Goal: Task Accomplishment & Management: Complete application form

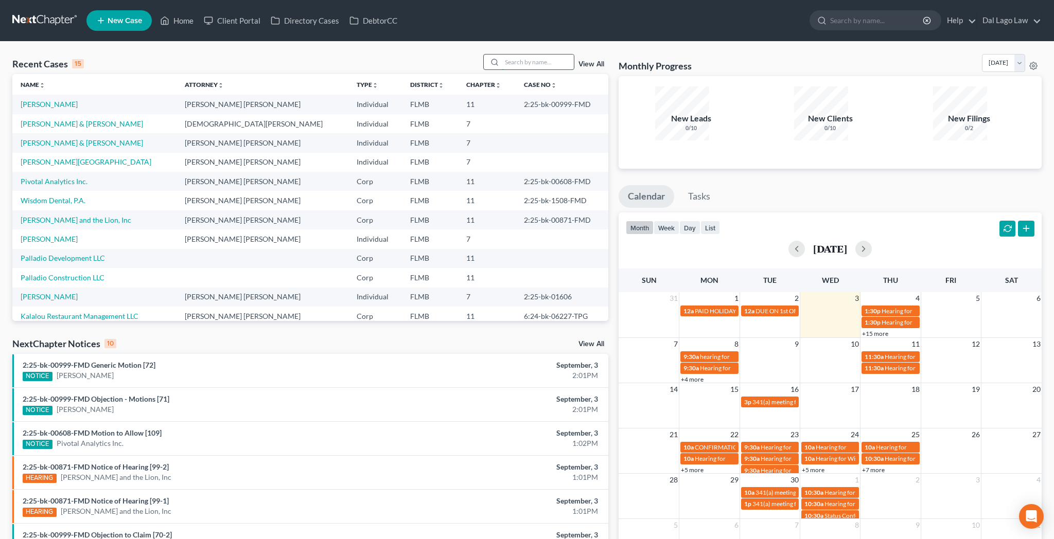
click at [545, 55] on input "search" at bounding box center [538, 62] width 72 height 15
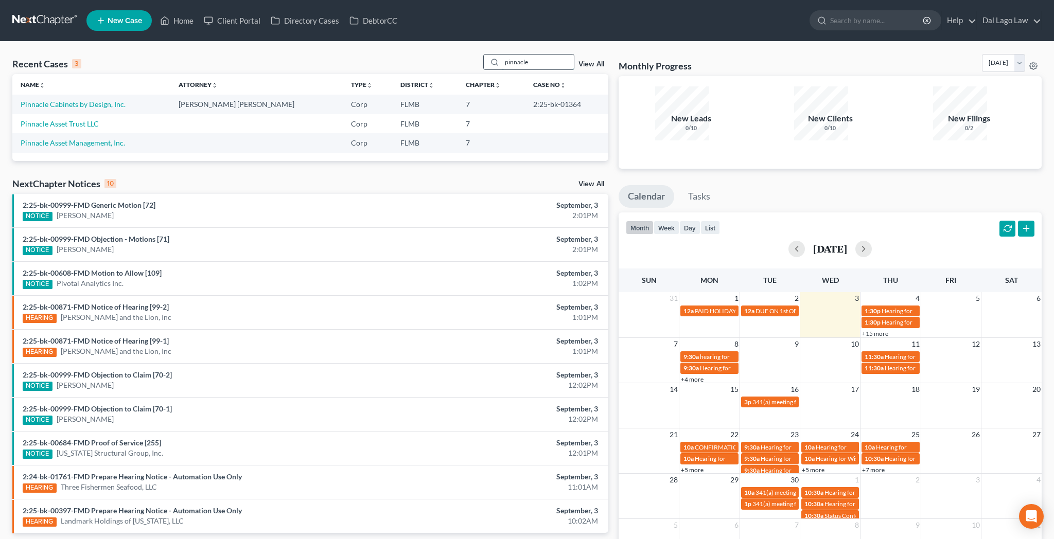
type input "pinnacle"
click at [44, 100] on link "Pinnacle Cabinets by Design, Inc." at bounding box center [73, 104] width 105 height 9
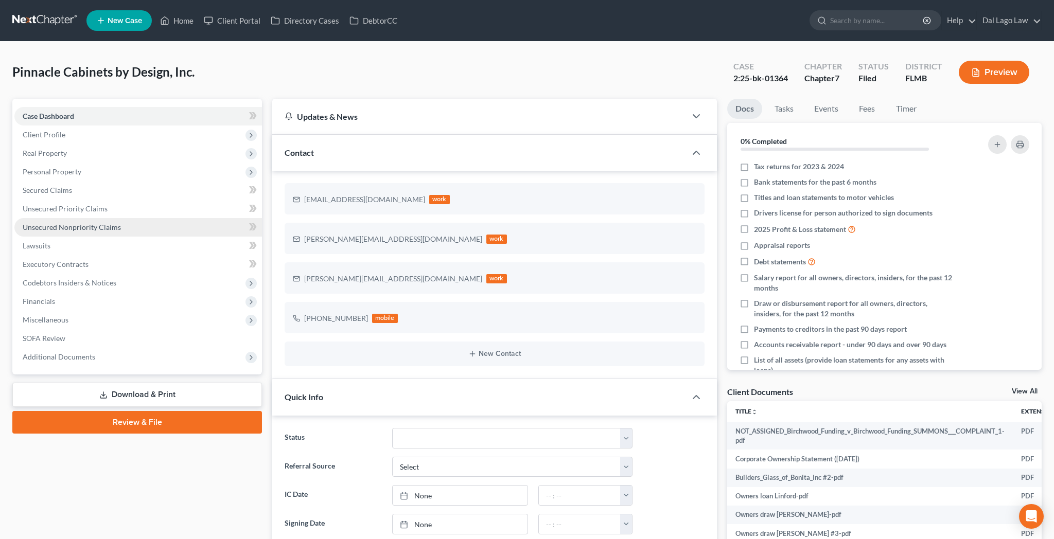
click at [63, 223] on span "Unsecured Nonpriority Claims" at bounding box center [72, 227] width 98 height 9
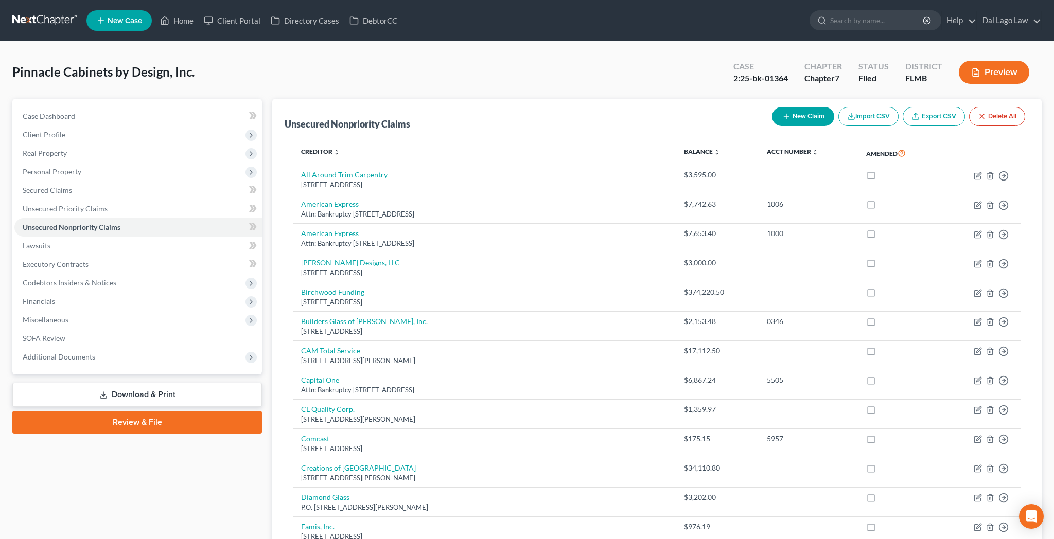
click at [834, 107] on button "New Claim" at bounding box center [803, 116] width 62 height 19
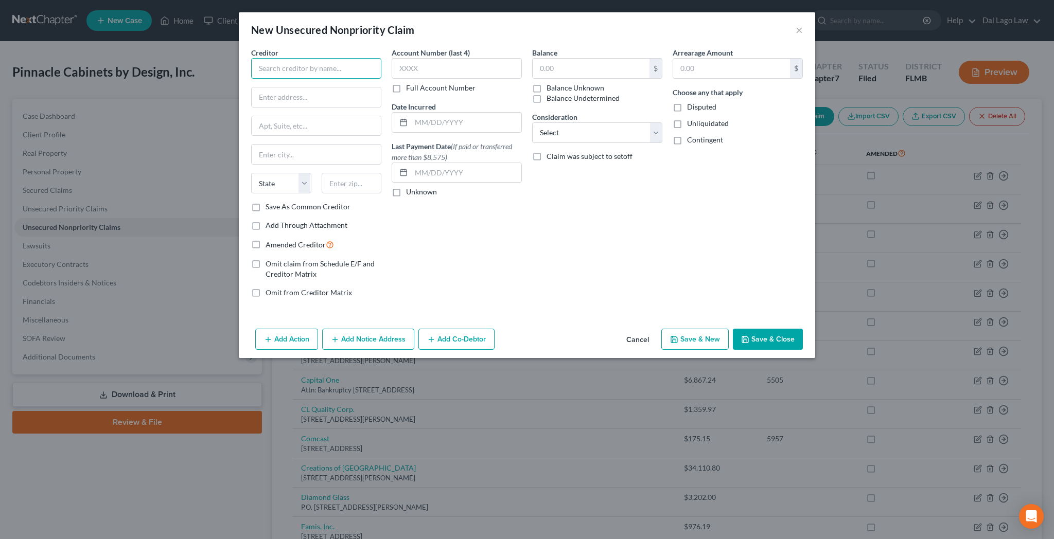
click at [381, 58] on input "text" at bounding box center [316, 68] width 130 height 21
type input "Auto Owners Insurance"
type input "Attn: [PERSON_NAME]"
paste input "[STREET_ADDRESS]"
type input "[STREET_ADDRESS]"
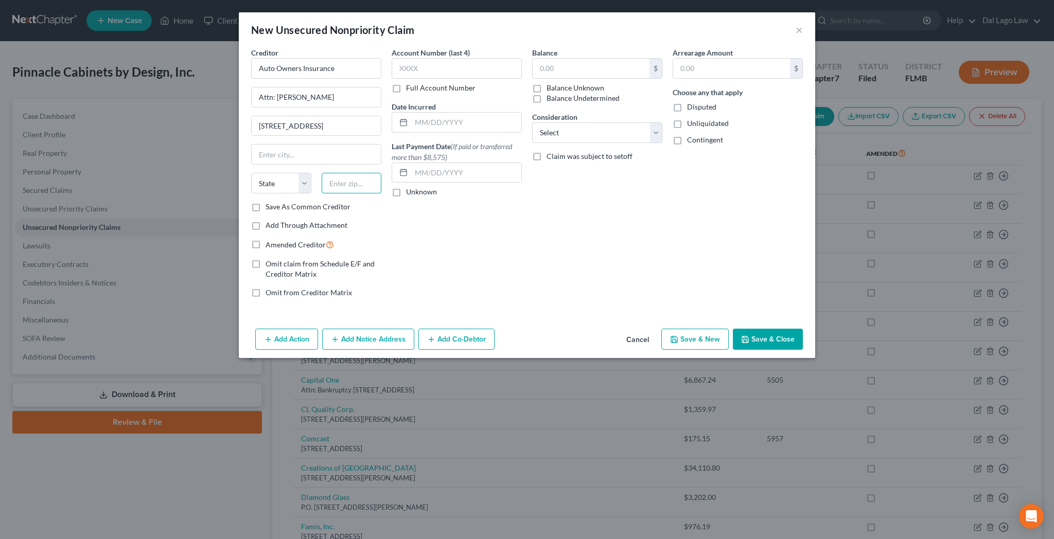
paste input "48917"
type input "48917"
type input "Lansing"
select select "23"
click at [322, 202] on label "Save As Common Creditor" at bounding box center [308, 207] width 85 height 10
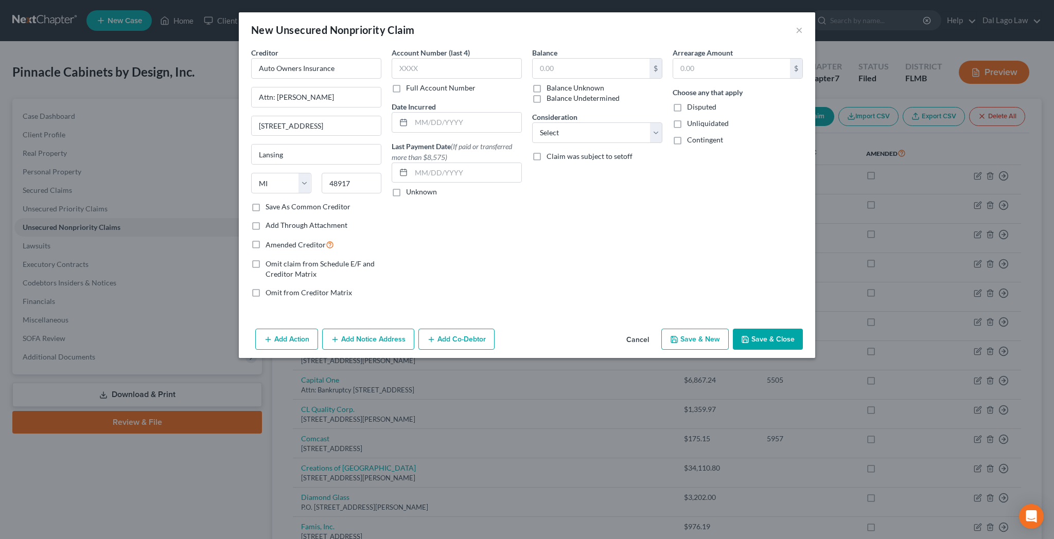
click at [276, 202] on input "Save As Common Creditor" at bounding box center [273, 205] width 7 height 7
checkbox input "true"
click at [481, 58] on input "text" at bounding box center [457, 68] width 130 height 21
click at [432, 83] on label "Full Account Number" at bounding box center [440, 88] width 69 height 10
click at [417, 83] on input "Full Account Number" at bounding box center [413, 86] width 7 height 7
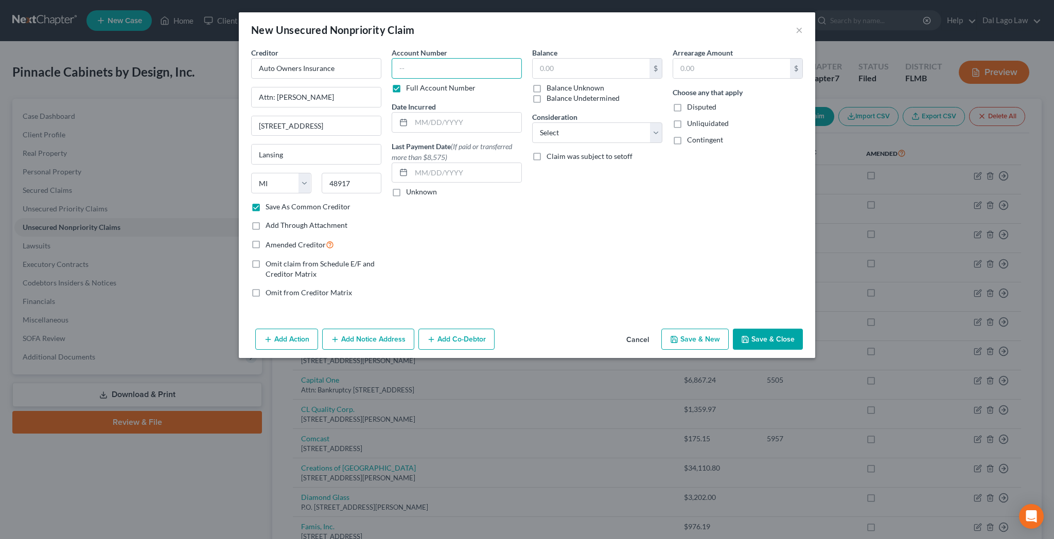
click at [446, 58] on input "text" at bounding box center [457, 68] width 130 height 21
type input "[CREDIT_CARD_NUMBER]"
click at [496, 113] on input "text" at bounding box center [466, 123] width 110 height 20
type input "[DATE]"
click at [547, 83] on label "Balance Unknown" at bounding box center [576, 88] width 58 height 10
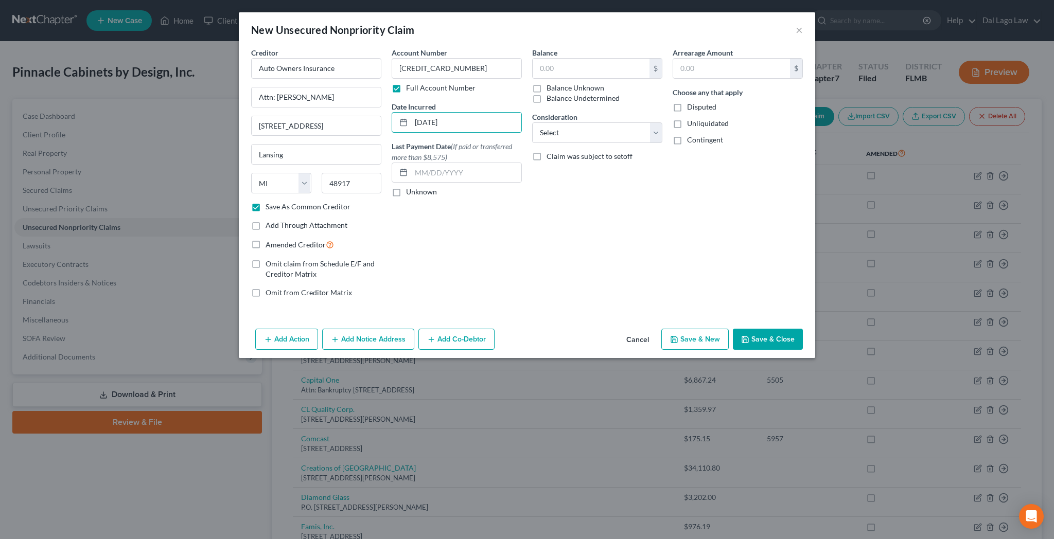
click at [551, 83] on input "Balance Unknown" at bounding box center [554, 86] width 7 height 7
checkbox input "true"
type input "0.00"
select select "11"
click option "Other" at bounding box center [0, 0] width 0 height 0
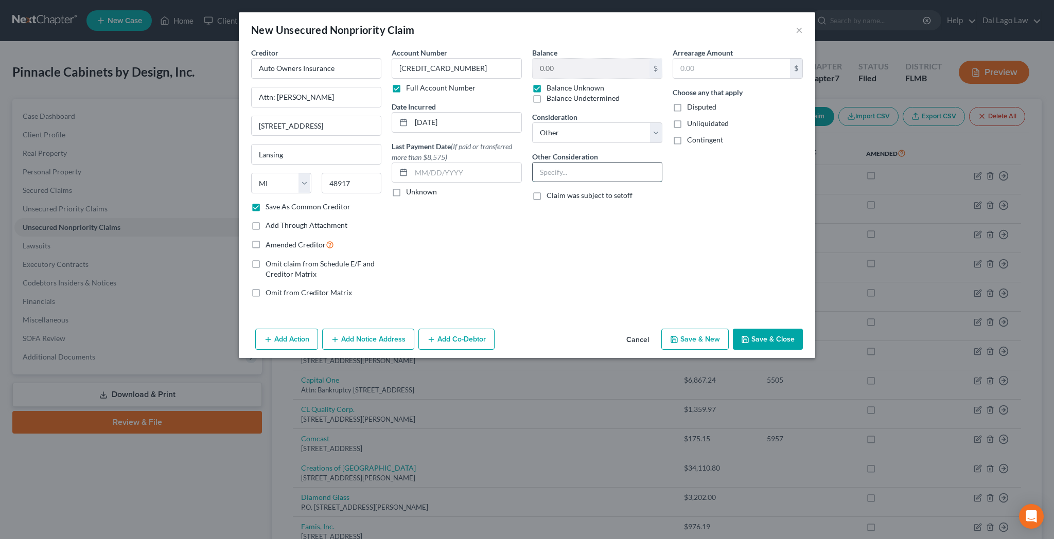
click at [571, 163] on input "text" at bounding box center [597, 173] width 129 height 20
type input "Slip & Fall claim by [PERSON_NAME]"
click at [491, 329] on button "Add Co-Debtor" at bounding box center [457, 340] width 76 height 22
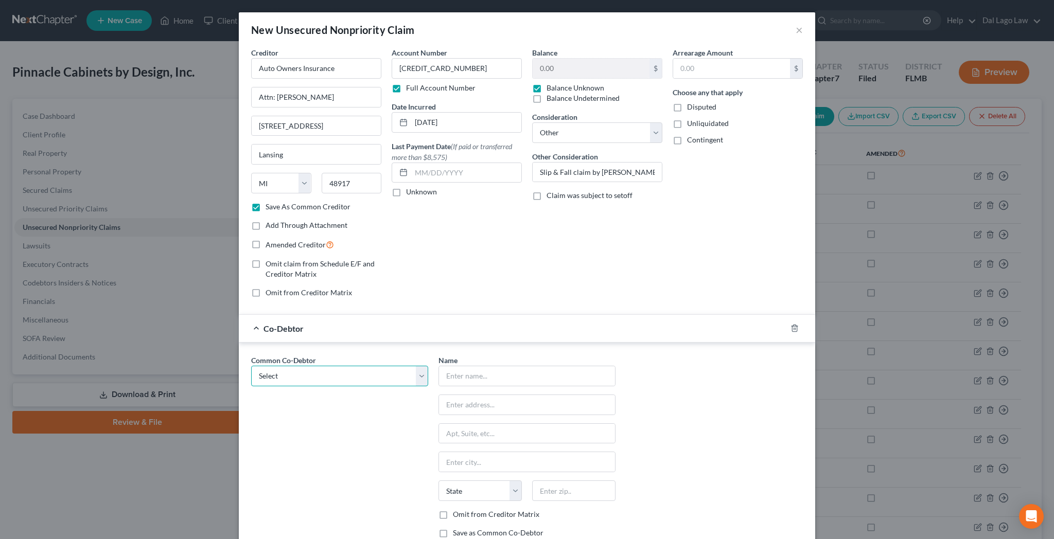
select select "1"
click option "[PERSON_NAME]" at bounding box center [0, 0] width 0 height 0
type input "[PERSON_NAME]"
type input "[STREET_ADDRESS]"
type input "[PERSON_NAME]"
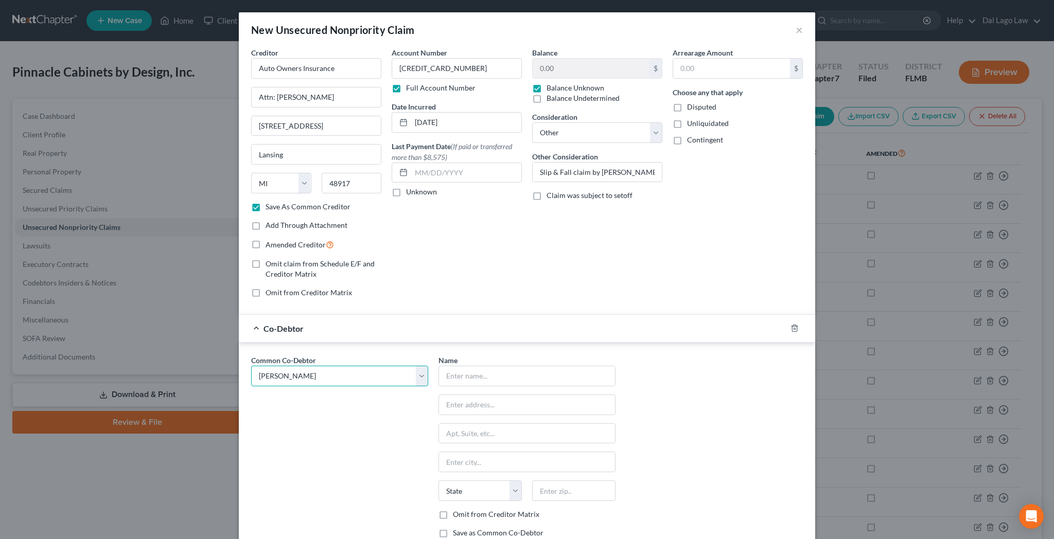
select select "9"
type input "33920"
click at [467, 510] on label "Omit from Creditor Matrix" at bounding box center [496, 515] width 86 height 10
click at [464, 510] on input "Omit from Creditor Matrix" at bounding box center [460, 513] width 7 height 7
checkbox input "true"
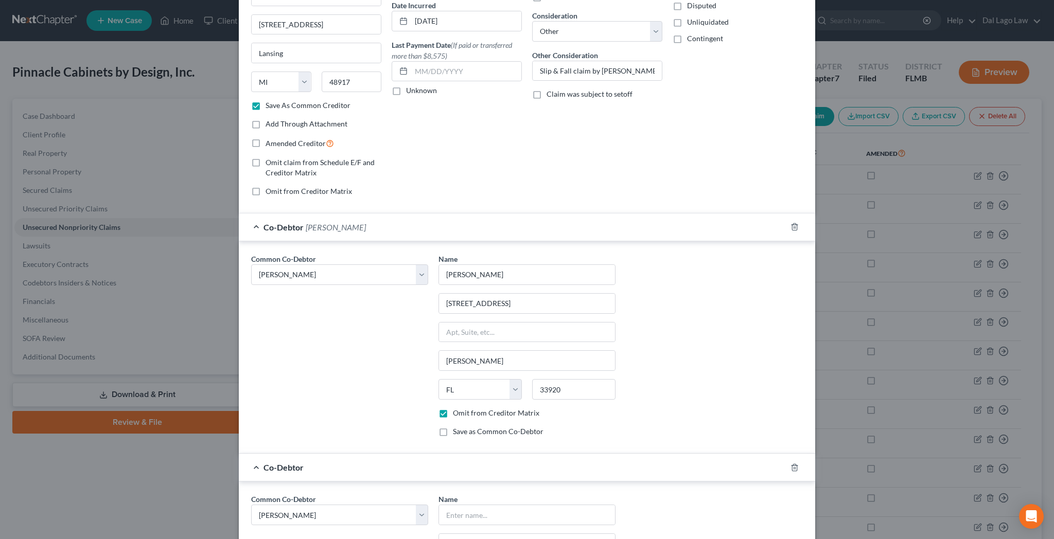
scroll to position [102, 0]
click at [251, 504] on select "Select [PERSON_NAME] [PERSON_NAME]" at bounding box center [339, 514] width 177 height 21
select select "0"
click option "[PERSON_NAME]" at bounding box center [0, 0] width 0 height 0
select select "0"
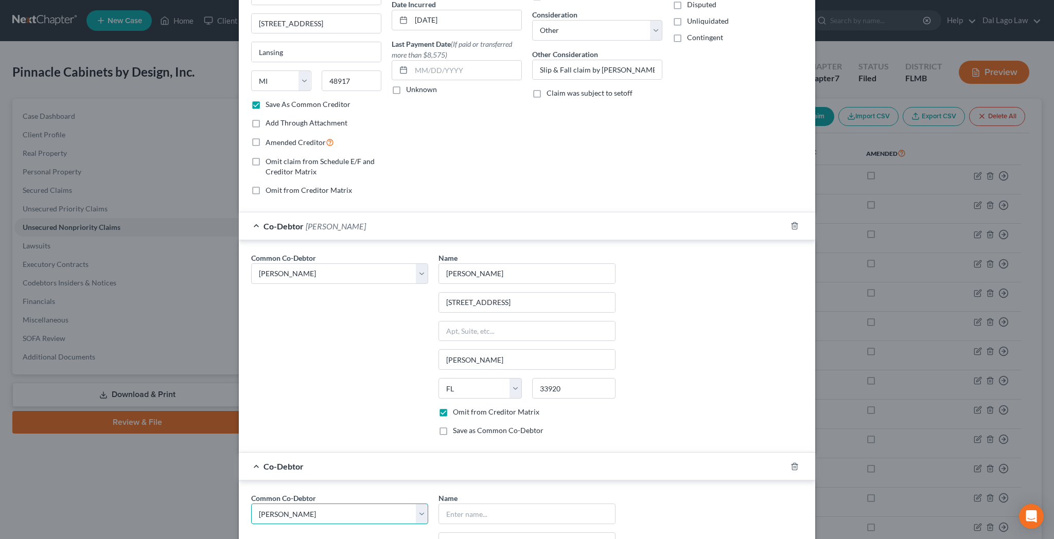
type input "[PERSON_NAME]"
type input "[STREET_ADDRESS]"
type input "Ft. [PERSON_NAME]"
select select "9"
type input "33967"
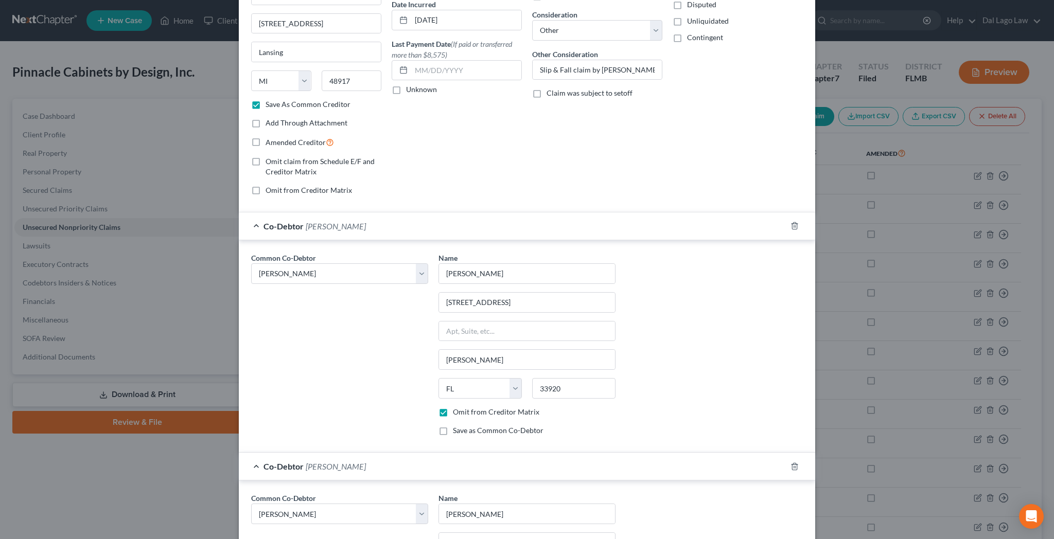
checkbox input "true"
checkbox input "false"
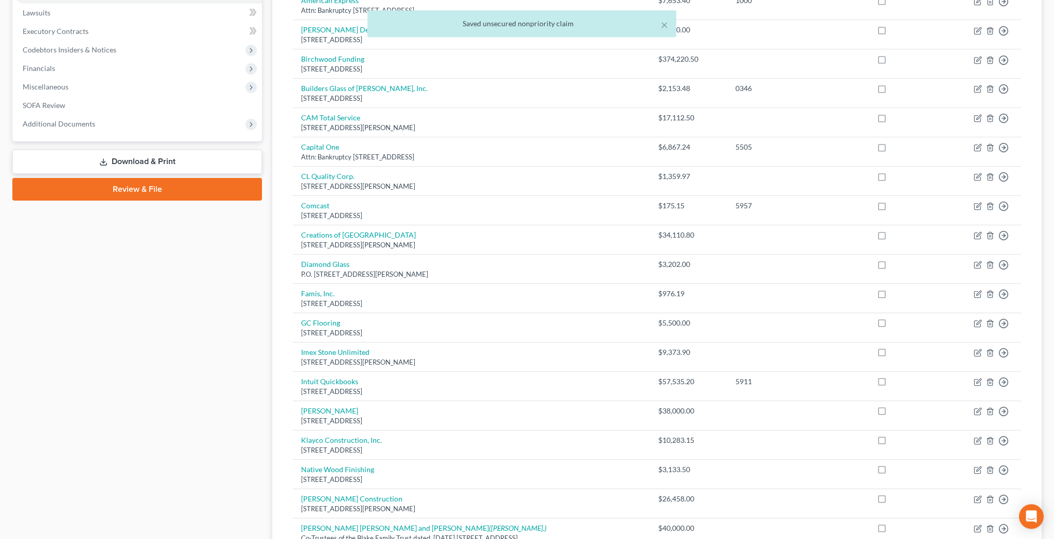
scroll to position [248, 0]
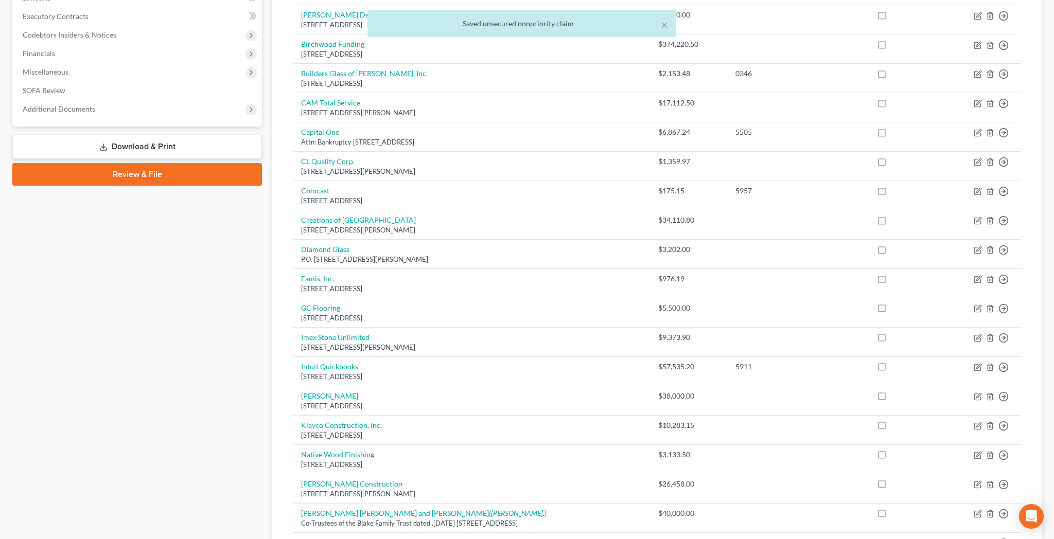
checkbox input "true"
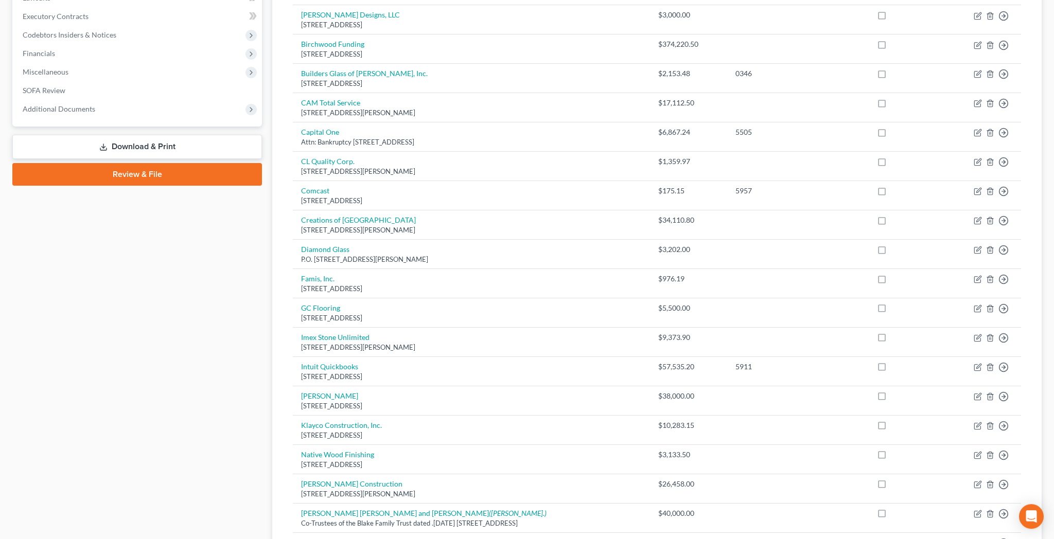
scroll to position [50, 0]
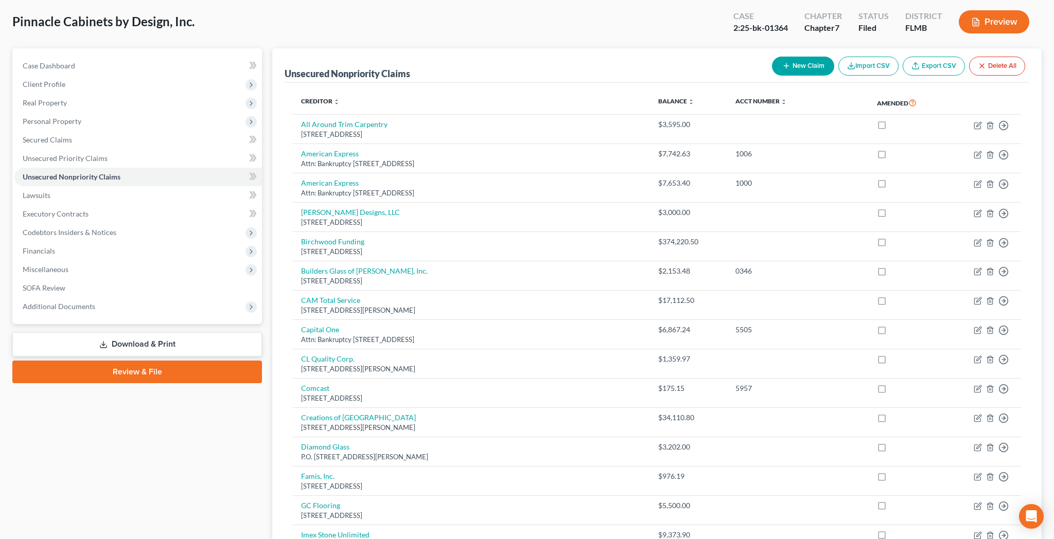
click at [122, 333] on link "Download & Print" at bounding box center [137, 345] width 250 height 24
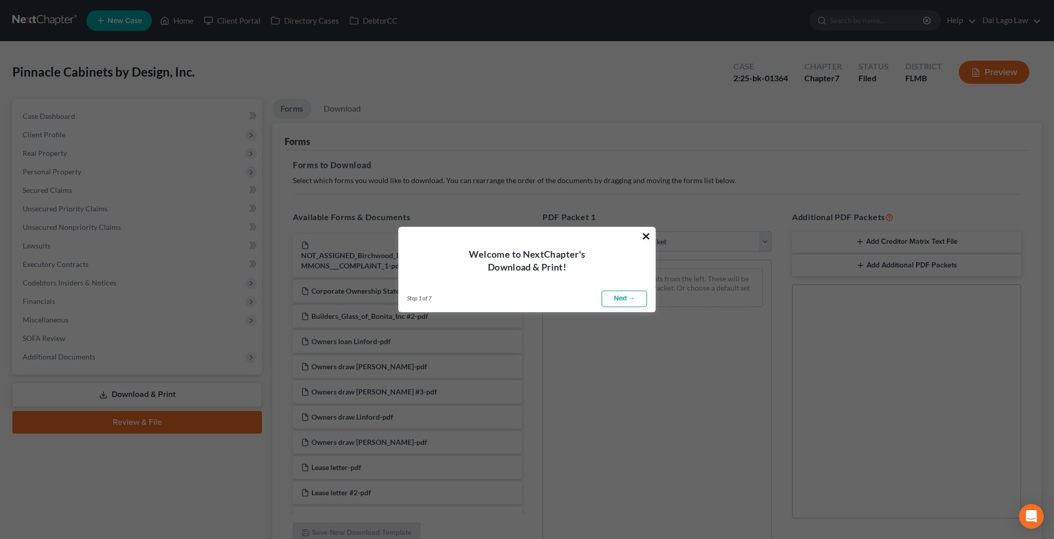
click at [646, 244] on button "×" at bounding box center [646, 236] width 10 height 16
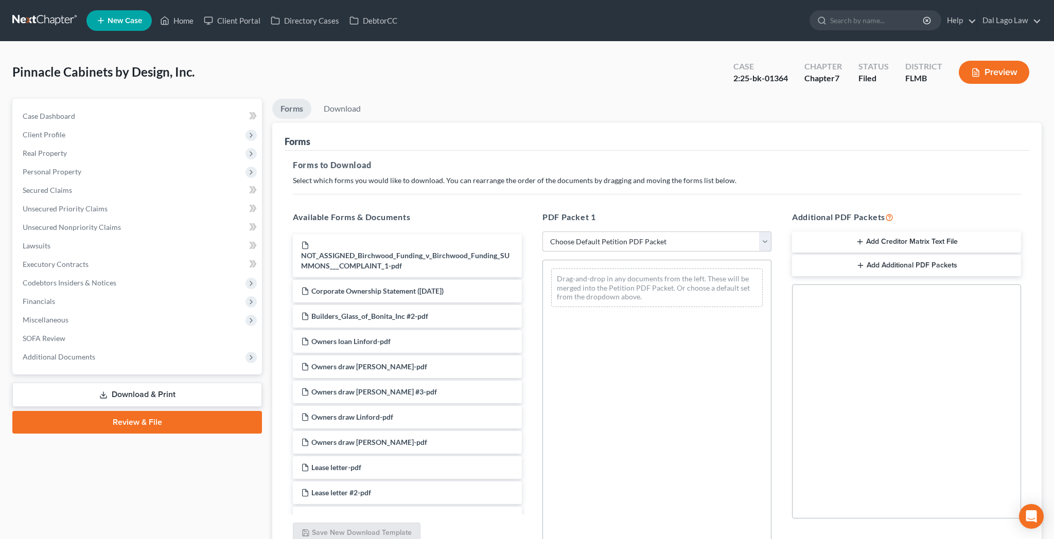
click at [543, 232] on select "Choose Default Petition PDF Packet Complete Bankruptcy Petition (all forms and …" at bounding box center [657, 242] width 229 height 21
select select "2"
click option "Amended Forms" at bounding box center [0, 0] width 0 height 0
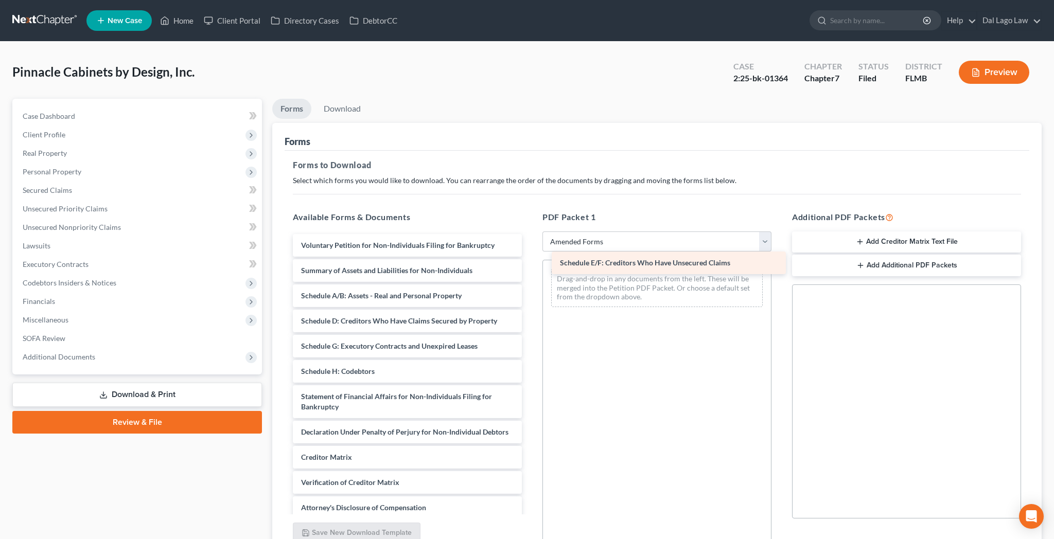
drag, startPoint x: 378, startPoint y: 268, endPoint x: 651, endPoint y: 259, distance: 273.5
click at [530, 259] on div "Schedule E/F: Creditors Who Have Unsecured Claims Voluntary Petition for Non-In…" at bounding box center [408, 389] width 246 height 310
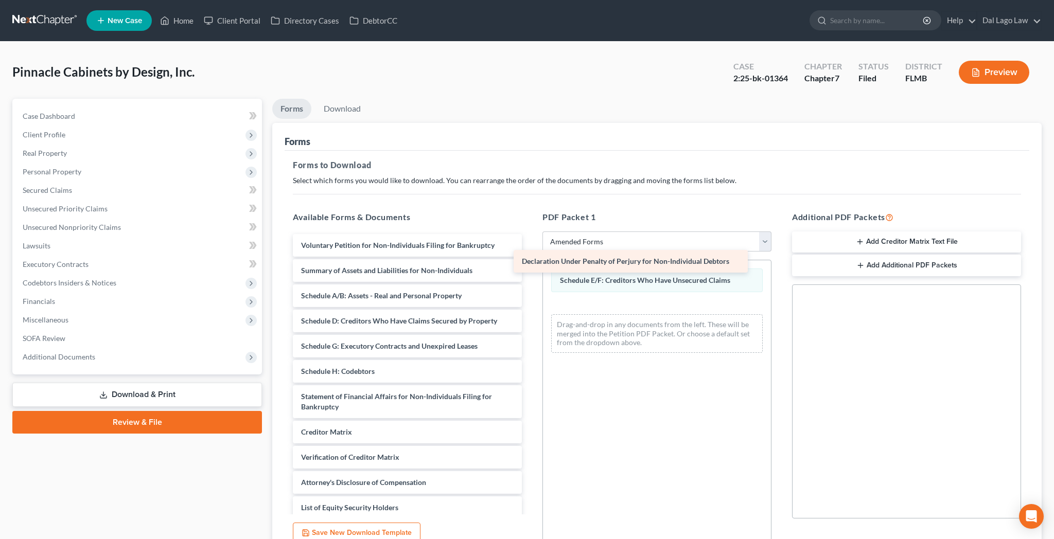
drag, startPoint x: 399, startPoint y: 328, endPoint x: 629, endPoint y: 258, distance: 240.0
click at [530, 258] on div "Declaration Under Penalty of Perjury for Non-Individual Debtors Voluntary Petit…" at bounding box center [408, 376] width 246 height 285
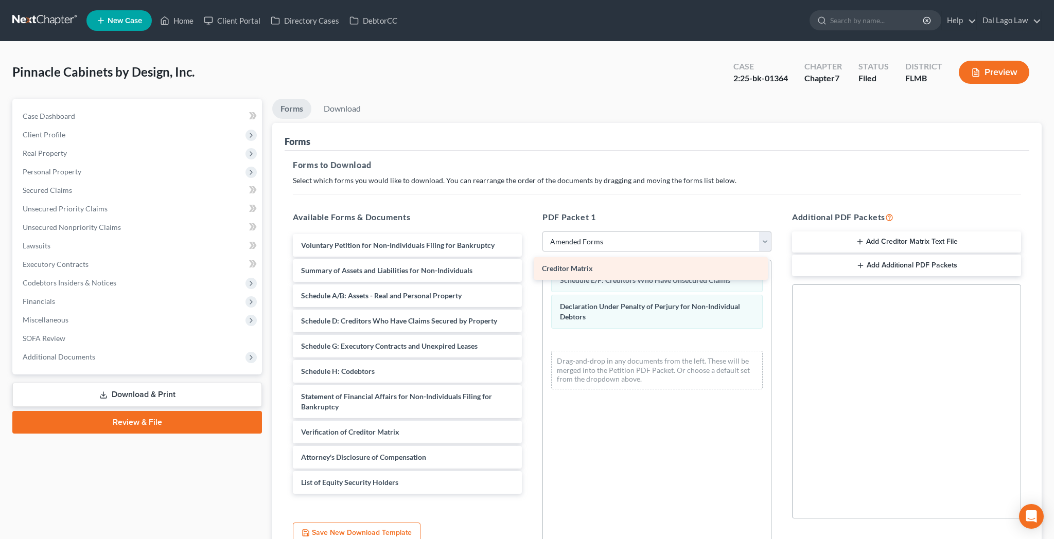
drag, startPoint x: 427, startPoint y: 329, endPoint x: 674, endPoint y: 268, distance: 255.1
click at [530, 268] on div "Creditor Matrix Voluntary Petition for Non-Individuals Filing for Bankruptcy Su…" at bounding box center [408, 364] width 246 height 260
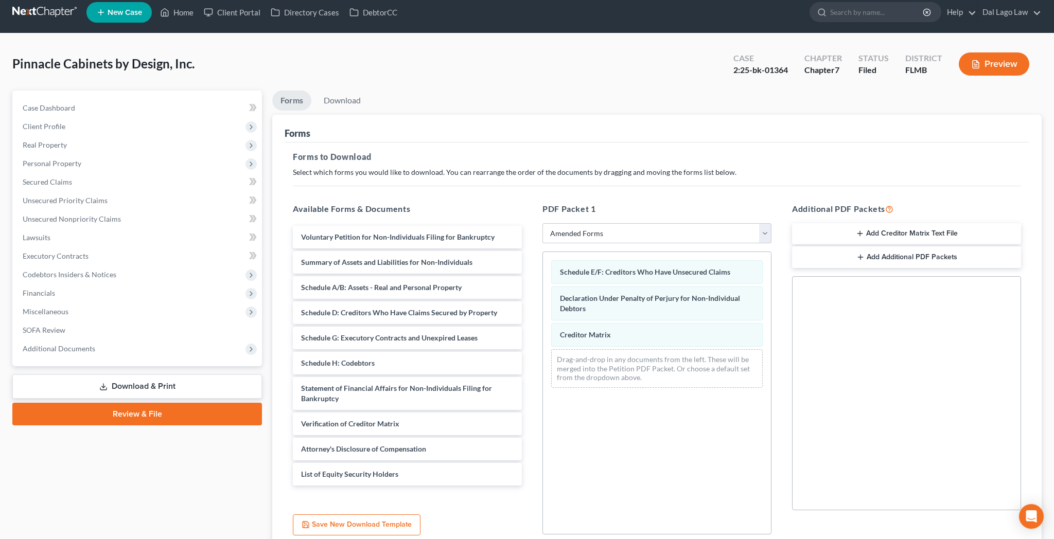
scroll to position [13, 0]
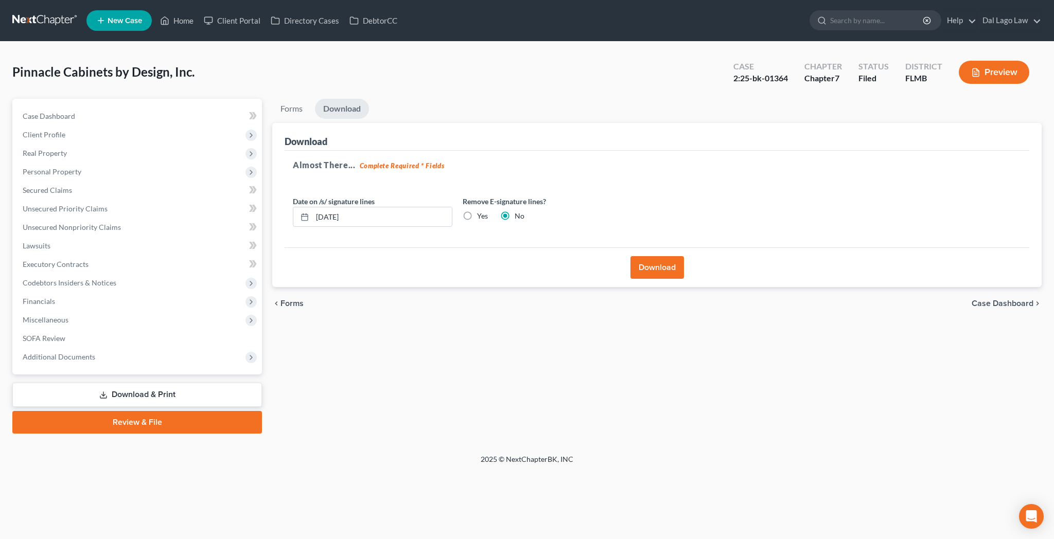
click at [652, 256] on button "Download" at bounding box center [658, 267] width 54 height 23
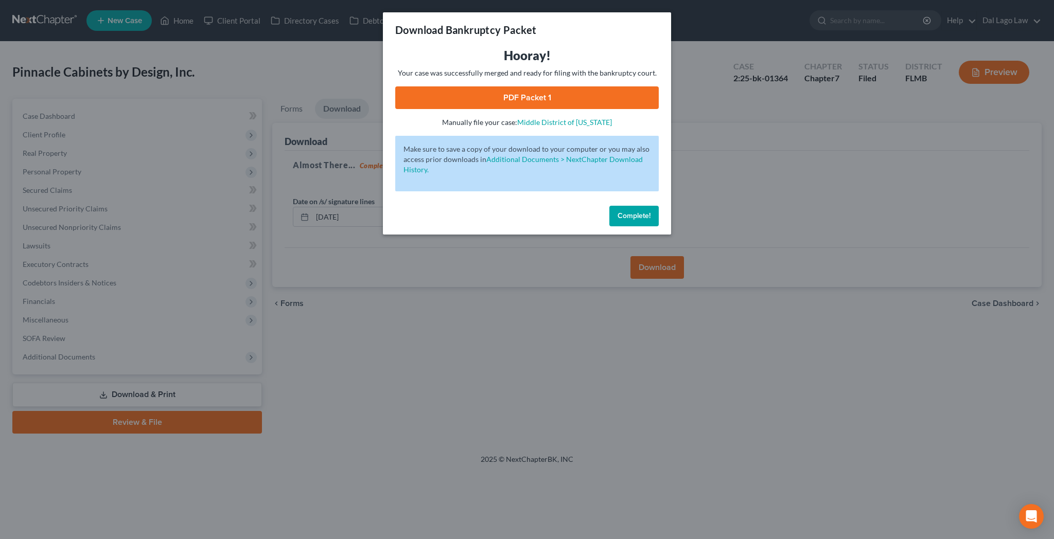
click at [517, 86] on link "PDF Packet 1" at bounding box center [527, 97] width 264 height 23
click at [619, 212] on span "Complete!" at bounding box center [634, 216] width 33 height 9
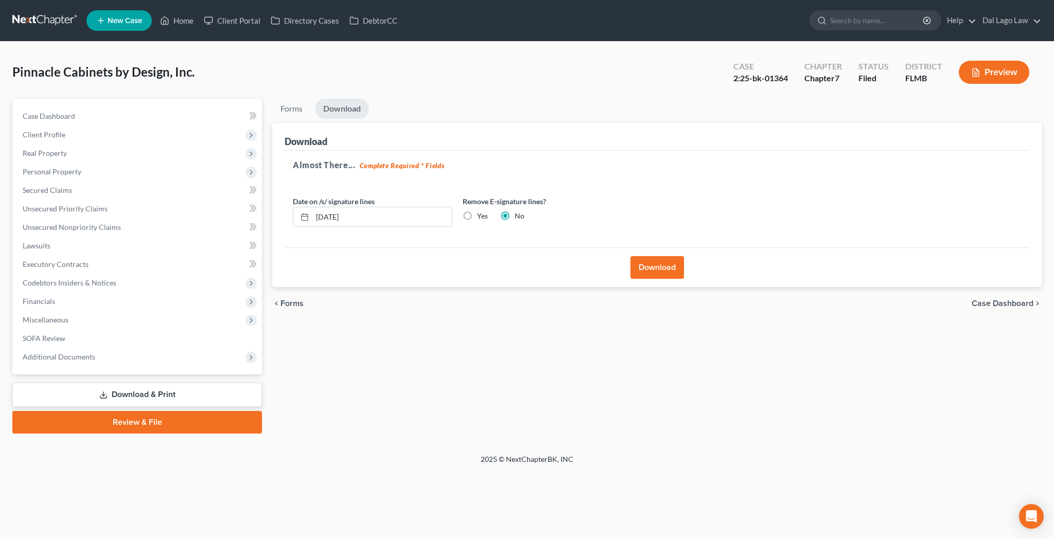
click at [1012, 300] on span "Case Dashboard" at bounding box center [1003, 304] width 62 height 8
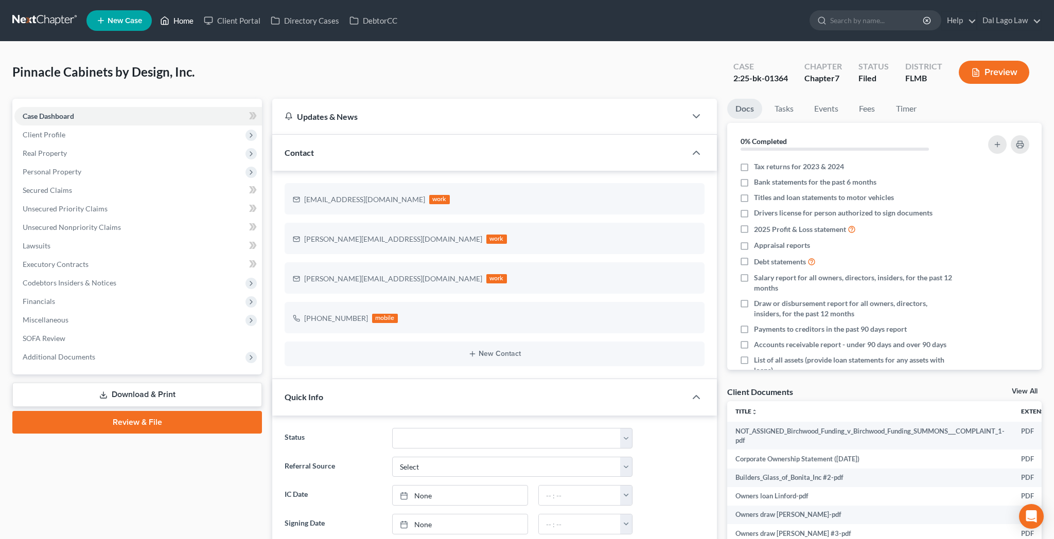
click at [156, 18] on link "Home" at bounding box center [177, 20] width 44 height 19
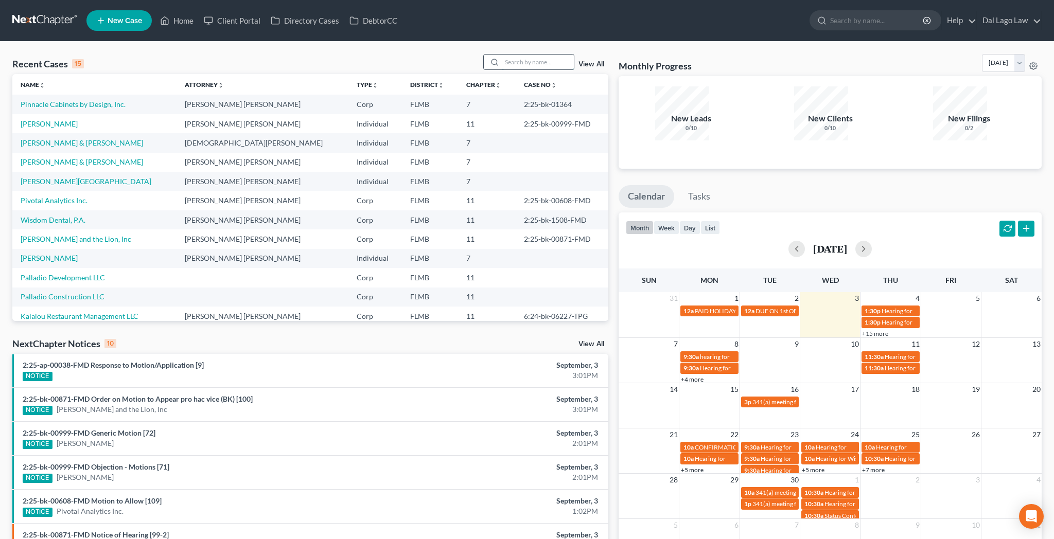
click at [536, 55] on input "search" at bounding box center [538, 62] width 72 height 15
type input "[PERSON_NAME]"
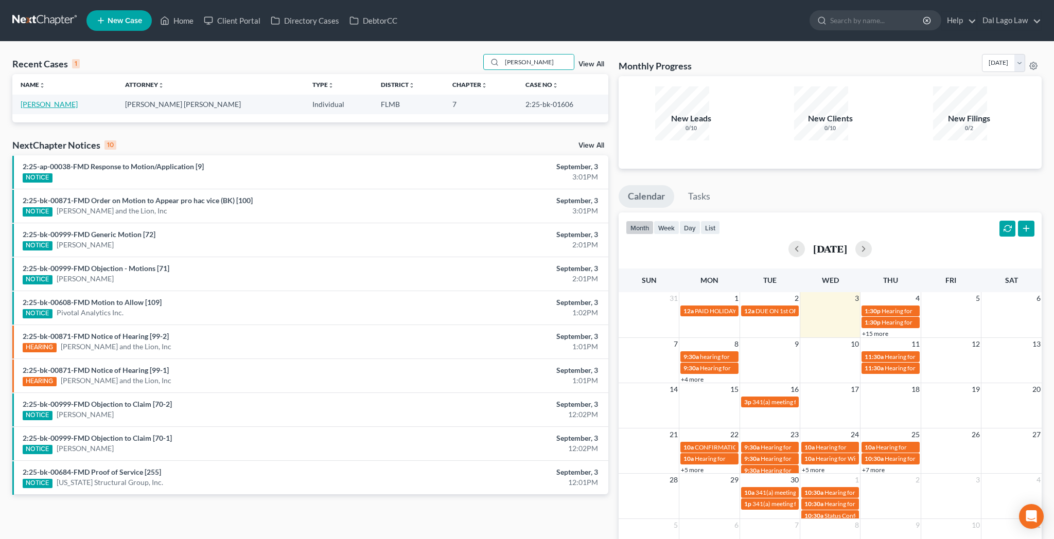
click at [26, 100] on link "[PERSON_NAME]" at bounding box center [49, 104] width 57 height 9
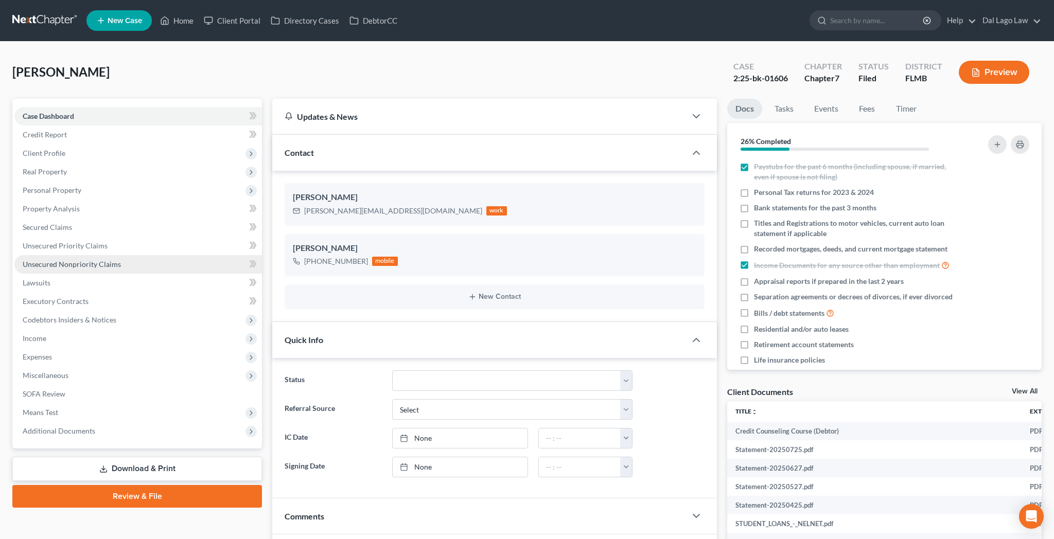
click at [46, 260] on span "Unsecured Nonpriority Claims" at bounding box center [72, 264] width 98 height 9
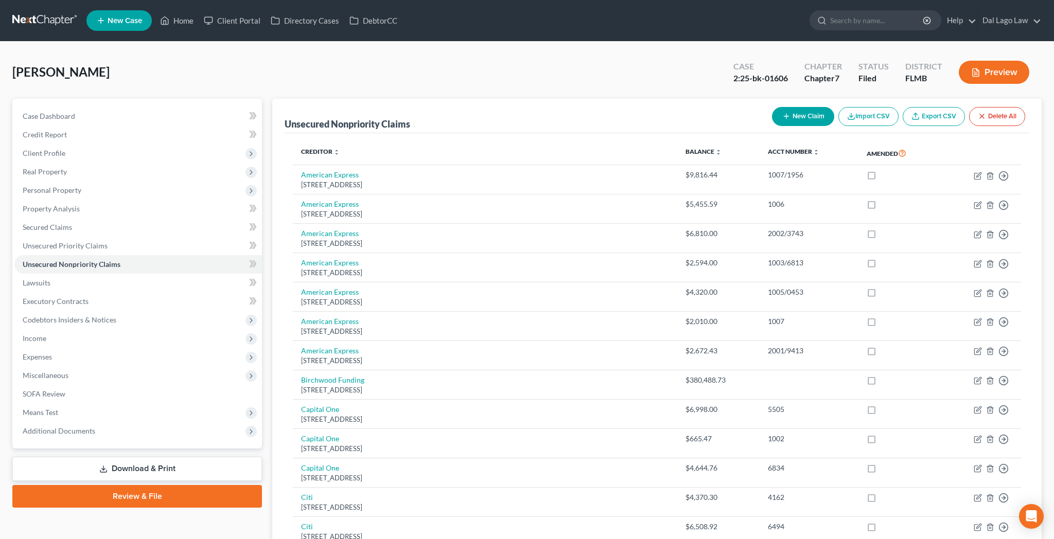
click at [834, 107] on button "New Claim" at bounding box center [803, 116] width 62 height 19
select select "0"
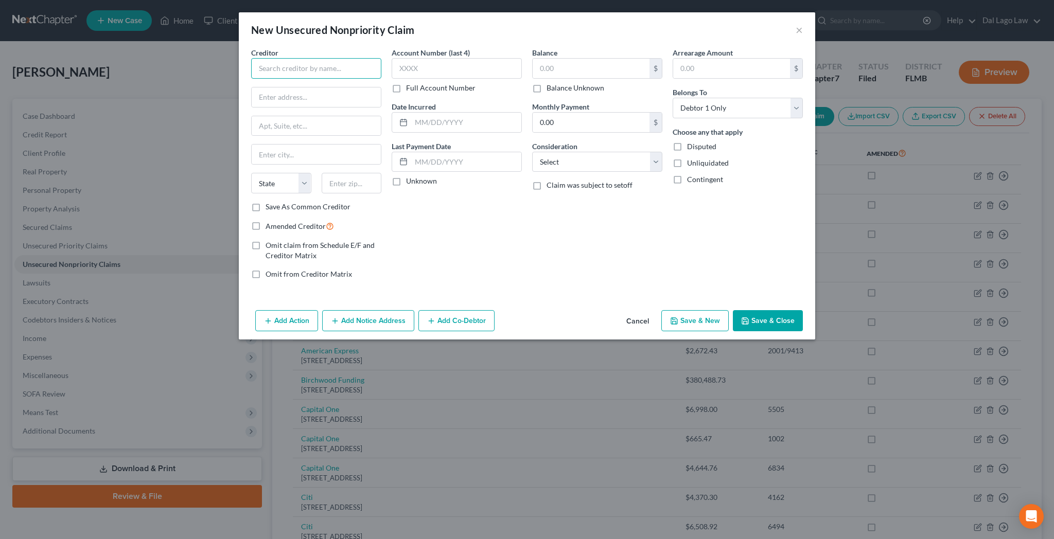
click at [381, 58] on input "text" at bounding box center [316, 68] width 130 height 21
type input "a"
click at [367, 92] on div "Attn: [PERSON_NAME] [STREET_ADDRESS]" at bounding box center [313, 96] width 108 height 9
type input "Auto Owners Insurance"
type input "Attn: [PERSON_NAME]"
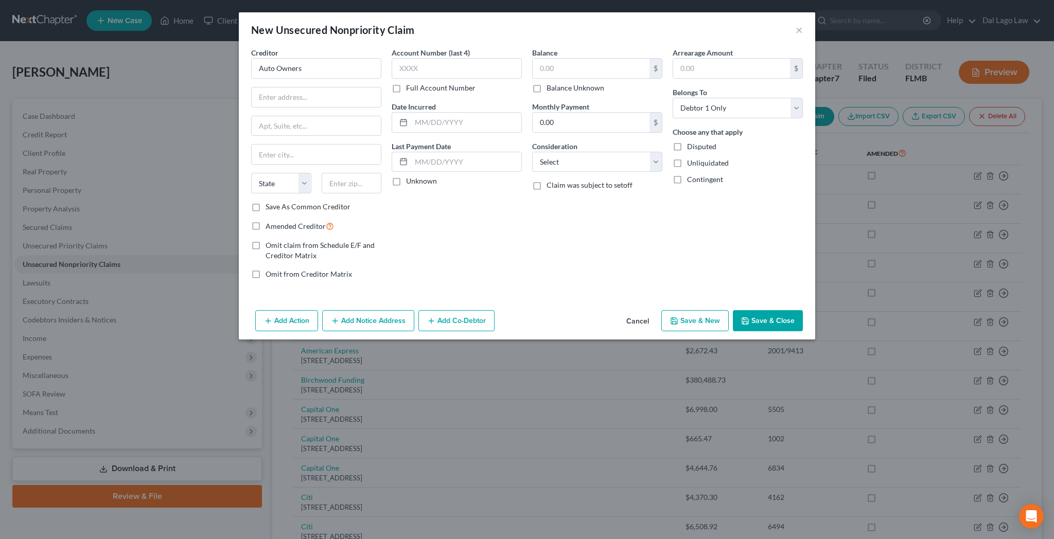
type input "[STREET_ADDRESS]"
type input "Lansing"
select select "23"
type input "48917"
click at [467, 58] on input "text" at bounding box center [457, 68] width 130 height 21
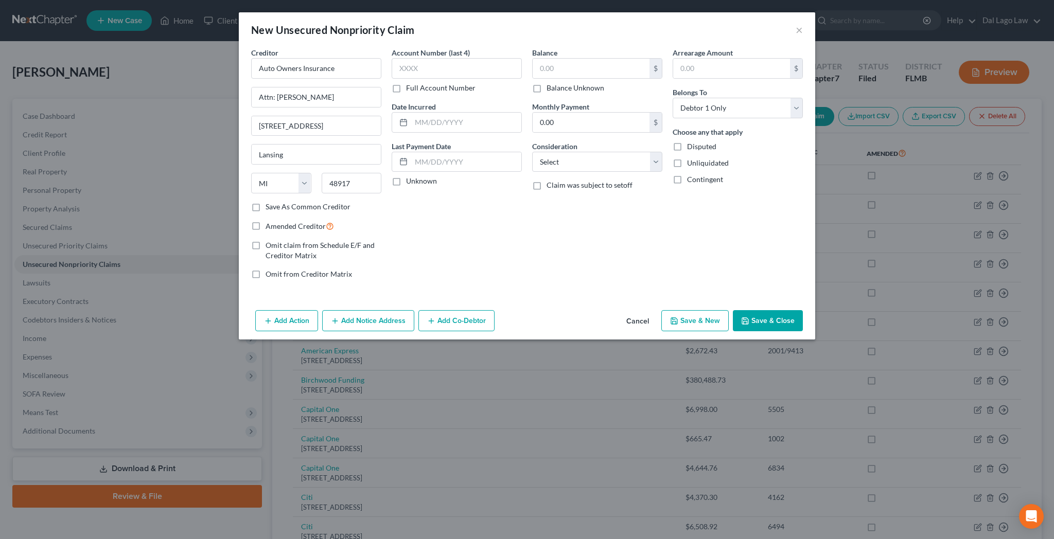
click at [431, 83] on label "Full Account Number" at bounding box center [440, 88] width 69 height 10
click at [417, 83] on input "Full Account Number" at bounding box center [413, 86] width 7 height 7
click at [451, 58] on input "text" at bounding box center [457, 68] width 130 height 21
type input "[CREDIT_CARD_NUMBER]"
click at [491, 113] on input "text" at bounding box center [466, 123] width 110 height 20
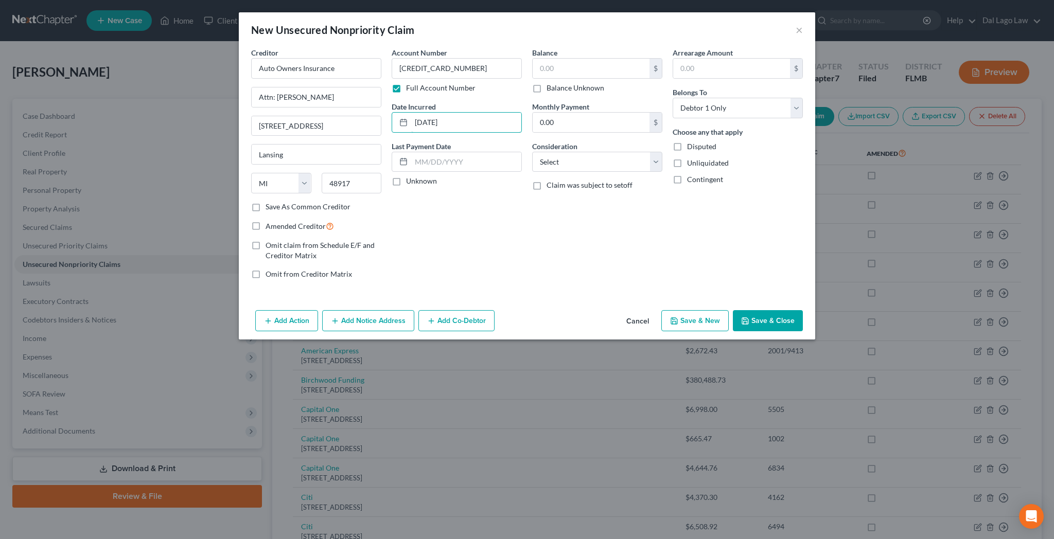
type input "[DATE]"
click at [547, 83] on label "Balance Unknown" at bounding box center [576, 88] width 58 height 10
click at [551, 83] on input "Balance Unknown" at bounding box center [554, 86] width 7 height 7
checkbox input "true"
type input "0.00"
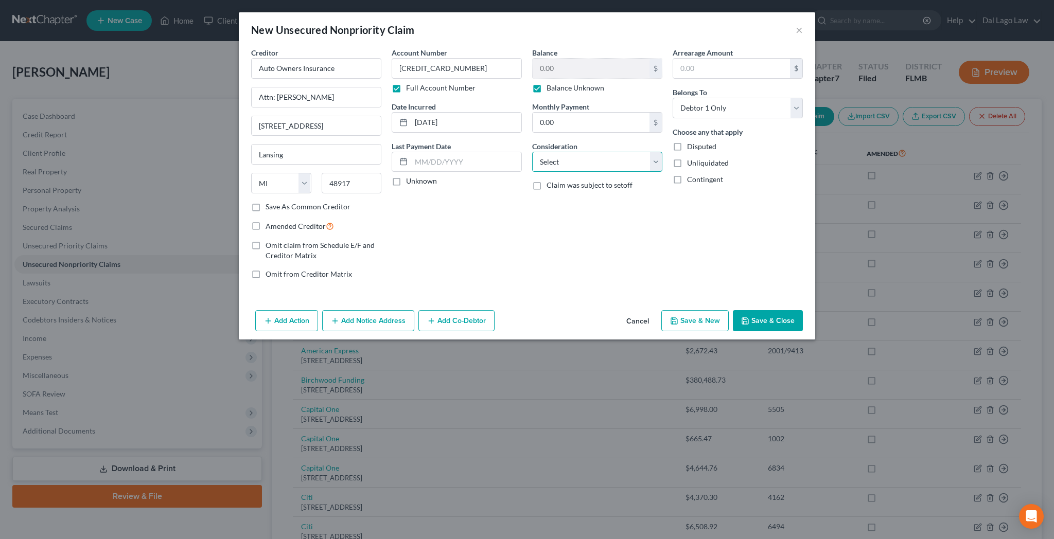
click at [532, 152] on select "Select Cable / Satellite Services Collection Agency Credit Card Debt Debt Couns…" at bounding box center [597, 162] width 130 height 21
select select "14"
click option "Other" at bounding box center [0, 0] width 0 height 0
click at [558, 191] on input "text" at bounding box center [597, 201] width 129 height 20
type input "Slip & Fall claim by [PERSON_NAME]"
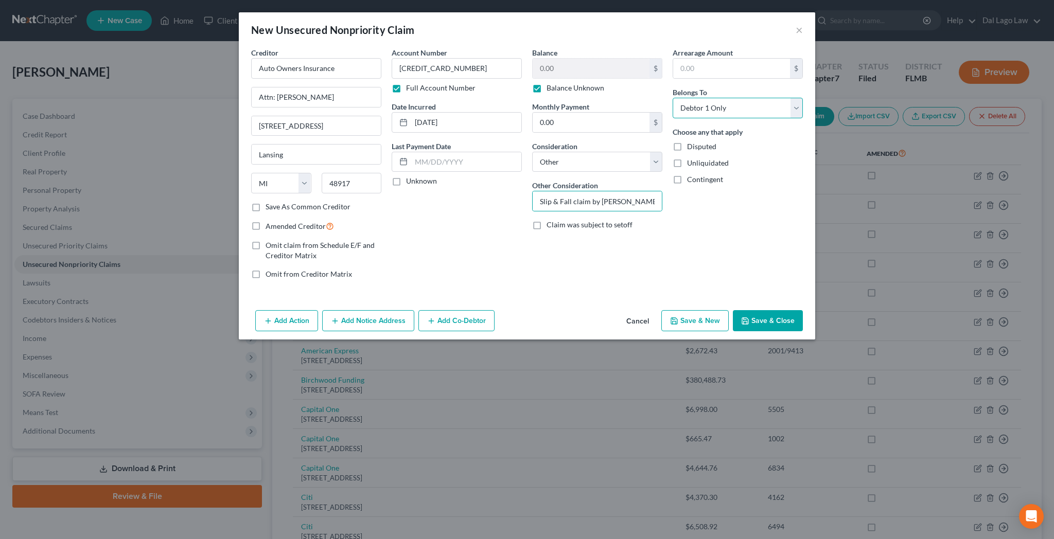
click at [673, 98] on select "Select Debtor 1 Only Debtor 2 Only Debtor 1 And Debtor 2 Only At Least One Of T…" at bounding box center [738, 108] width 130 height 21
select select "3"
click option "At Least One Of The Debtors And Another" at bounding box center [0, 0] width 0 height 0
click at [486, 310] on button "Add Co-Debtor" at bounding box center [457, 321] width 76 height 22
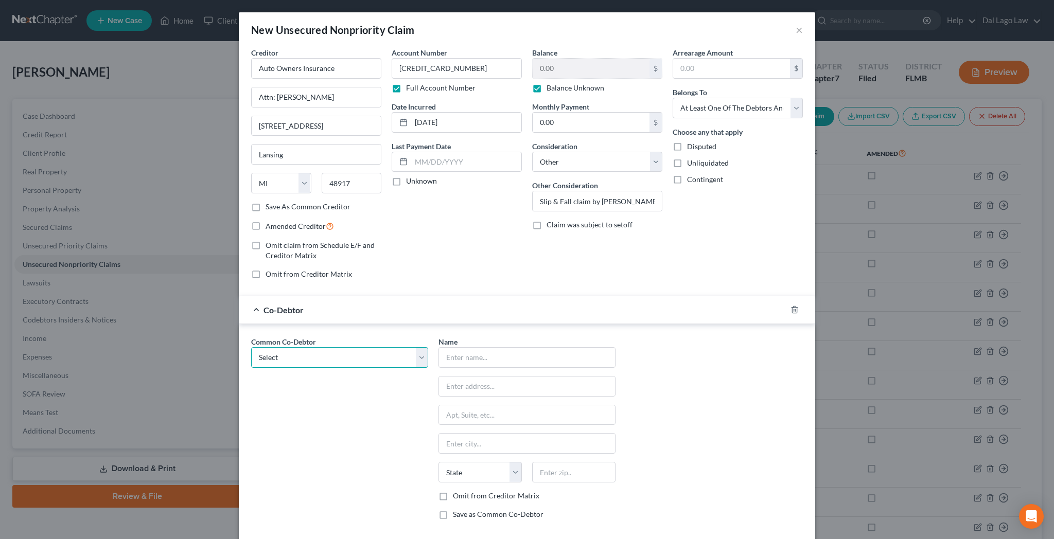
click at [251, 347] on select "Select Pinnacle Cabinets By Design, Inc. [PERSON_NAME]" at bounding box center [339, 357] width 177 height 21
select select "0"
click option "Pinnacle Cabinets By Design, Inc." at bounding box center [0, 0] width 0 height 0
type input "Pinnacle Cabinets By Design, Inc."
type input "[STREET_ADDRESS]"
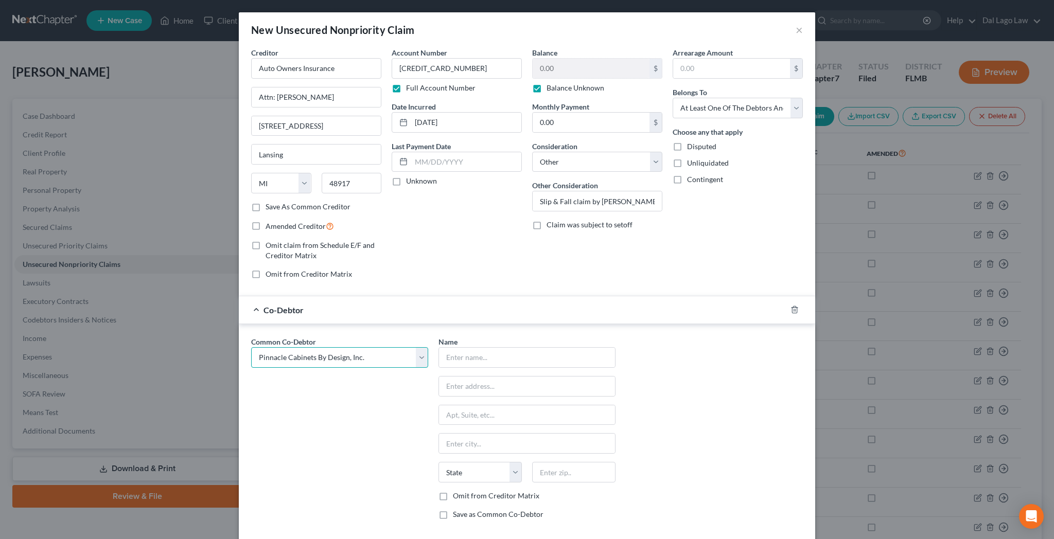
type input "[GEOGRAPHIC_DATA][PERSON_NAME]"
select select "9"
type input "33901"
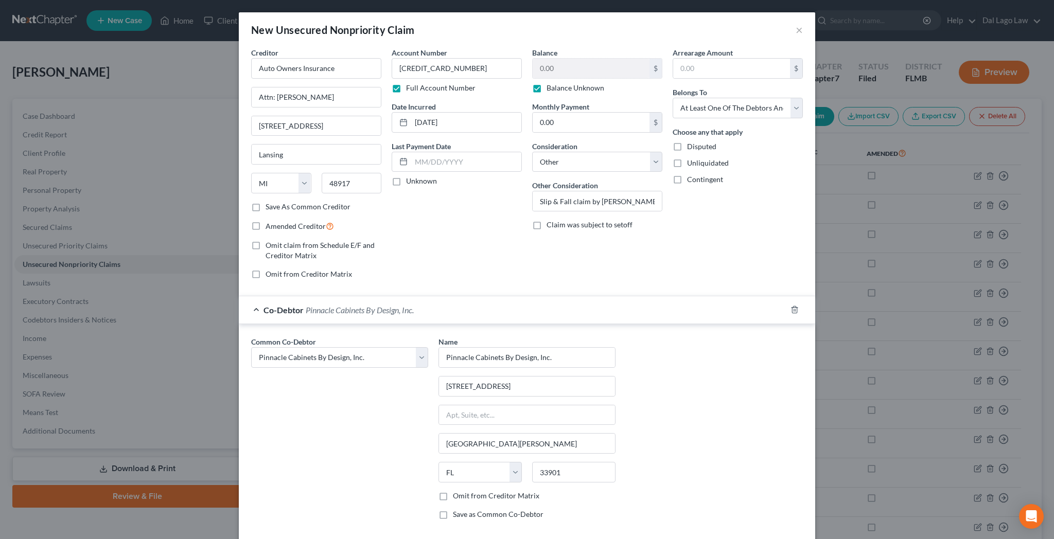
click at [465, 491] on label "Omit from Creditor Matrix" at bounding box center [496, 496] width 86 height 10
click at [464, 491] on input "Omit from Creditor Matrix" at bounding box center [460, 494] width 7 height 7
checkbox input "true"
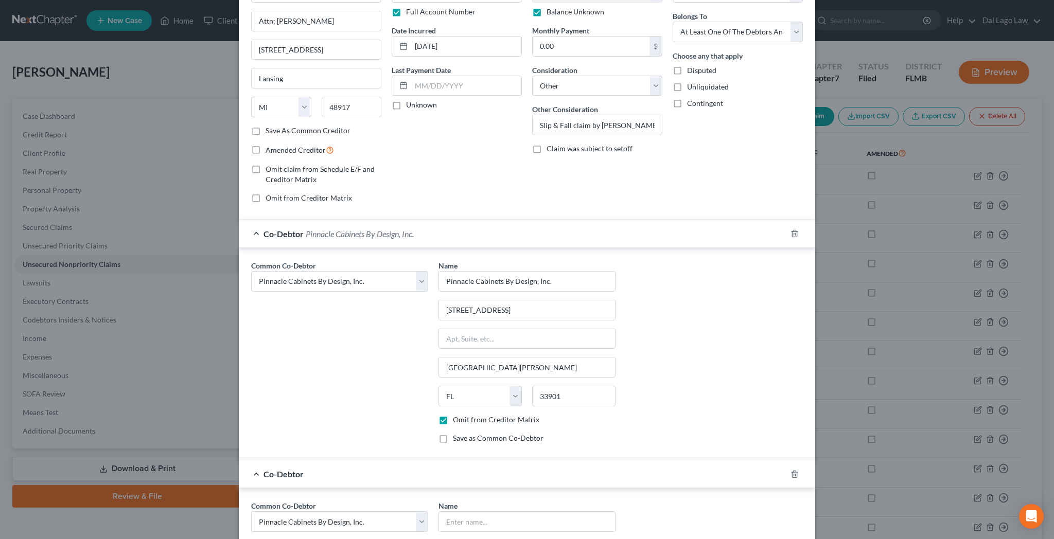
scroll to position [89, 0]
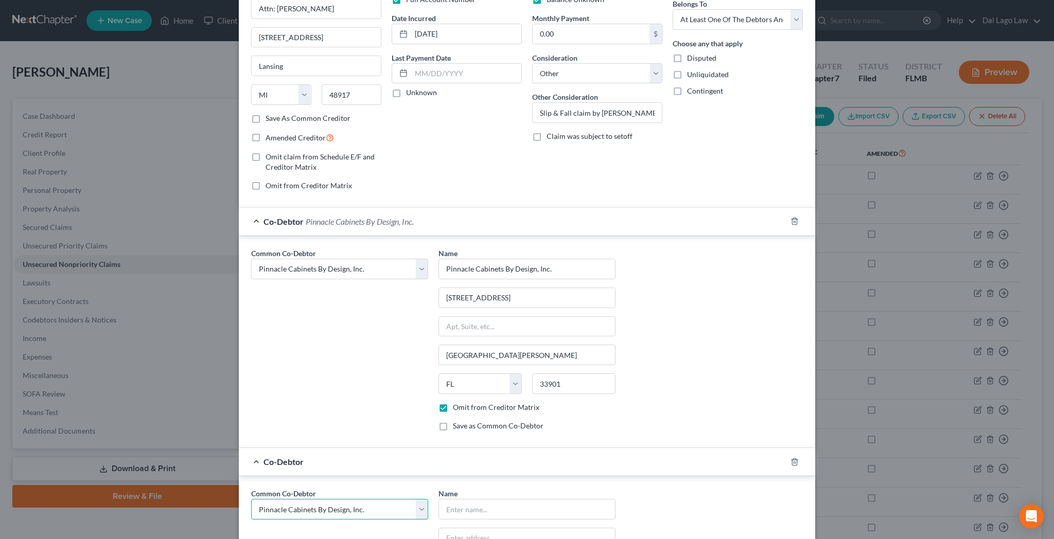
select select "1"
click option "[PERSON_NAME]" at bounding box center [0, 0] width 0 height 0
select select "1"
type input "[PERSON_NAME]"
type input "21581 [PERSON_NAME] Run"
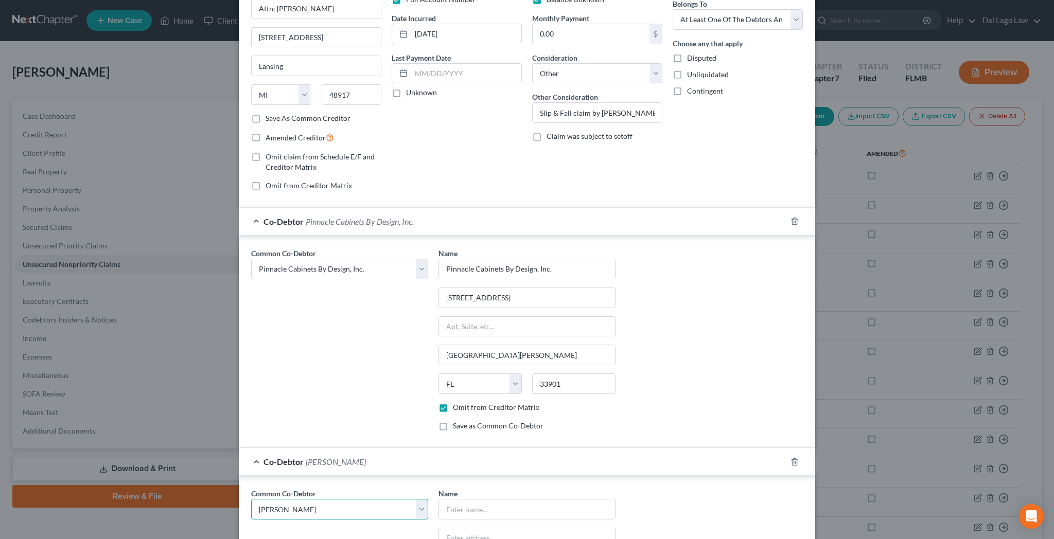
type input "Estero"
select select "9"
type input "33928"
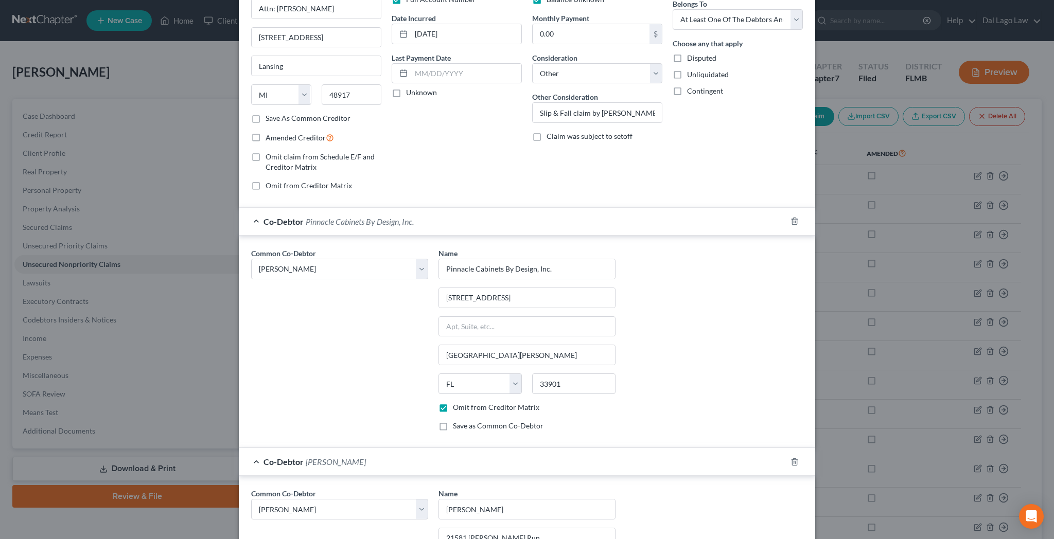
checkbox input "true"
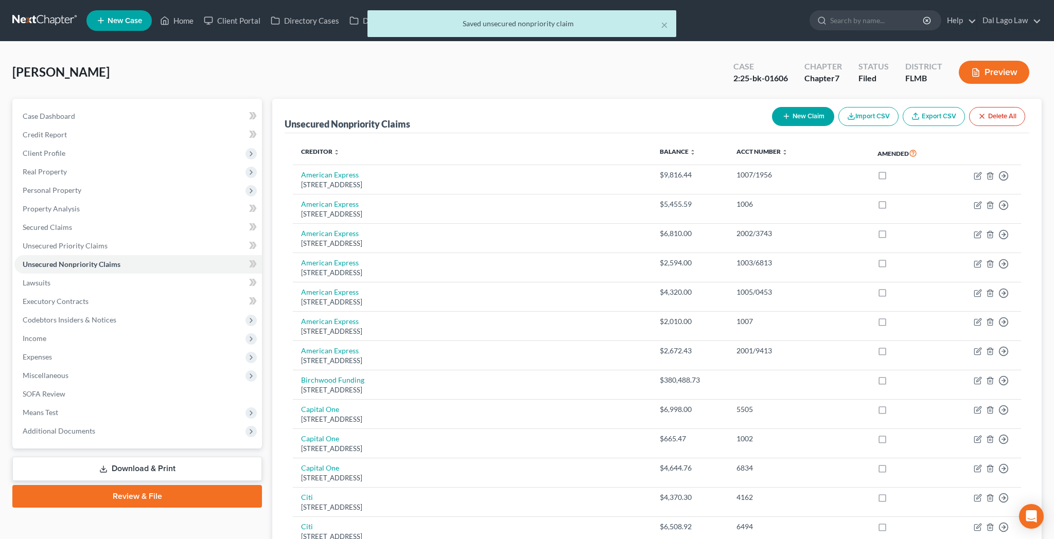
scroll to position [160, 0]
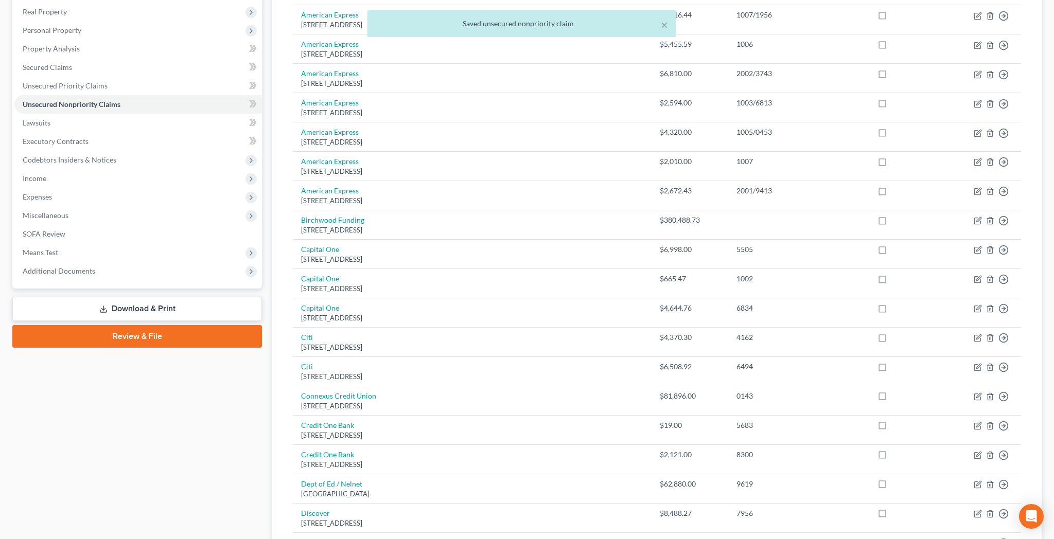
checkbox input "true"
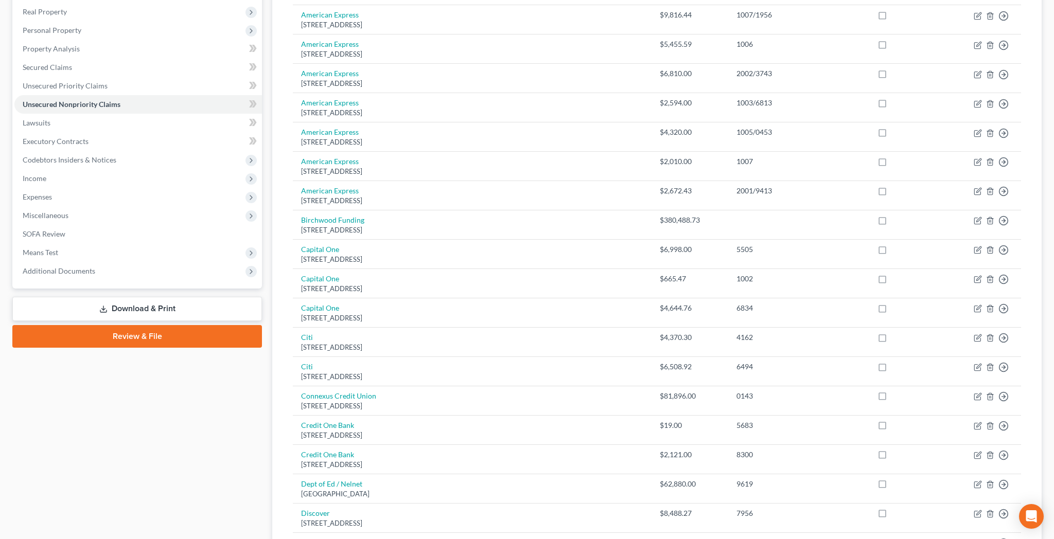
click at [128, 297] on link "Download & Print" at bounding box center [137, 309] width 250 height 24
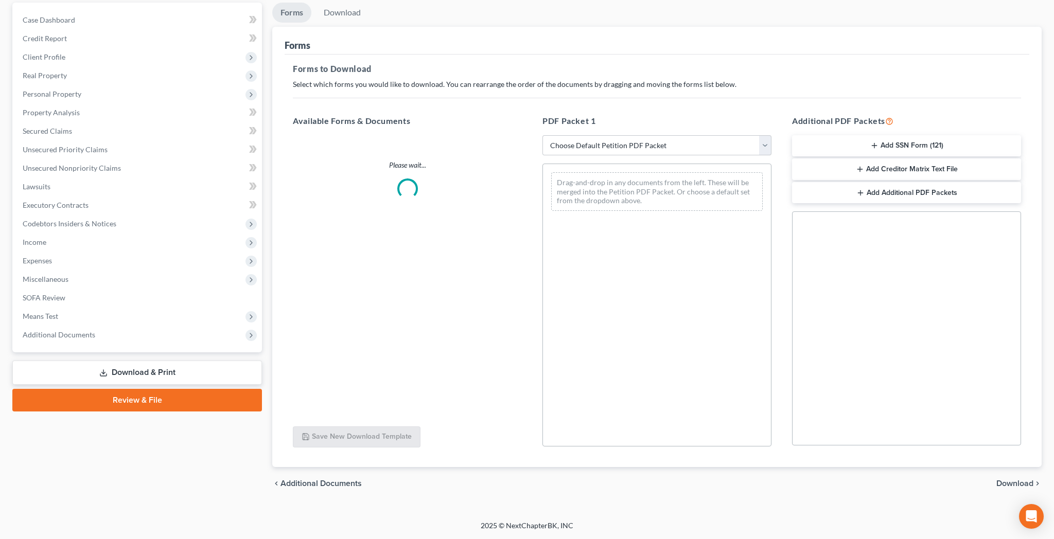
scroll to position [13, 0]
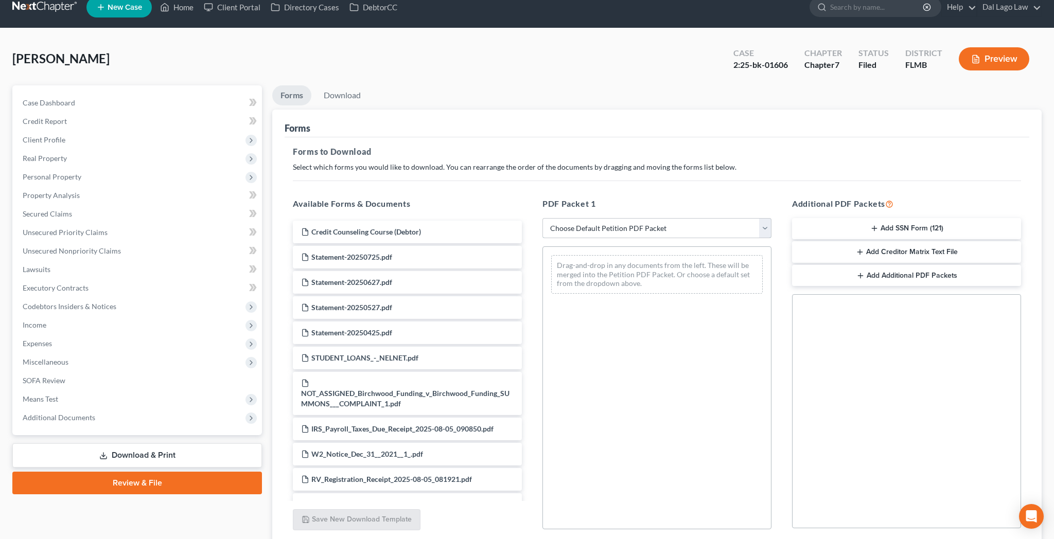
click at [543, 218] on select "Choose Default Petition PDF Packet Complete Bankruptcy Petition (all forms and …" at bounding box center [657, 228] width 229 height 21
select select "2"
click option "Amended Forms" at bounding box center [0, 0] width 0 height 0
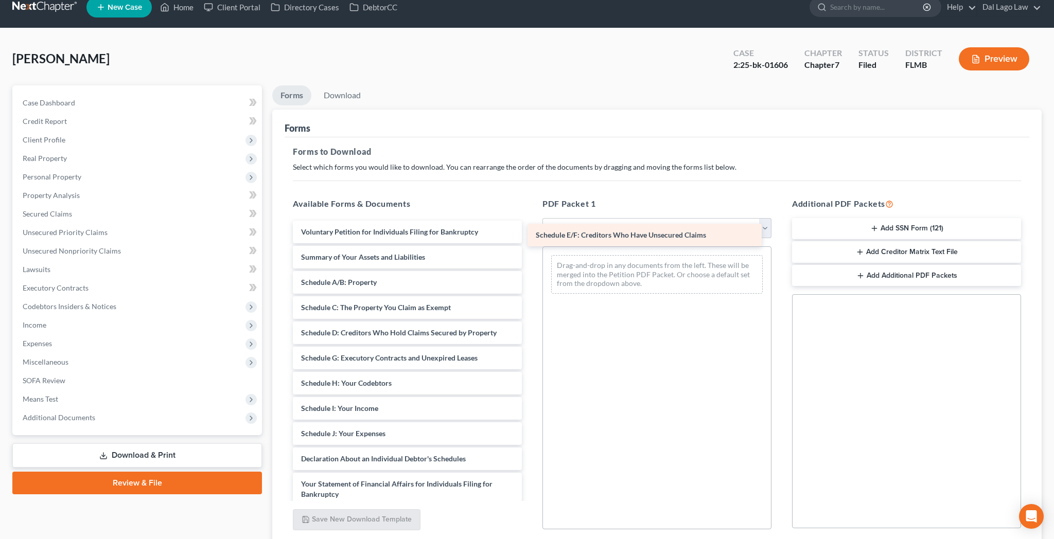
drag, startPoint x: 377, startPoint y: 272, endPoint x: 618, endPoint y: 230, distance: 245.0
click at [530, 230] on div "Schedule E/F: Creditors Who Have Unsecured Claims Voluntary Petition for Indivi…" at bounding box center [408, 462] width 246 height 482
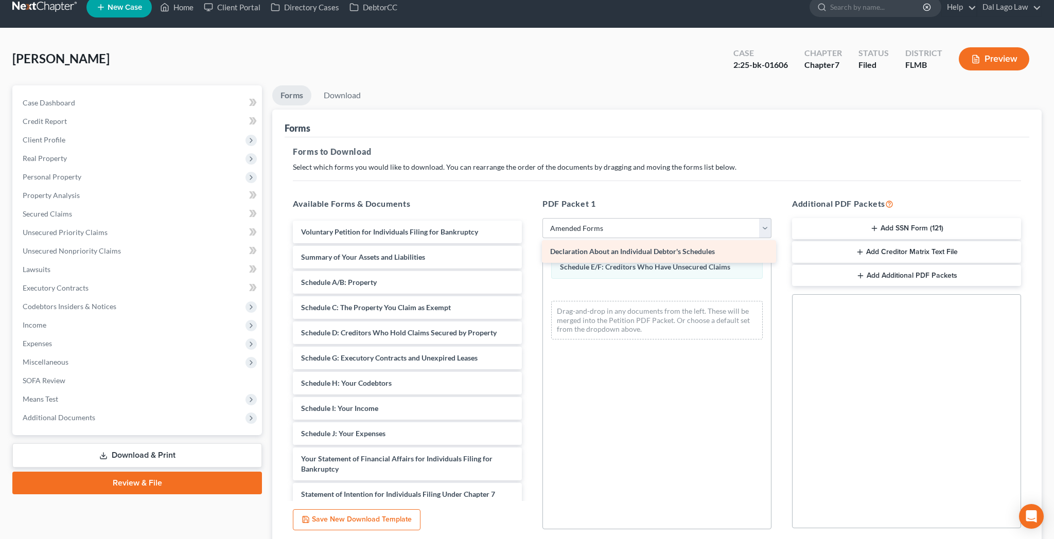
drag, startPoint x: 369, startPoint y: 353, endPoint x: 625, endPoint y: 250, distance: 276.0
click at [530, 250] on div "Declaration About an Individual Debtor's Schedules Voluntary Petition for Indiv…" at bounding box center [408, 449] width 246 height 457
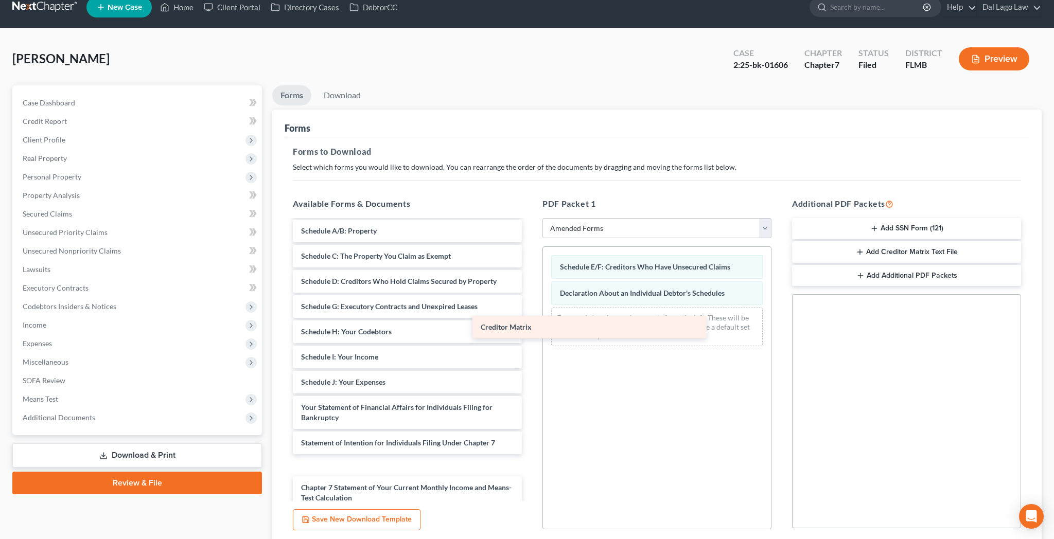
scroll to position [32, 0]
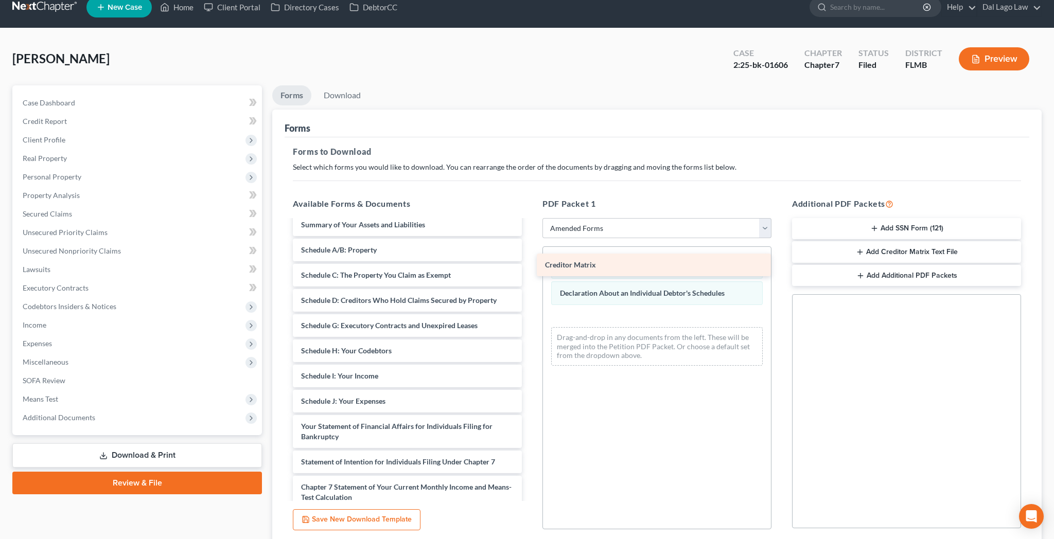
drag, startPoint x: 343, startPoint y: 376, endPoint x: 594, endPoint y: 259, distance: 276.6
click at [530, 259] on div "Creditor Matrix Voluntary Petition for Individuals Filing for Bankruptcy Summar…" at bounding box center [408, 404] width 246 height 432
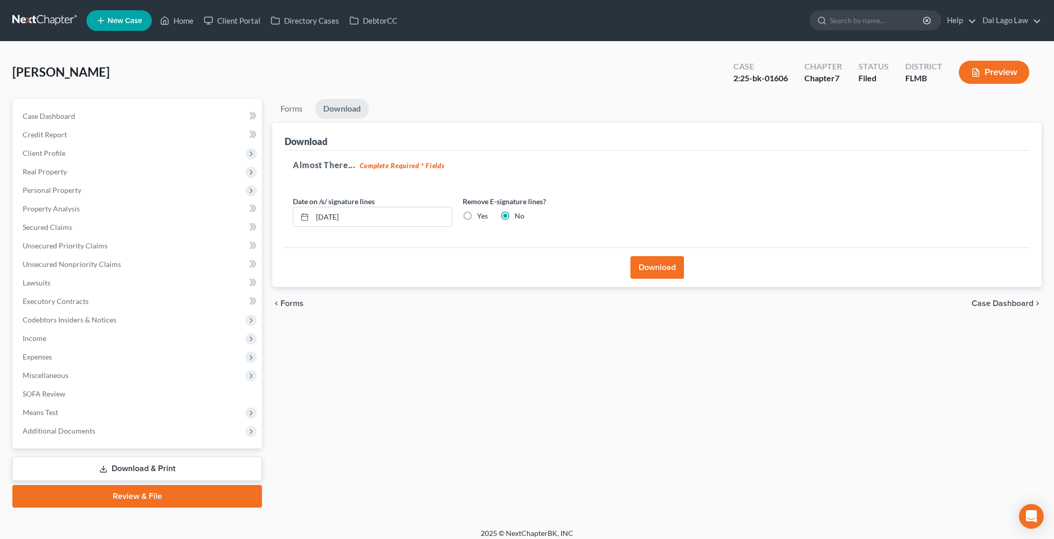
click at [651, 256] on button "Download" at bounding box center [658, 267] width 54 height 23
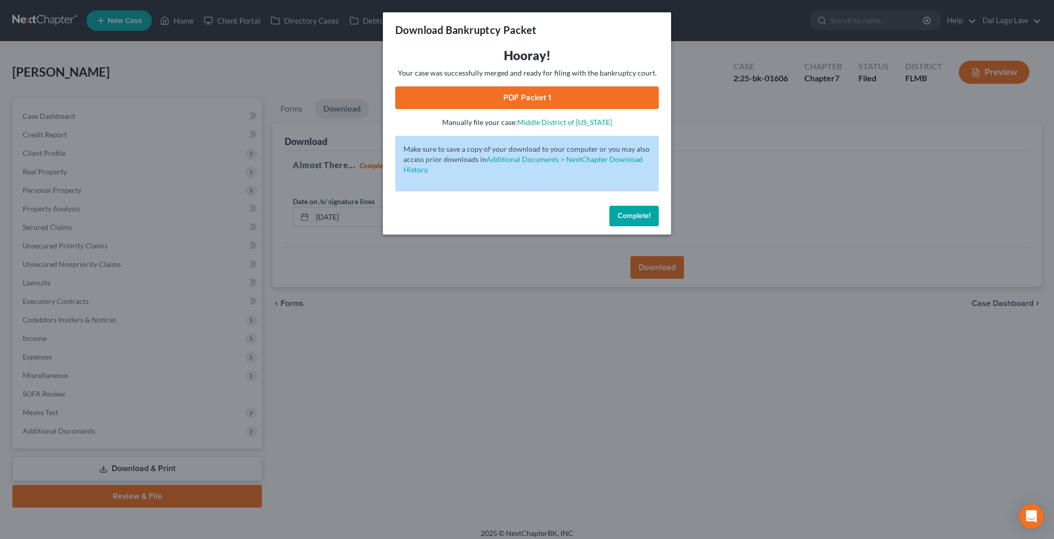
click at [524, 86] on link "PDF Packet 1" at bounding box center [527, 97] width 264 height 23
click at [618, 212] on span "Complete!" at bounding box center [634, 216] width 33 height 9
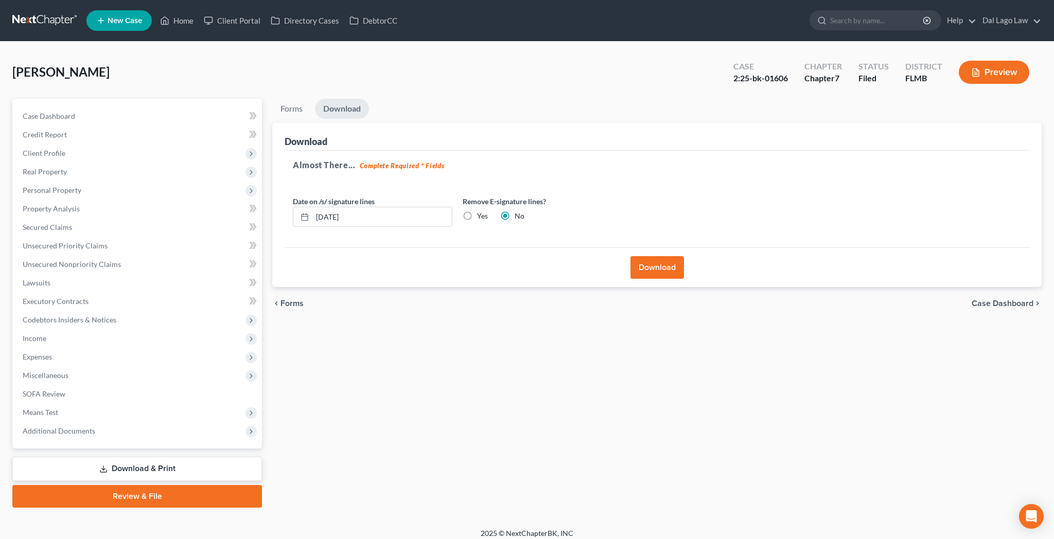
click at [1020, 300] on span "Case Dashboard" at bounding box center [1003, 304] width 62 height 8
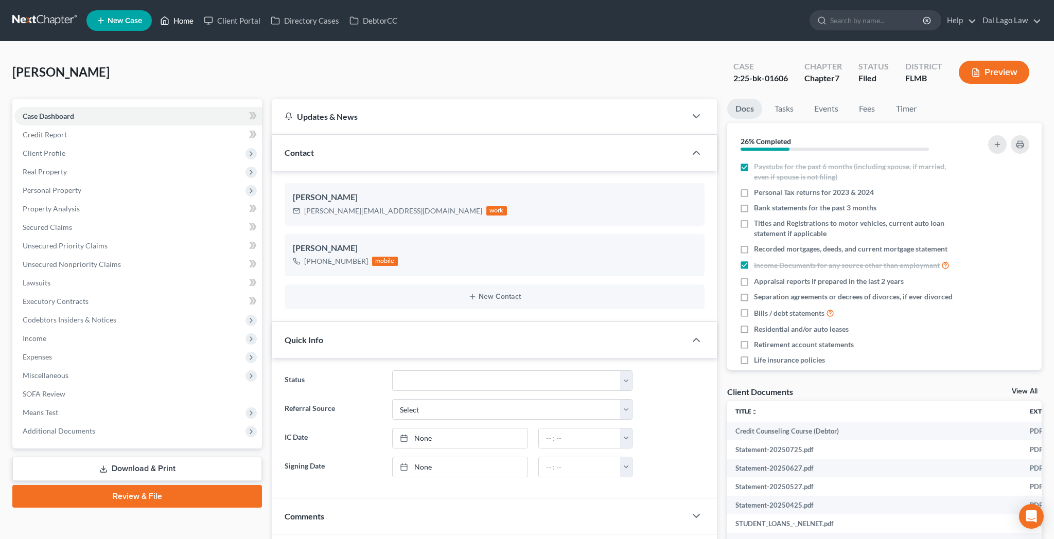
click at [158, 15] on link "Home" at bounding box center [177, 20] width 44 height 19
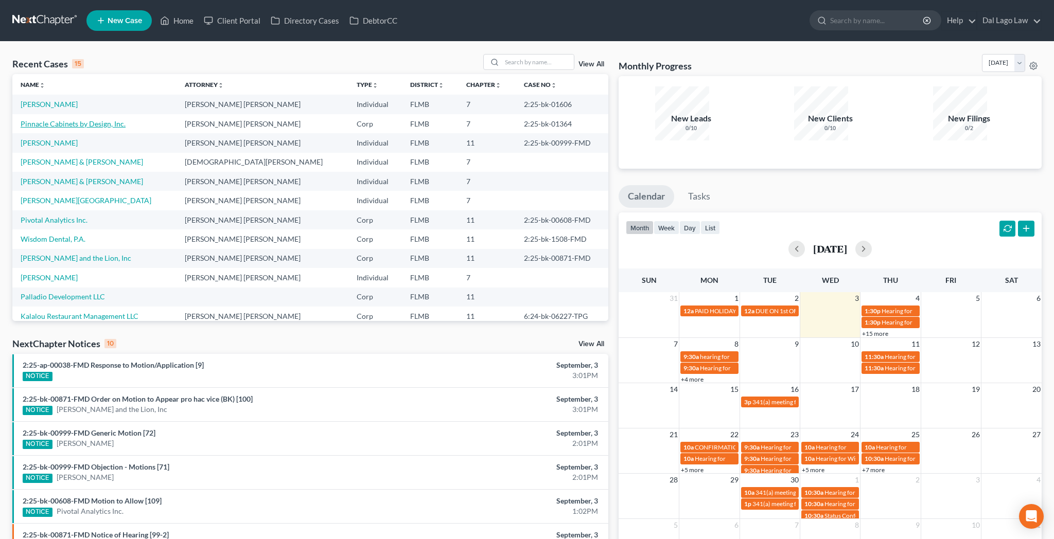
click at [44, 119] on link "Pinnacle Cabinets by Design, Inc." at bounding box center [73, 123] width 105 height 9
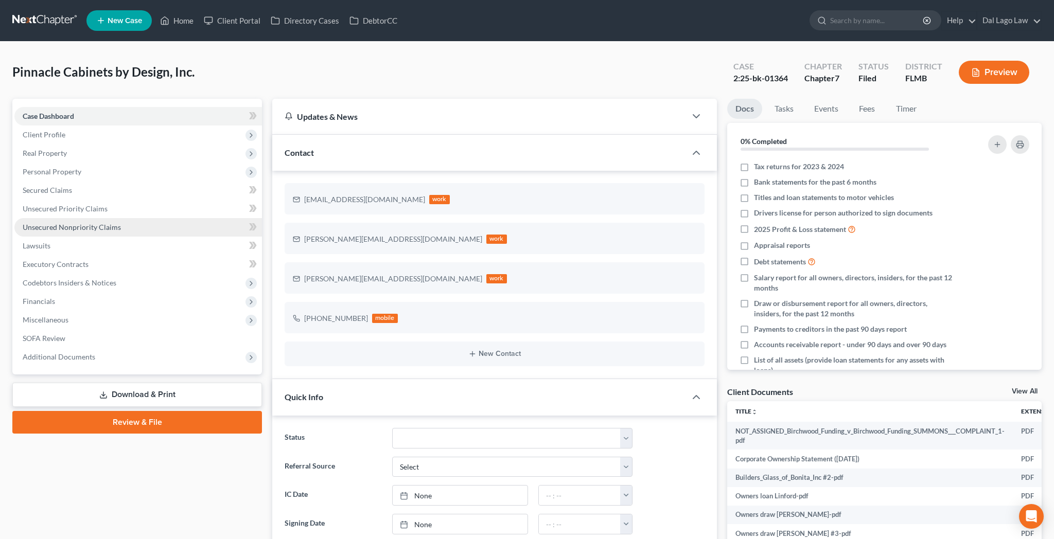
click at [62, 223] on span "Unsecured Nonpriority Claims" at bounding box center [72, 227] width 98 height 9
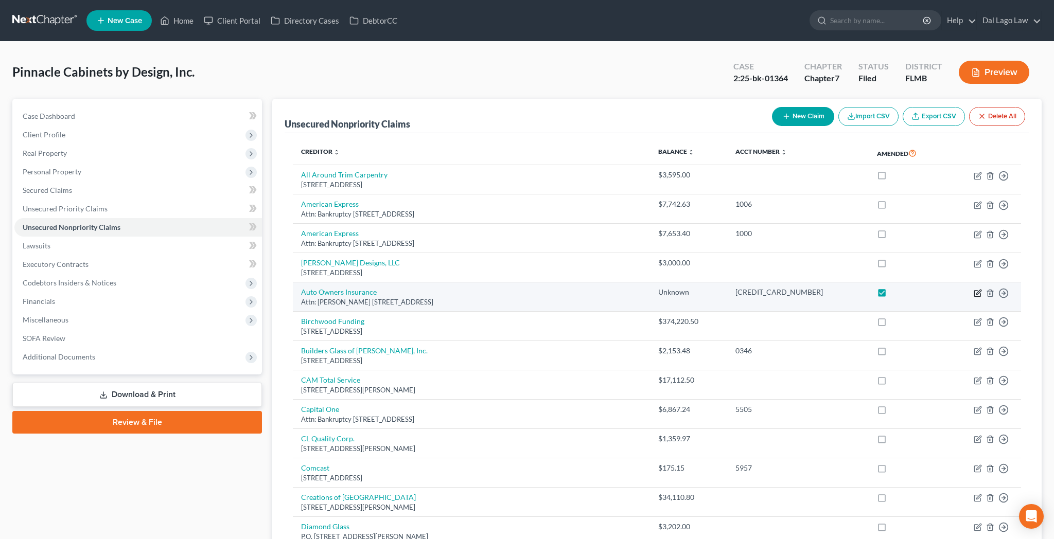
click at [982, 289] on icon "button" at bounding box center [978, 293] width 8 height 8
select select "23"
select select "11"
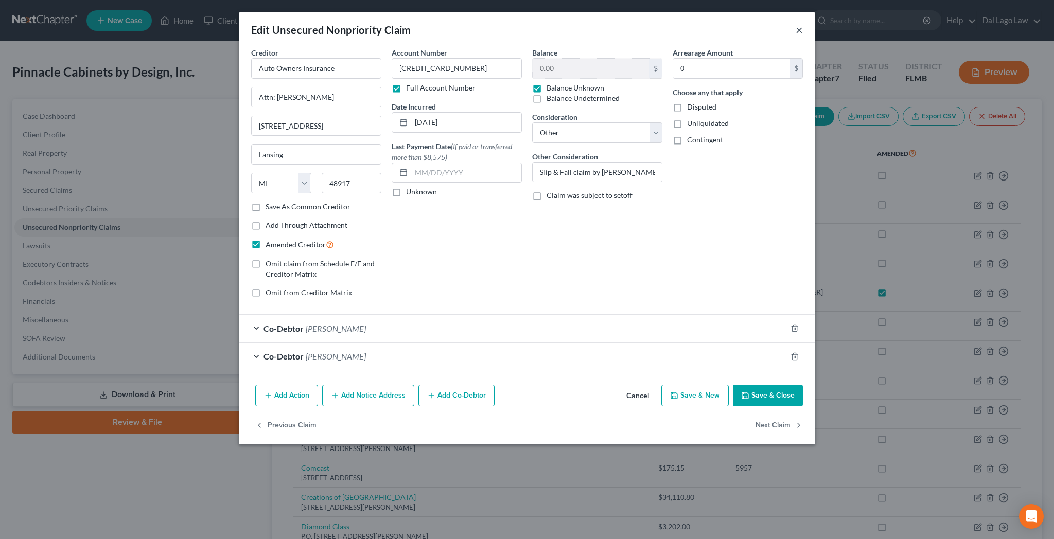
click at [796, 24] on button "×" at bounding box center [799, 30] width 7 height 12
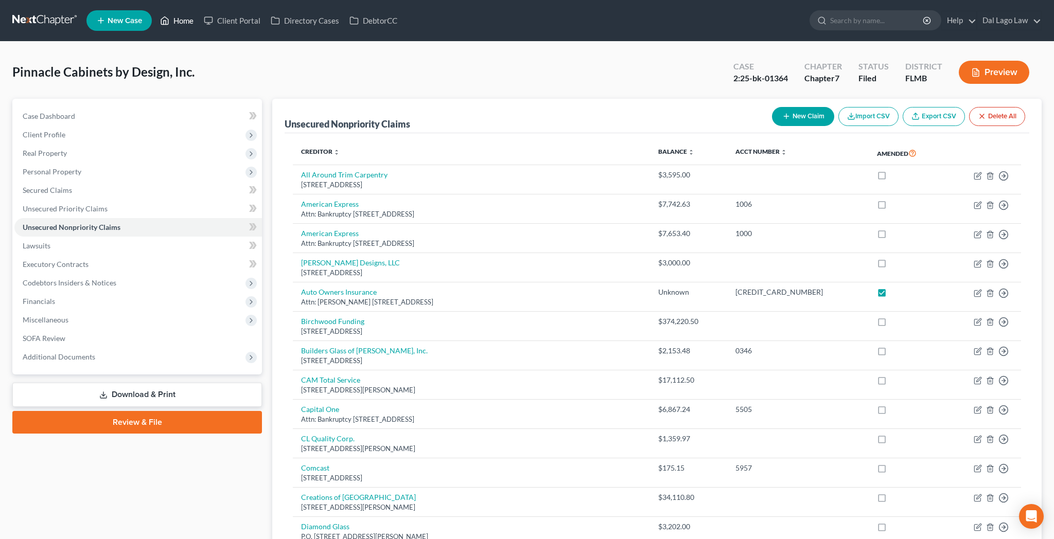
click at [155, 14] on link "Home" at bounding box center [177, 20] width 44 height 19
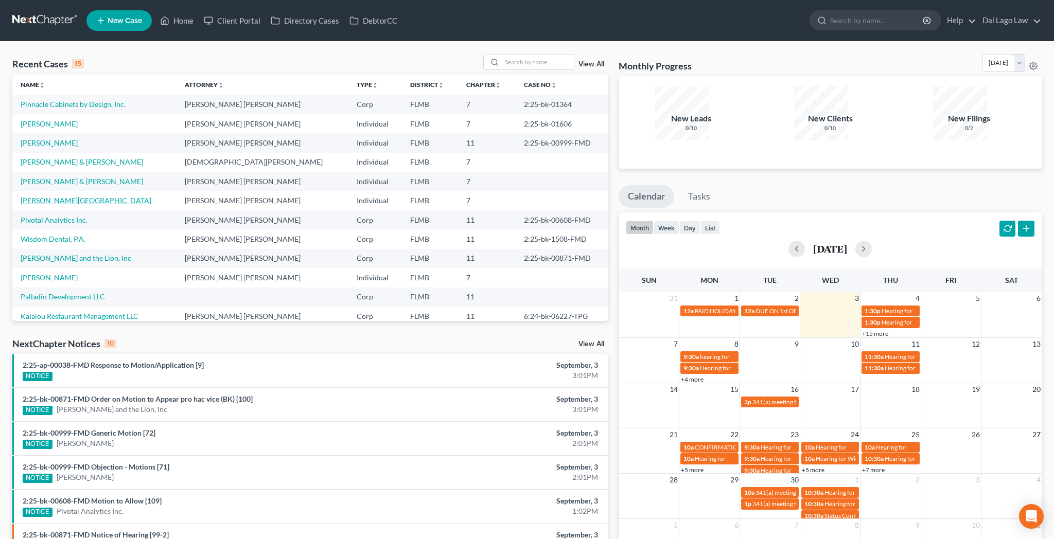
click at [23, 196] on link "[PERSON_NAME][GEOGRAPHIC_DATA]" at bounding box center [86, 200] width 131 height 9
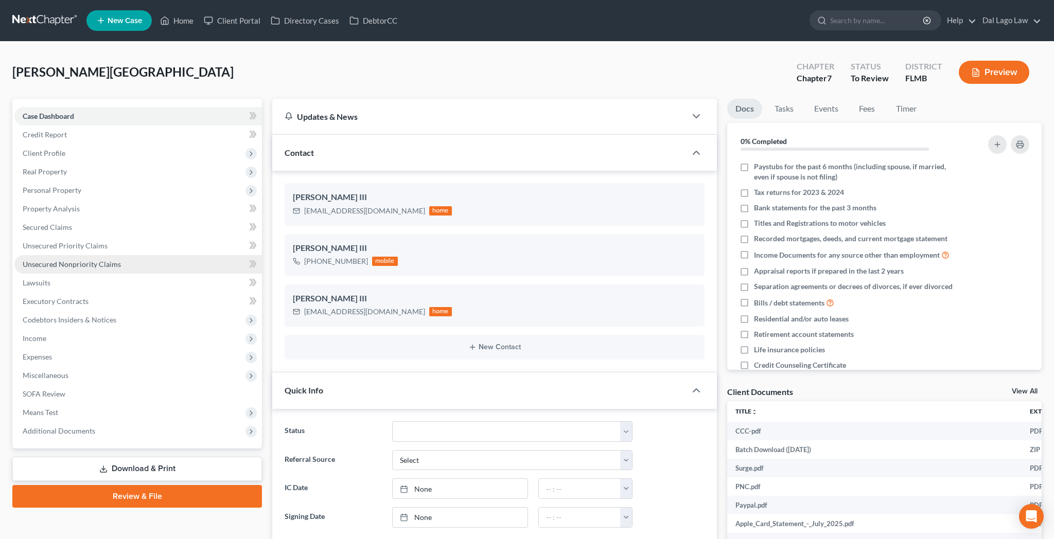
click at [31, 260] on span "Unsecured Nonpriority Claims" at bounding box center [72, 264] width 98 height 9
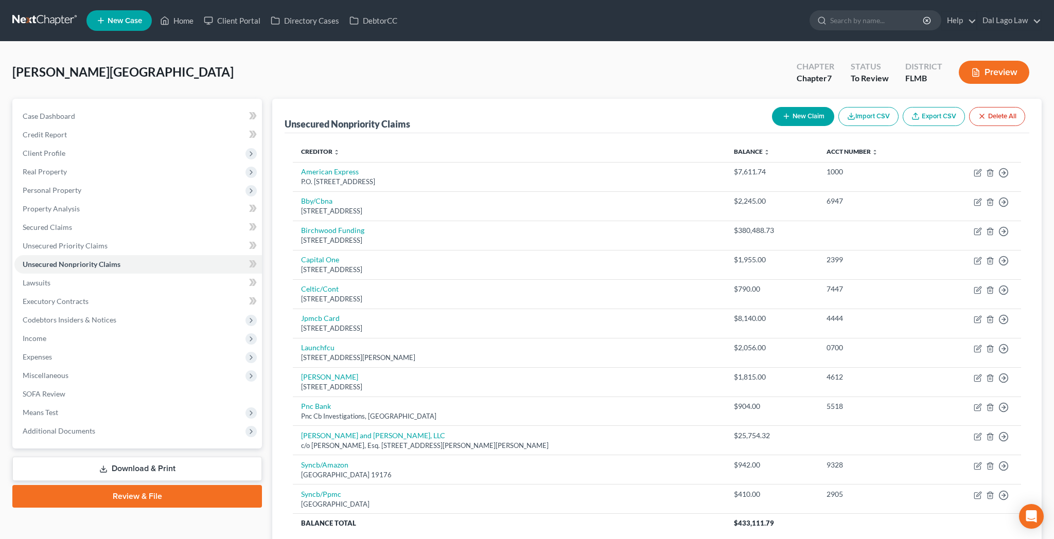
click at [834, 107] on button "New Claim" at bounding box center [803, 116] width 62 height 19
select select "0"
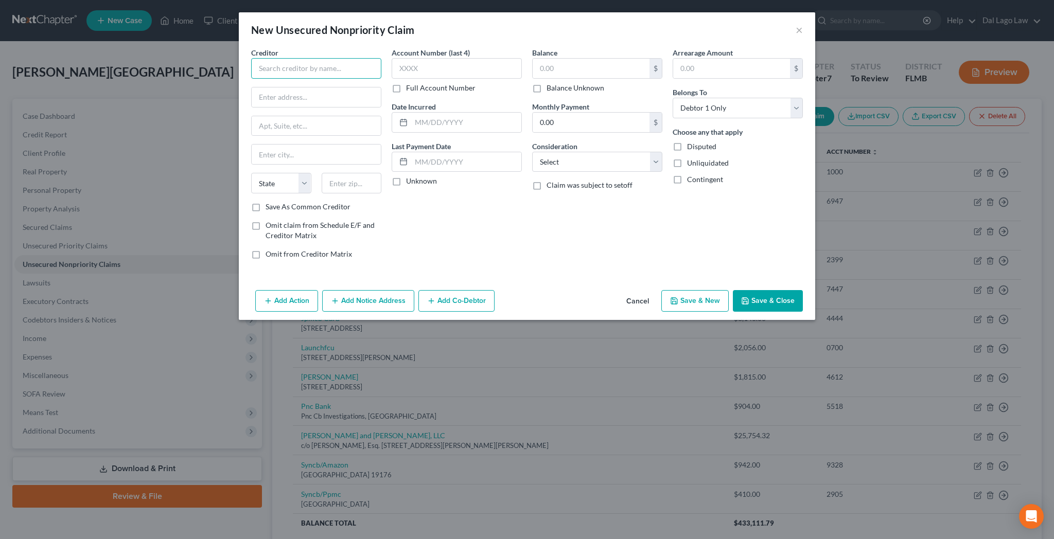
click at [368, 58] on input "text" at bounding box center [316, 68] width 130 height 21
click at [363, 92] on div "Attn: [PERSON_NAME] [STREET_ADDRESS]" at bounding box center [313, 96] width 108 height 9
type input "Auto Owners Insurance"
type input "Attn: [PERSON_NAME]"
type input "[STREET_ADDRESS]"
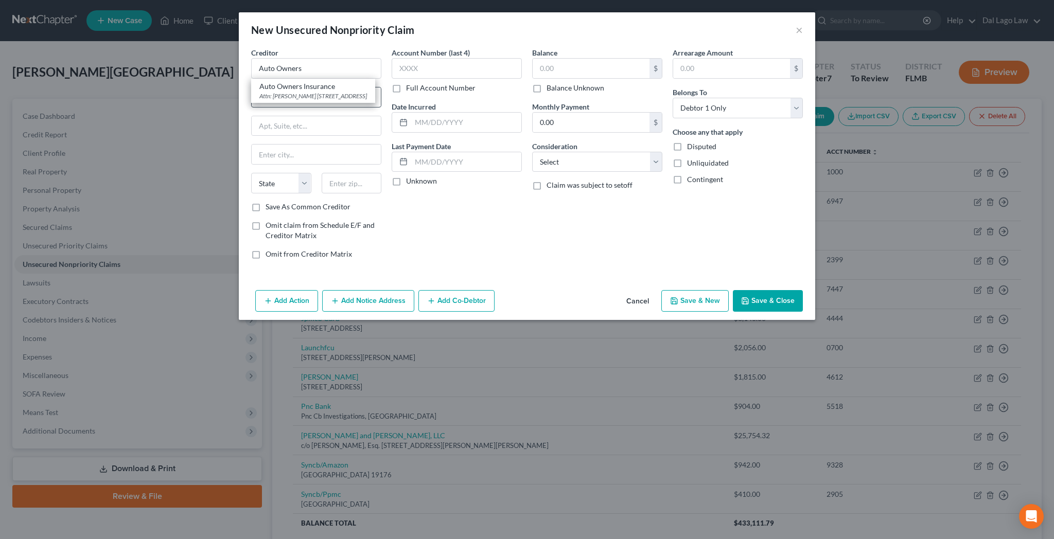
type input "Lansing"
select select "23"
type input "48917"
click at [431, 83] on label "Full Account Number" at bounding box center [440, 88] width 69 height 10
click at [417, 83] on input "Full Account Number" at bounding box center [413, 86] width 7 height 7
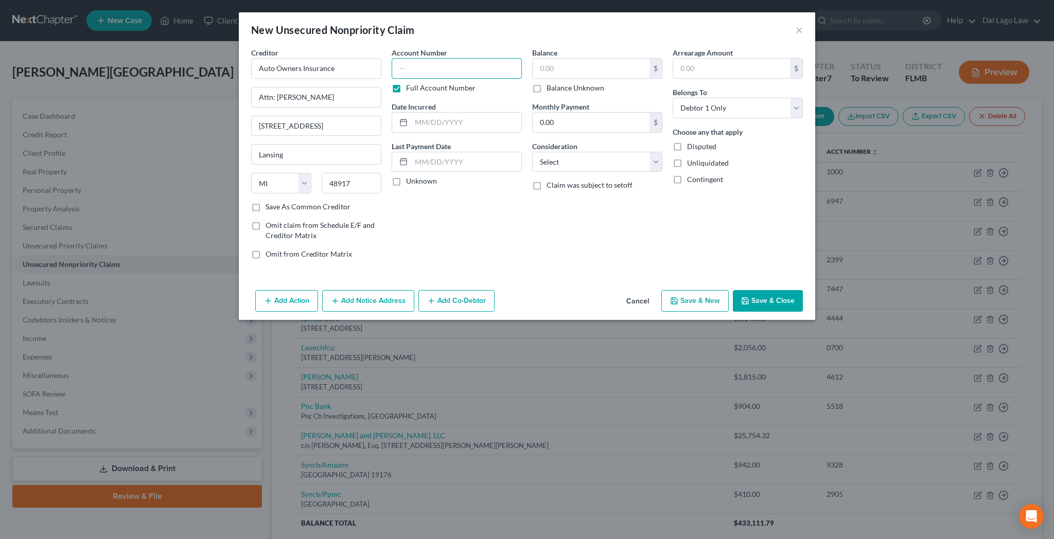
click at [457, 58] on input "text" at bounding box center [457, 68] width 130 height 21
type input "[CREDIT_CARD_NUMBER]"
click at [472, 113] on input "text" at bounding box center [466, 123] width 110 height 20
type input "[DATE]"
click at [547, 83] on label "Balance Unknown" at bounding box center [576, 88] width 58 height 10
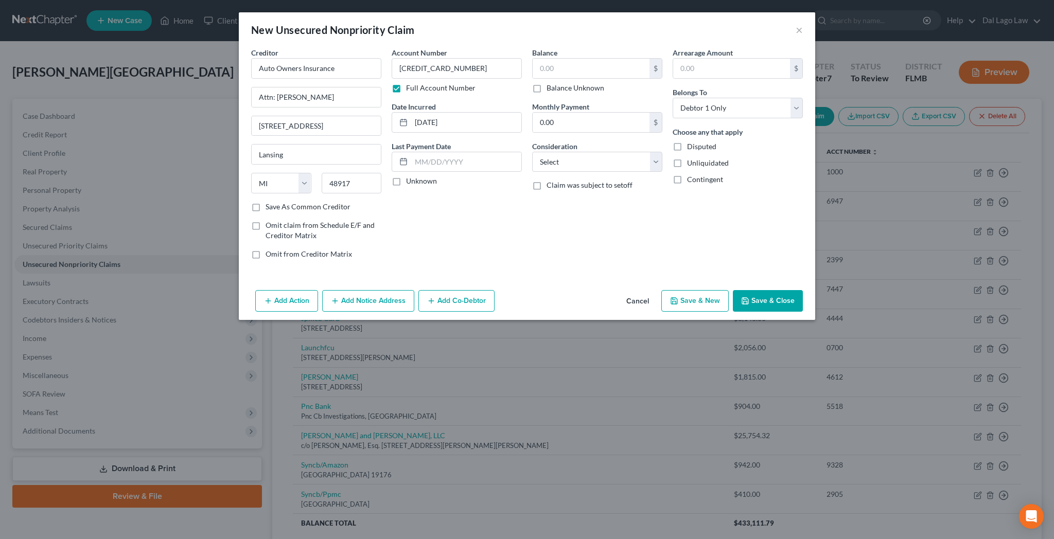
click at [551, 83] on input "Balance Unknown" at bounding box center [554, 86] width 7 height 7
checkbox input "true"
type input "0.00"
select select "14"
click option "Other" at bounding box center [0, 0] width 0 height 0
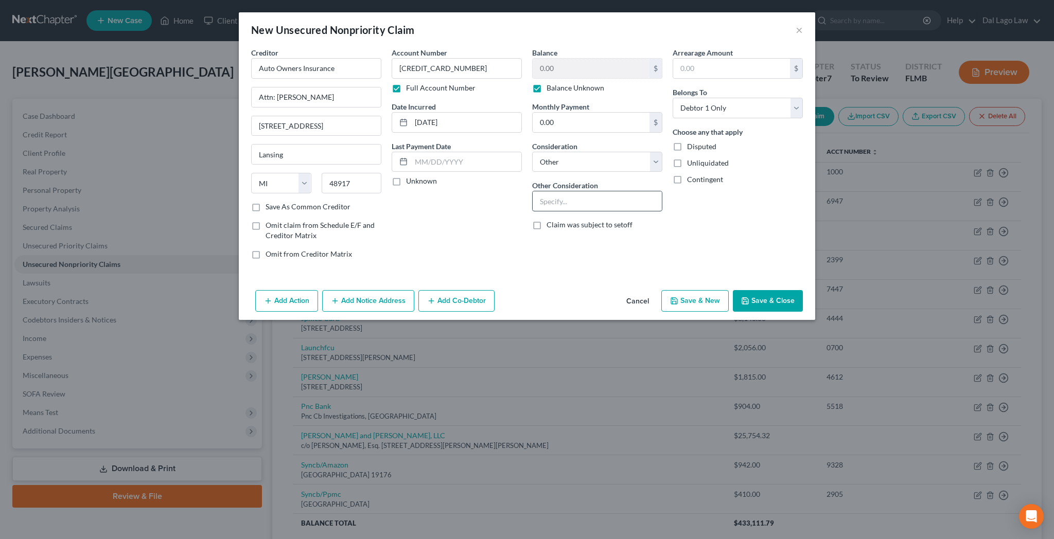
click at [563, 191] on input "text" at bounding box center [597, 201] width 129 height 20
type input "Slip & Fall claim by [PERSON_NAME]"
click at [673, 98] on select "Select Debtor 1 Only Debtor 2 Only Debtor 1 And Debtor 2 Only At Least One Of T…" at bounding box center [738, 108] width 130 height 21
select select "3"
click option "At Least One Of The Debtors And Another" at bounding box center [0, 0] width 0 height 0
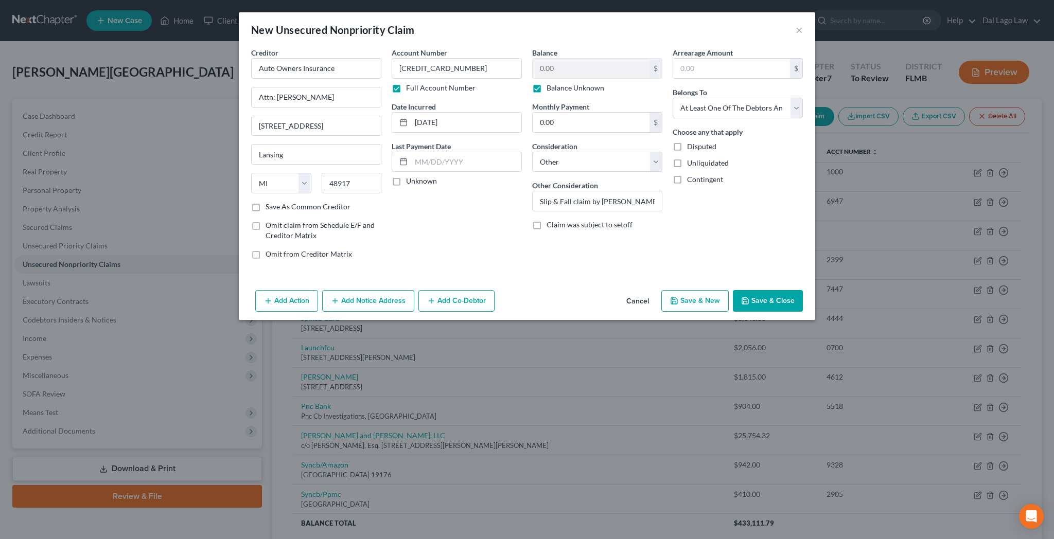
click at [486, 290] on button "Add Co-Debtor" at bounding box center [457, 301] width 76 height 22
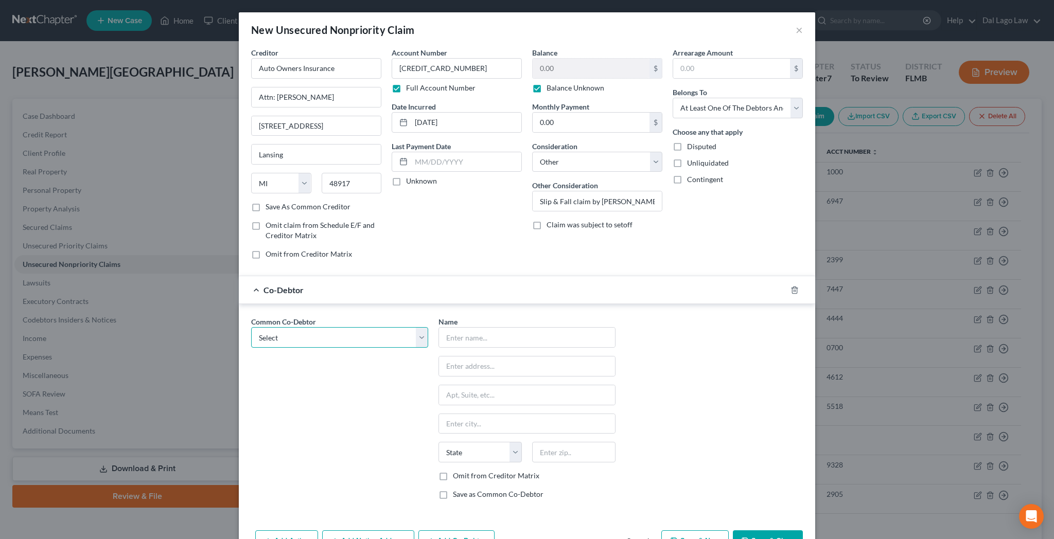
click at [251, 327] on select "Select Pinnacle Cabinets By Design, Inc. [PERSON_NAME] [PERSON_NAME] [PERSON_NA…" at bounding box center [339, 337] width 177 height 21
select select "0"
click option "Pinnacle Cabinets By Design, Inc." at bounding box center [0, 0] width 0 height 0
type input "Pinnacle Cabinets By Design, Inc."
type input "[STREET_ADDRESS]"
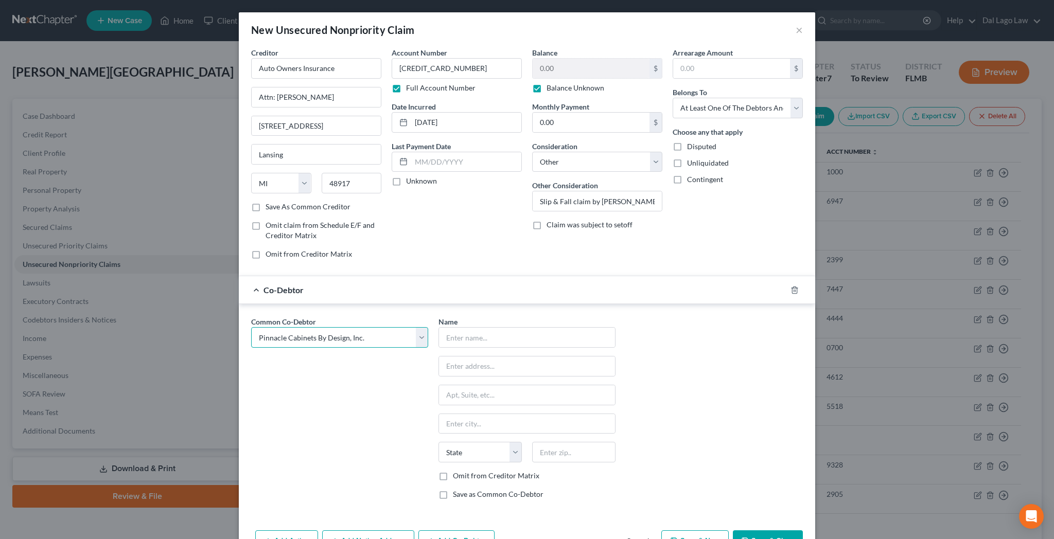
type input "[GEOGRAPHIC_DATA][PERSON_NAME]"
select select "9"
type input "33901"
click at [464, 471] on label "Omit from Creditor Matrix" at bounding box center [496, 476] width 86 height 10
click at [464, 471] on input "Omit from Creditor Matrix" at bounding box center [460, 474] width 7 height 7
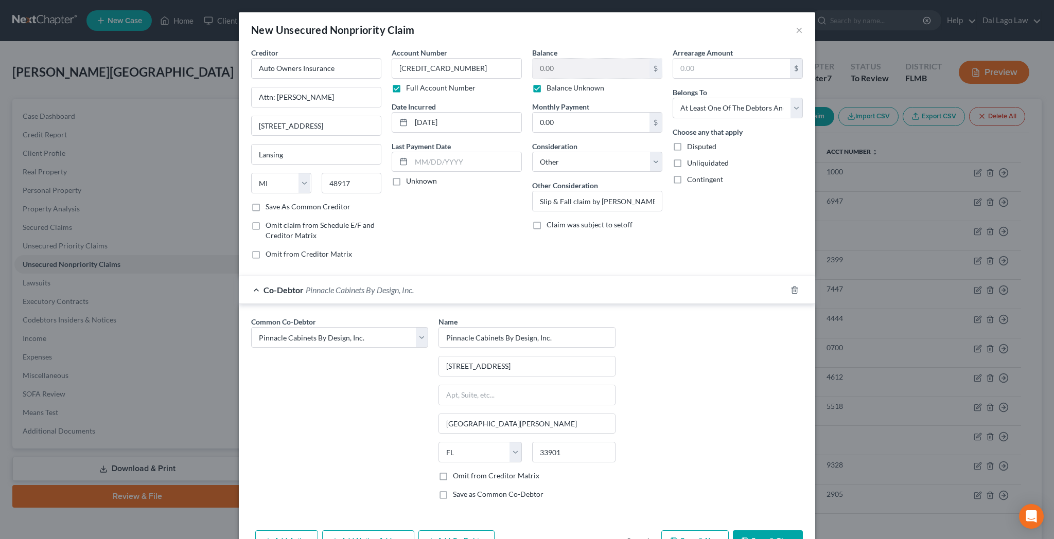
checkbox input "true"
click at [480, 531] on button "Add Co-Debtor" at bounding box center [457, 542] width 76 height 22
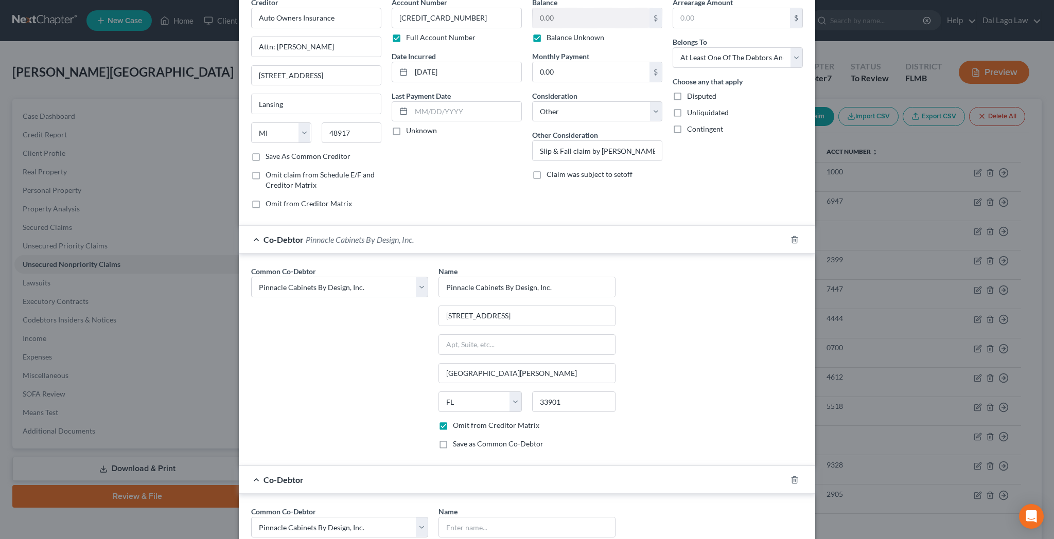
scroll to position [74, 0]
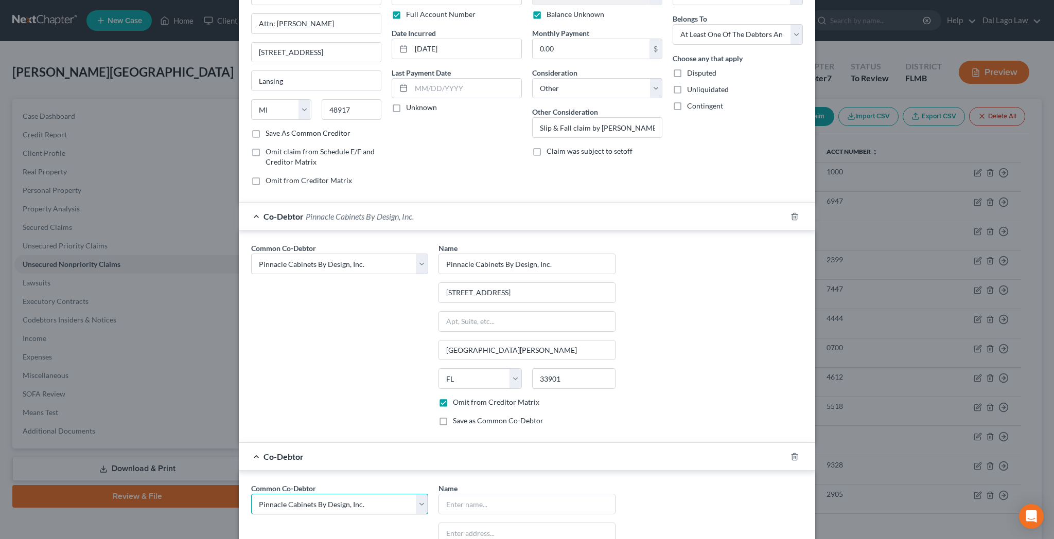
click at [251, 494] on select "Select Pinnacle Cabinets By Design, Inc. [PERSON_NAME] [PERSON_NAME] [PERSON_NA…" at bounding box center [339, 504] width 177 height 21
select select "1"
click option "[PERSON_NAME]" at bounding box center [0, 0] width 0 height 0
select select "1"
type input "[PERSON_NAME]"
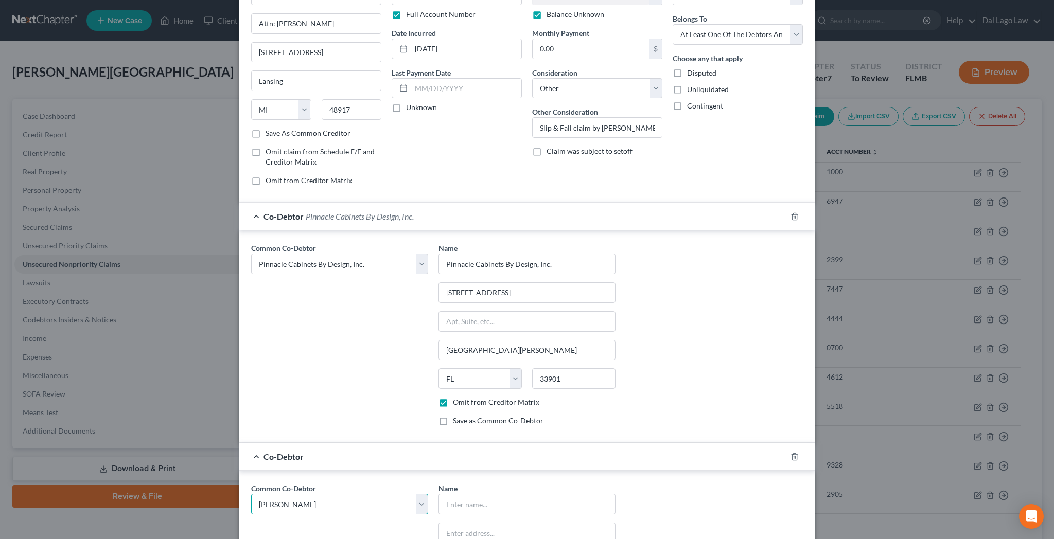
type input "[STREET_ADDRESS][PERSON_NAME]"
type input "[PERSON_NAME]"
select select "9"
type input "33920"
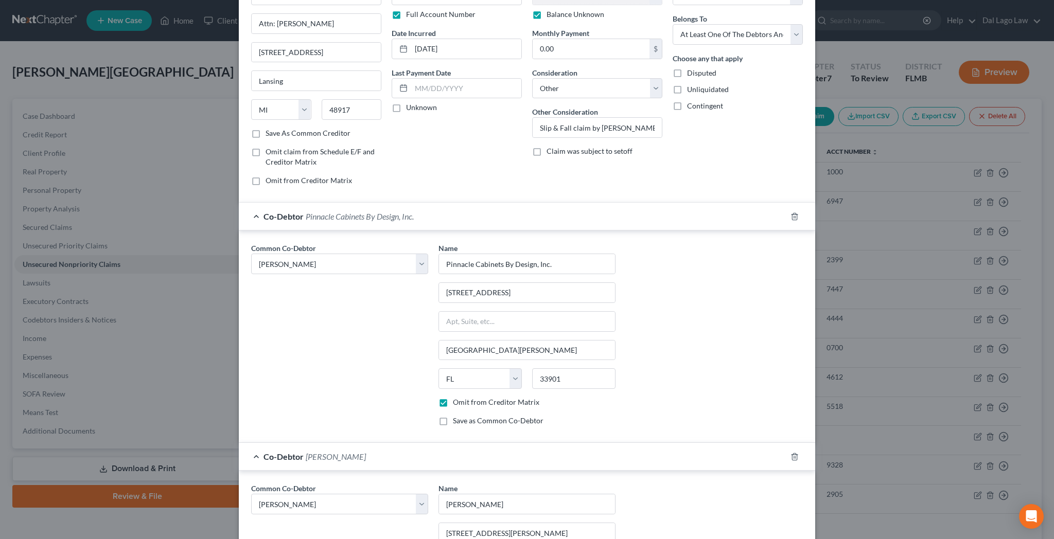
checkbox input "true"
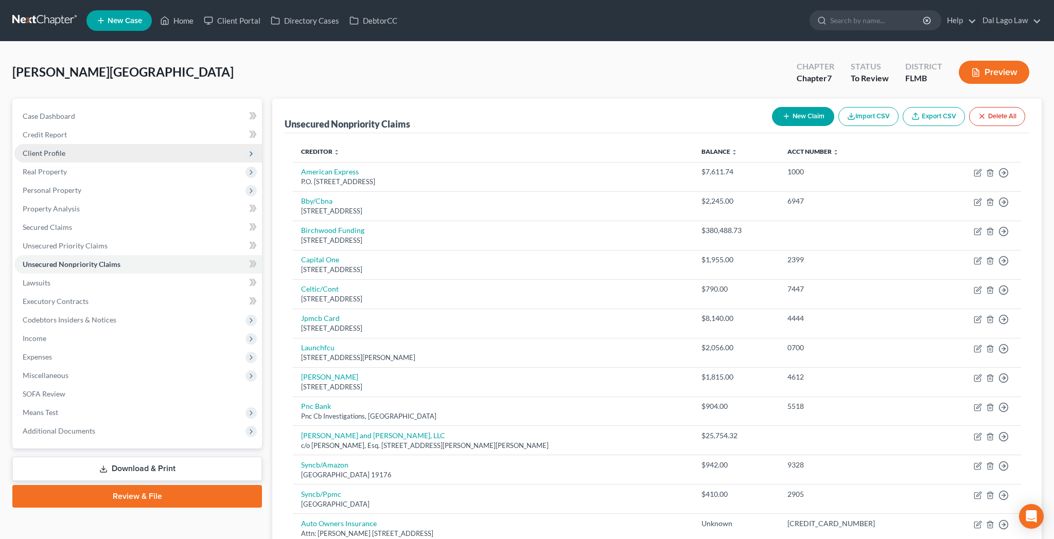
click at [30, 149] on span "Client Profile" at bounding box center [44, 153] width 43 height 9
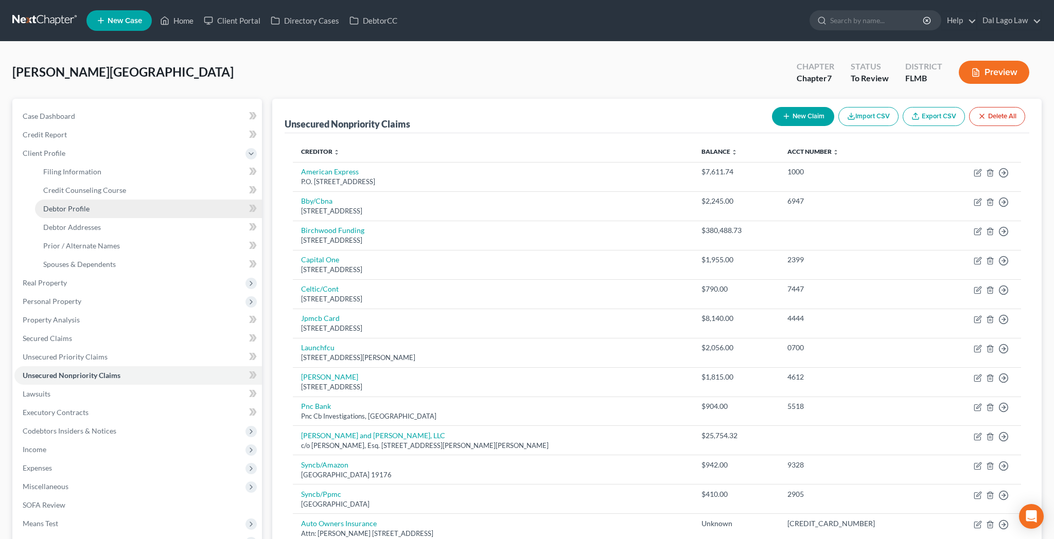
click at [66, 200] on link "Debtor Profile" at bounding box center [148, 209] width 227 height 19
select select "1"
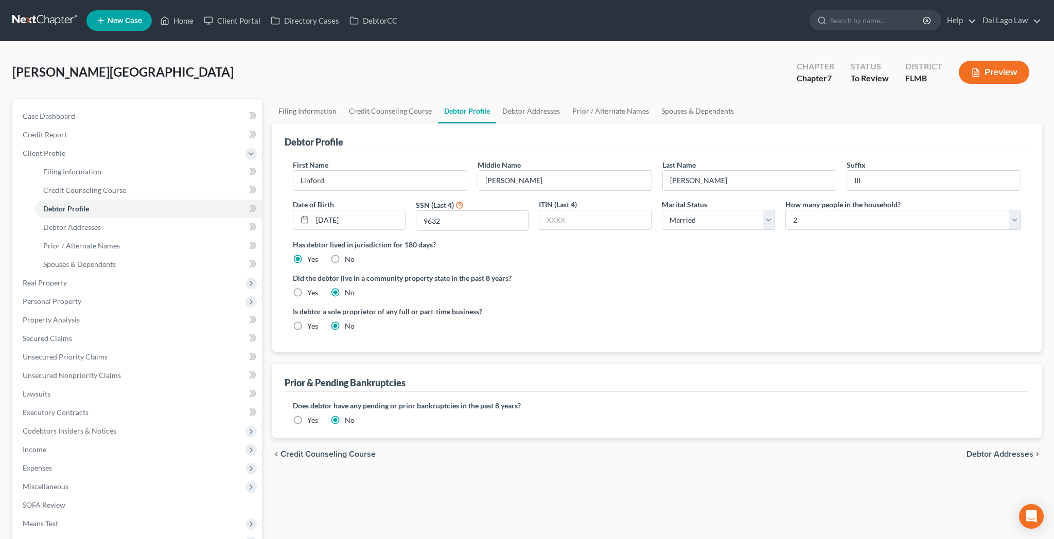
click at [307, 415] on label "Yes" at bounding box center [312, 420] width 11 height 10
click at [311, 415] on input "Yes" at bounding box center [314, 418] width 7 height 7
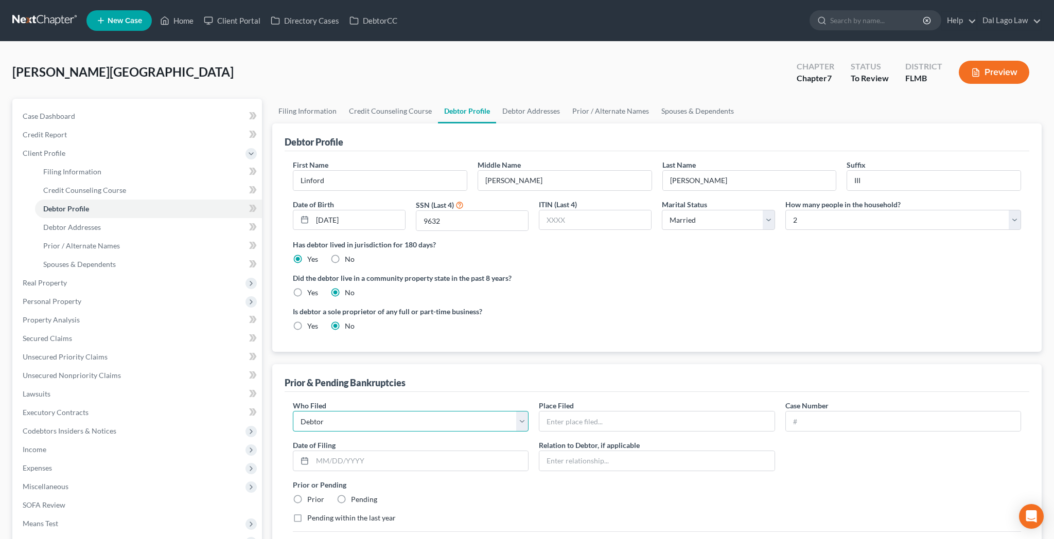
select select "other"
click option "Other" at bounding box center [0, 0] width 0 height 0
click at [561, 412] on input "text" at bounding box center [656, 422] width 235 height 20
type input "Pinnacle Cabinets By Design, Inc."
click at [825, 412] on input "text" at bounding box center [903, 422] width 235 height 20
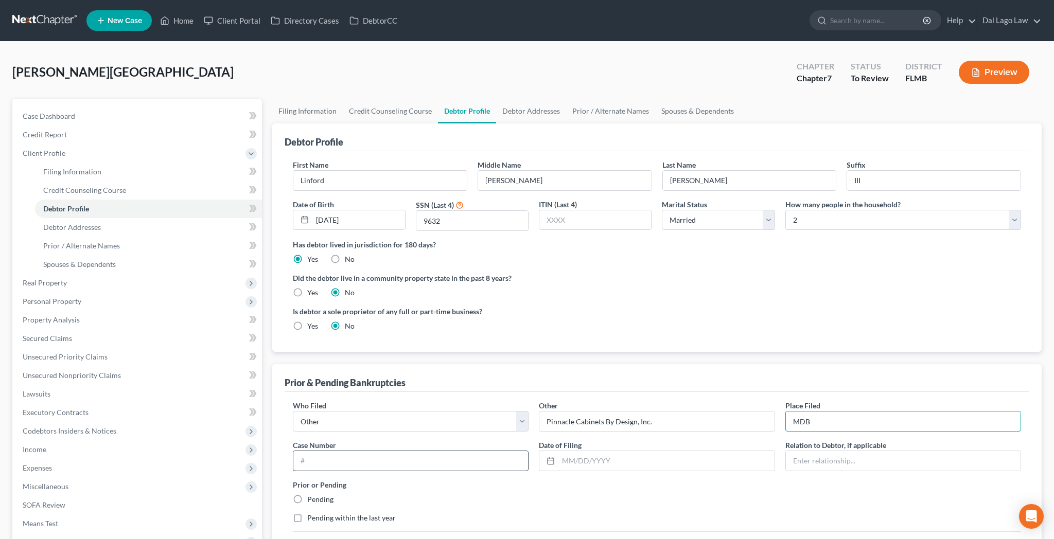
type input "MDB"
click at [344, 451] on input "text" at bounding box center [410, 461] width 235 height 20
type input "25-01364-FMD"
click at [584, 451] on input "text" at bounding box center [667, 461] width 216 height 20
type input "[DATE]"
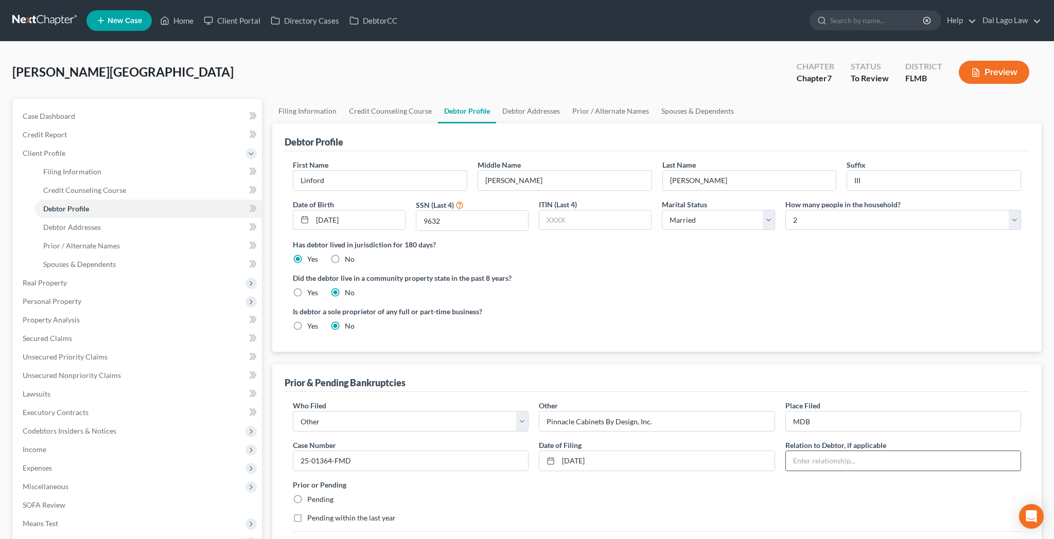
click at [832, 451] on input "text" at bounding box center [903, 461] width 235 height 20
type input "Debtor is Shareholder"
click at [307, 495] on label "Pending" at bounding box center [320, 500] width 26 height 10
click at [311, 495] on input "Pending" at bounding box center [314, 498] width 7 height 7
radio input "true"
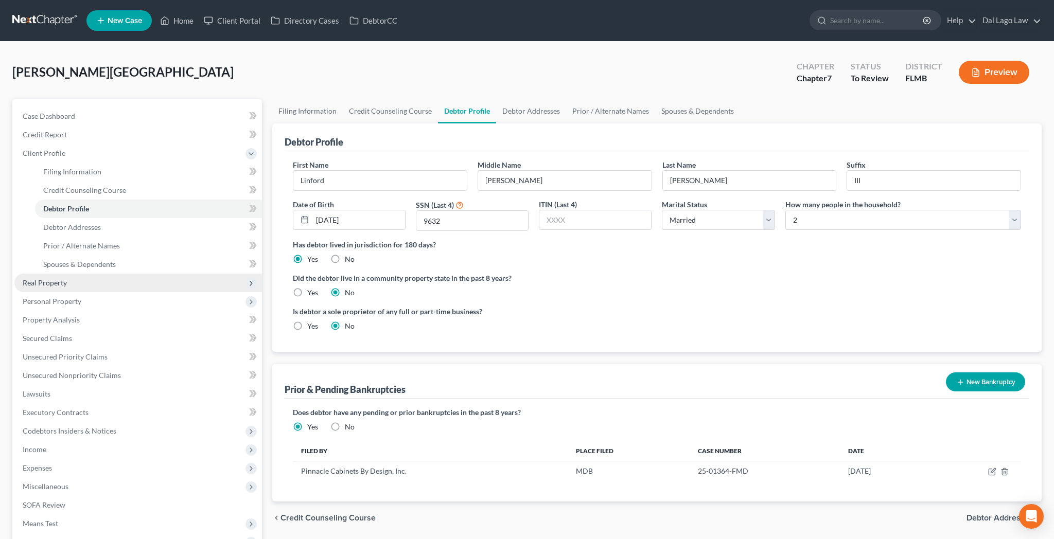
click at [36, 278] on span "Real Property" at bounding box center [45, 282] width 44 height 9
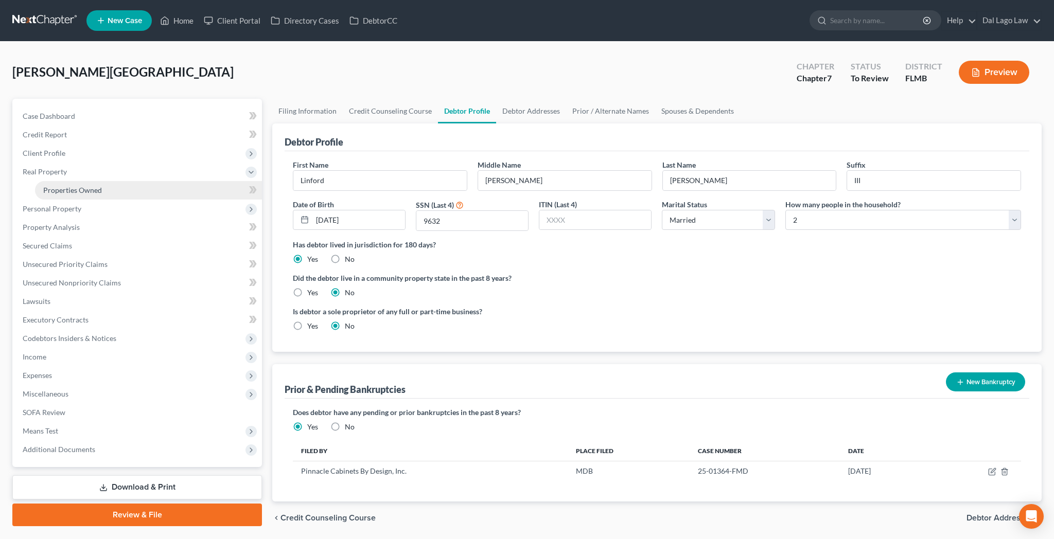
click at [57, 186] on span "Properties Owned" at bounding box center [72, 190] width 59 height 9
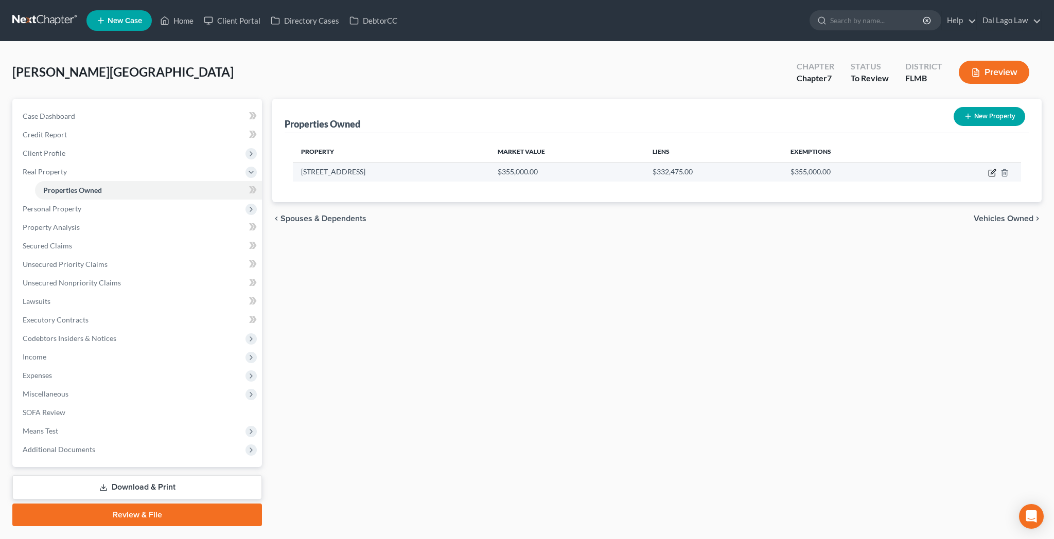
click at [997, 169] on icon "button" at bounding box center [992, 173] width 8 height 8
select select "9"
select select "34"
select select "2"
select select "5"
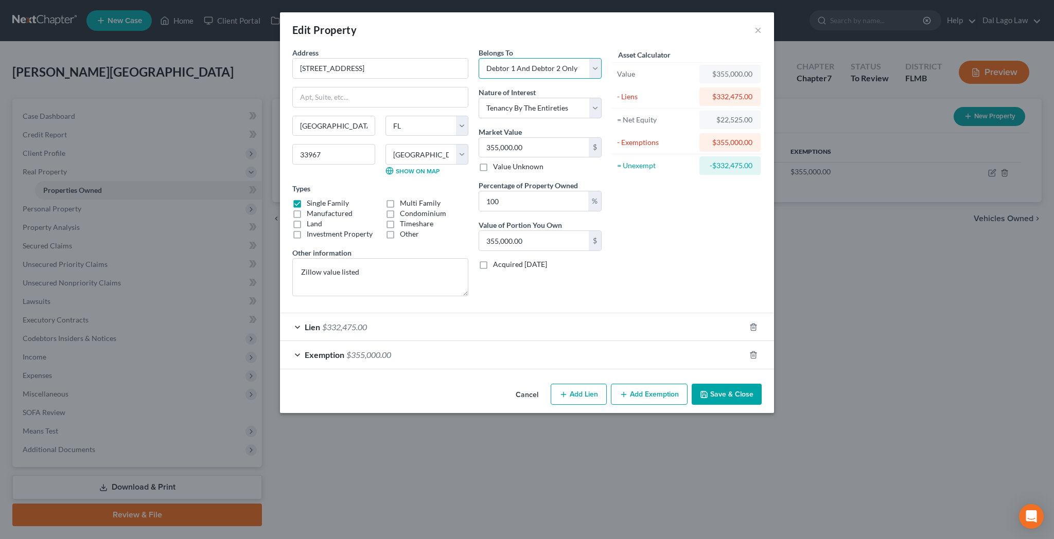
click at [479, 58] on select "Select Debtor 1 Only Debtor 2 Only Debtor 1 And Debtor 2 Only At Least One Of T…" at bounding box center [540, 68] width 123 height 21
select select "3"
click option "At Least One Of The Debtors And Another" at bounding box center [0, 0] width 0 height 0
click at [421, 258] on textarea "Zillow value listed" at bounding box center [380, 277] width 176 height 38
click at [448, 258] on textarea "Zillow value listed; Owned jointly with spouse" at bounding box center [380, 277] width 176 height 38
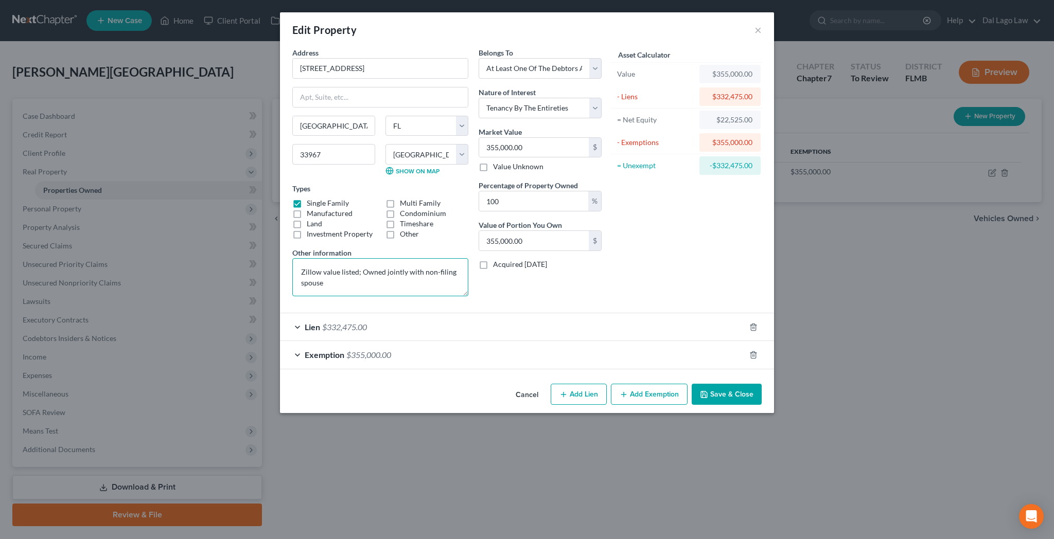
type textarea "Zillow value listed; Owned jointly with non-filing spouse"
click at [692, 384] on button "Save & Close" at bounding box center [727, 395] width 70 height 22
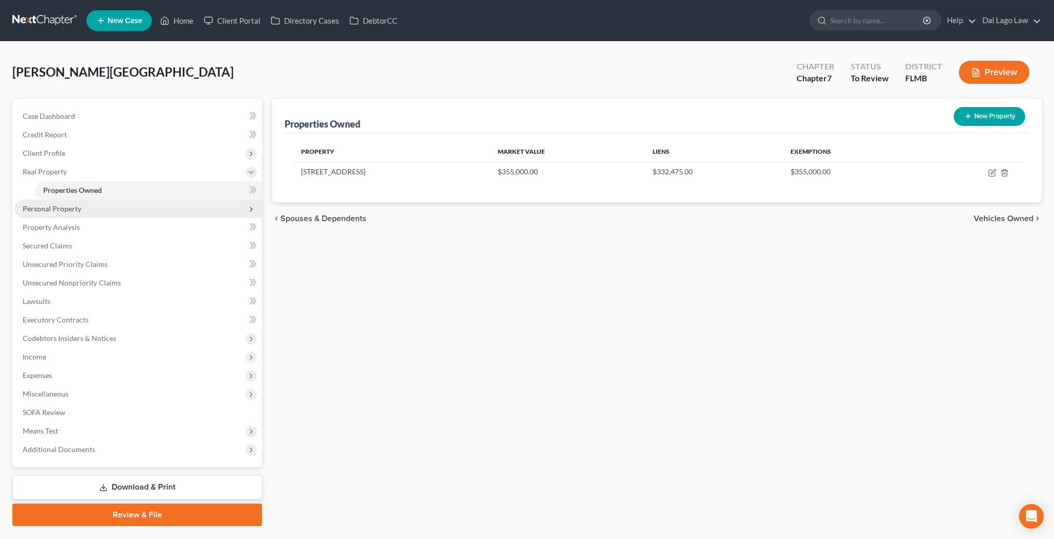
click at [48, 204] on span "Personal Property" at bounding box center [52, 208] width 59 height 9
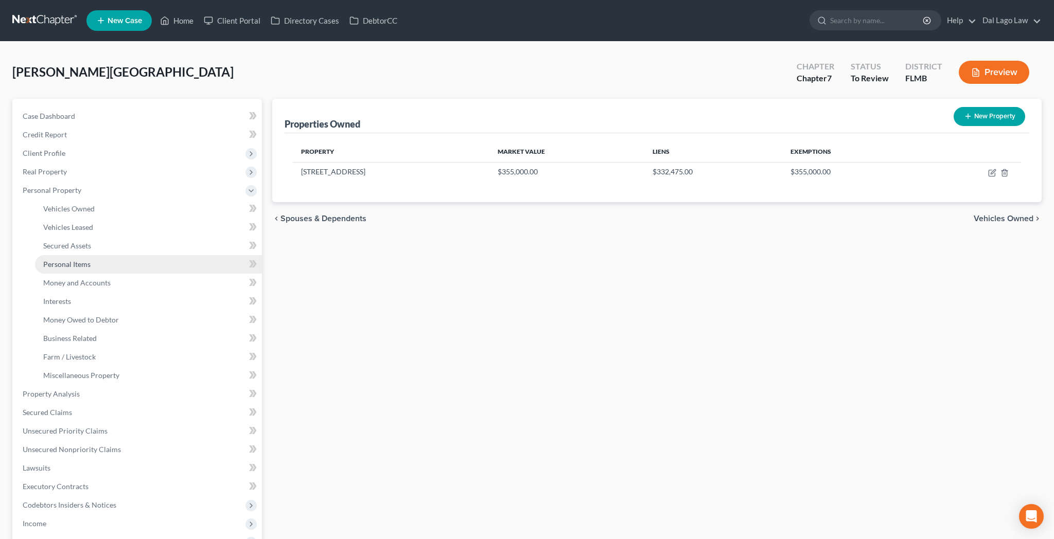
click at [64, 255] on link "Personal Items" at bounding box center [148, 264] width 227 height 19
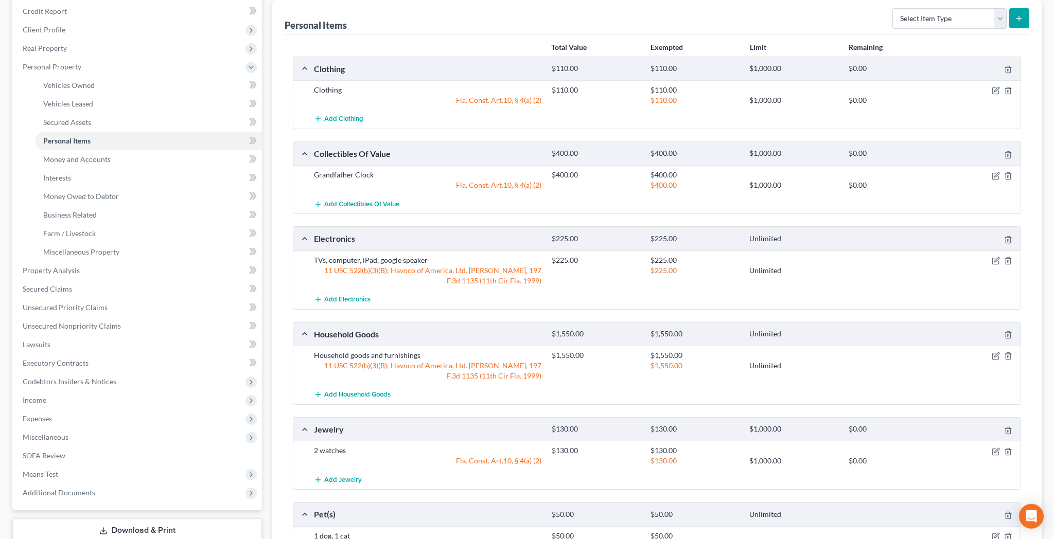
scroll to position [139, 0]
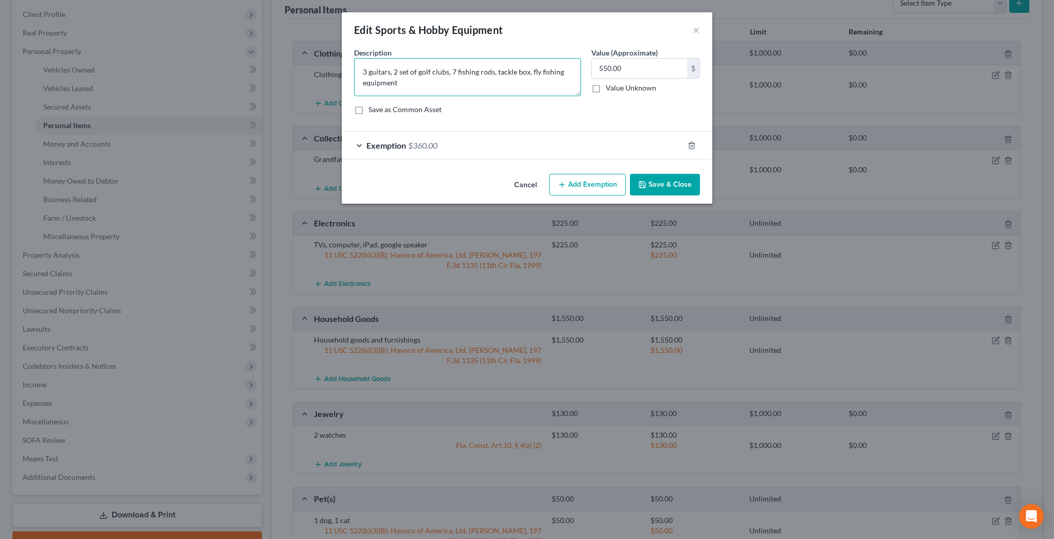
click at [445, 58] on textarea "3 guitars, 2 set of golf clubs, 7 fishing rods, tackle box, fly fishing equipme…" at bounding box center [467, 77] width 227 height 38
type textarea "3 guitars, golf clubs, 7 fishing rods, tackle box, fly fishing equipment"
type input "250"
click at [406, 141] on span "Exemption" at bounding box center [387, 146] width 40 height 10
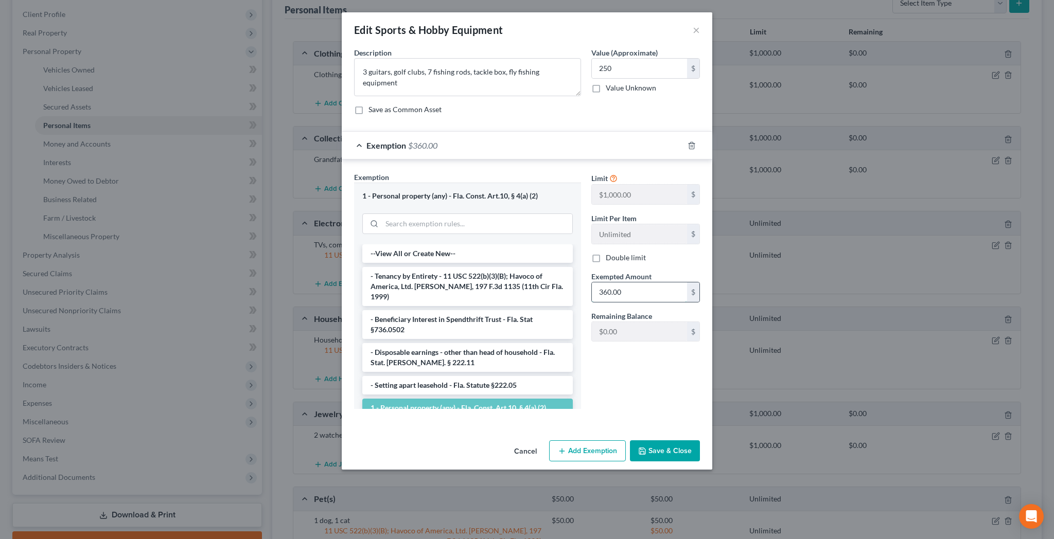
click at [601, 283] on input "360.00" at bounding box center [639, 293] width 95 height 20
type input "250"
click at [640, 441] on button "Save & Close" at bounding box center [665, 452] width 70 height 22
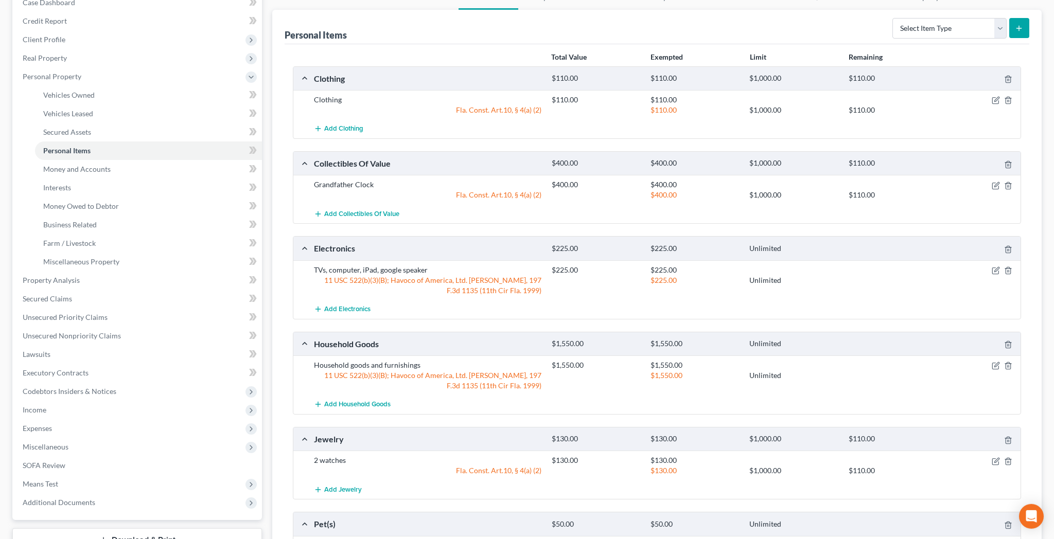
scroll to position [99, 0]
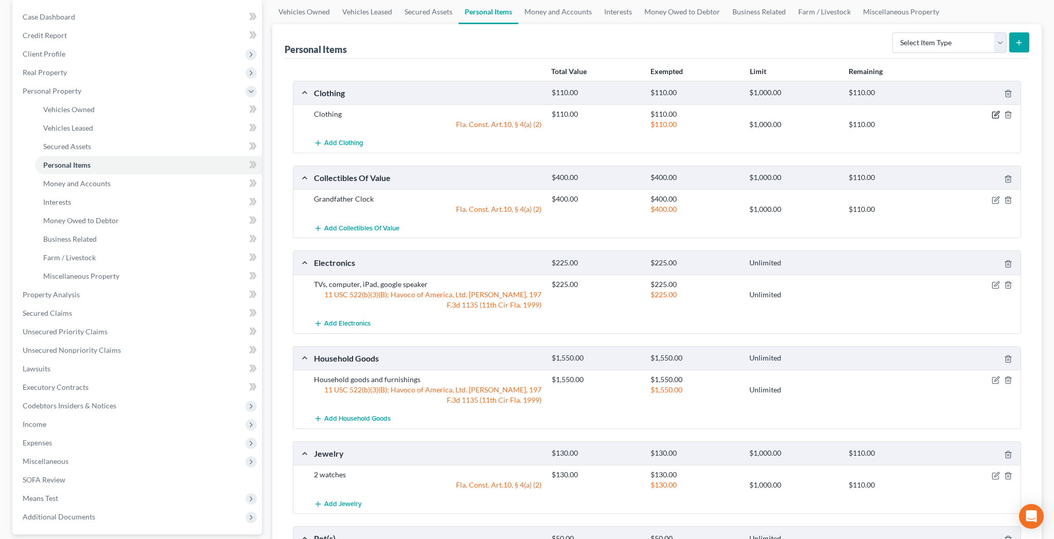
click at [1000, 111] on icon "button" at bounding box center [996, 115] width 8 height 8
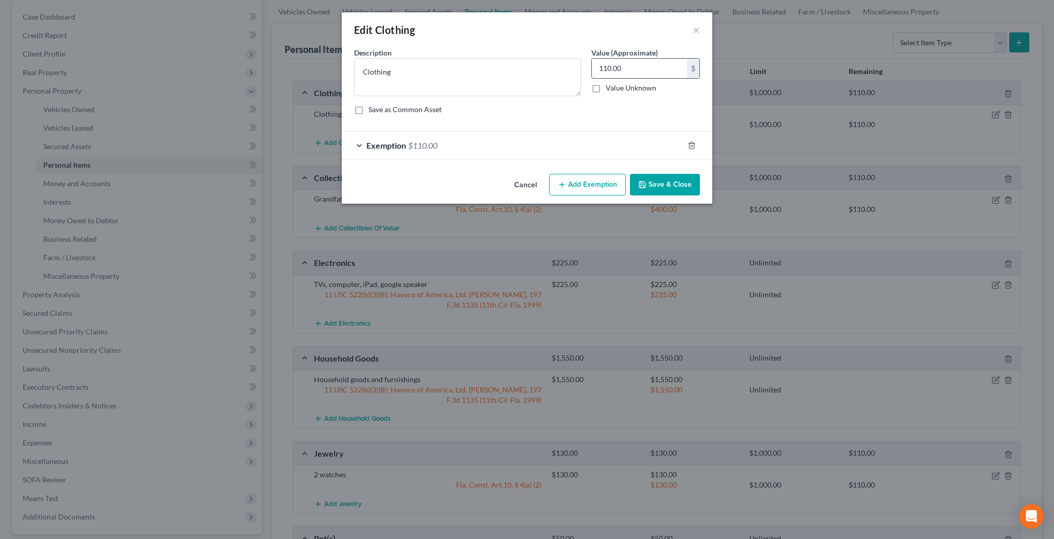
click at [622, 59] on input "110.00" at bounding box center [639, 69] width 95 height 20
type input "100"
click at [438, 141] on span "$110.00" at bounding box center [422, 146] width 29 height 10
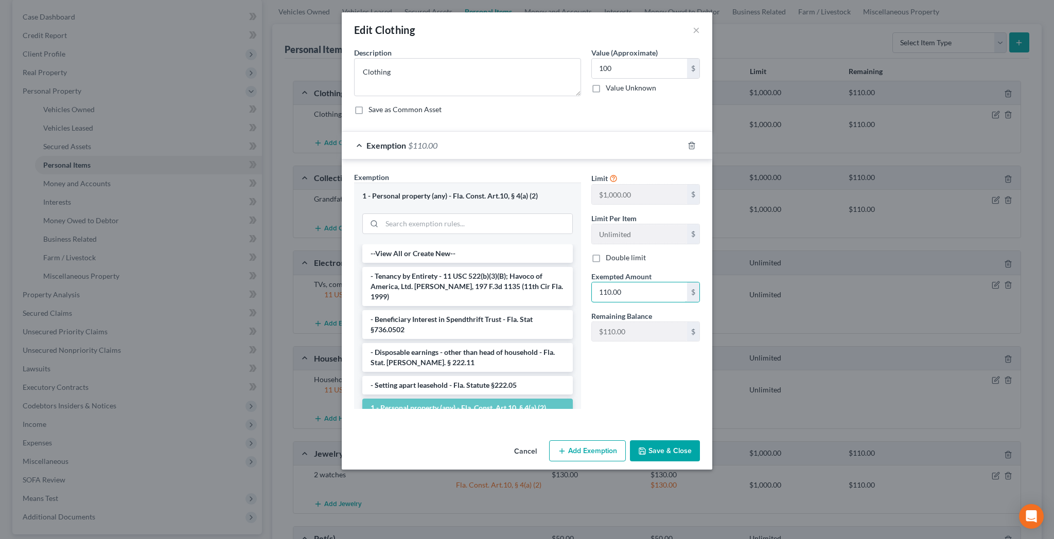
drag, startPoint x: 609, startPoint y: 223, endPoint x: 559, endPoint y: 222, distance: 49.9
click at [592, 283] on input "110.00" at bounding box center [639, 293] width 95 height 20
click at [617, 283] on input "110.00" at bounding box center [639, 293] width 95 height 20
drag, startPoint x: 617, startPoint y: 222, endPoint x: 559, endPoint y: 220, distance: 57.7
click at [592, 283] on input "110.00" at bounding box center [639, 293] width 95 height 20
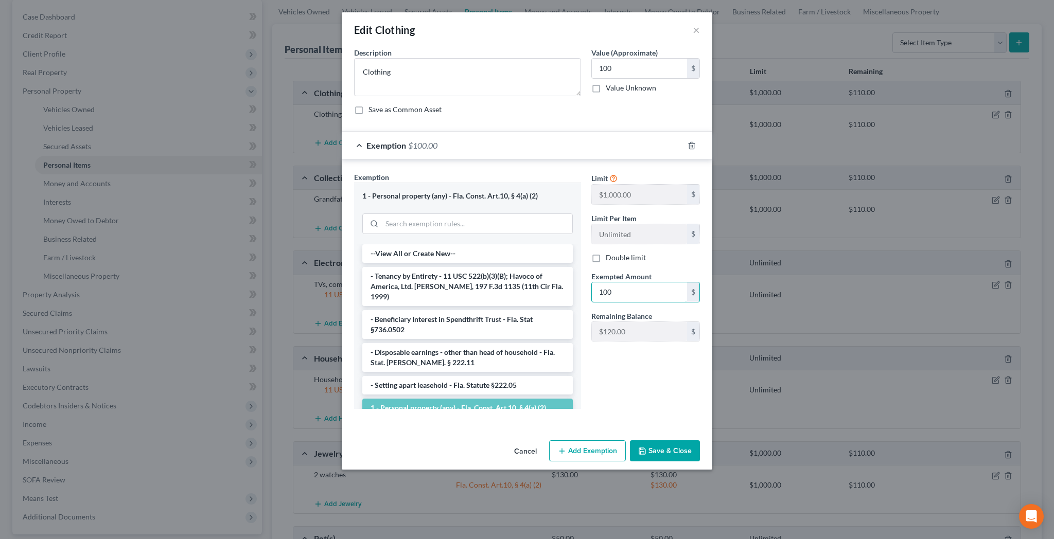
type input "100"
click at [635, 441] on button "Save & Close" at bounding box center [665, 452] width 70 height 22
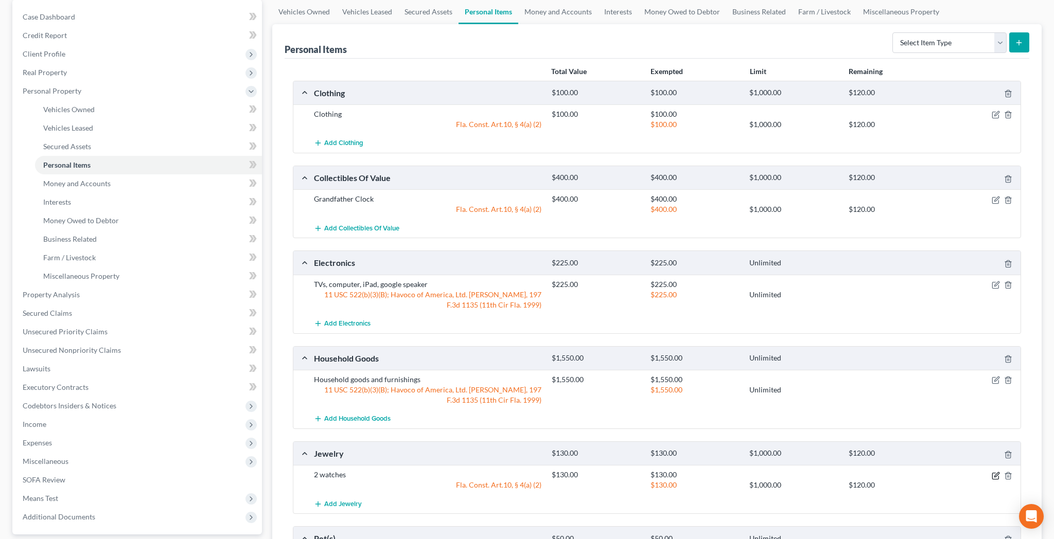
click at [999, 473] on icon "button" at bounding box center [997, 475] width 5 height 5
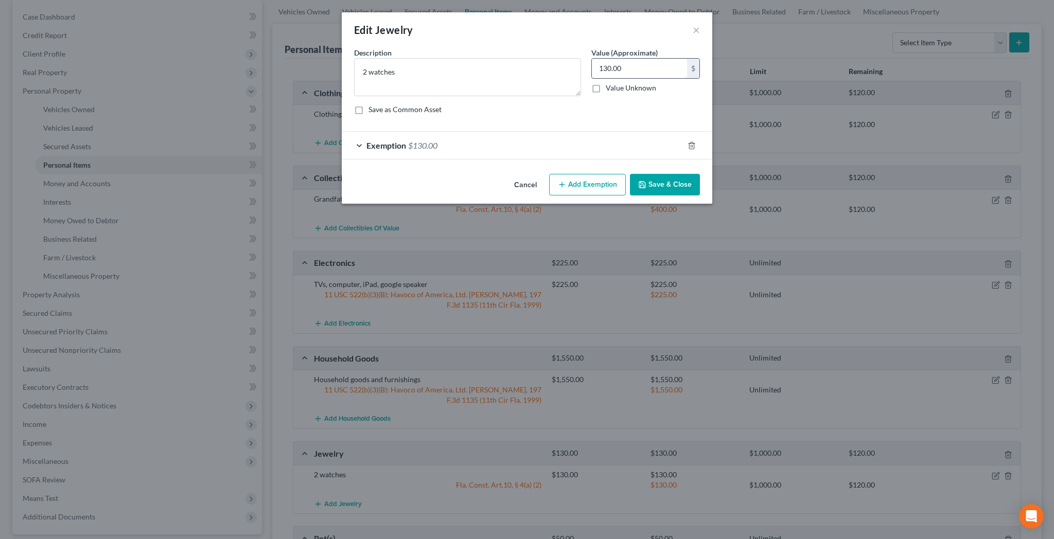
click at [618, 59] on input "130.00" at bounding box center [639, 69] width 95 height 20
type input "50"
click at [438, 141] on span "$130.00" at bounding box center [422, 146] width 29 height 10
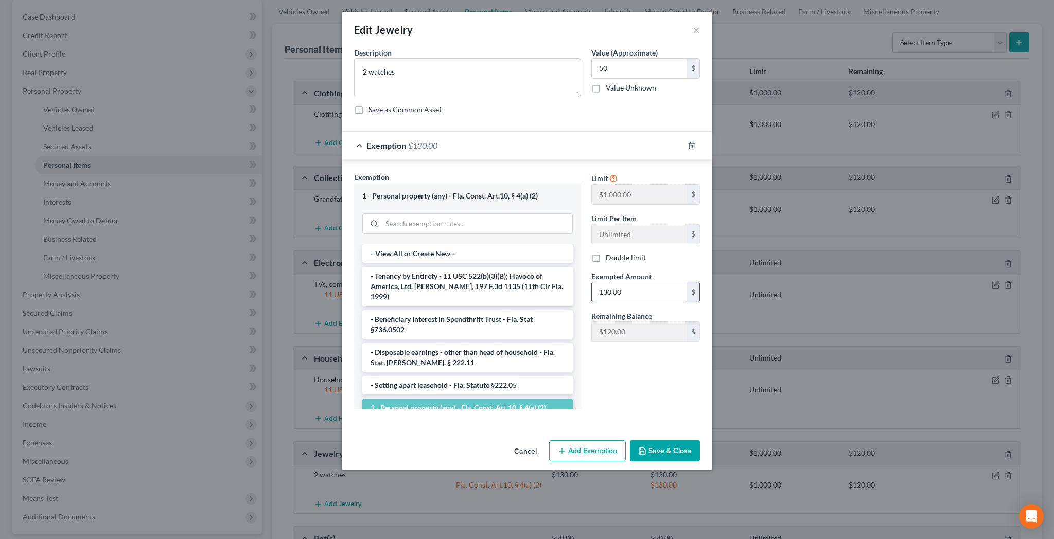
click at [616, 283] on input "130.00" at bounding box center [639, 293] width 95 height 20
type input "50"
click at [630, 441] on button "Save & Close" at bounding box center [665, 452] width 70 height 22
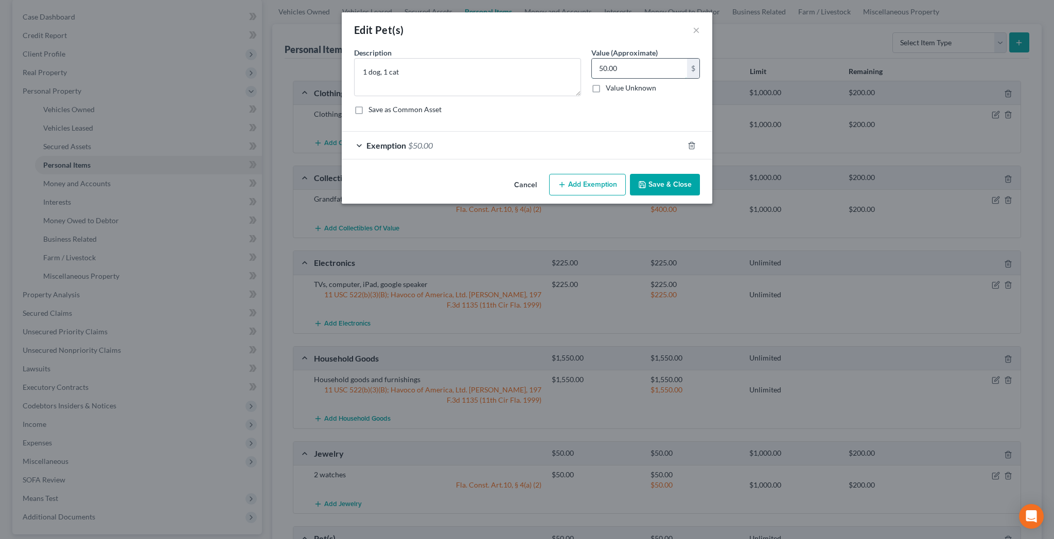
click at [606, 59] on input "50.00" at bounding box center [639, 69] width 95 height 20
type input "2"
click at [433, 141] on span "$50.00" at bounding box center [420, 146] width 25 height 10
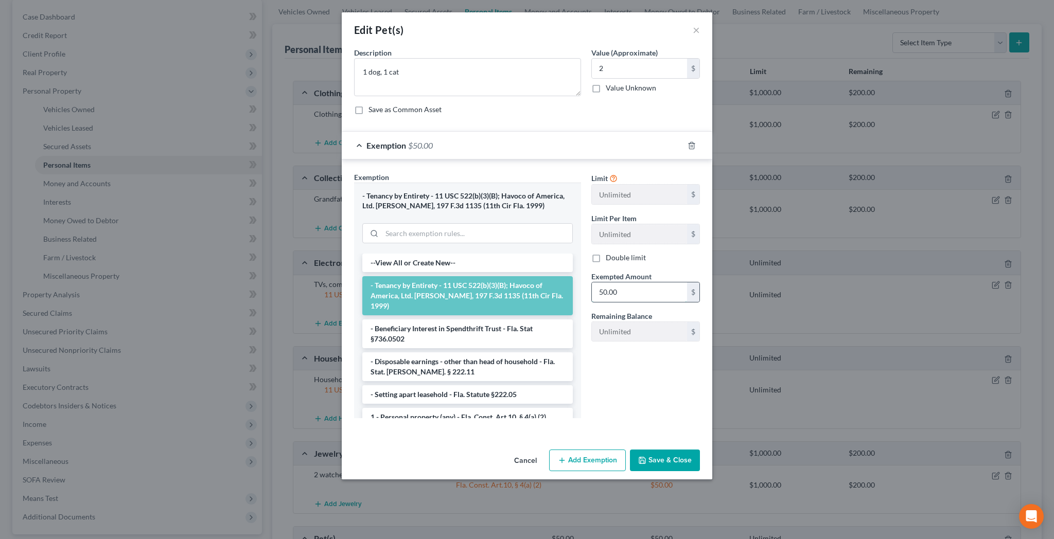
click at [598, 283] on input "50.00" at bounding box center [639, 293] width 95 height 20
type input "2"
click at [642, 450] on button "Save & Close" at bounding box center [665, 461] width 70 height 22
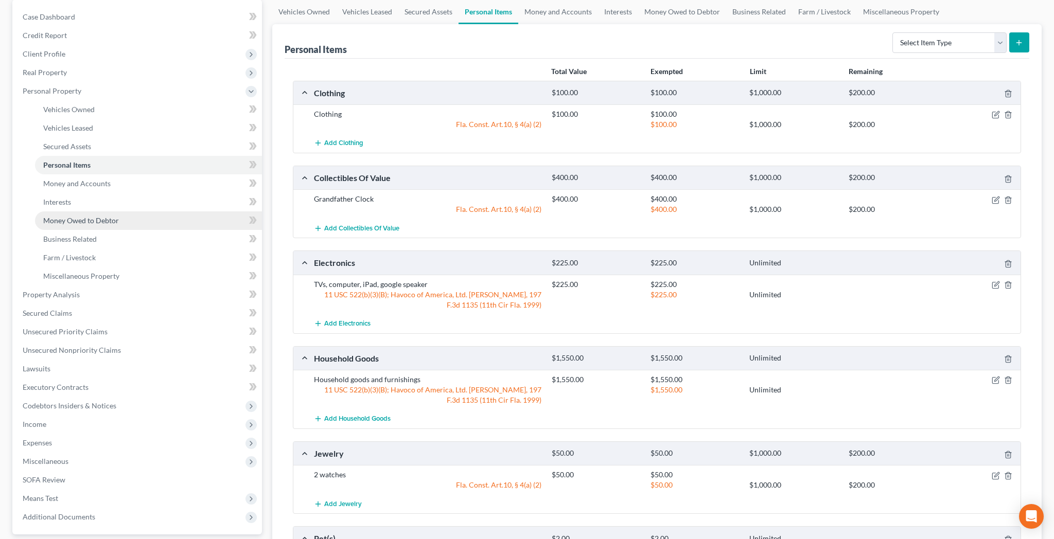
click at [59, 216] on span "Money Owed to Debtor" at bounding box center [81, 220] width 76 height 9
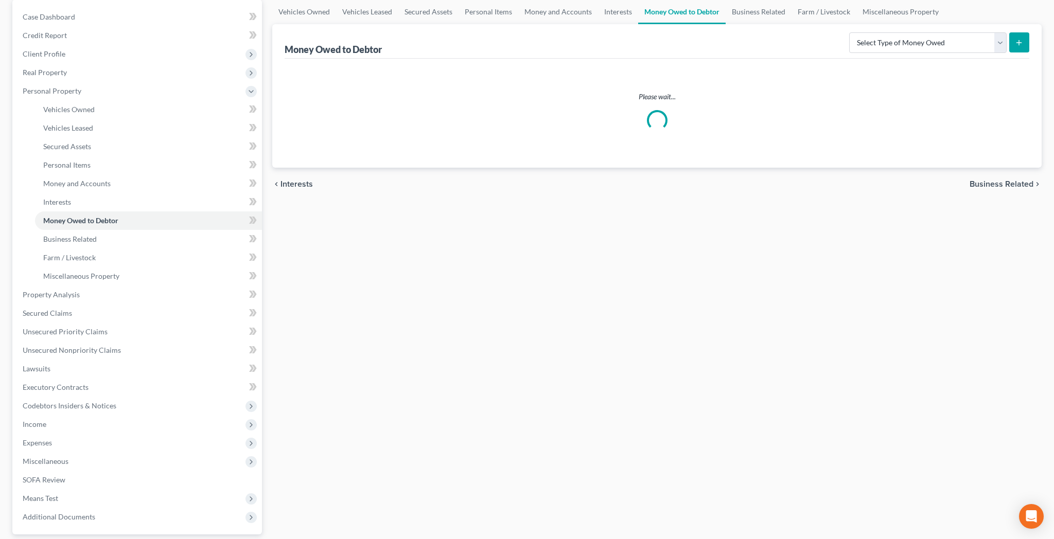
scroll to position [16, 0]
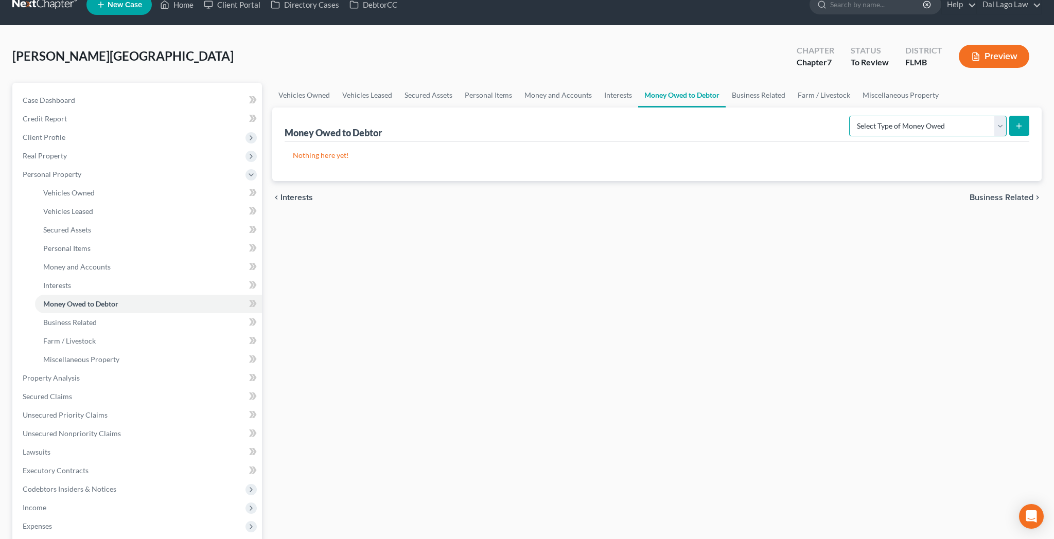
click at [849, 116] on select "Select Type of Money Owed Accounts Receivable Alimony Child Support Claims Agai…" at bounding box center [928, 126] width 158 height 21
select select "expected_tax_refund"
click option "Expected Tax Refund and Unused NOLs" at bounding box center [0, 0] width 0 height 0
click at [1023, 122] on icon "submit" at bounding box center [1019, 126] width 8 height 8
select select "0"
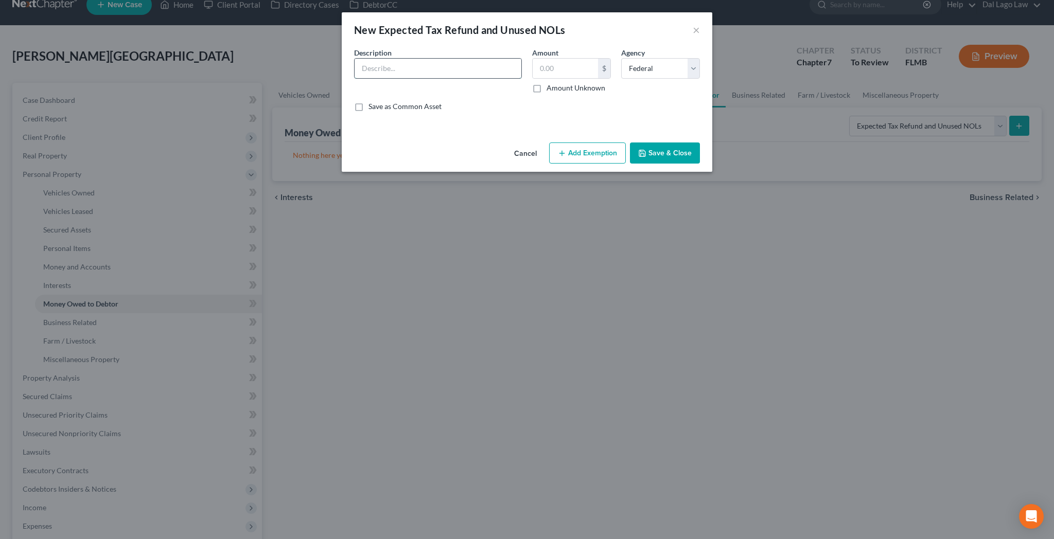
click at [428, 59] on input "text" at bounding box center [438, 69] width 167 height 20
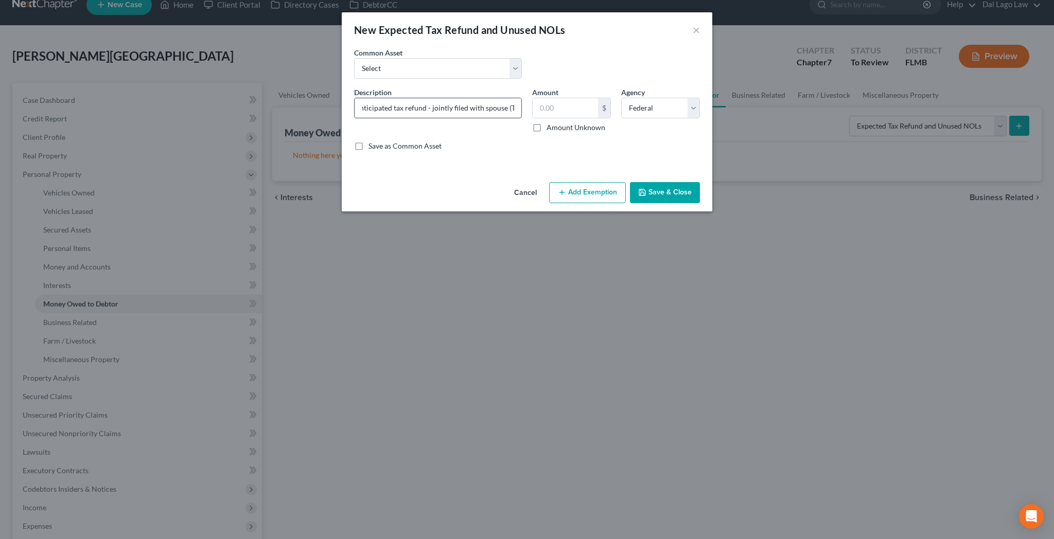
scroll to position [0, 27]
type input "2025 Anticipated tax refund - jointly filed with spouse (TBE)"
click at [547, 123] on label "Amount Unknown" at bounding box center [576, 128] width 59 height 10
click at [551, 123] on input "Amount Unknown" at bounding box center [554, 126] width 7 height 7
checkbox input "true"
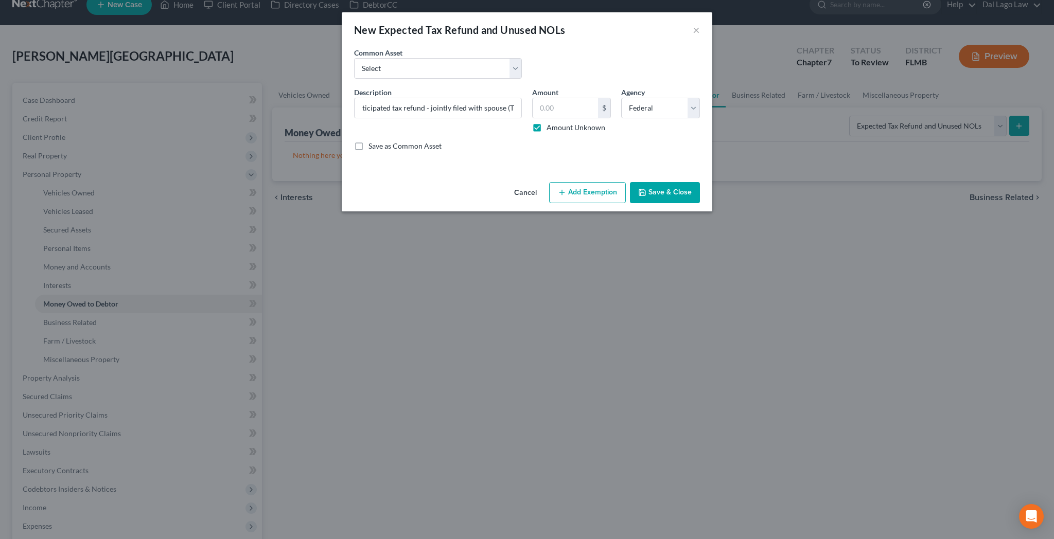
type input "0.00"
click at [566, 182] on button "Add Exemption" at bounding box center [587, 193] width 77 height 22
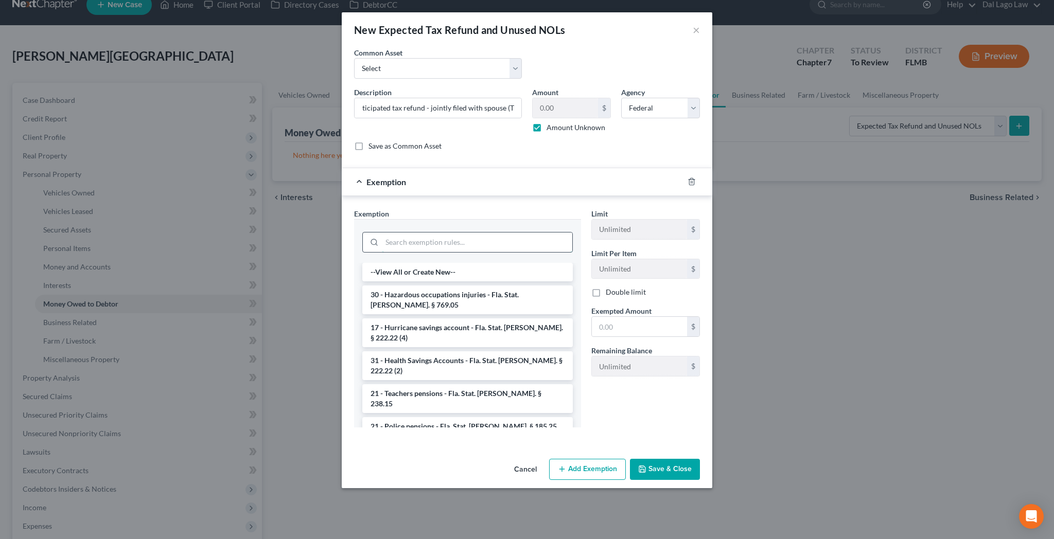
click at [462, 233] on input "search" at bounding box center [477, 243] width 190 height 20
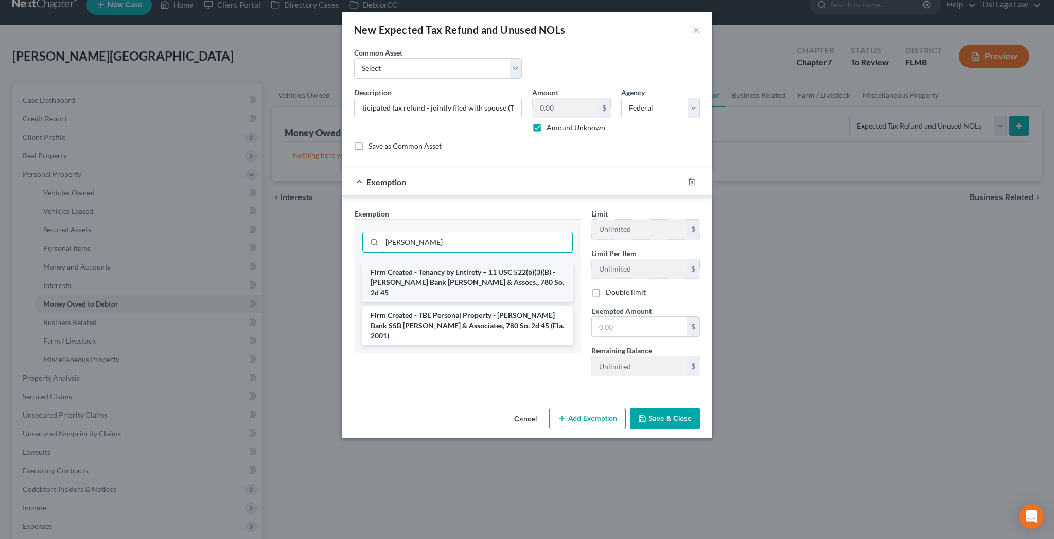
type input "[PERSON_NAME]"
click at [463, 263] on li "Firm Created - Tenancy by Entirety – 11 USC 522(b)(3)(B) - [PERSON_NAME] Bank […" at bounding box center [467, 282] width 211 height 39
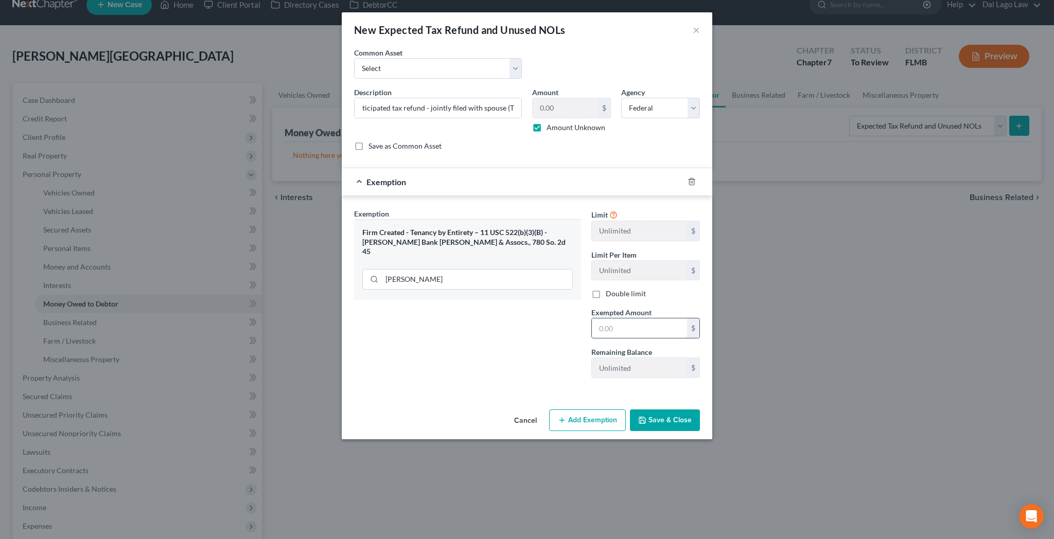
click at [592, 319] on input "text" at bounding box center [639, 329] width 95 height 20
type input "0"
click at [639, 410] on button "Save & Close" at bounding box center [665, 421] width 70 height 22
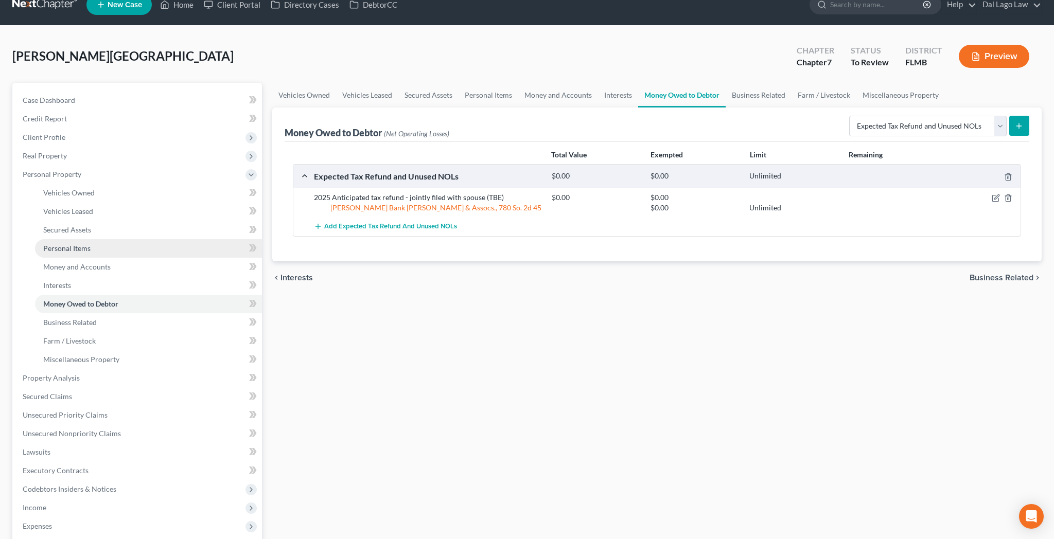
click at [63, 244] on span "Personal Items" at bounding box center [66, 248] width 47 height 9
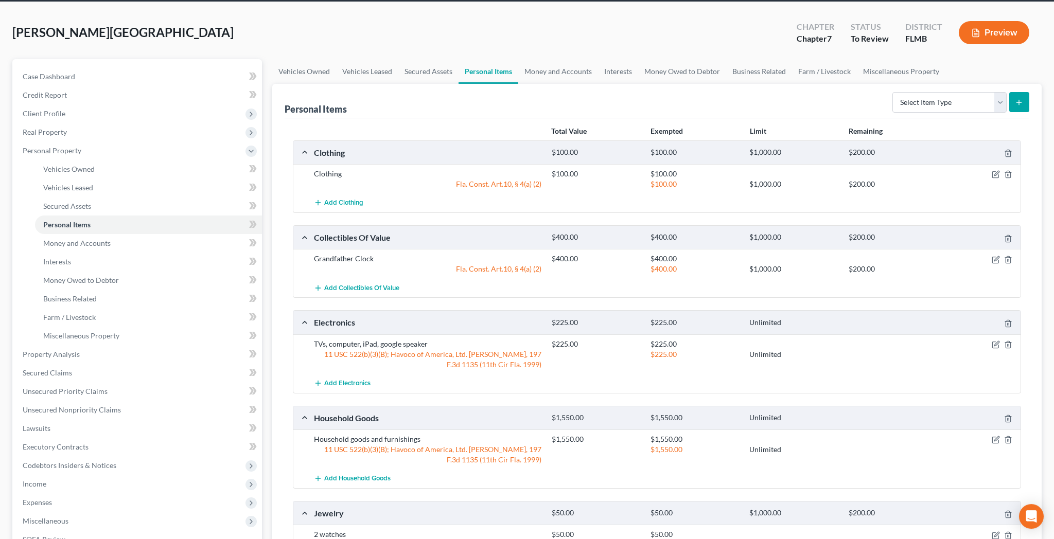
scroll to position [39, 0]
click at [51, 295] on span "Business Related" at bounding box center [70, 299] width 54 height 9
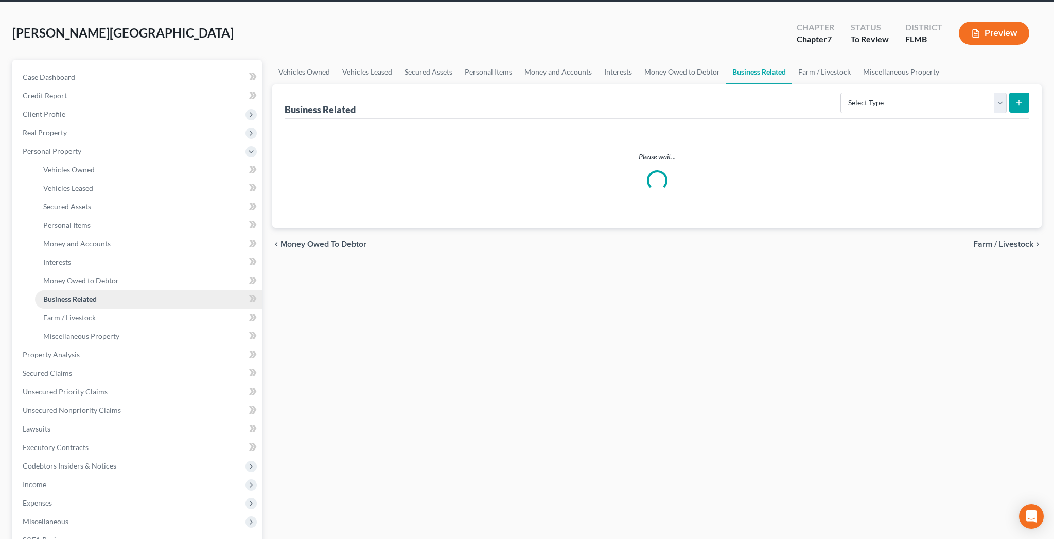
scroll to position [16, 0]
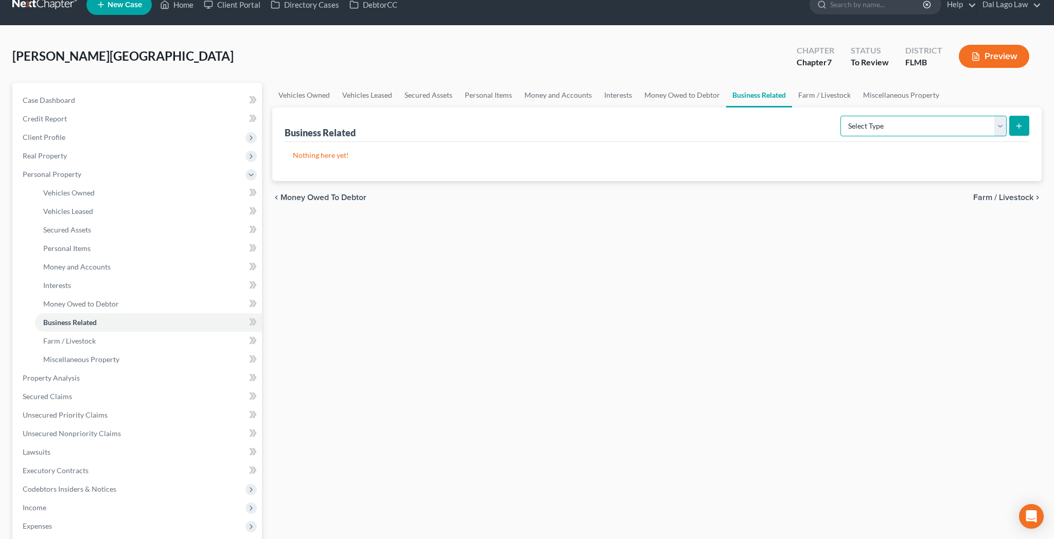
click at [841, 116] on select "Select Type Customer Lists Franchises Inventory Licenses Machinery Office Equip…" at bounding box center [924, 126] width 166 height 21
click at [81, 355] on span "Miscellaneous Property" at bounding box center [81, 359] width 76 height 9
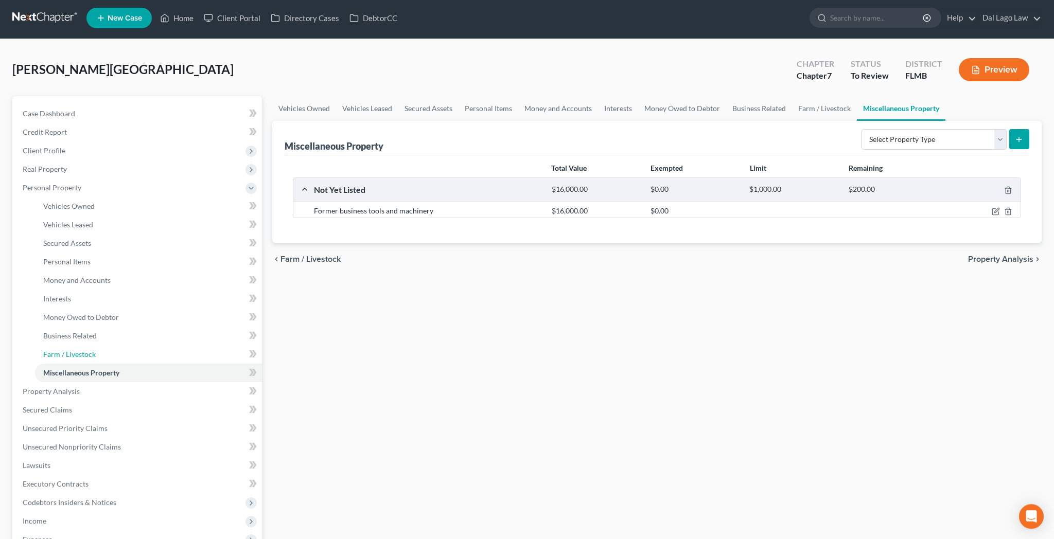
scroll to position [1, 0]
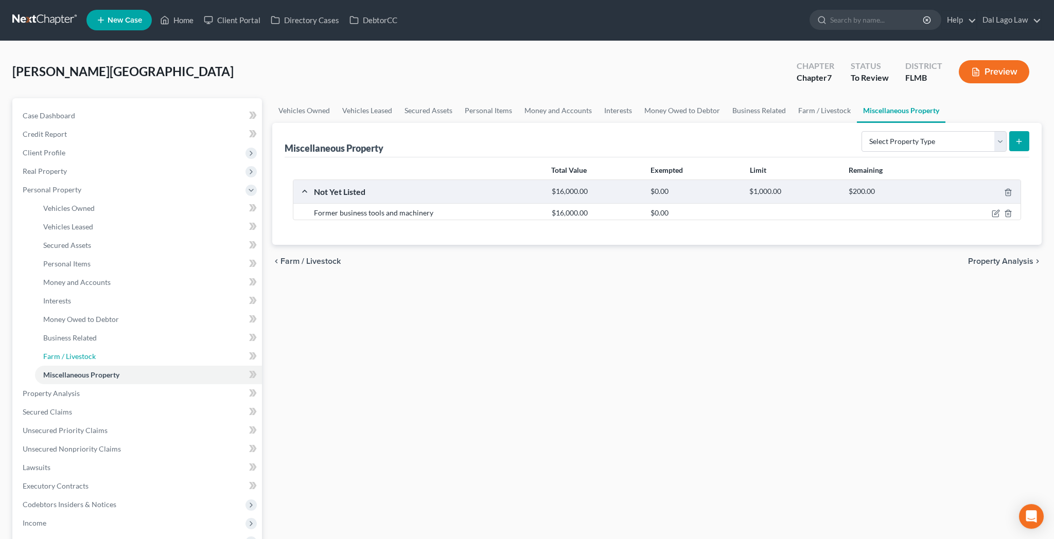
click at [81, 347] on link "Farm / Livestock" at bounding box center [148, 356] width 227 height 19
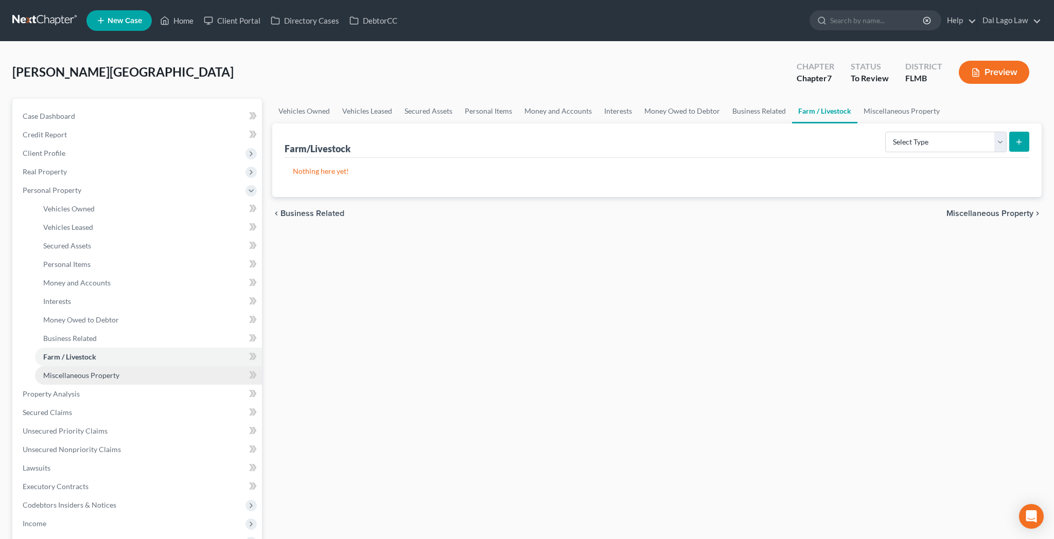
click at [81, 367] on link "Miscellaneous Property" at bounding box center [148, 376] width 227 height 19
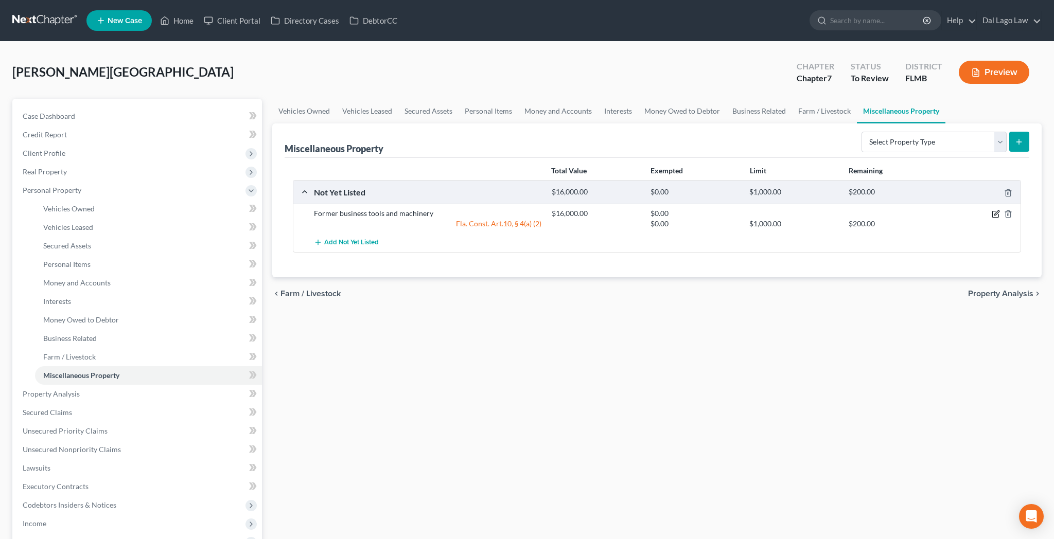
click at [1000, 210] on icon "button" at bounding box center [996, 214] width 8 height 8
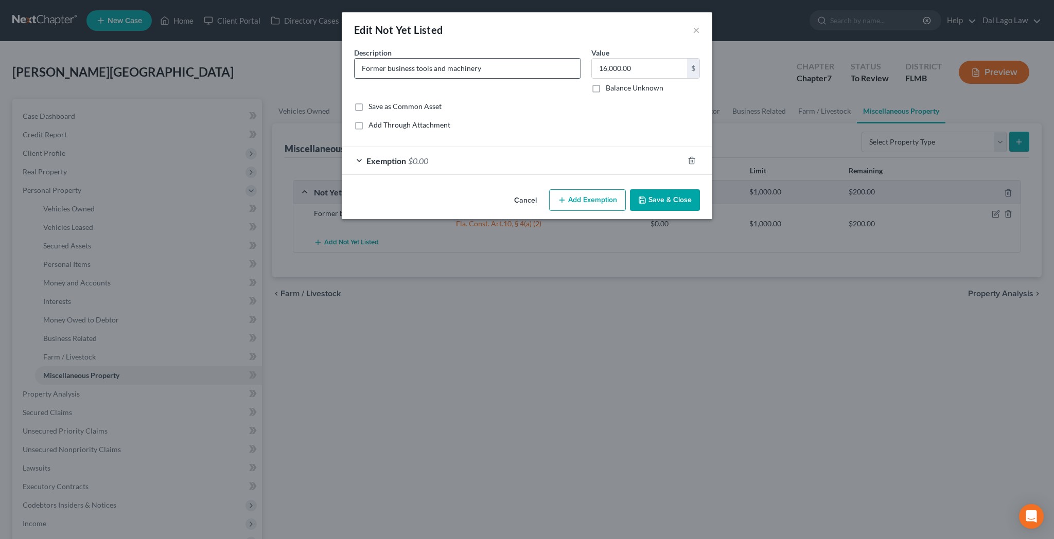
click at [442, 59] on input "Former business tools and machinery" at bounding box center [468, 69] width 226 height 20
click at [518, 59] on input "Former business assets: tools and machinery" at bounding box center [468, 69] width 226 height 20
type input "Former business assets: tools and machinery already administered through Pinnac…"
type input "0"
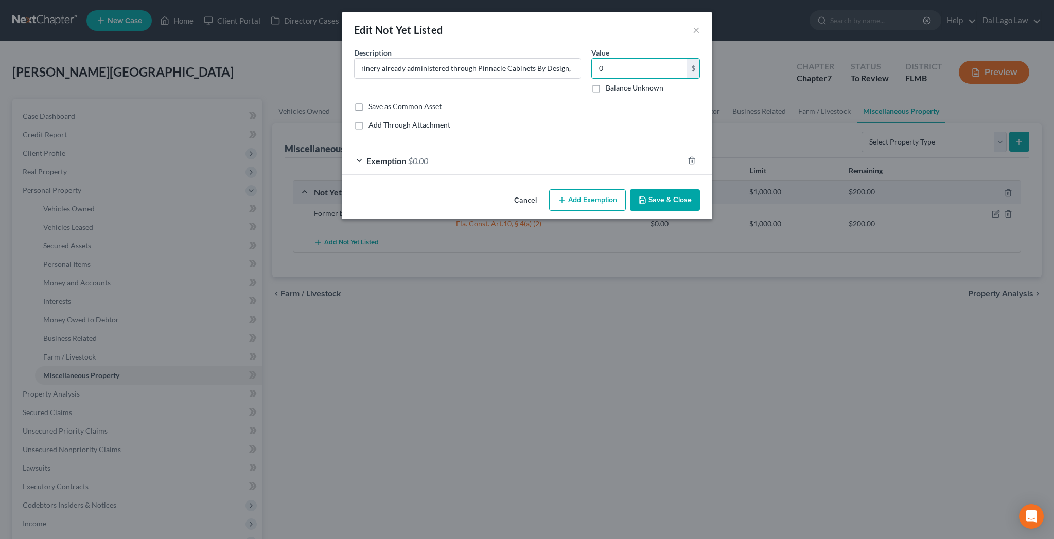
click at [638, 189] on button "Save & Close" at bounding box center [665, 200] width 70 height 22
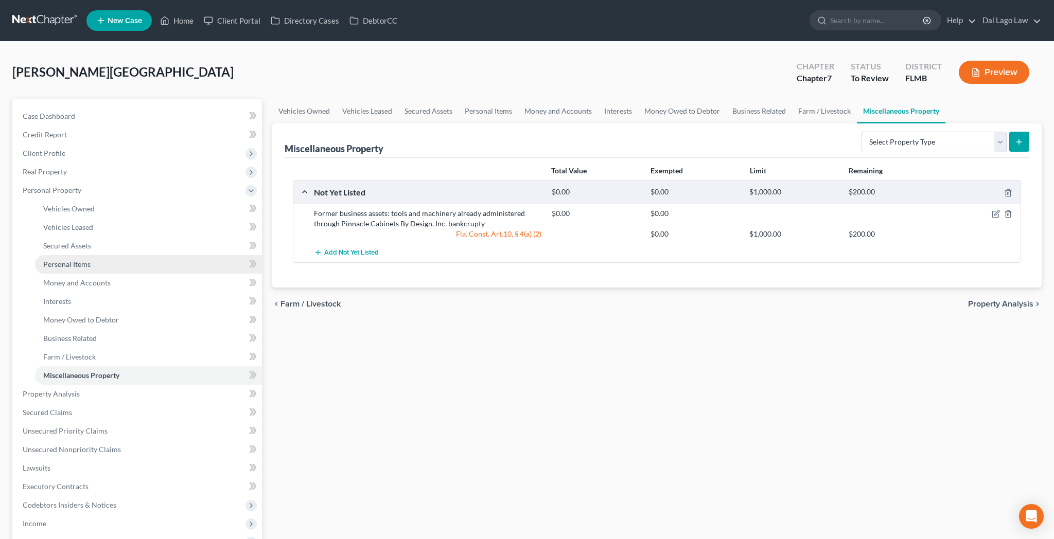
click at [55, 260] on span "Personal Items" at bounding box center [66, 264] width 47 height 9
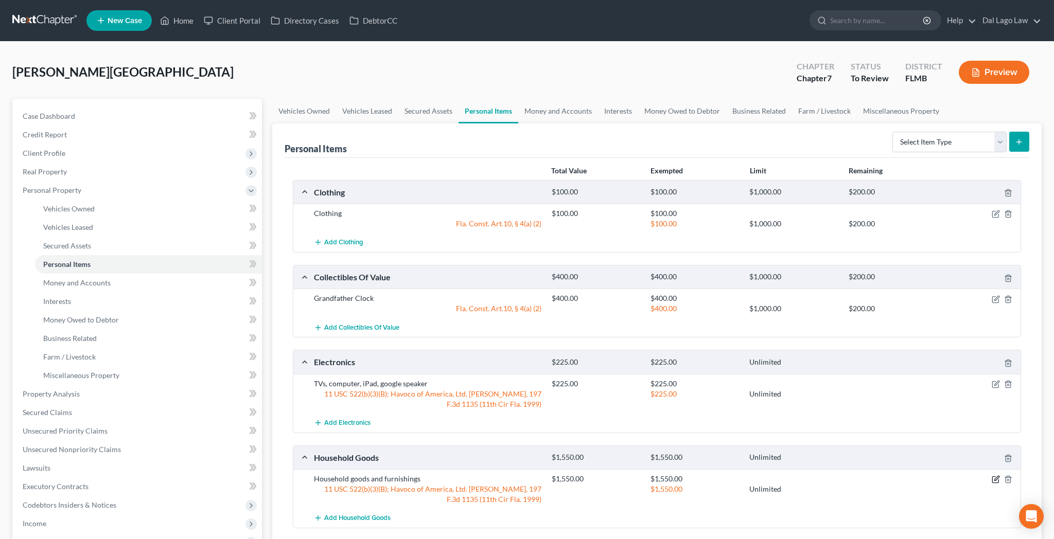
click at [1000, 476] on icon "button" at bounding box center [996, 480] width 8 height 8
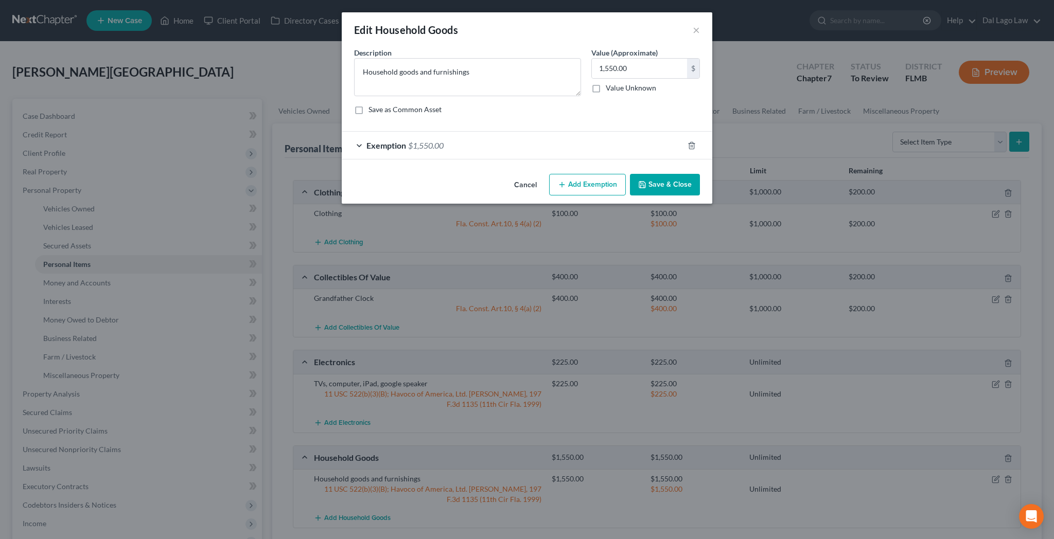
click at [444, 141] on span "$1,550.00" at bounding box center [426, 146] width 36 height 10
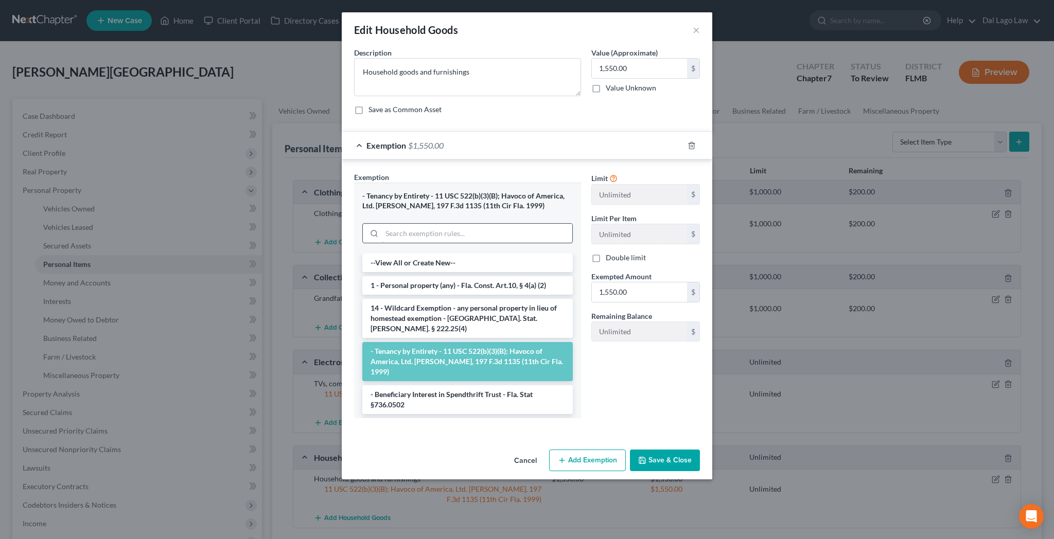
click at [457, 224] on input "search" at bounding box center [477, 234] width 190 height 20
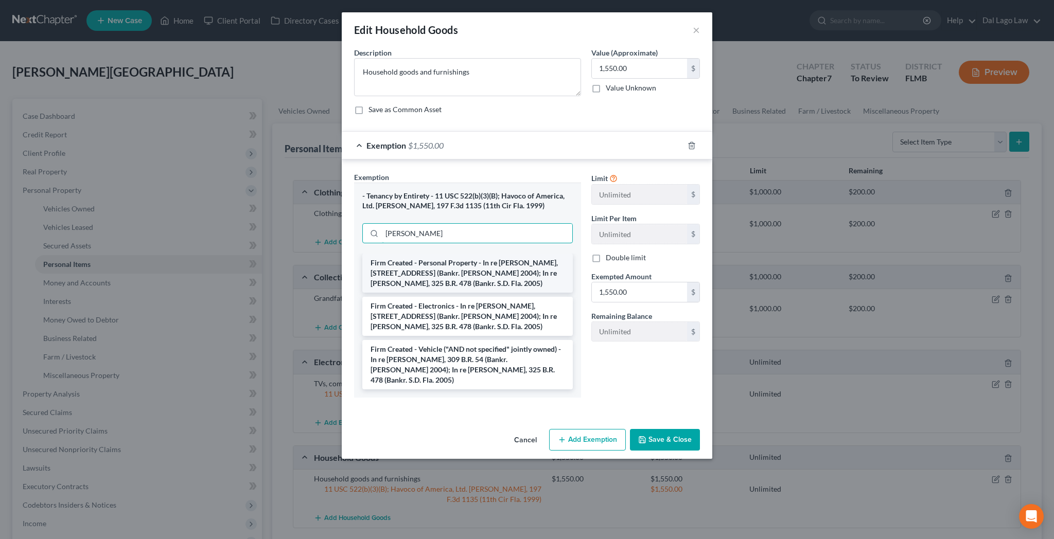
type input "[PERSON_NAME]"
click at [478, 254] on li "Firm Created - Personal Property - In re [PERSON_NAME], [STREET_ADDRESS] (Bankr…" at bounding box center [467, 273] width 211 height 39
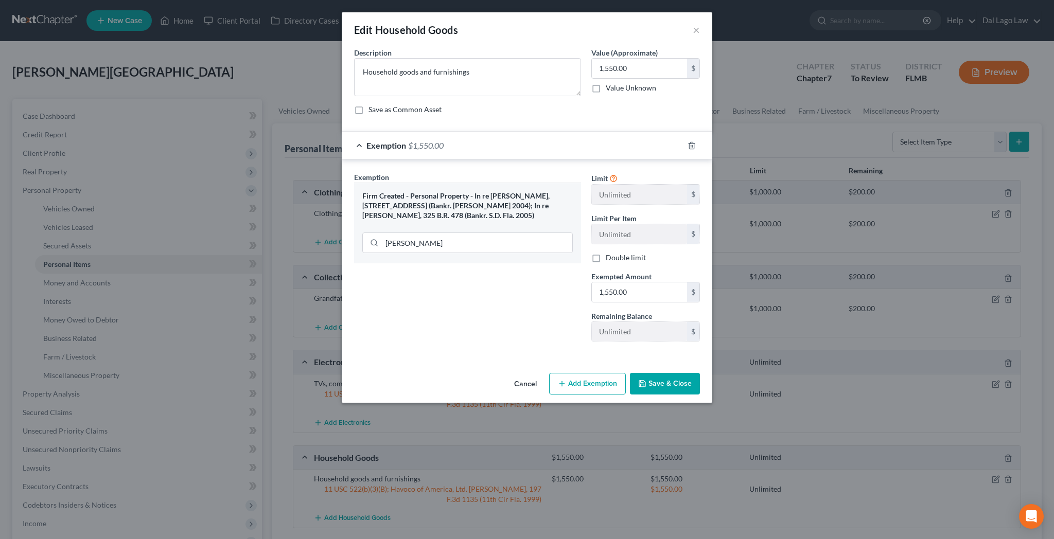
click at [630, 373] on button "Save & Close" at bounding box center [665, 384] width 70 height 22
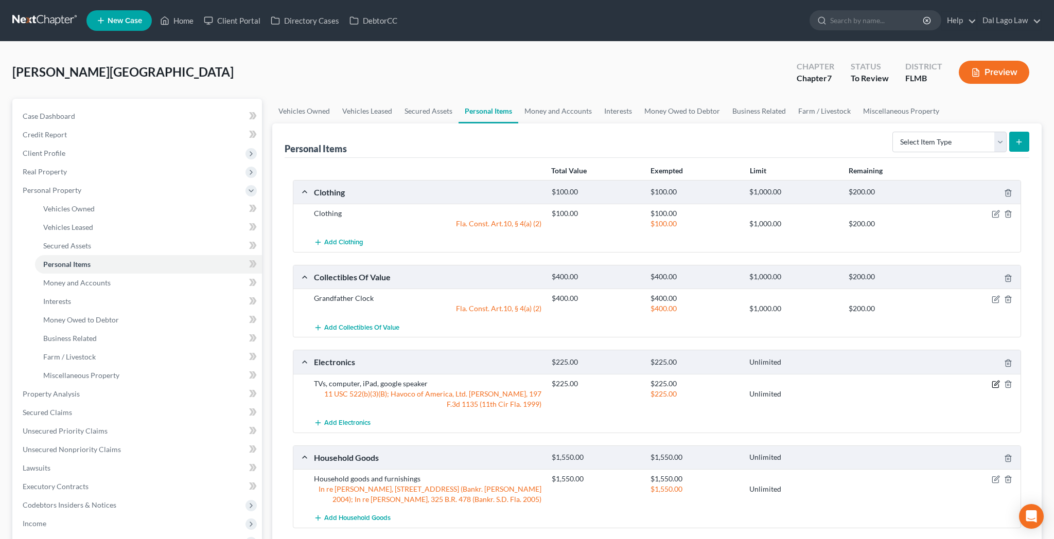
click at [1000, 380] on icon "button" at bounding box center [996, 384] width 8 height 8
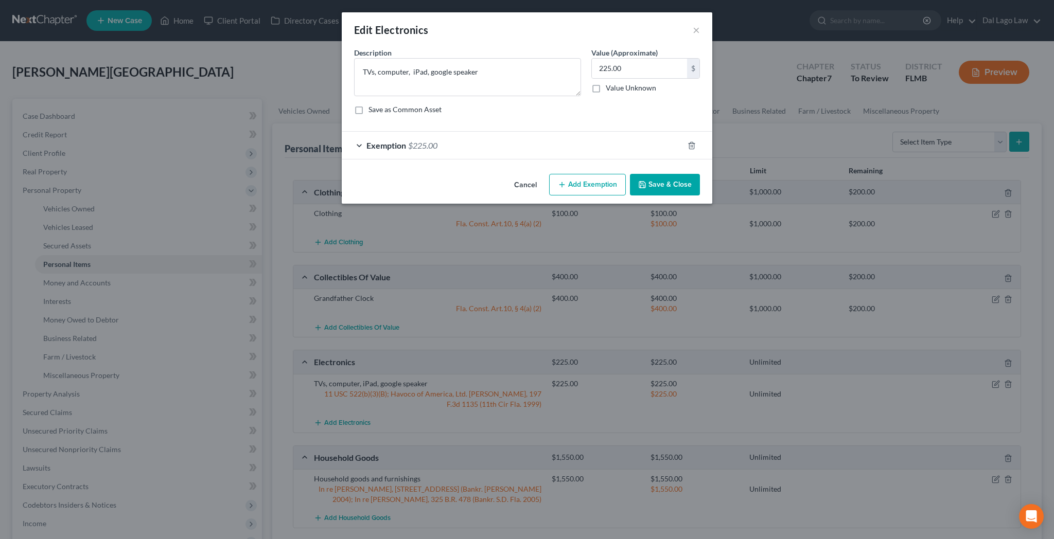
click at [438, 141] on span "$225.00" at bounding box center [422, 146] width 29 height 10
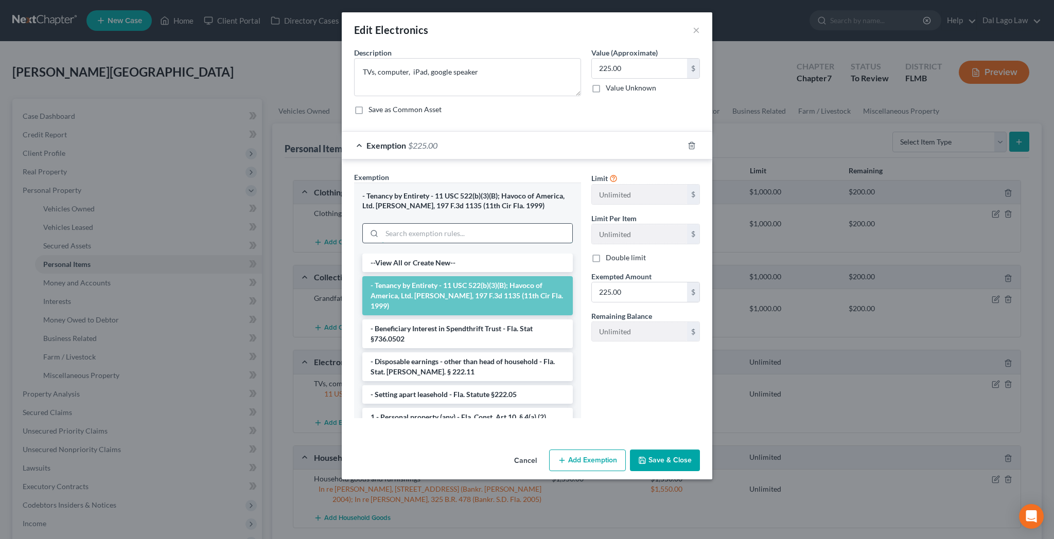
click at [452, 224] on input "search" at bounding box center [477, 234] width 190 height 20
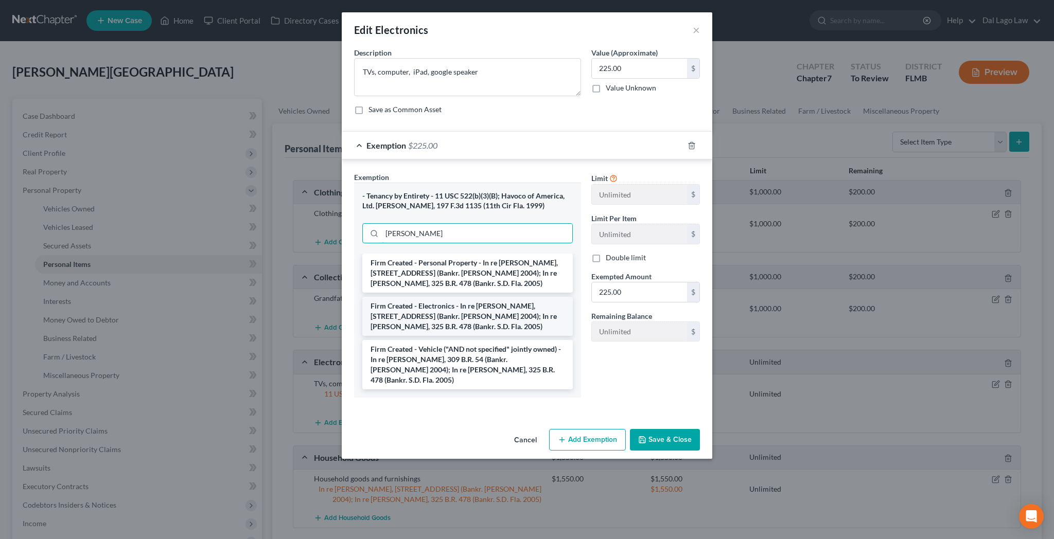
type input "[PERSON_NAME]"
click at [473, 297] on li "Firm Created - Electronics - In re [PERSON_NAME], [STREET_ADDRESS] (Bankr. [PER…" at bounding box center [467, 316] width 211 height 39
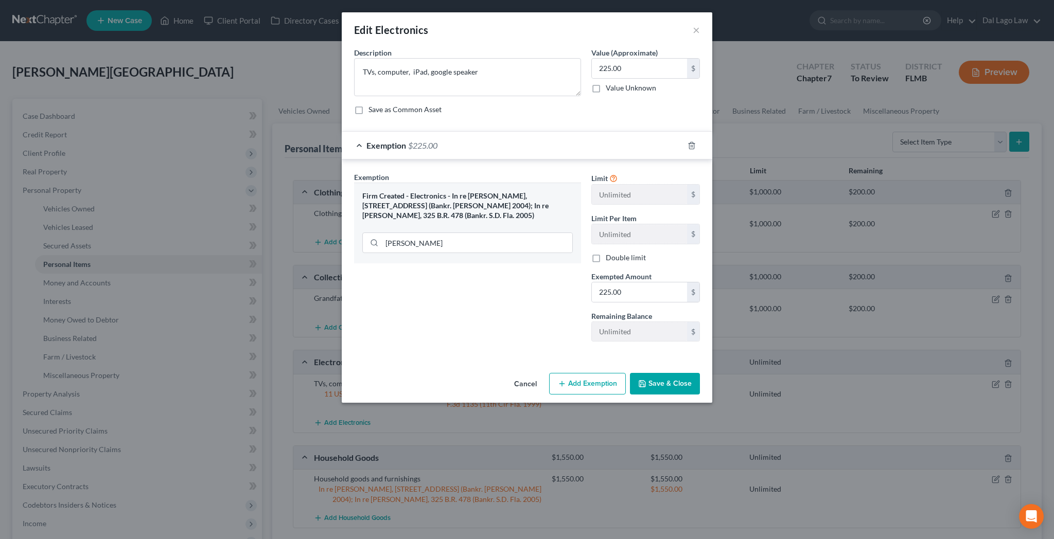
click at [636, 373] on button "Save & Close" at bounding box center [665, 384] width 70 height 22
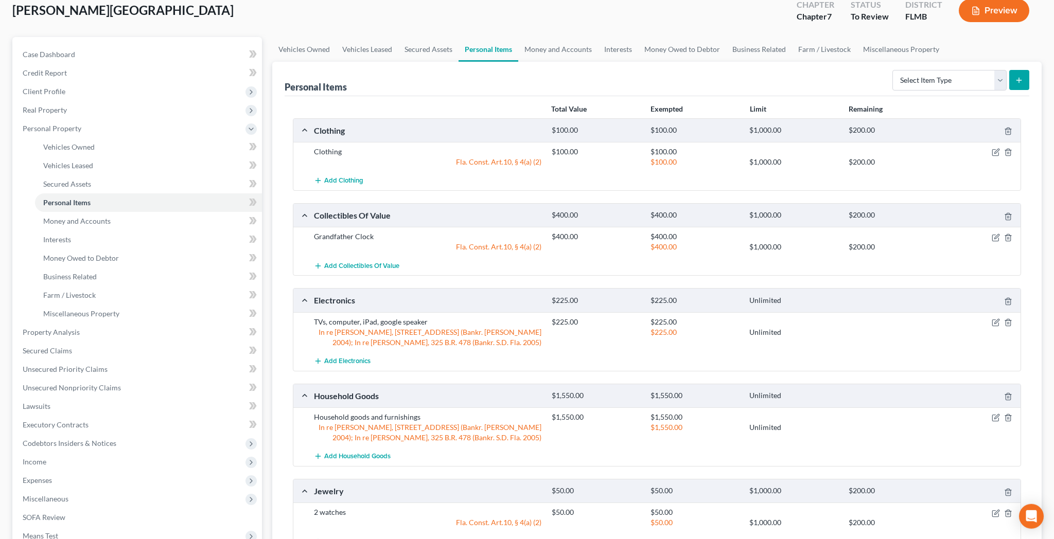
scroll to position [139, 0]
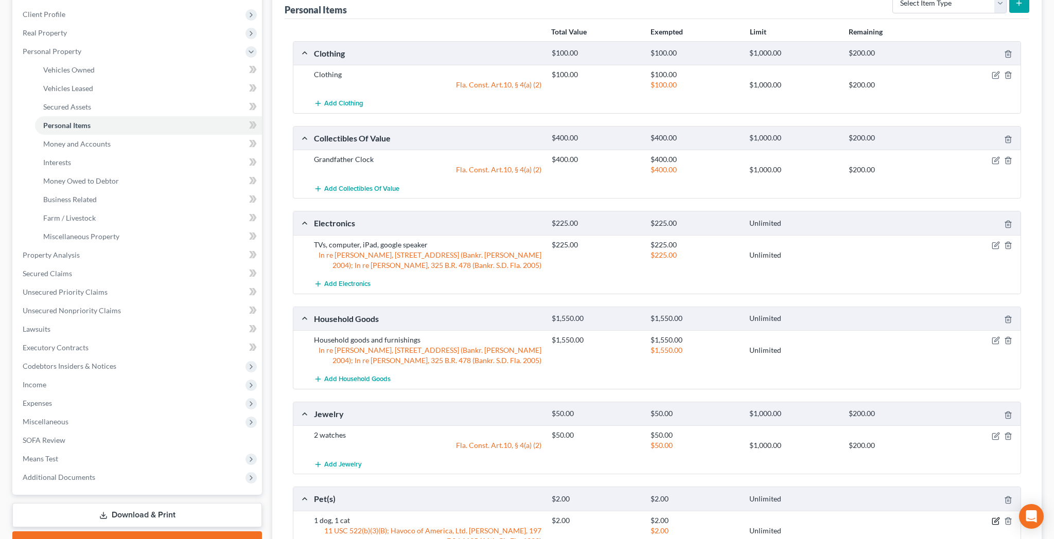
click at [1000, 517] on icon "button" at bounding box center [996, 521] width 8 height 8
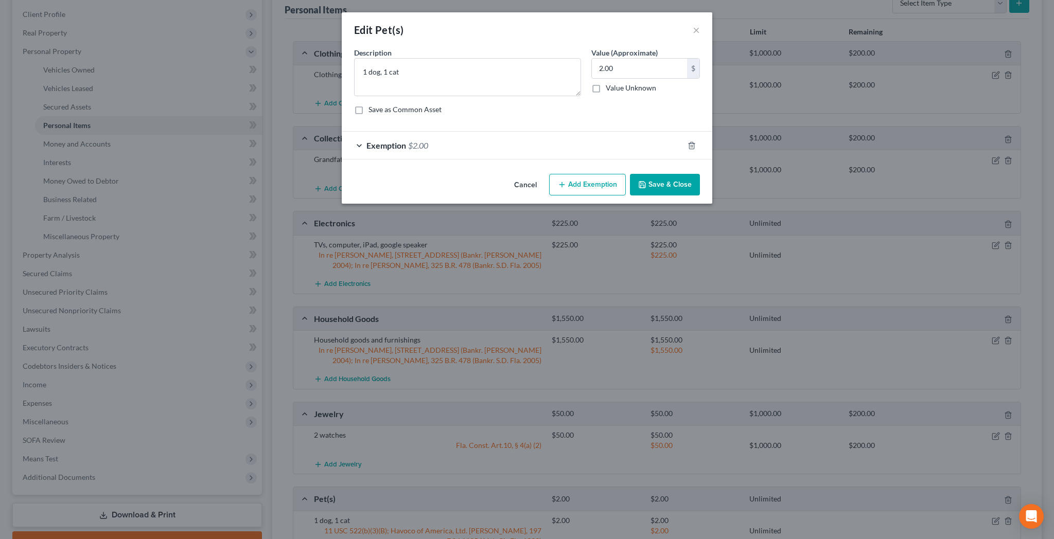
click at [439, 132] on div "Exemption $2.00" at bounding box center [513, 145] width 342 height 27
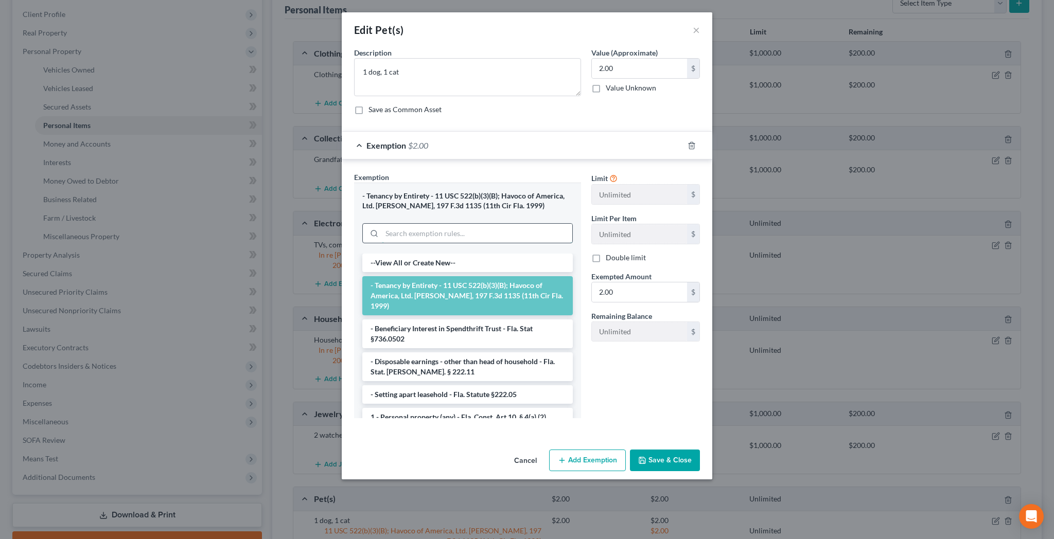
click at [444, 224] on input "search" at bounding box center [477, 234] width 190 height 20
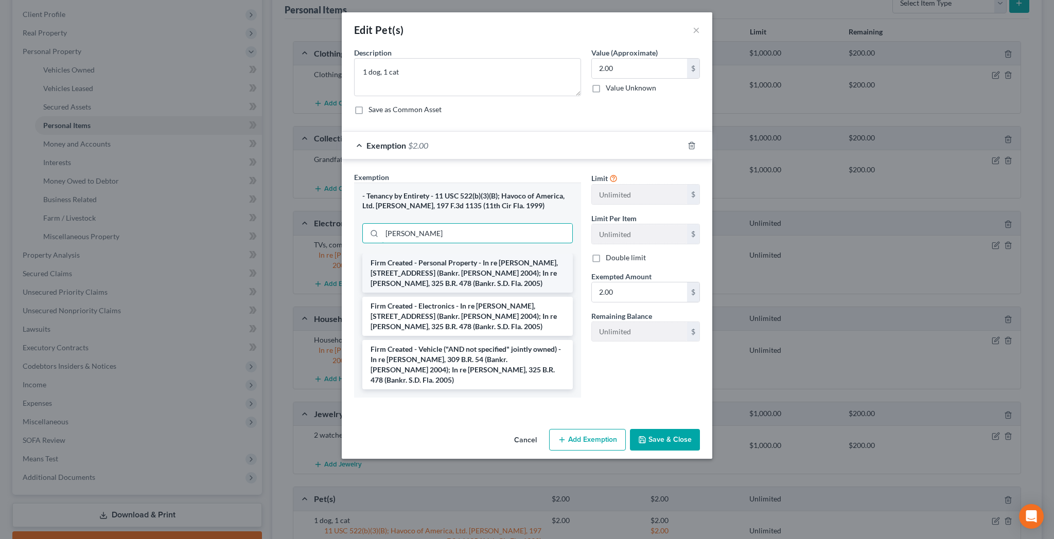
type input "[PERSON_NAME]"
drag, startPoint x: 473, startPoint y: 205, endPoint x: 481, endPoint y: 213, distance: 11.6
click at [473, 254] on li "Firm Created - Personal Property - In re [PERSON_NAME], [STREET_ADDRESS] (Bankr…" at bounding box center [467, 273] width 211 height 39
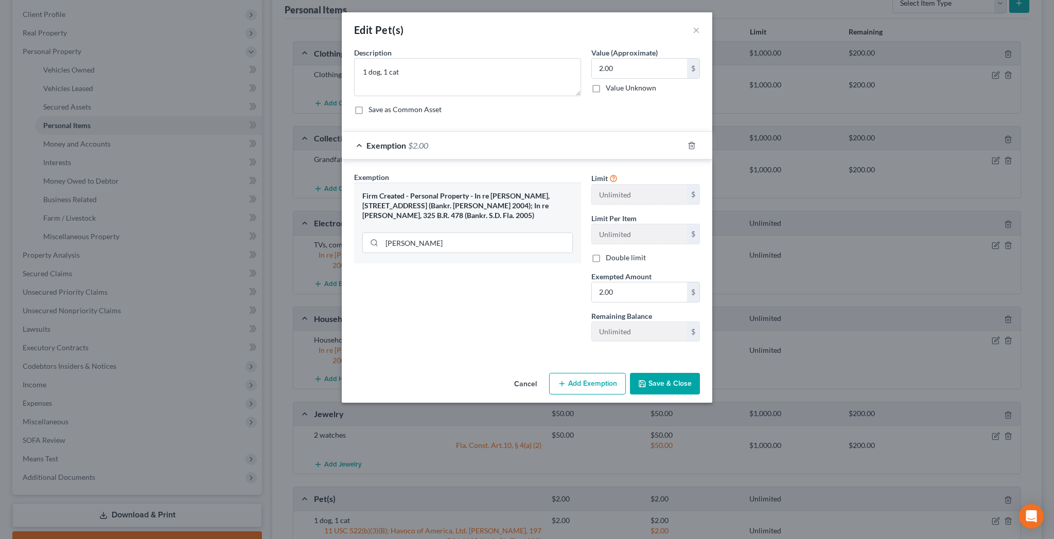
click at [641, 373] on button "Save & Close" at bounding box center [665, 384] width 70 height 22
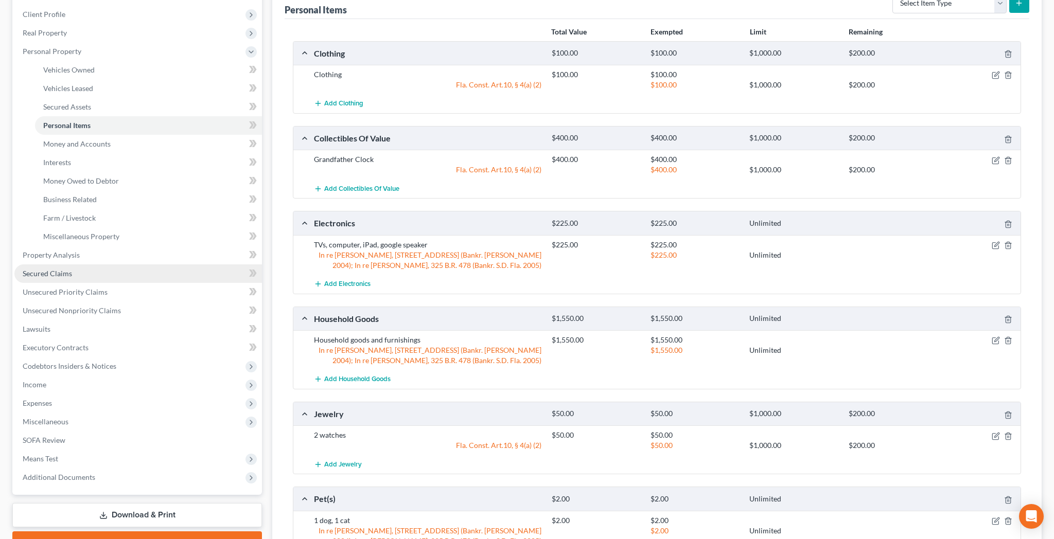
click at [53, 269] on span "Secured Claims" at bounding box center [47, 273] width 49 height 9
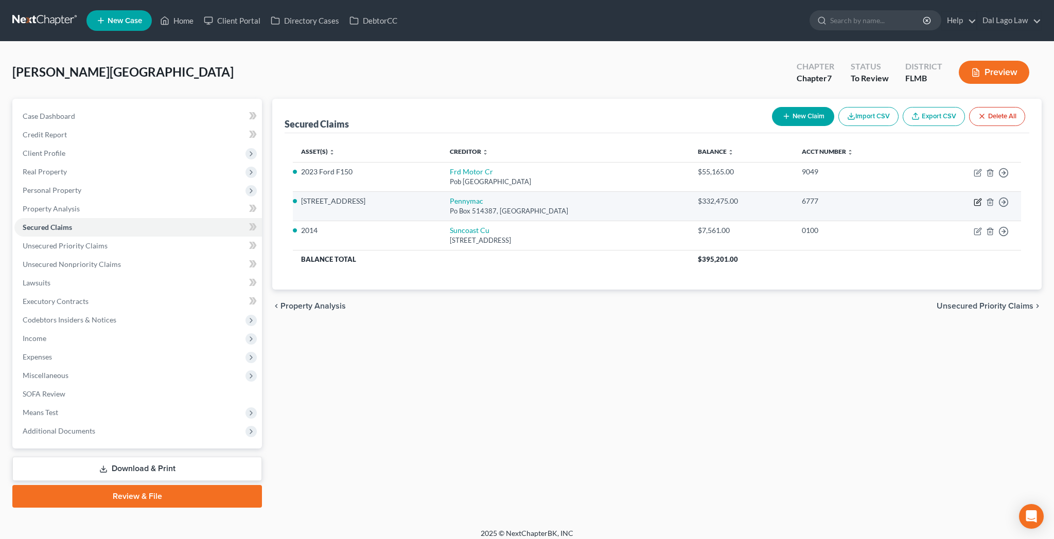
click at [982, 198] on icon "button" at bounding box center [978, 202] width 8 height 8
select select "4"
select select "3"
select select "4"
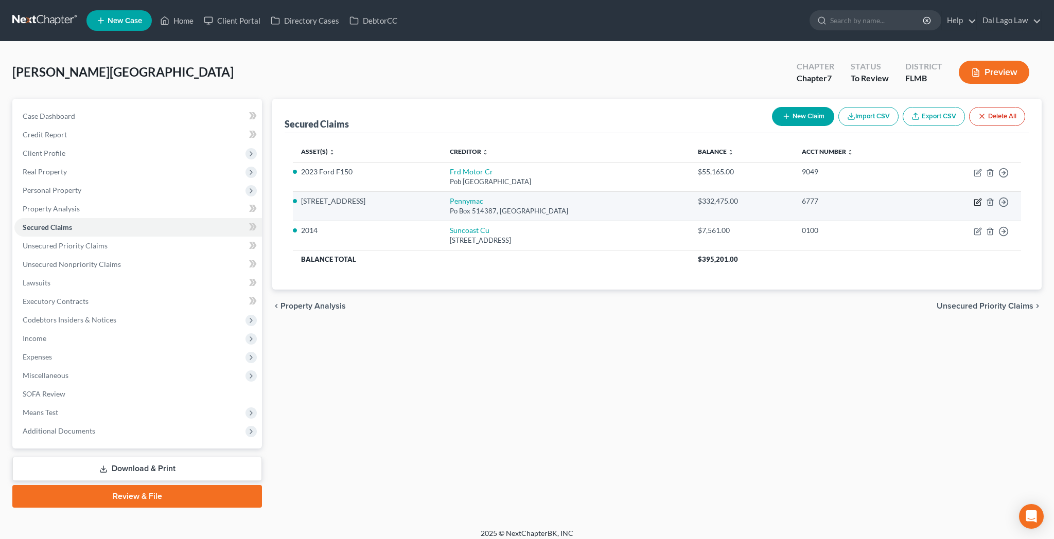
select select "2"
select select "0"
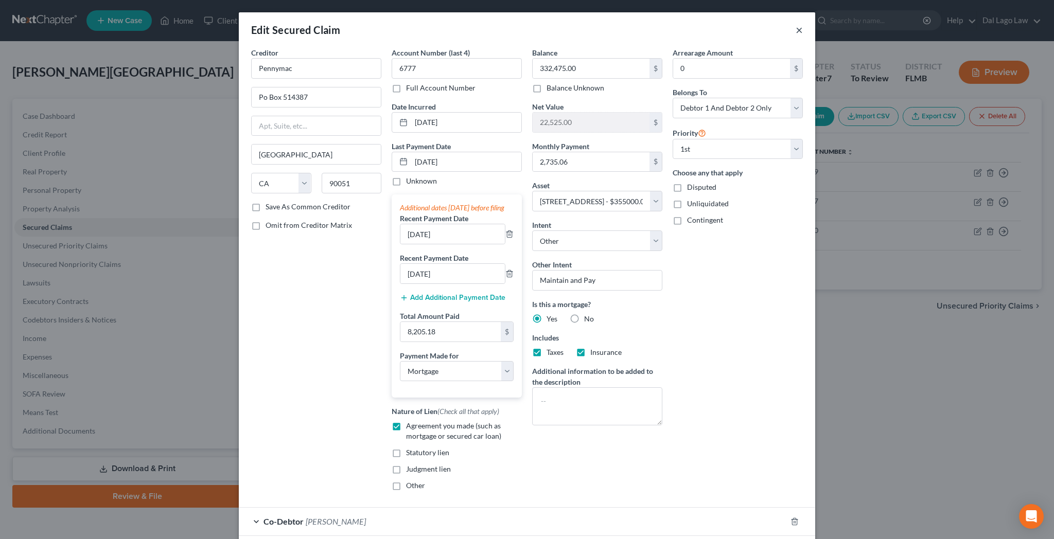
drag, startPoint x: 730, startPoint y: 20, endPoint x: 638, endPoint y: 50, distance: 97.0
click at [796, 24] on button "×" at bounding box center [799, 30] width 7 height 12
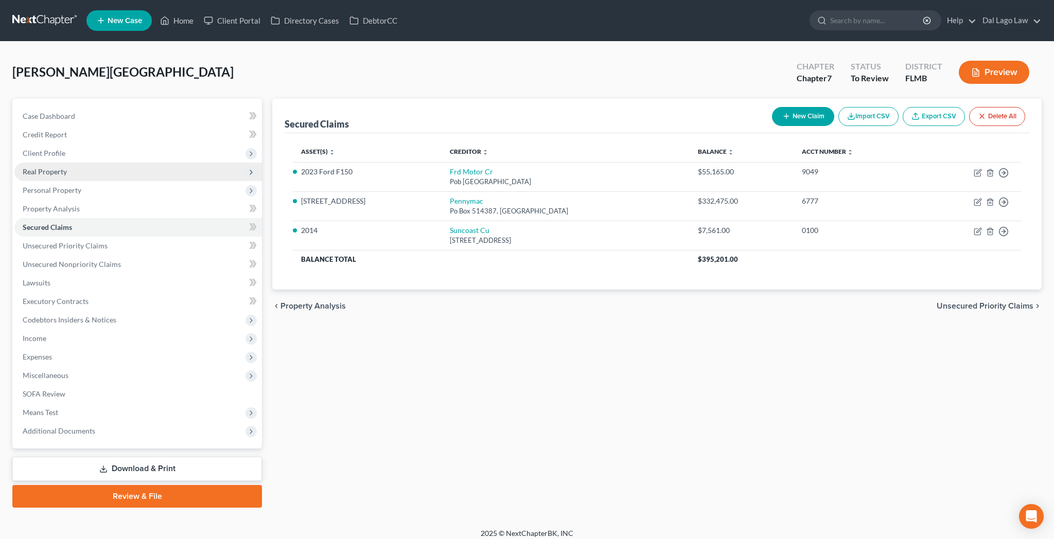
click at [25, 167] on span "Real Property" at bounding box center [45, 171] width 44 height 9
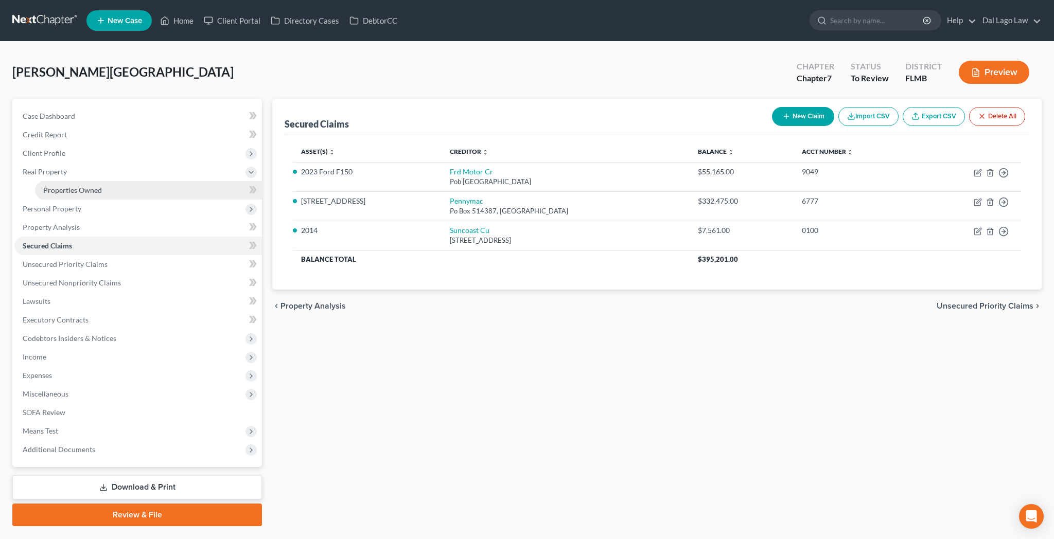
click at [63, 186] on span "Properties Owned" at bounding box center [72, 190] width 59 height 9
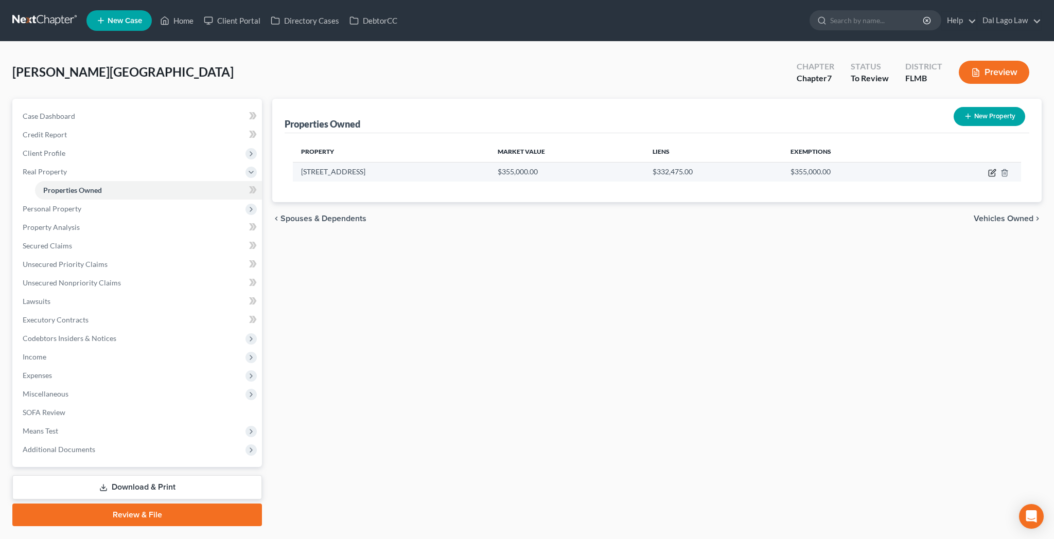
click at [997, 169] on icon "button" at bounding box center [992, 173] width 8 height 8
select select "9"
select select "34"
select select "3"
select select "5"
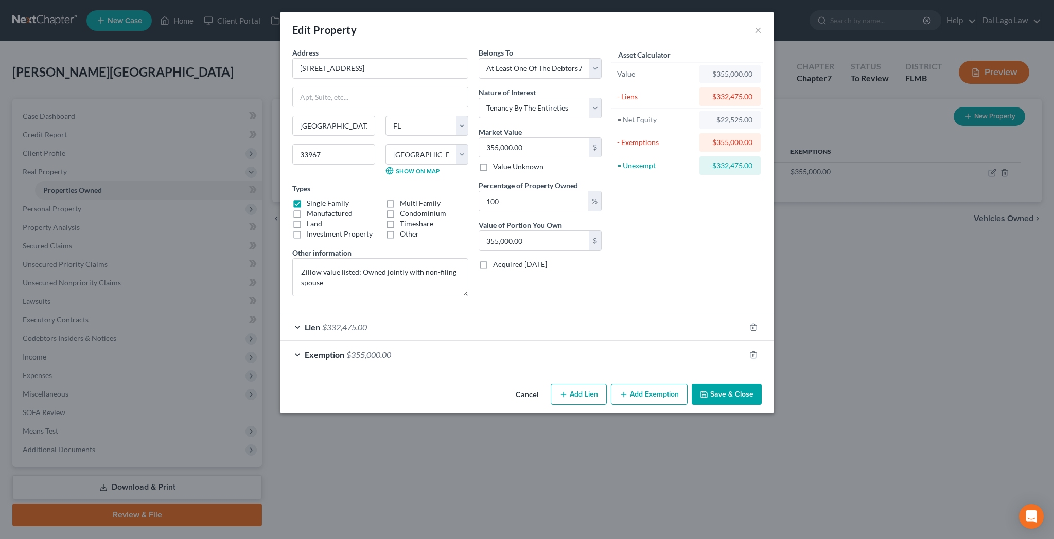
click at [367, 322] on span "$332,475.00" at bounding box center [344, 327] width 45 height 10
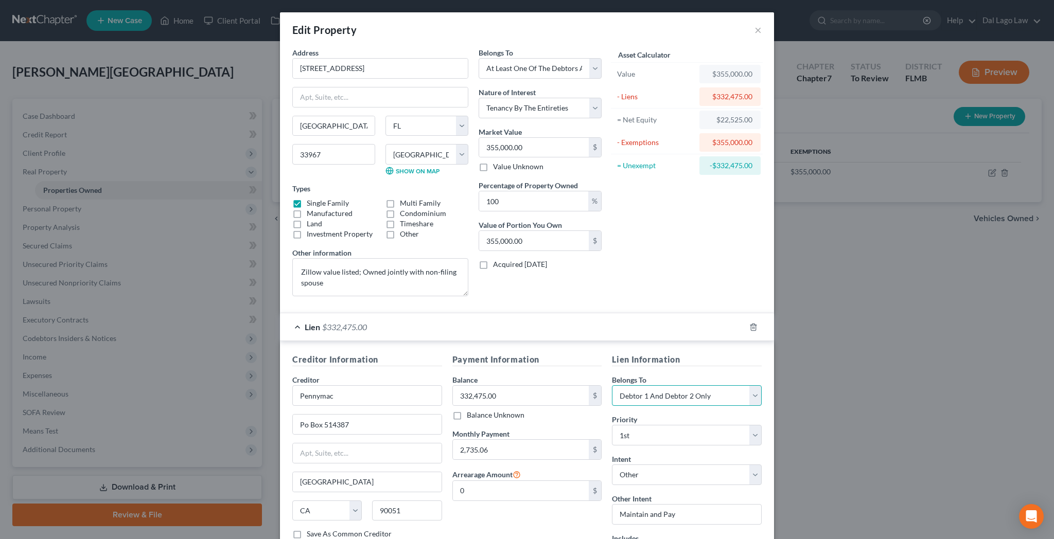
select select "3"
click option "At Least One Of The Debtors And Another" at bounding box center [0, 0] width 0 height 0
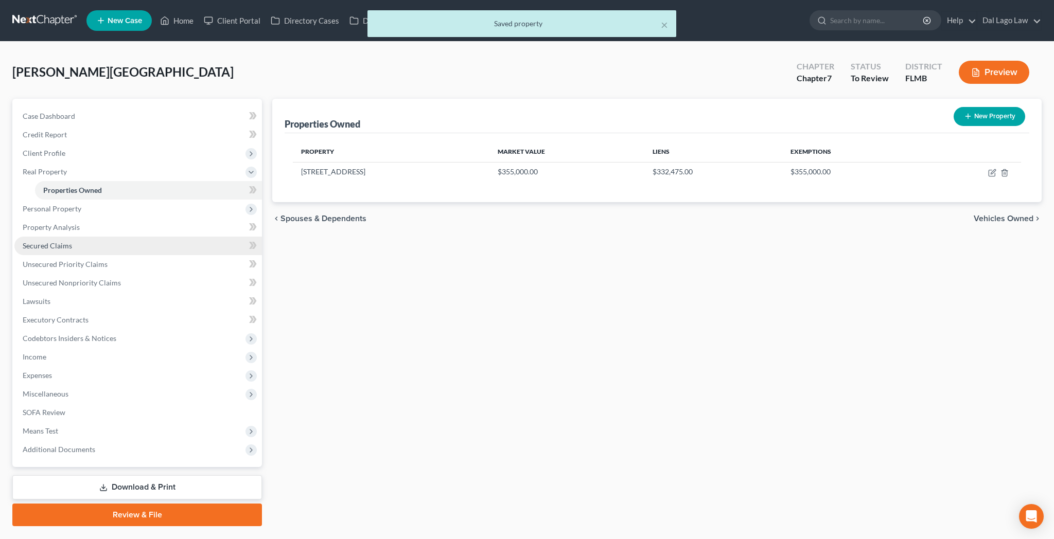
click at [36, 241] on span "Secured Claims" at bounding box center [47, 245] width 49 height 9
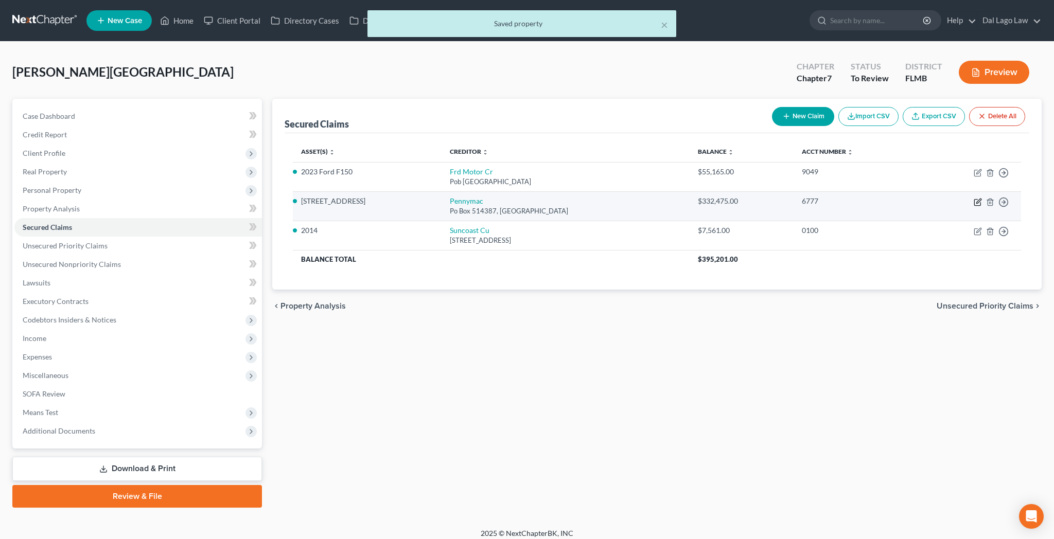
drag, startPoint x: 989, startPoint y: 160, endPoint x: 981, endPoint y: 162, distance: 8.4
click at [982, 198] on icon "button" at bounding box center [978, 202] width 8 height 8
select select "4"
select select "3"
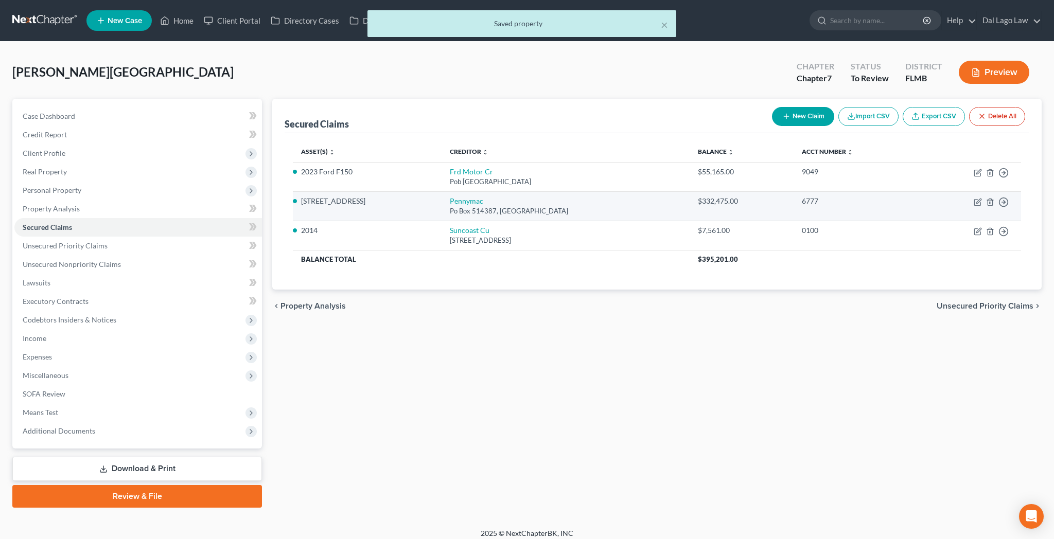
select select "4"
select select "3"
select select "0"
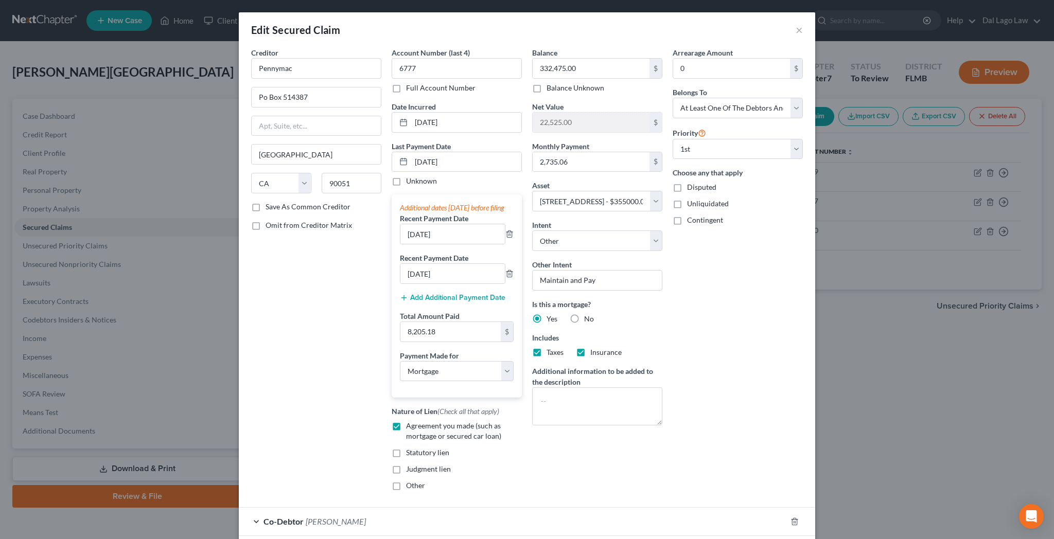
select select
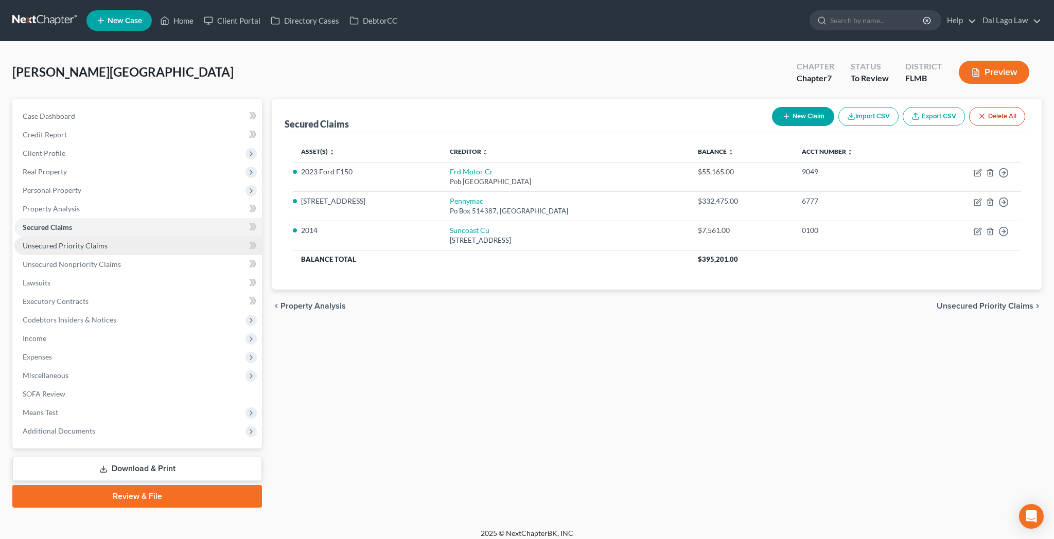
click at [60, 241] on span "Unsecured Priority Claims" at bounding box center [65, 245] width 85 height 9
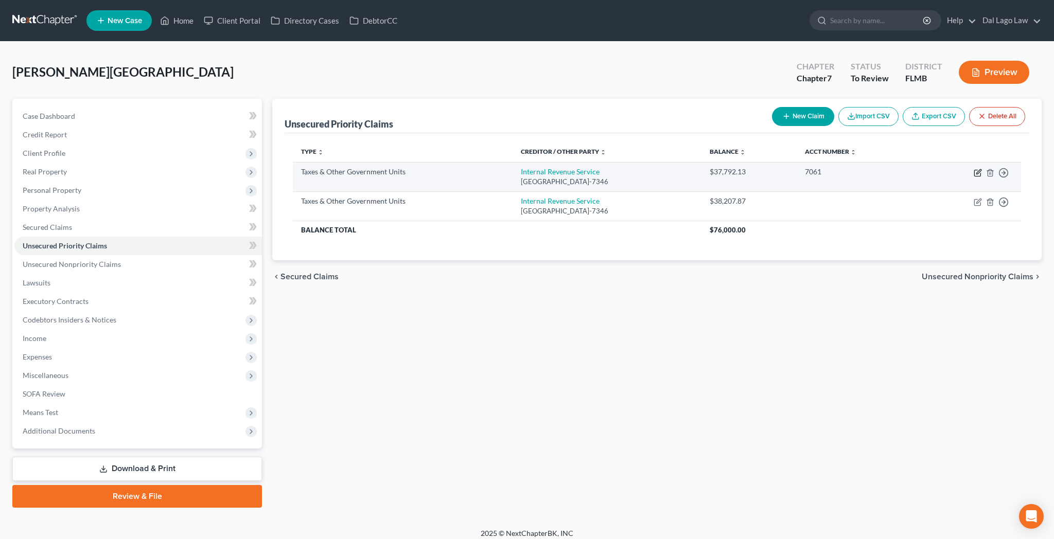
click at [982, 169] on icon "button" at bounding box center [978, 173] width 8 height 8
select select "0"
select select "39"
select select "3"
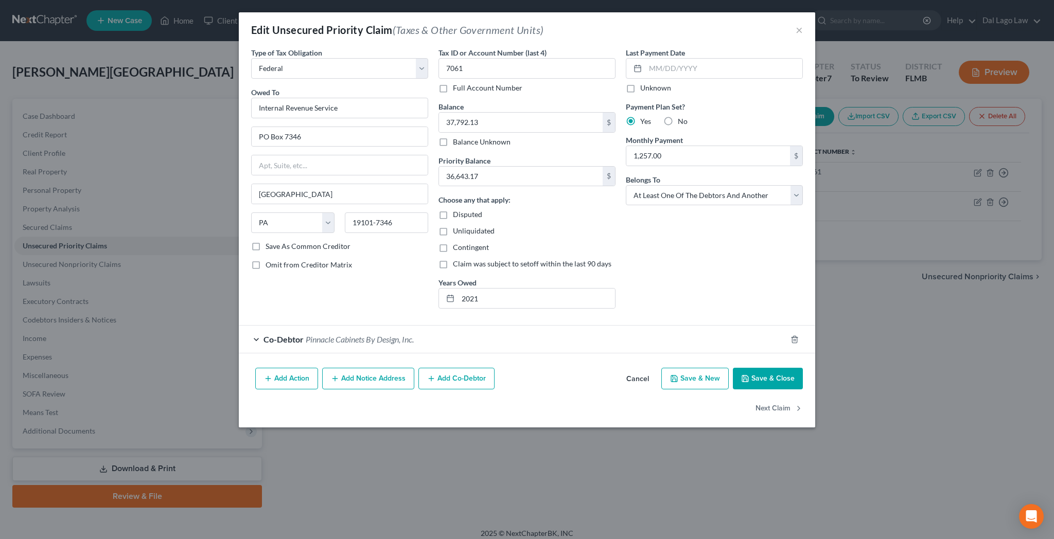
click at [479, 368] on button "Add Co-Debtor" at bounding box center [457, 379] width 76 height 22
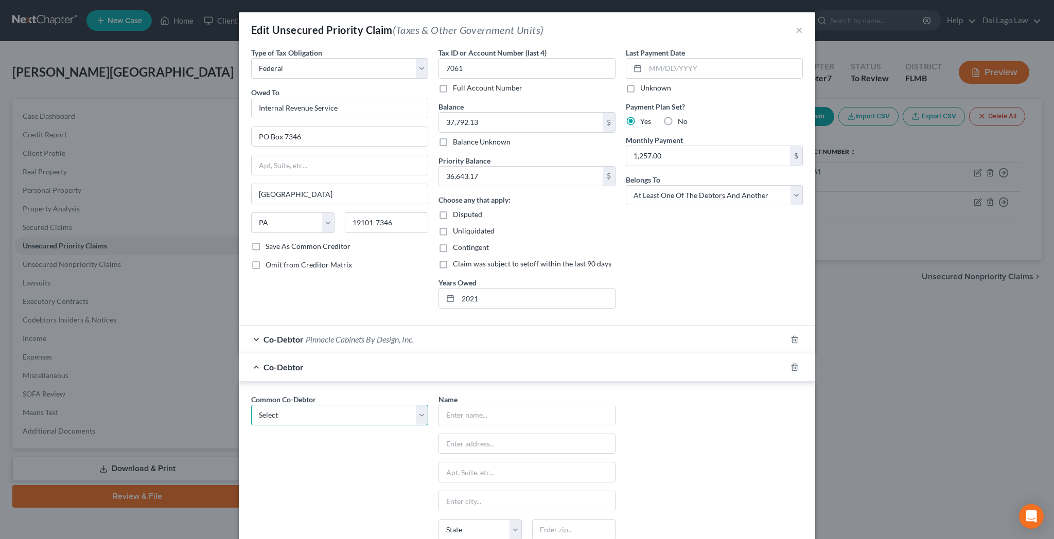
click at [251, 405] on select "Select Pinnacle Cabinets By Design, Inc. [PERSON_NAME] [PERSON_NAME] [PERSON_NA…" at bounding box center [339, 415] width 177 height 21
select select "1"
click option "[PERSON_NAME]" at bounding box center [0, 0] width 0 height 0
type input "[PERSON_NAME]"
type input "[STREET_ADDRESS][PERSON_NAME]"
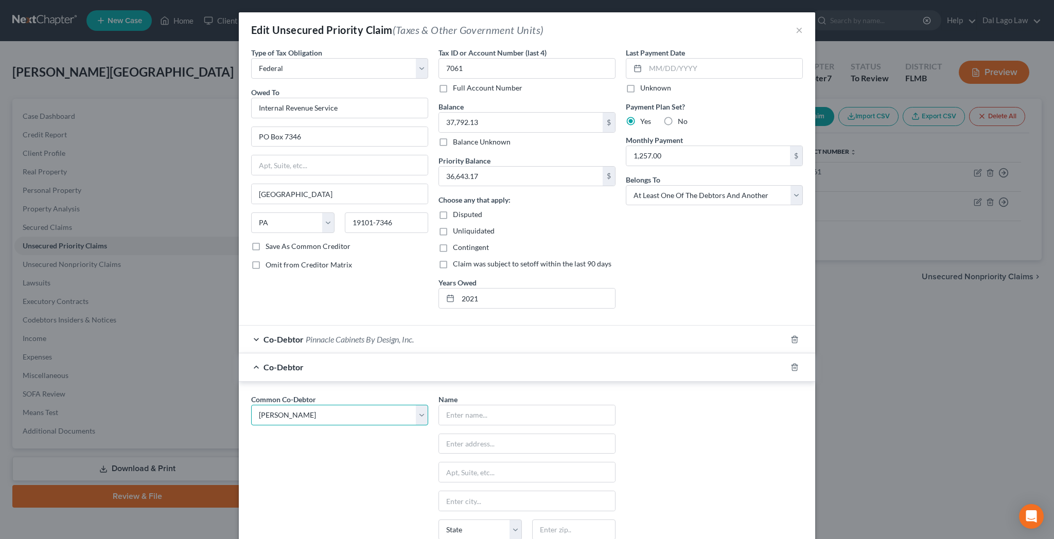
type input "[PERSON_NAME]"
select select "9"
type input "33920"
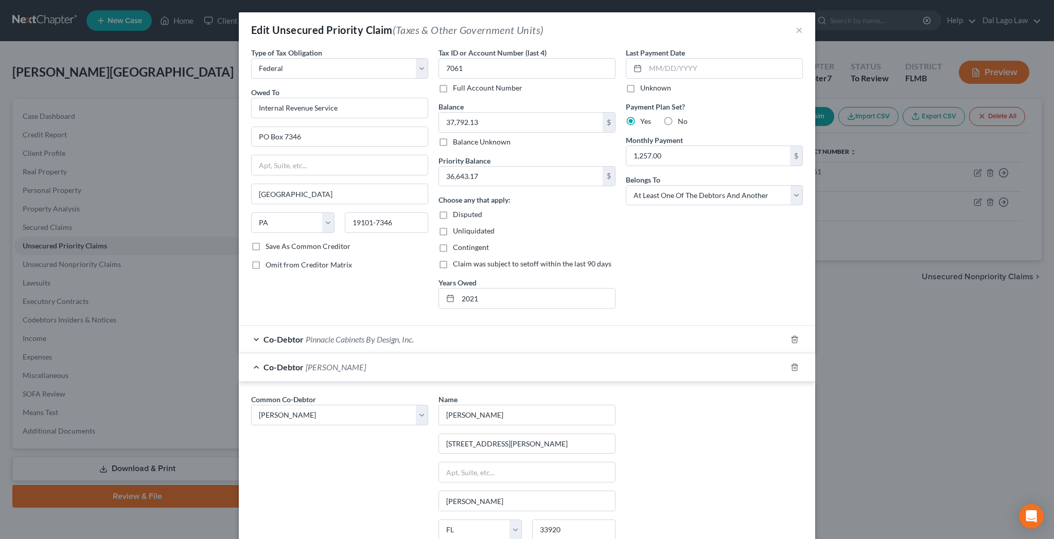
checkbox input "true"
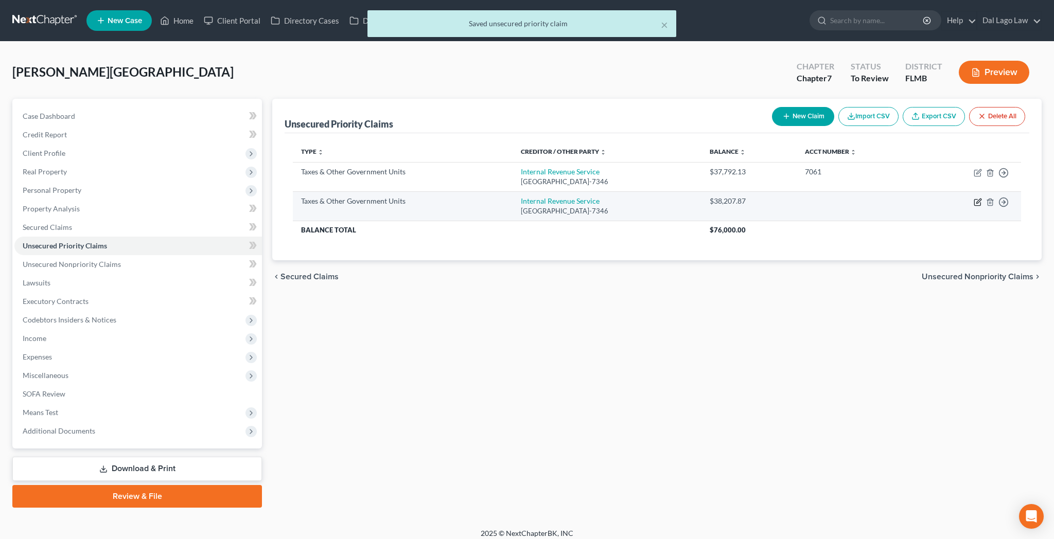
click at [982, 198] on icon "button" at bounding box center [978, 202] width 8 height 8
select select "0"
select select "39"
select select "3"
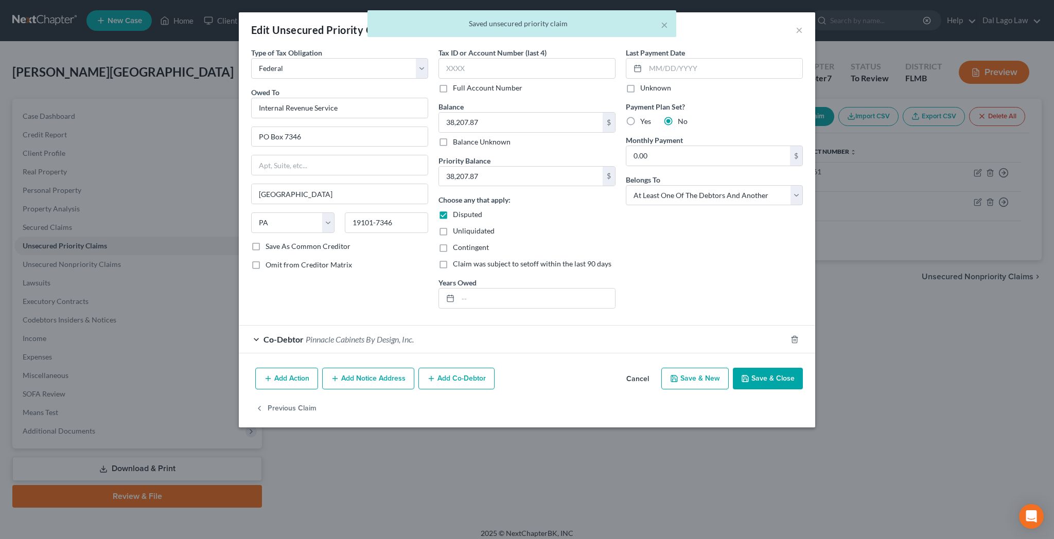
click at [476, 368] on button "Add Co-Debtor" at bounding box center [457, 379] width 76 height 22
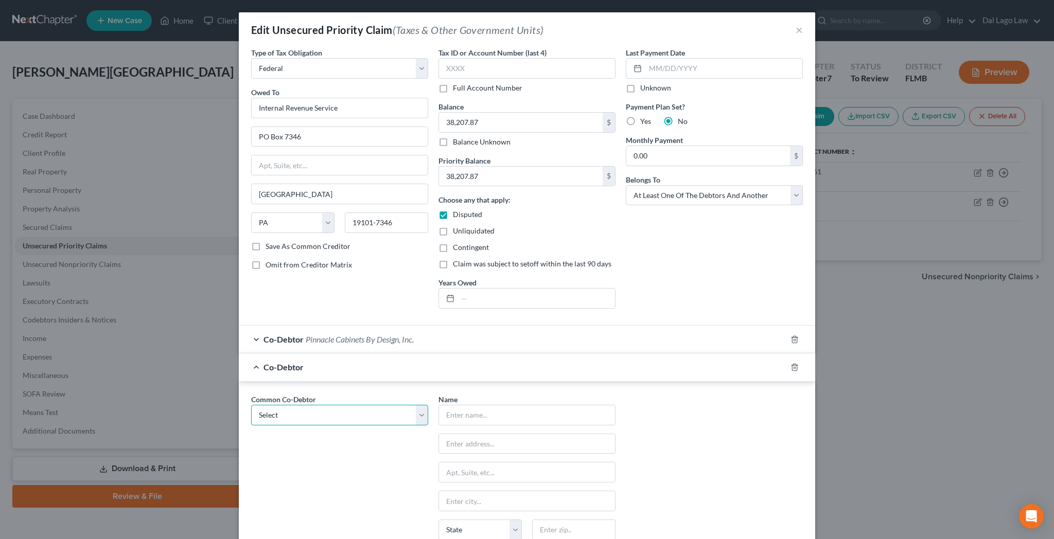
select select "1"
click option "[PERSON_NAME]" at bounding box center [0, 0] width 0 height 0
type input "[PERSON_NAME]"
type input "[STREET_ADDRESS][PERSON_NAME]"
type input "[PERSON_NAME]"
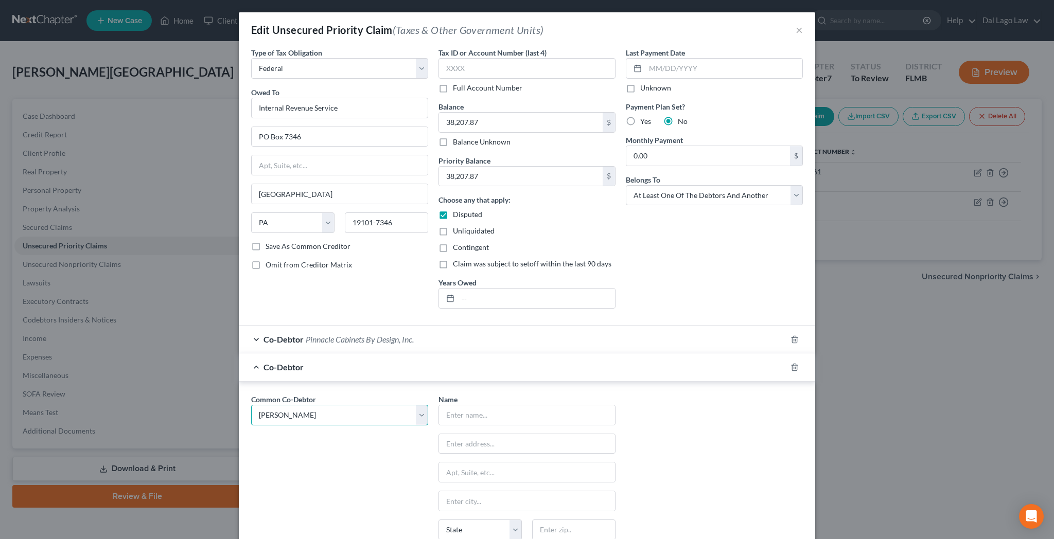
select select "9"
type input "33920"
checkbox input "true"
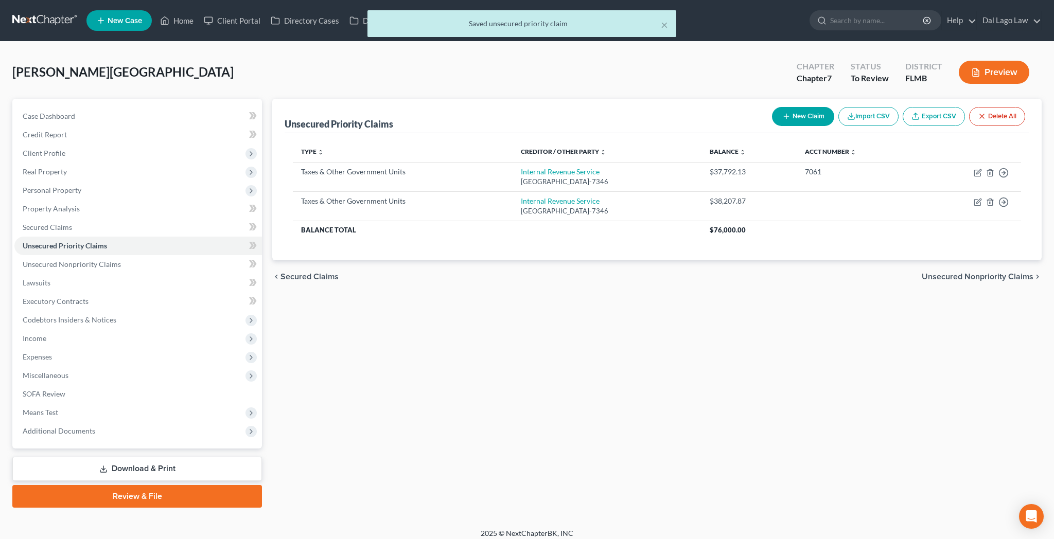
click at [987, 273] on span "Unsecured Nonpriority Claims" at bounding box center [978, 277] width 112 height 8
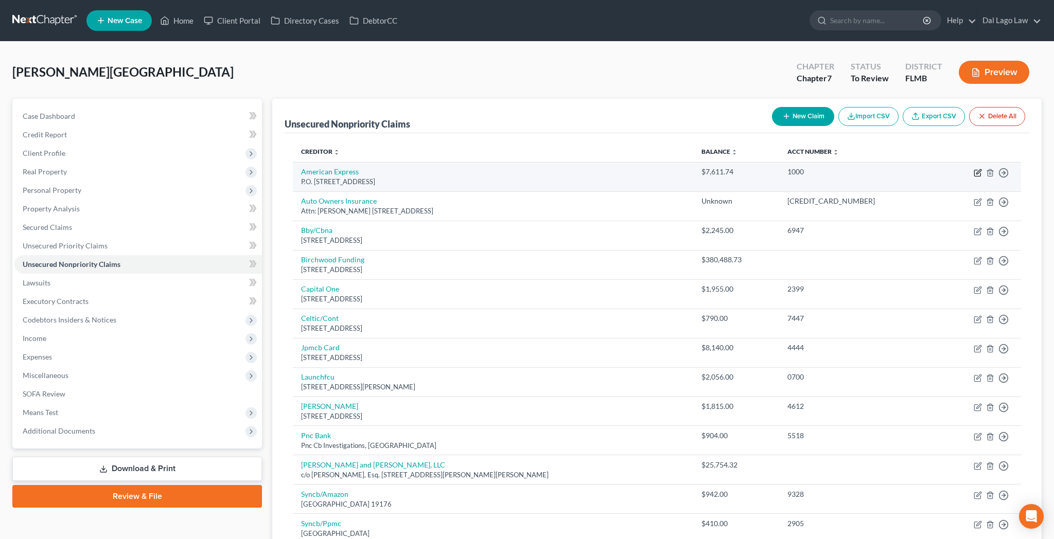
click at [982, 169] on icon "button" at bounding box center [978, 173] width 8 height 8
select select "14"
select select "2"
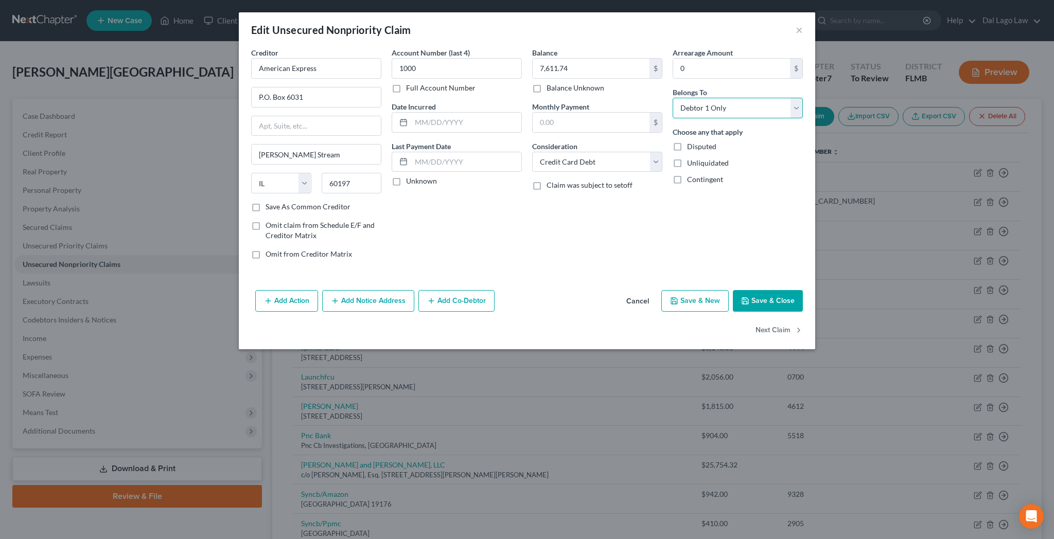
click at [673, 98] on select "Select Debtor 1 Only Debtor 2 Only Debtor 1 And Debtor 2 Only At Least One Of T…" at bounding box center [738, 108] width 130 height 21
select select "3"
click option "At Least One Of The Debtors And Another" at bounding box center [0, 0] width 0 height 0
click at [493, 290] on button "Add Co-Debtor" at bounding box center [457, 301] width 76 height 22
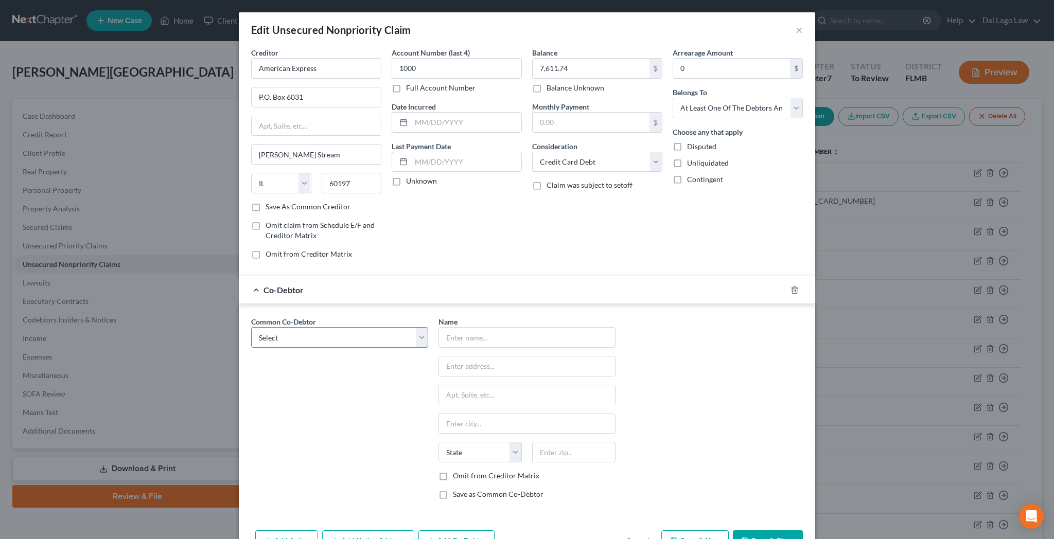
select select "0"
click option "Pinnacle Cabinets By Design, Inc." at bounding box center [0, 0] width 0 height 0
type input "Pinnacle Cabinets By Design, Inc."
type input "[STREET_ADDRESS]"
type input "[GEOGRAPHIC_DATA][PERSON_NAME]"
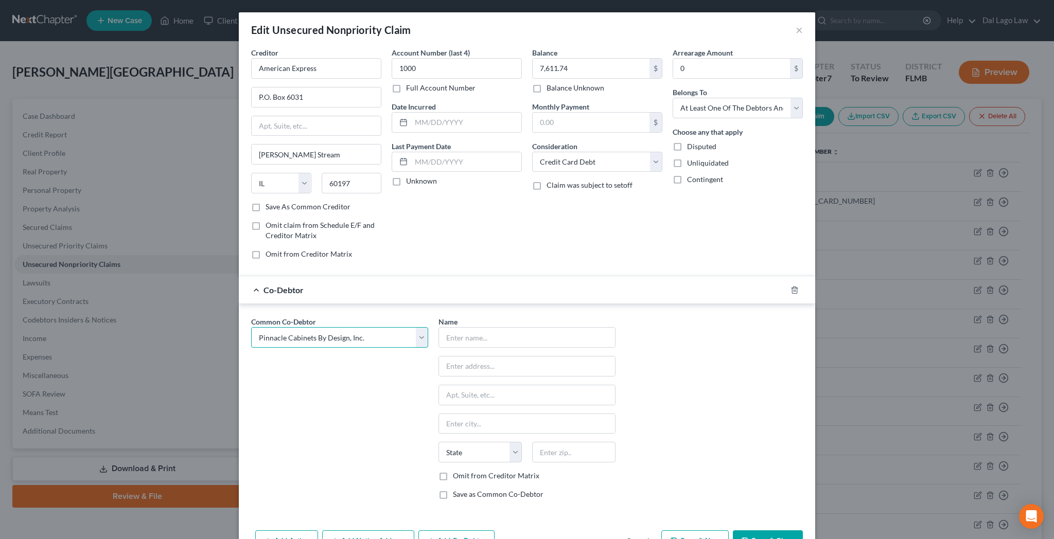
select select "9"
type input "33901"
click at [465, 471] on label "Omit from Creditor Matrix" at bounding box center [496, 476] width 86 height 10
click at [464, 471] on input "Omit from Creditor Matrix" at bounding box center [460, 474] width 7 height 7
checkbox input "true"
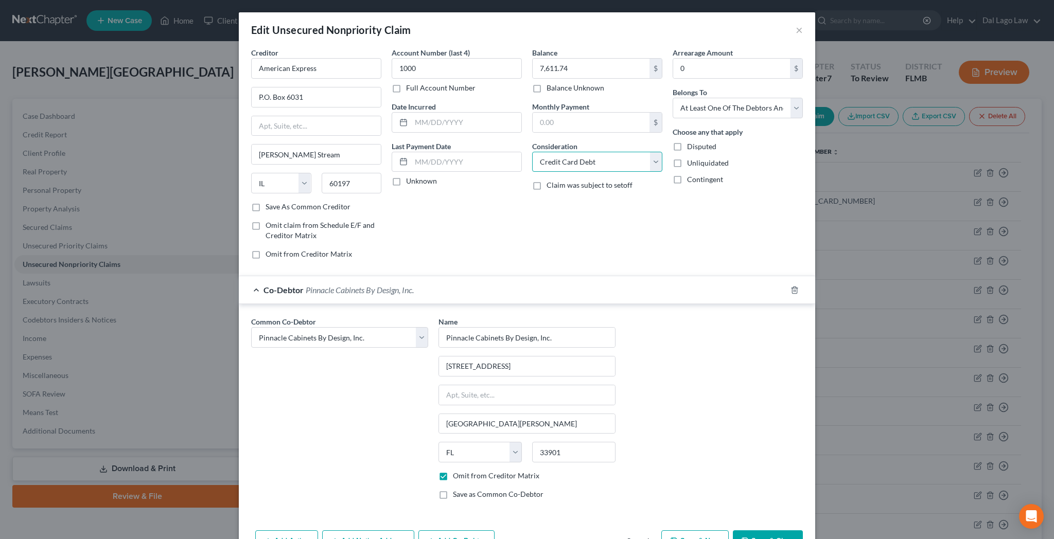
click at [532, 152] on select "Select Cable / Satellite Services Collection Agency Credit Card Debt Debt Couns…" at bounding box center [597, 162] width 130 height 21
select select "14"
click option "Other" at bounding box center [0, 0] width 0 height 0
click at [563, 191] on input "text" at bounding box center [597, 201] width 129 height 20
type input "Business debt"
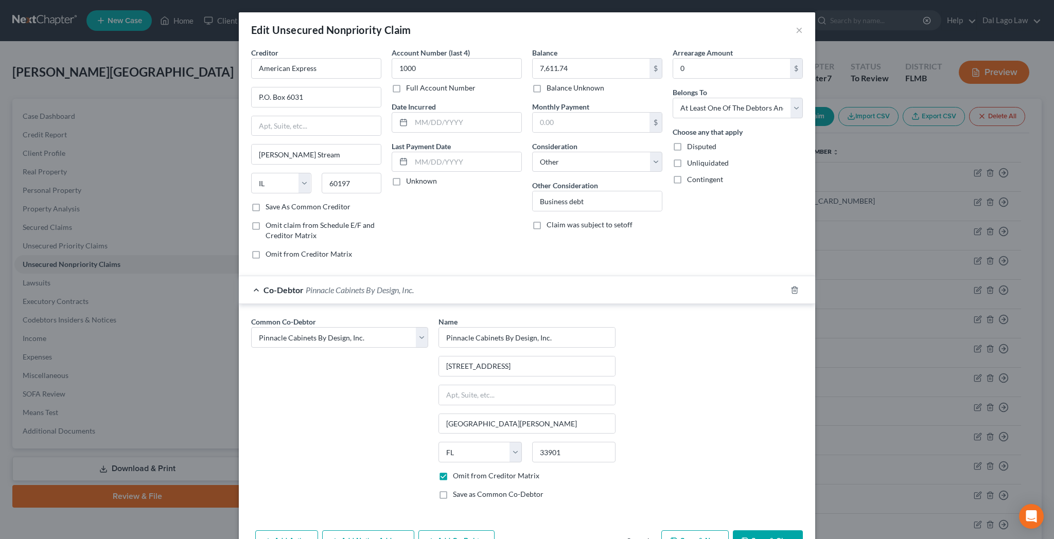
click at [733, 531] on button "Save & Close" at bounding box center [768, 542] width 70 height 22
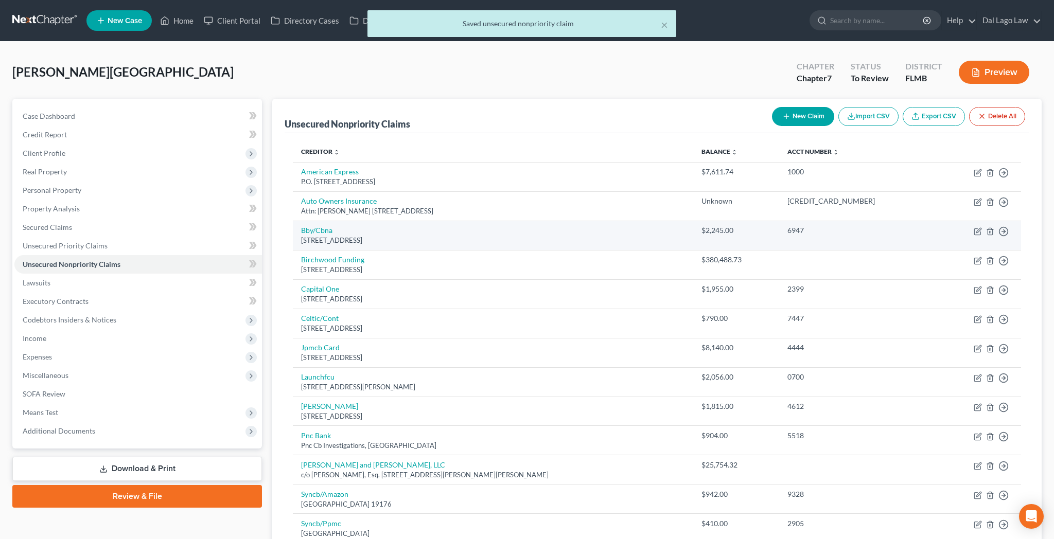
click at [986, 221] on td "Move to D Move to E Move to G Move to Notice Only" at bounding box center [979, 235] width 84 height 29
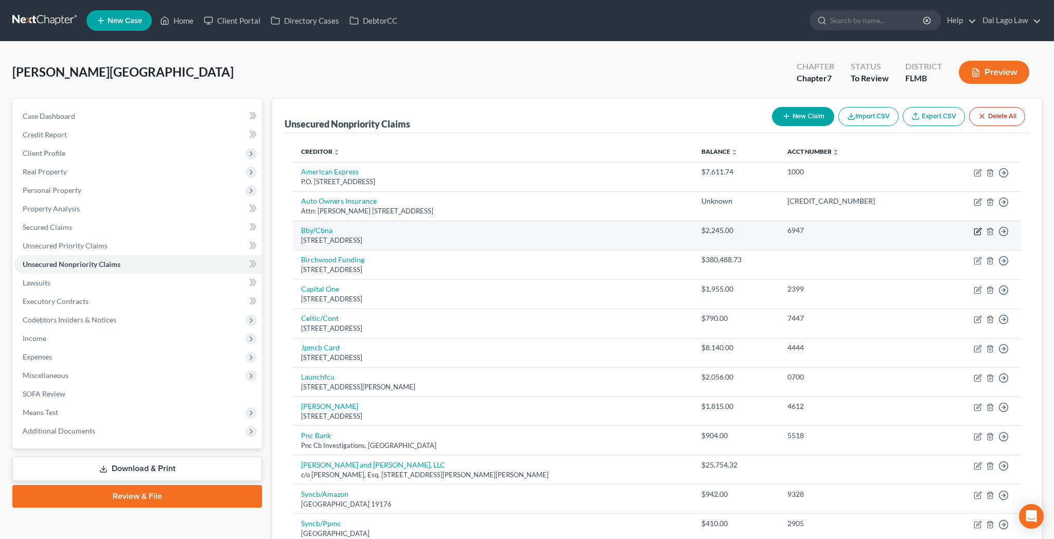
click at [982, 228] on icon "button" at bounding box center [978, 232] width 8 height 8
select select "43"
select select "2"
select select "0"
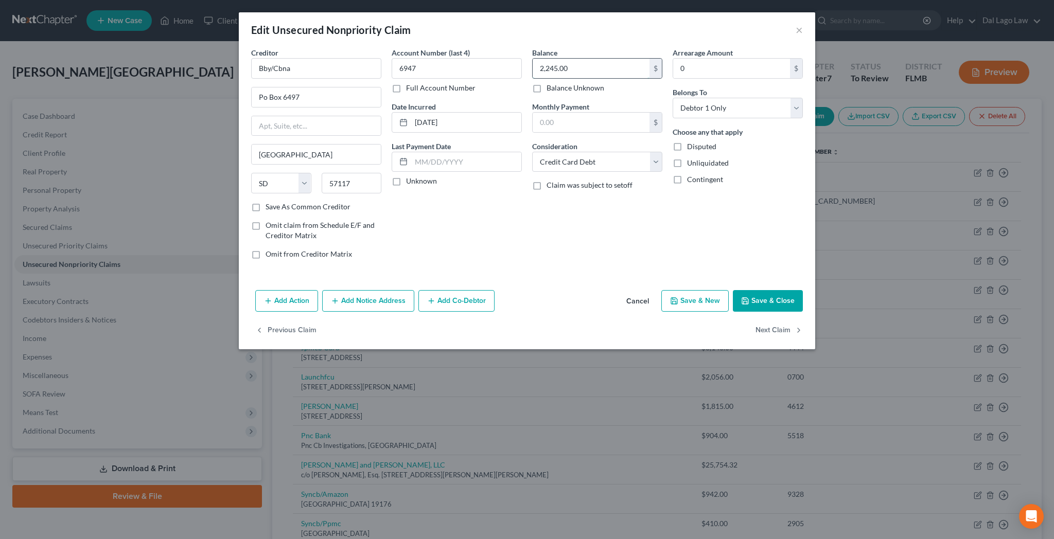
click at [583, 59] on input "2,245.00" at bounding box center [591, 69] width 117 height 20
click at [733, 290] on button "Save & Close" at bounding box center [768, 301] width 70 height 22
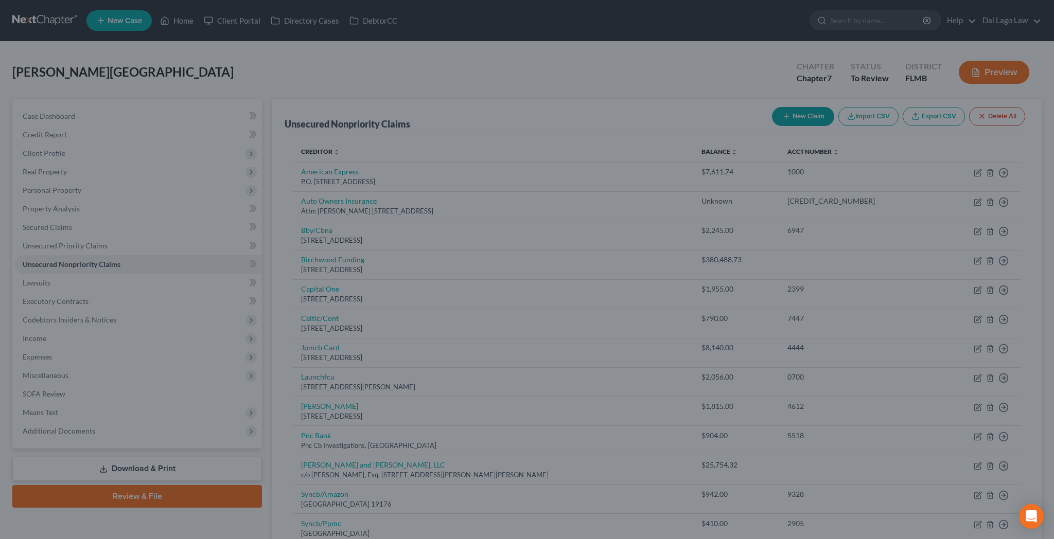
type input "2,101.00"
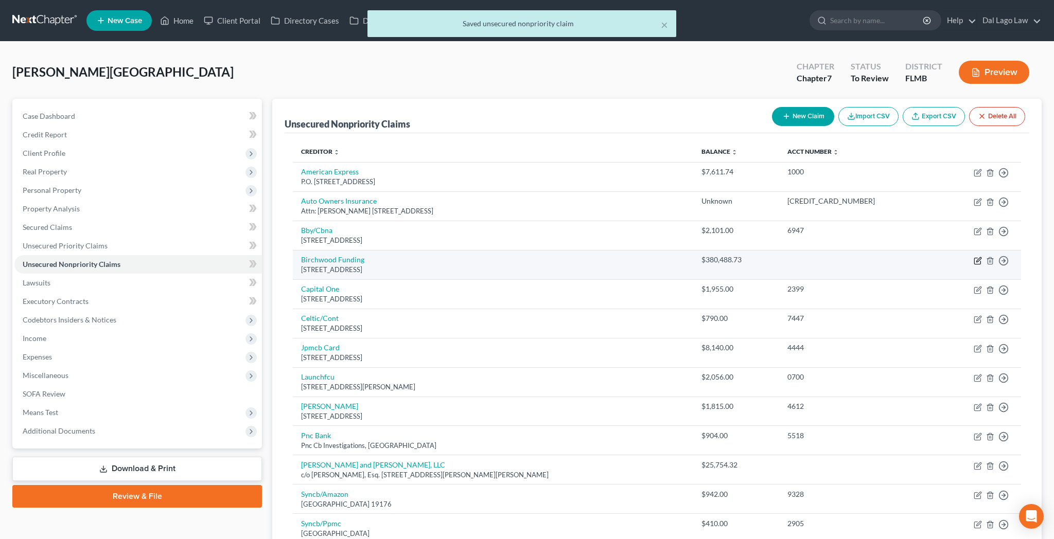
click at [982, 257] on icon "button" at bounding box center [978, 261] width 8 height 8
select select "35"
select select "14"
select select "3"
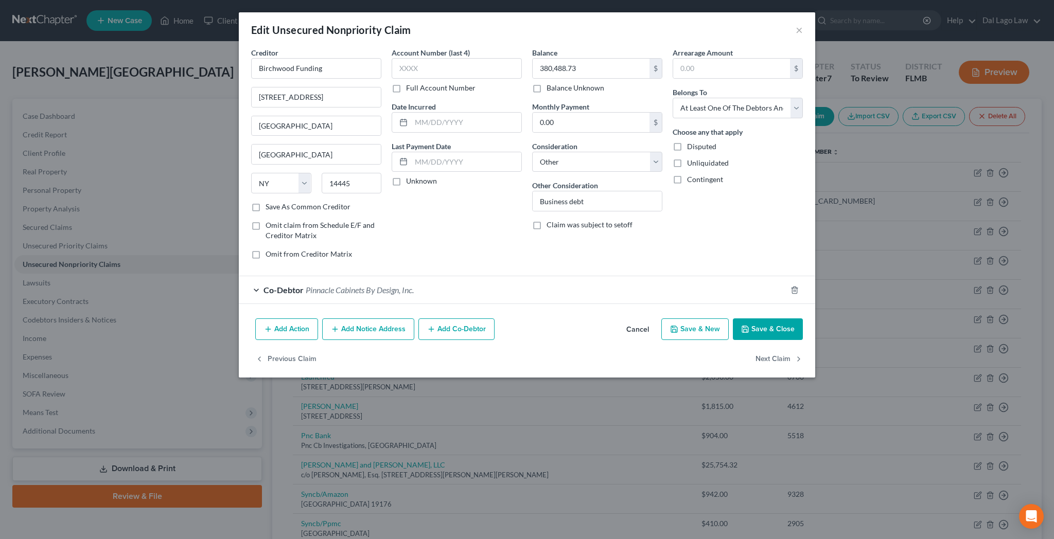
click at [493, 319] on button "Add Co-Debtor" at bounding box center [457, 330] width 76 height 22
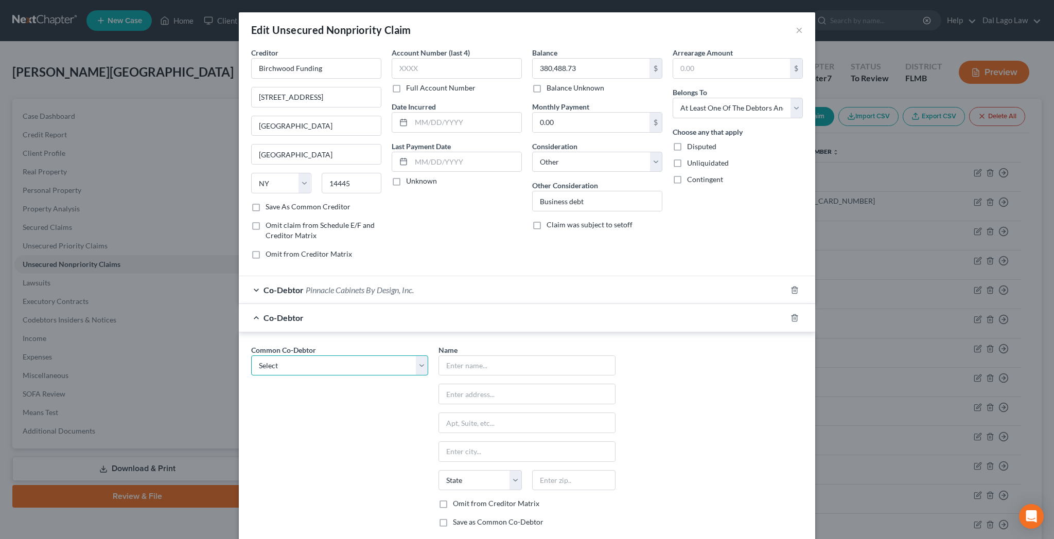
select select "1"
click option "[PERSON_NAME]" at bounding box center [0, 0] width 0 height 0
type input "[PERSON_NAME]"
type input "[STREET_ADDRESS][PERSON_NAME]"
type input "[PERSON_NAME]"
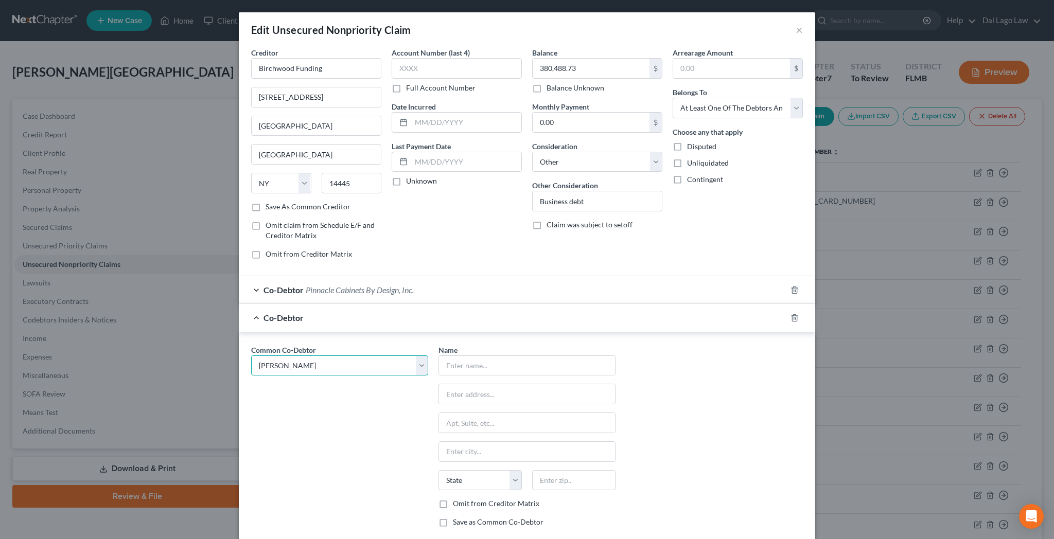
select select "9"
type input "33920"
click at [466, 499] on label "Omit from Creditor Matrix" at bounding box center [496, 504] width 86 height 10
click at [464, 499] on input "Omit from Creditor Matrix" at bounding box center [460, 502] width 7 height 7
checkbox input "true"
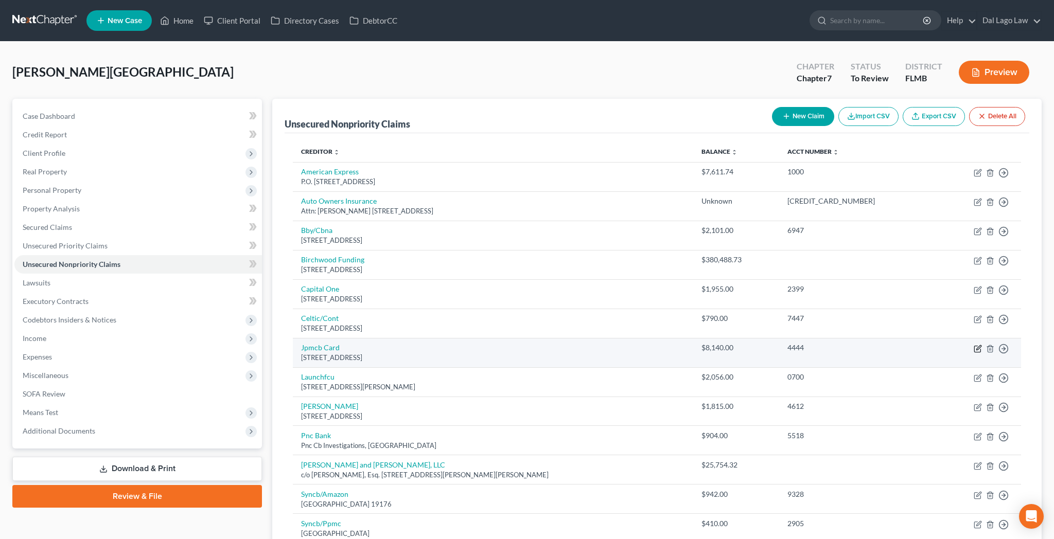
click at [982, 345] on icon "button" at bounding box center [978, 349] width 8 height 8
select select "7"
select select "2"
select select "0"
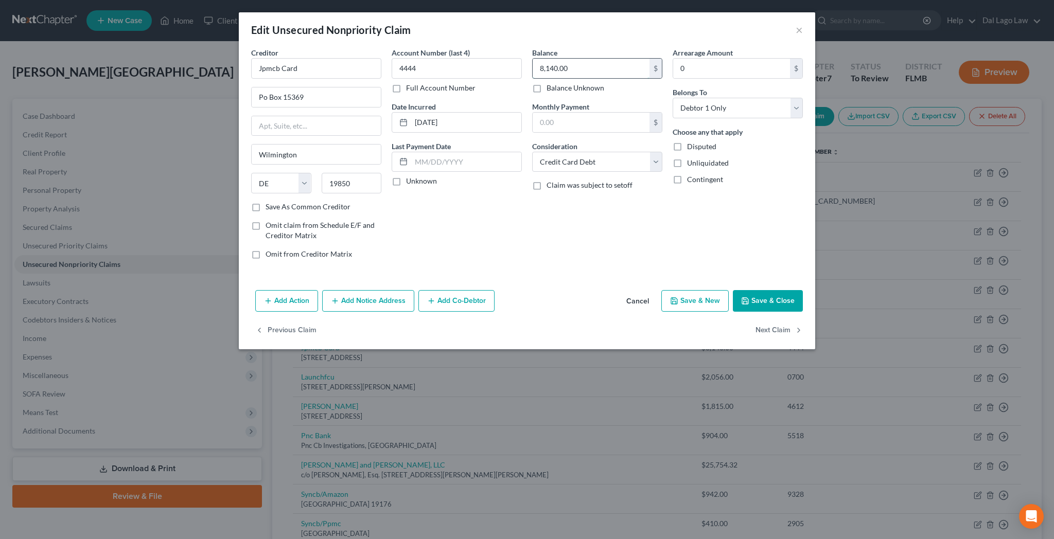
click at [586, 59] on input "8,140.00" at bounding box center [591, 69] width 117 height 20
type input "8,117.98"
click at [733, 290] on button "Save & Close" at bounding box center [768, 301] width 70 height 22
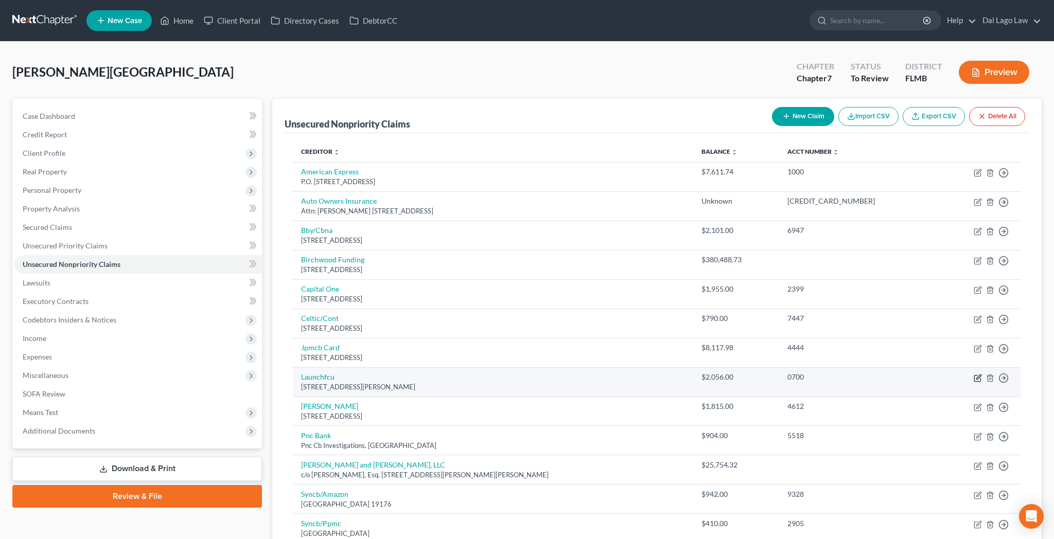
click at [982, 374] on icon "button" at bounding box center [978, 378] width 8 height 8
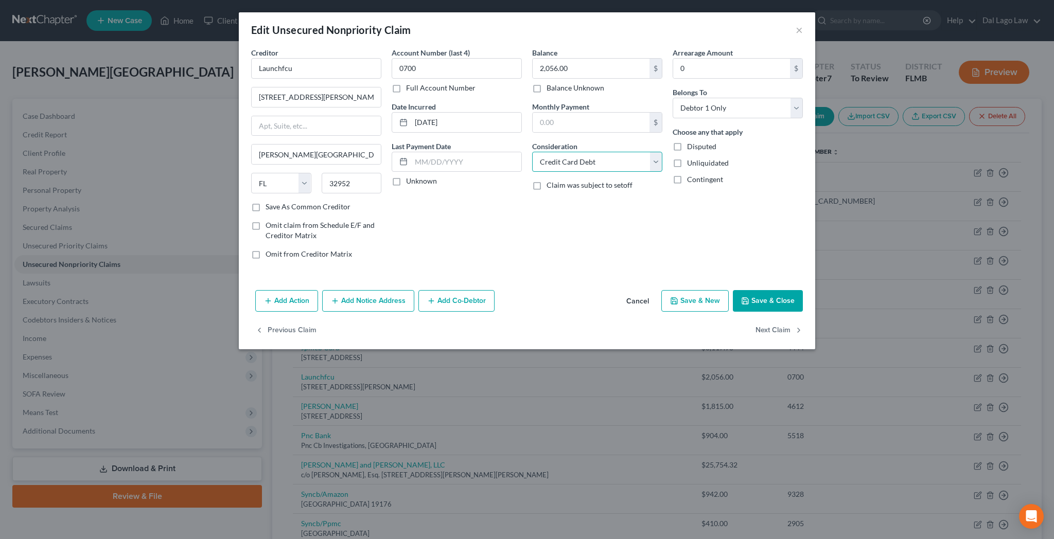
click at [532, 152] on select "Select Cable / Satellite Services Collection Agency Credit Card Debt Debt Couns…" at bounding box center [597, 162] width 130 height 21
click option "Other" at bounding box center [0, 0] width 0 height 0
click at [559, 191] on input "text" at bounding box center [597, 201] width 129 height 20
click at [733, 290] on button "Save & Close" at bounding box center [768, 301] width 70 height 22
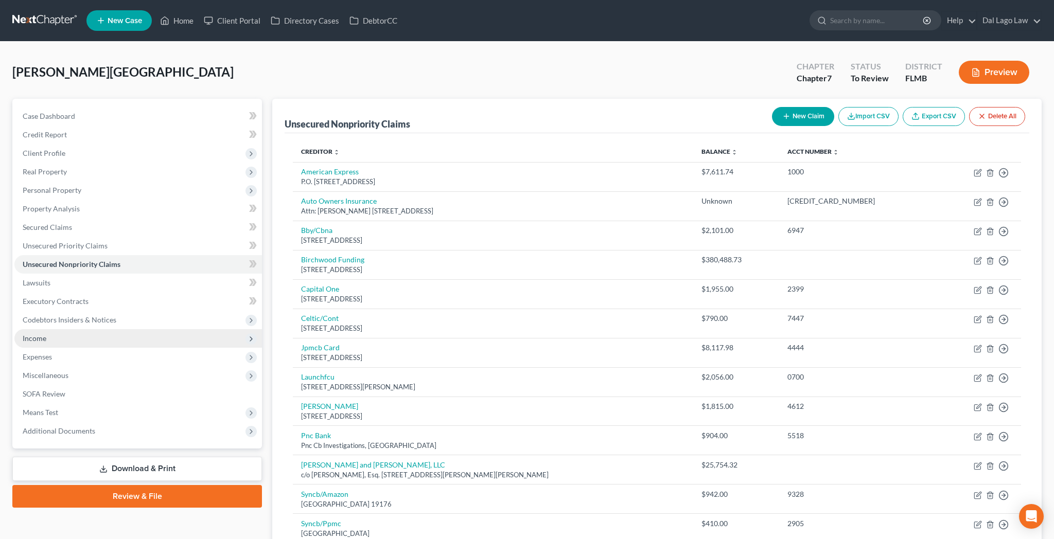
click at [37, 329] on span "Income" at bounding box center [138, 338] width 248 height 19
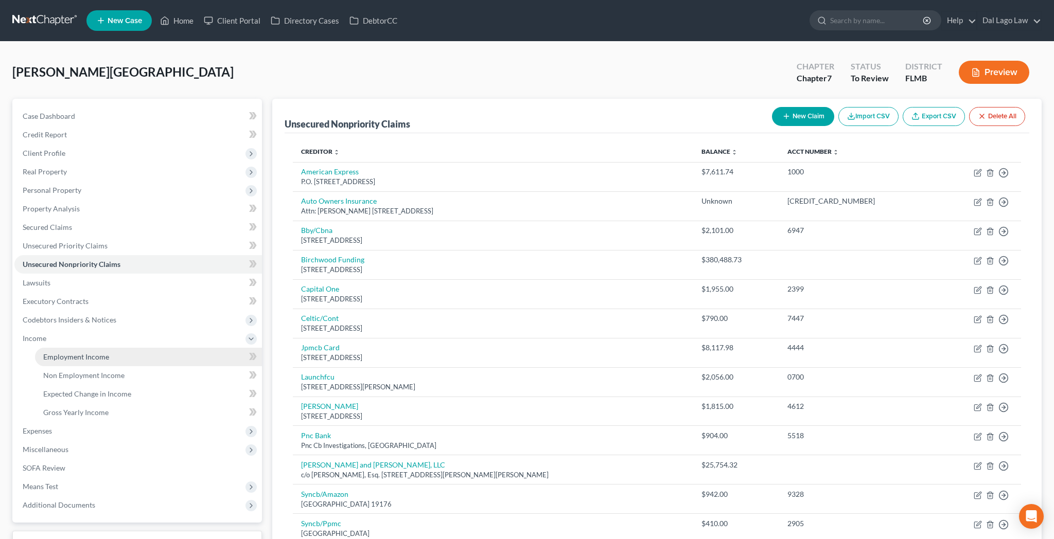
click at [43, 353] on span "Employment Income" at bounding box center [76, 357] width 66 height 9
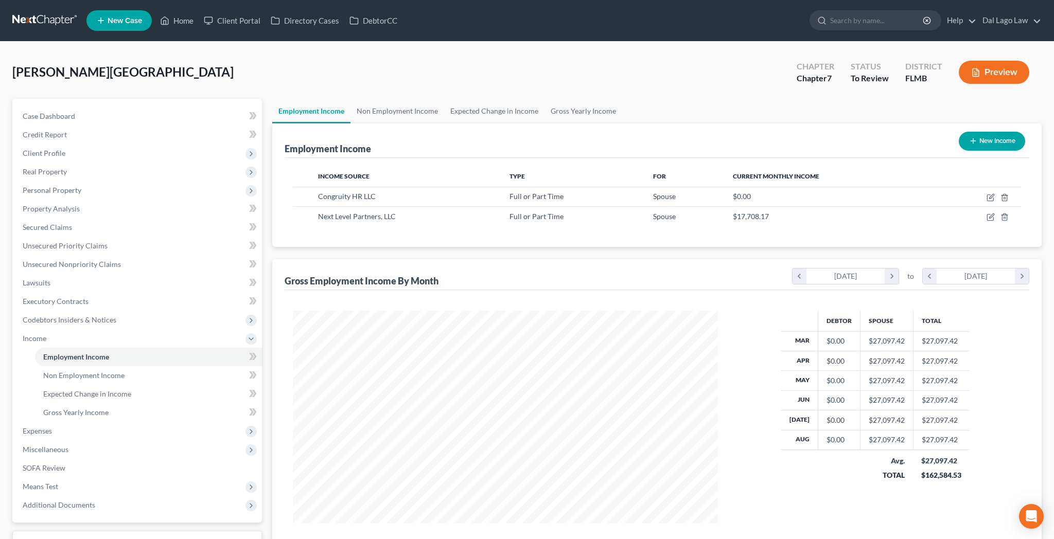
scroll to position [212, 445]
click at [1013, 132] on button "New Income" at bounding box center [992, 141] width 66 height 19
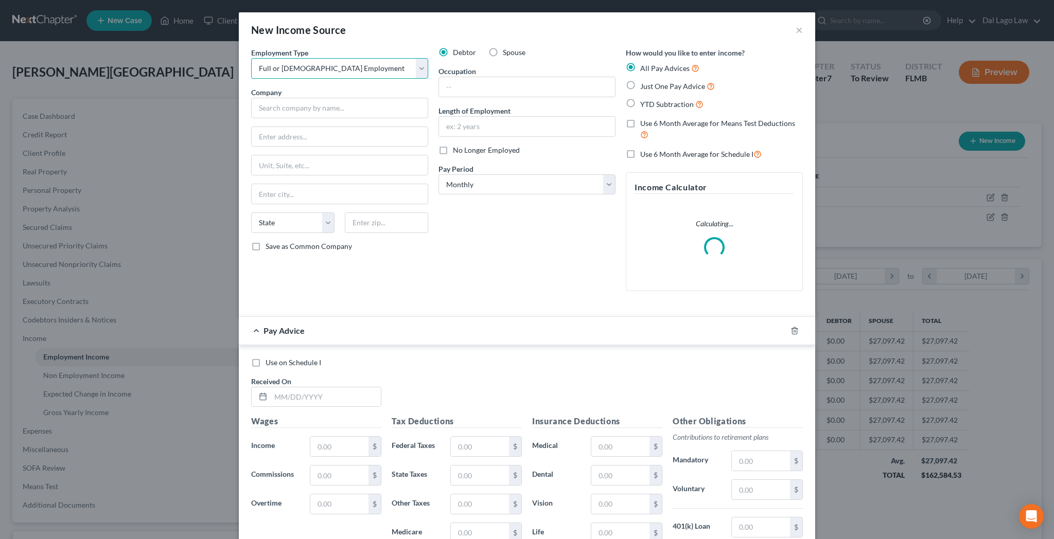
click option "Full or [DEMOGRAPHIC_DATA] Employment" at bounding box center [0, 0] width 0 height 0
click at [367, 98] on input "text" at bounding box center [339, 108] width 177 height 21
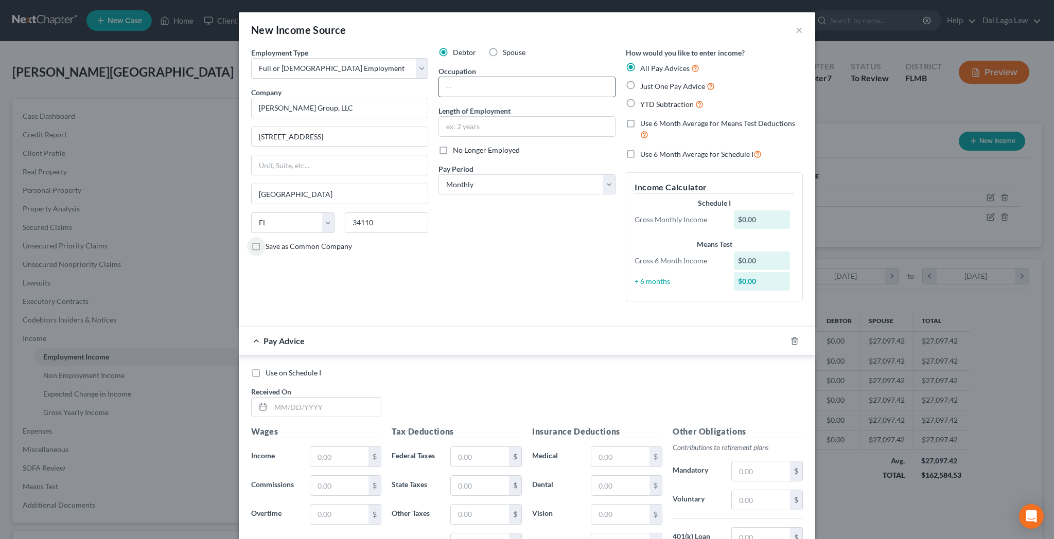
click at [480, 77] on input "text" at bounding box center [527, 87] width 176 height 20
click at [439, 175] on select "Select Monthly Twice Monthly Every Other Week Weekly" at bounding box center [527, 185] width 177 height 21
click option "Weekly" at bounding box center [0, 0] width 0 height 0
drag, startPoint x: 609, startPoint y: 63, endPoint x: 606, endPoint y: 69, distance: 6.9
click at [640, 80] on label "Just One Pay Advice" at bounding box center [677, 86] width 75 height 12
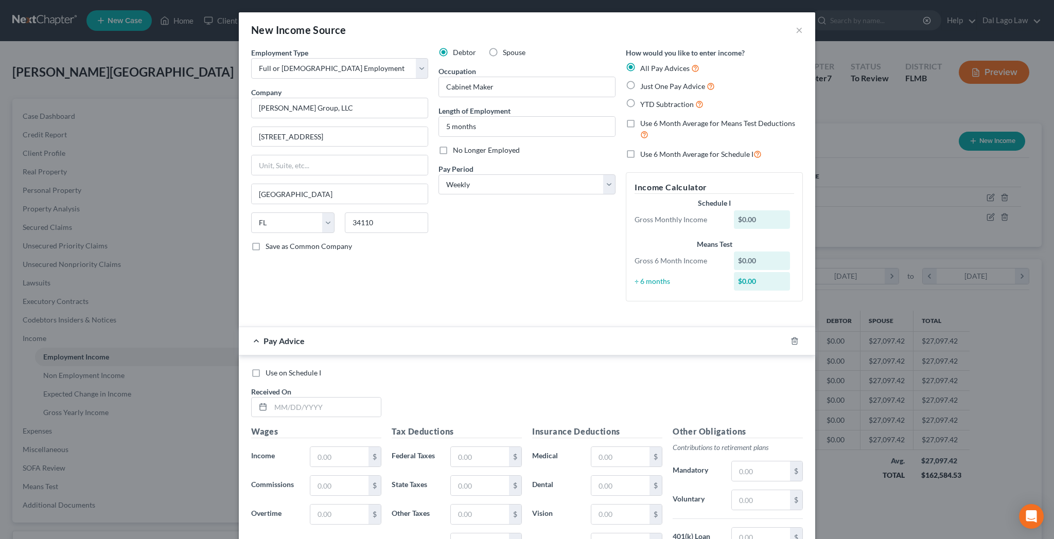
click at [645, 80] on input "Just One Pay Advice" at bounding box center [648, 83] width 7 height 7
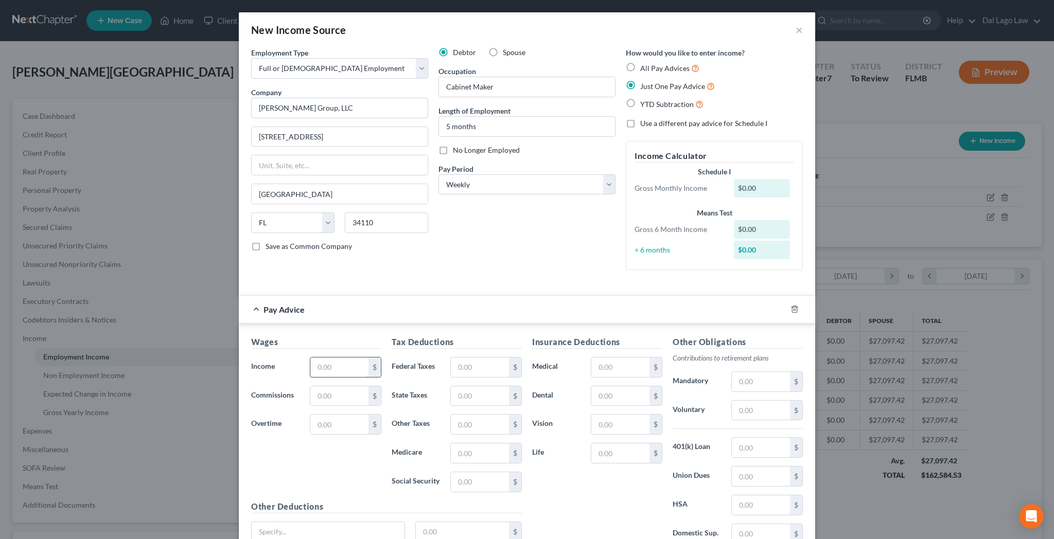
click at [369, 358] on input "text" at bounding box center [339, 368] width 58 height 20
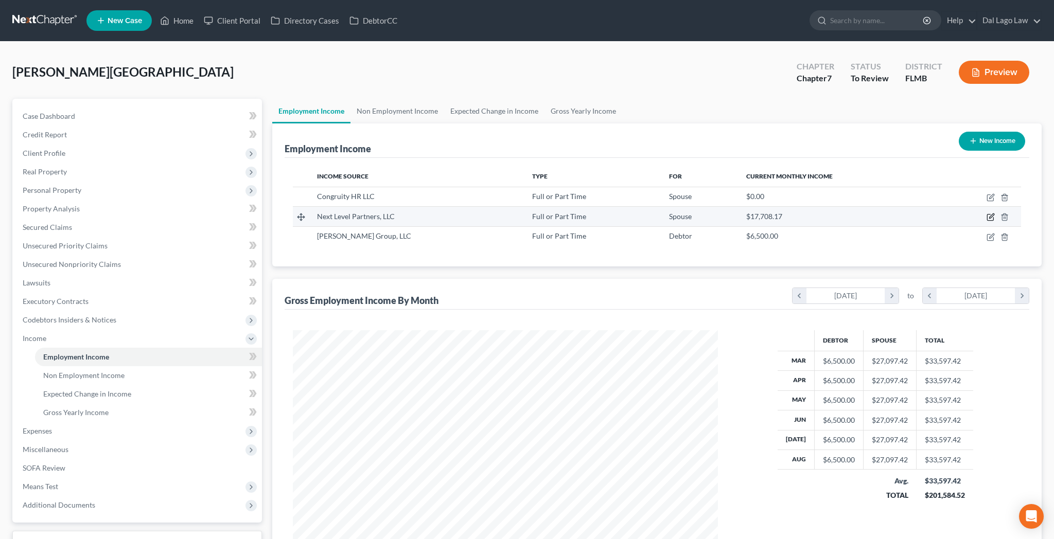
click at [995, 213] on icon "button" at bounding box center [991, 217] width 8 height 8
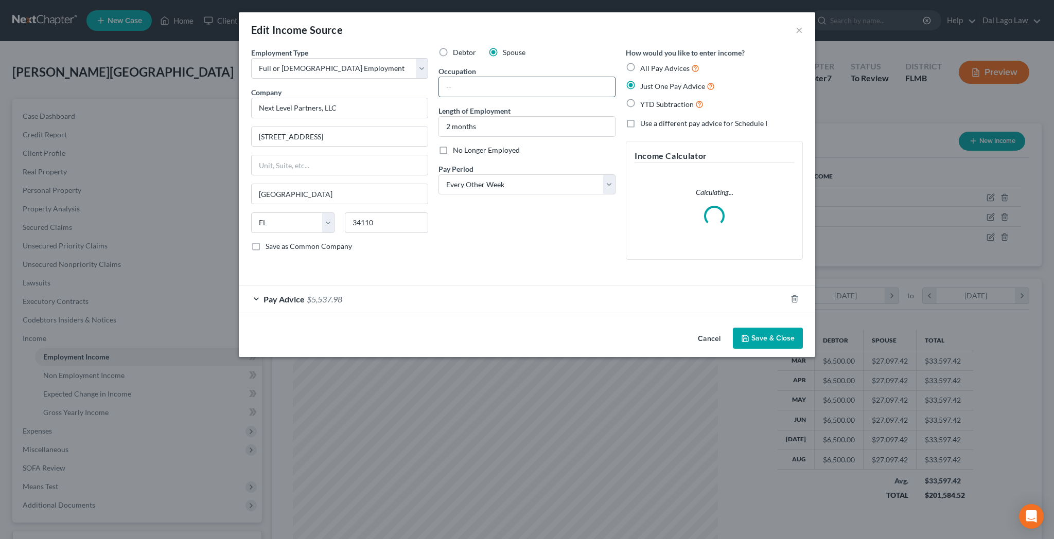
click at [494, 77] on input "text" at bounding box center [527, 87] width 176 height 20
click at [733, 328] on button "Save & Close" at bounding box center [768, 339] width 70 height 22
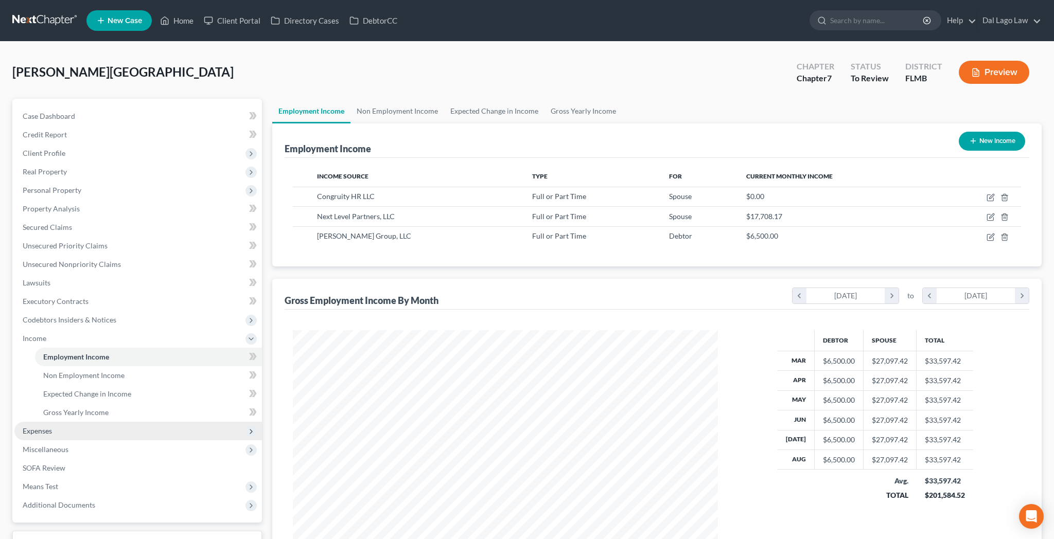
click at [69, 422] on span "Expenses" at bounding box center [138, 431] width 248 height 19
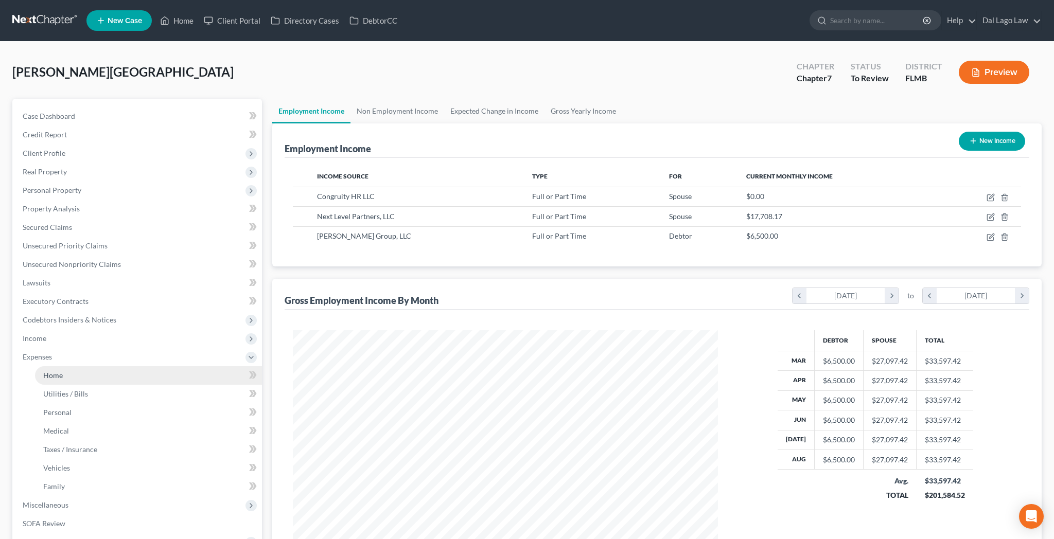
click at [43, 371] on span "Home" at bounding box center [53, 375] width 20 height 9
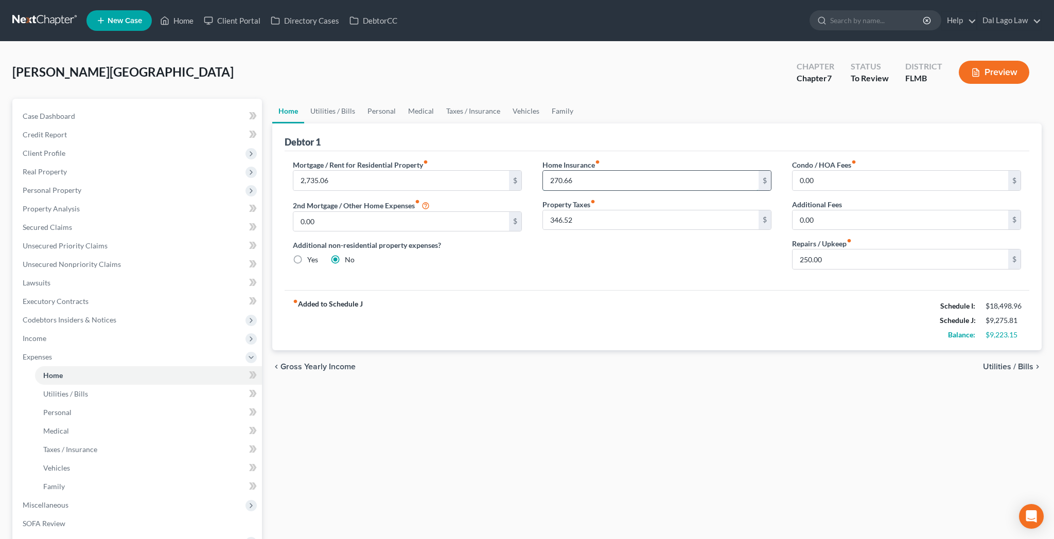
click at [573, 171] on input "270.66" at bounding box center [651, 181] width 216 height 20
click at [361, 99] on link "Personal" at bounding box center [381, 111] width 41 height 25
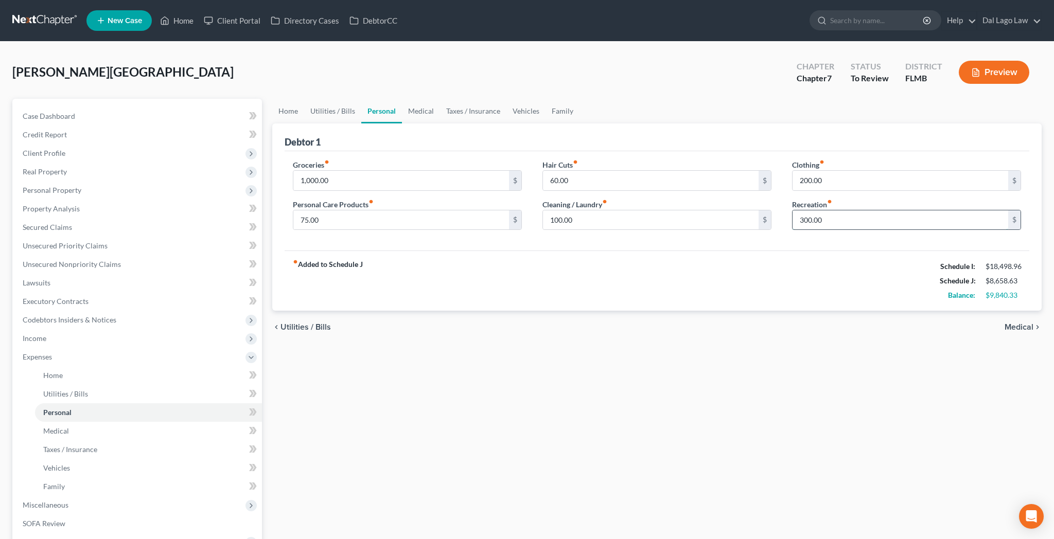
click at [863, 211] on input "300.00" at bounding box center [901, 221] width 216 height 20
click at [304, 99] on link "Utilities / Bills" at bounding box center [332, 111] width 57 height 25
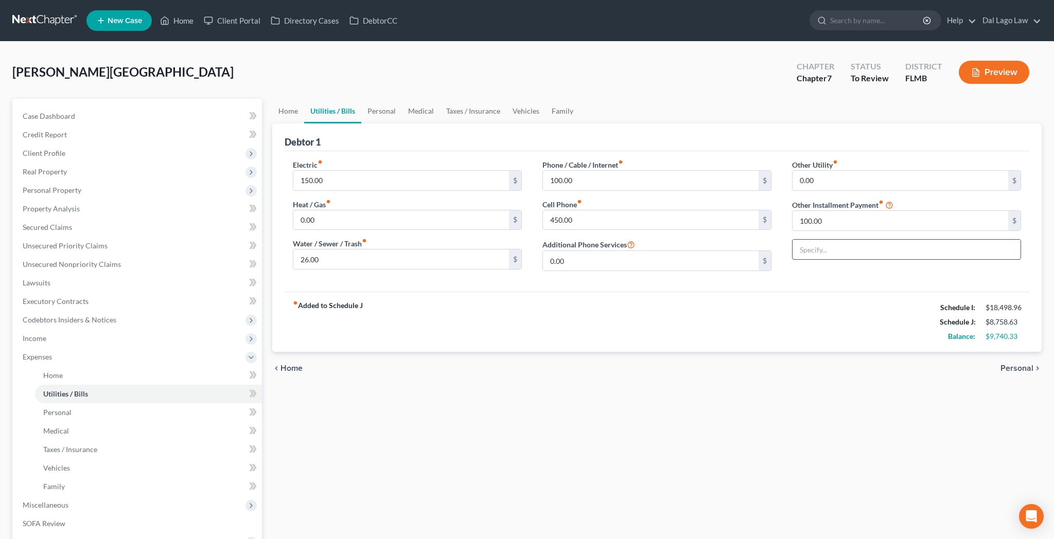
click at [833, 240] on input "text" at bounding box center [907, 250] width 228 height 20
click at [34, 186] on span "Personal Property" at bounding box center [52, 190] width 59 height 9
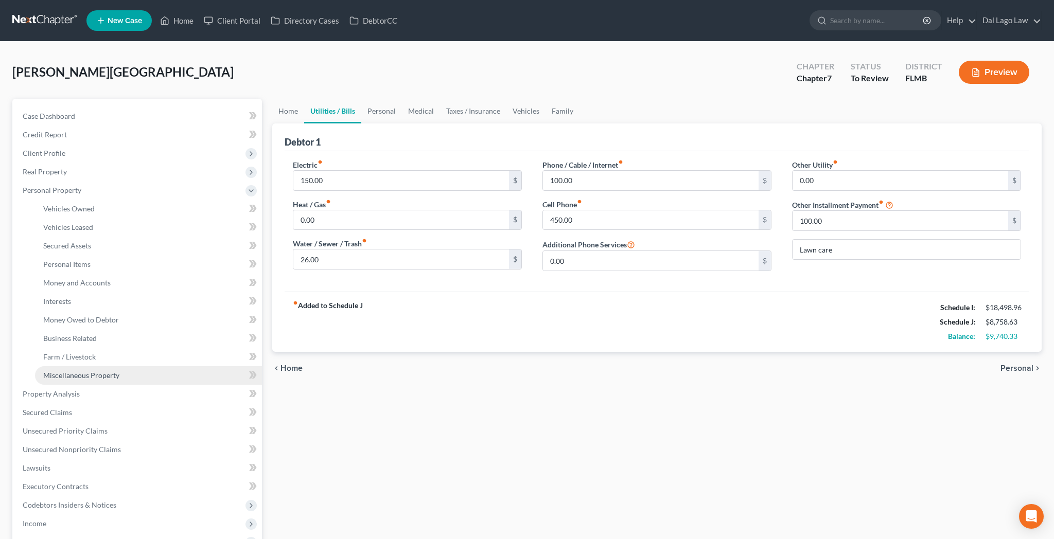
click at [63, 371] on span "Miscellaneous Property" at bounding box center [81, 375] width 76 height 9
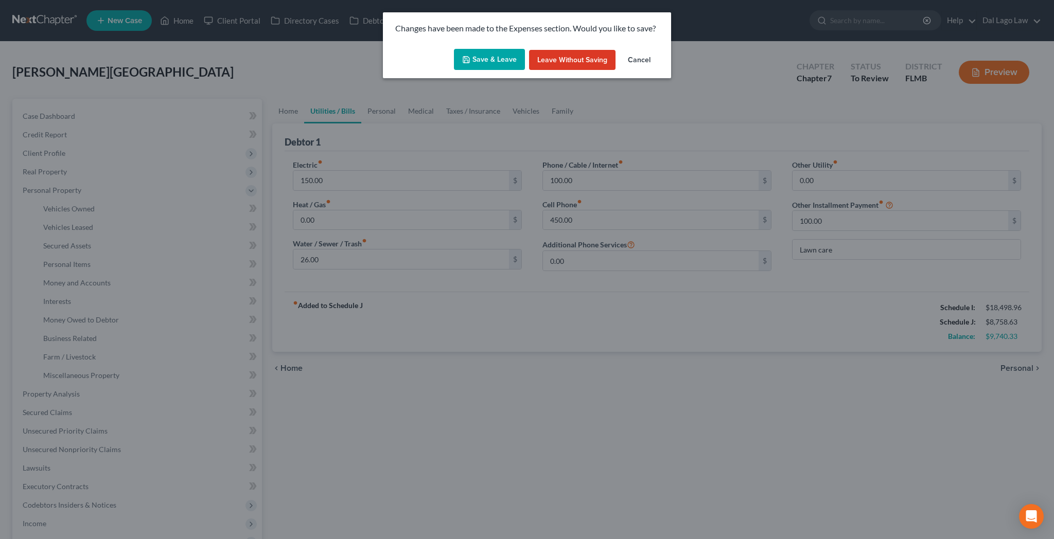
click at [504, 49] on button "Save & Leave" at bounding box center [489, 60] width 71 height 22
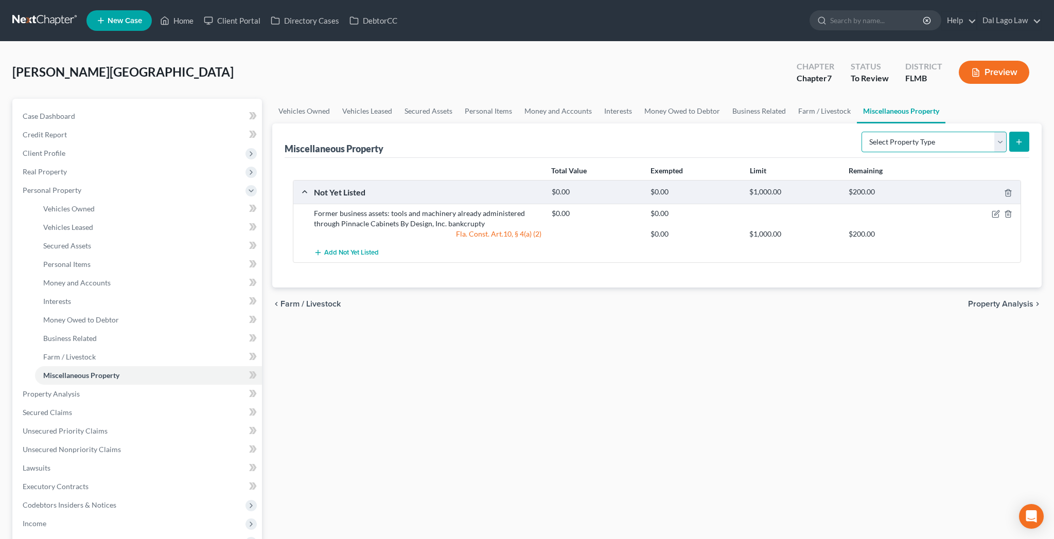
click at [862, 132] on select "Select Property Type Assigned for Creditor Benefit [DATE] Holding for Another N…" at bounding box center [934, 142] width 145 height 21
click option "Stored [DATE]" at bounding box center [0, 0] width 0 height 0
drag, startPoint x: 1029, startPoint y: 113, endPoint x: 1021, endPoint y: 112, distance: 8.3
click at [1023, 138] on icon "submit" at bounding box center [1019, 142] width 8 height 8
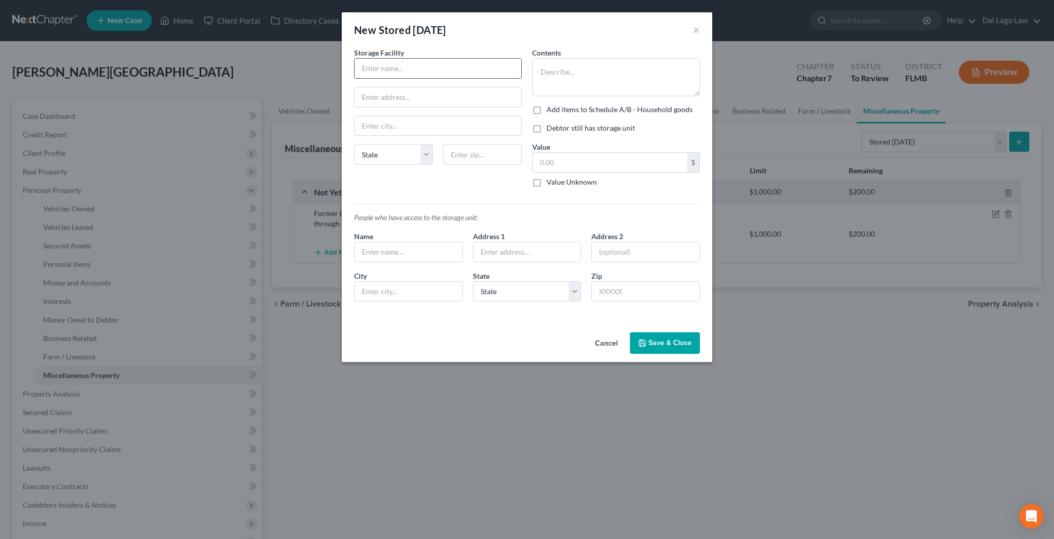
click at [448, 59] on input "text" at bounding box center [438, 69] width 167 height 20
click at [592, 58] on textarea at bounding box center [616, 77] width 168 height 38
click at [547, 105] on label "Add items to Schedule A/B - Household goods" at bounding box center [620, 110] width 146 height 10
click at [551, 105] on input "Add items to Schedule A/B - Household goods" at bounding box center [554, 108] width 7 height 7
click at [547, 123] on label "Debtor still has storage unit" at bounding box center [591, 128] width 89 height 10
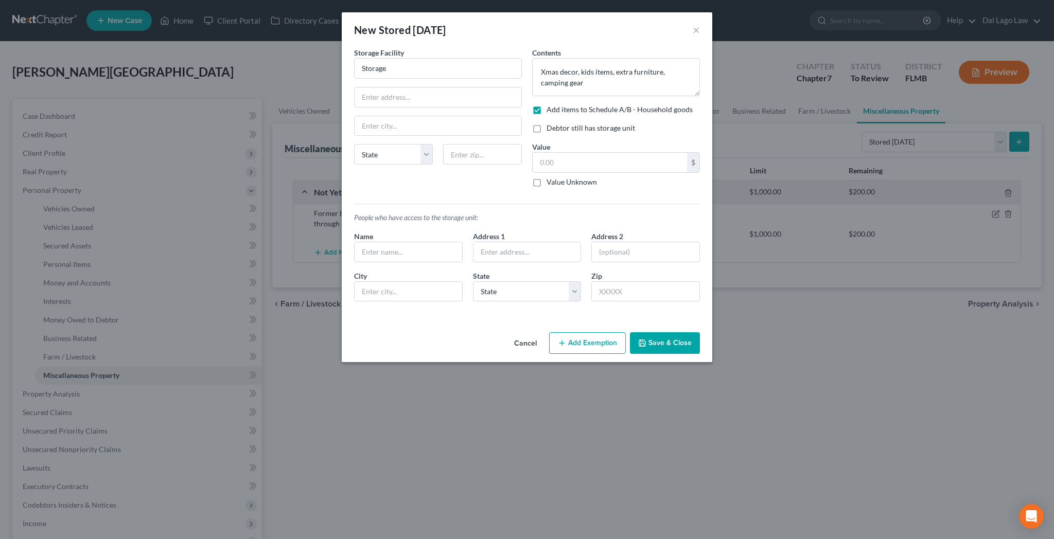
click at [551, 123] on input "Debtor still has storage unit" at bounding box center [554, 126] width 7 height 7
click at [549, 153] on input "text" at bounding box center [610, 163] width 154 height 20
click at [578, 333] on button "Add Exemption" at bounding box center [587, 344] width 77 height 22
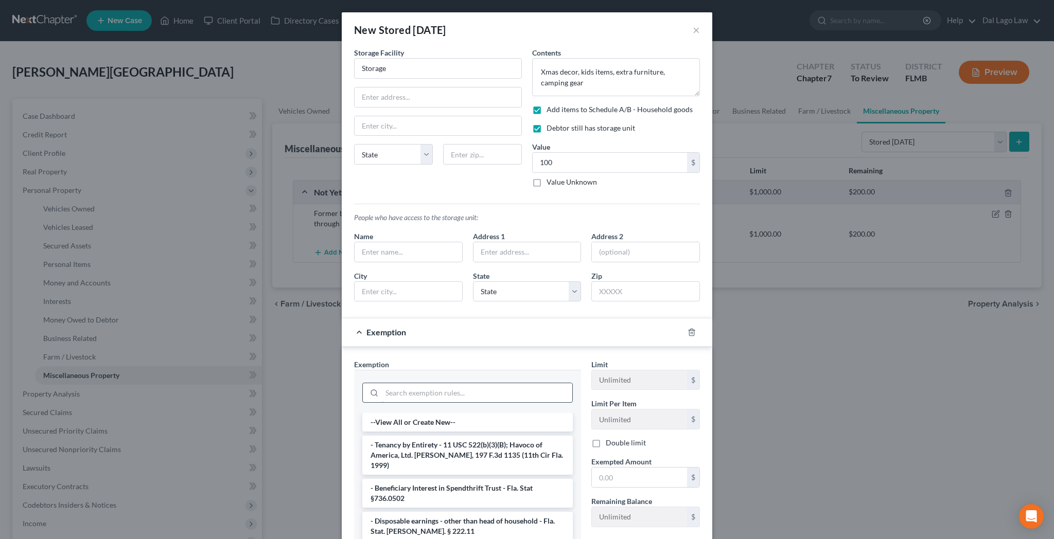
click at [462, 384] on input "search" at bounding box center [477, 394] width 190 height 20
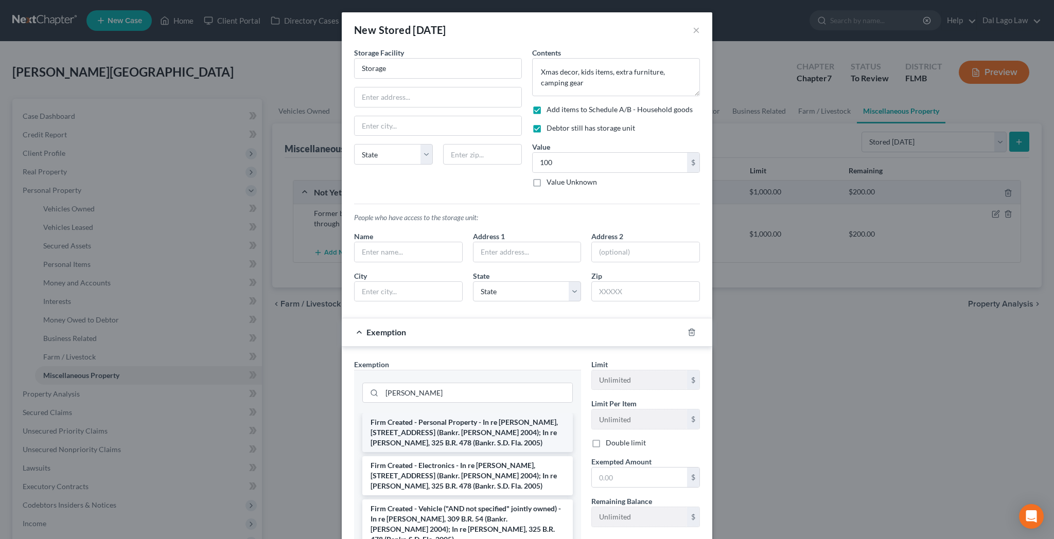
click at [473, 413] on li "Firm Created - Personal Property - In re [PERSON_NAME], [STREET_ADDRESS] (Bankr…" at bounding box center [467, 432] width 211 height 39
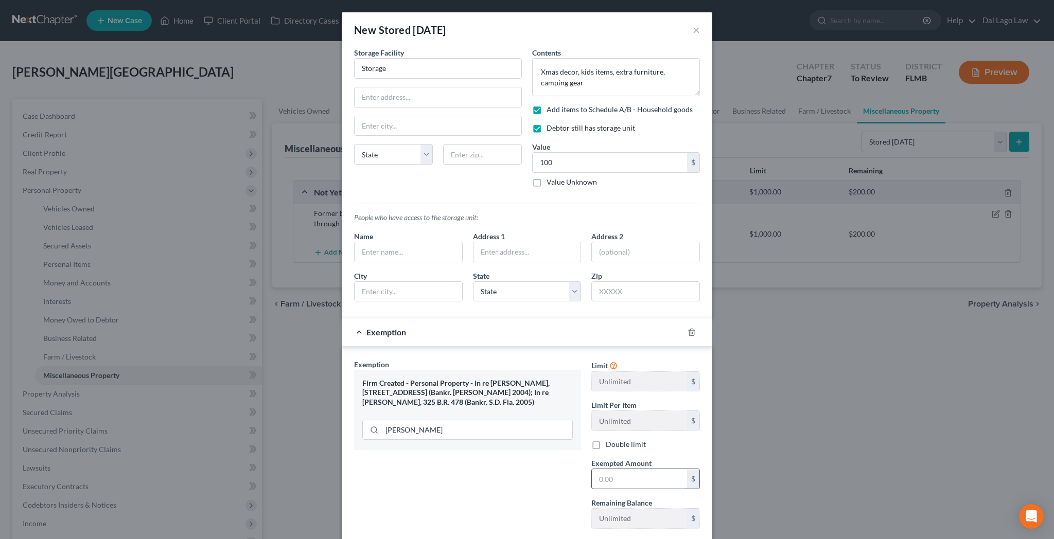
click at [596, 469] on input "text" at bounding box center [639, 479] width 95 height 20
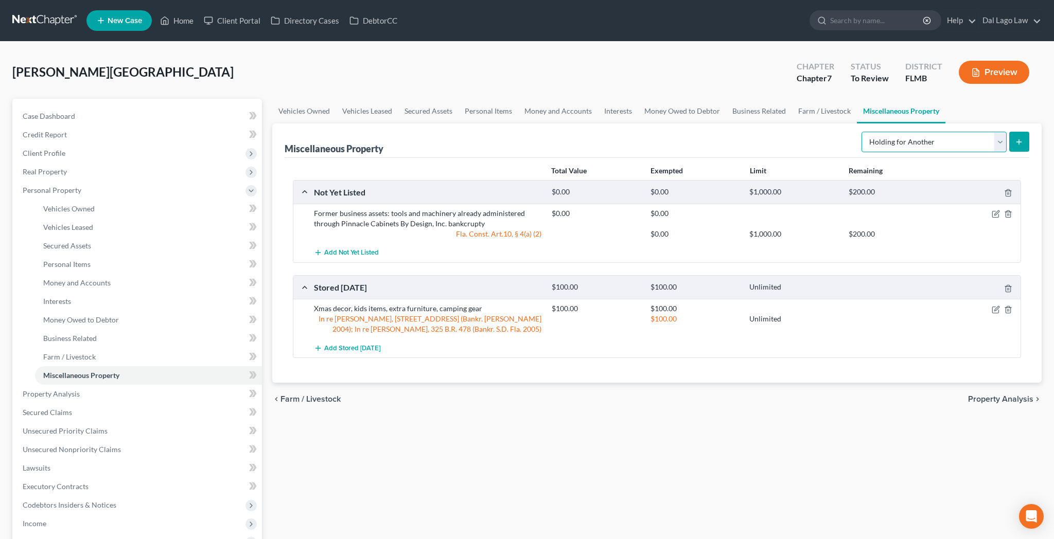
click option "Holding for Another" at bounding box center [0, 0] width 0 height 0
click at [1023, 138] on icon "submit" at bounding box center [1019, 142] width 8 height 8
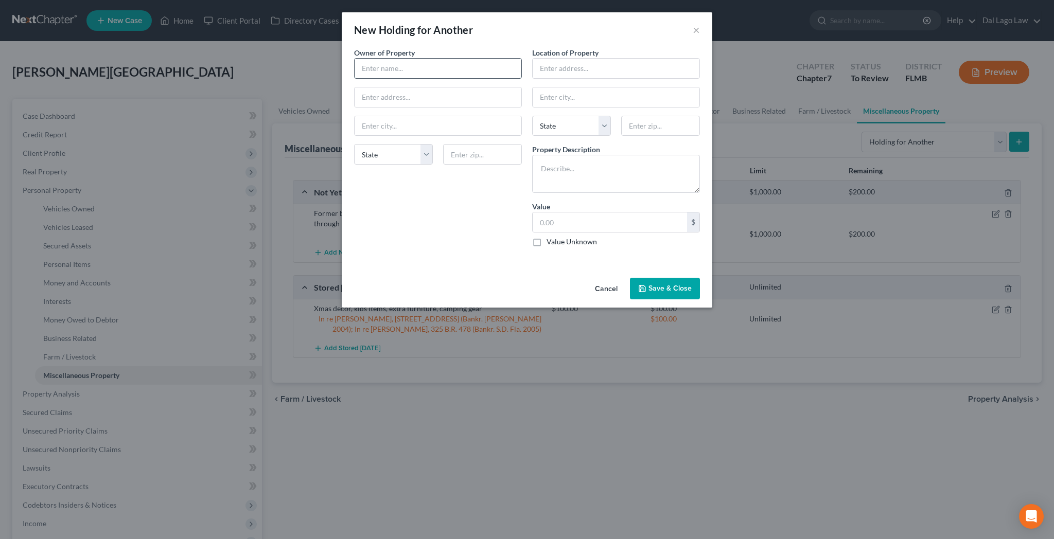
click at [481, 59] on input "text" at bounding box center [438, 69] width 167 height 20
click at [576, 59] on input "text" at bounding box center [616, 69] width 167 height 20
click at [576, 155] on textarea at bounding box center [616, 174] width 168 height 38
click at [562, 155] on textarea "Childrens belongings" at bounding box center [616, 174] width 168 height 38
click at [614, 155] on textarea "Childrens' belongings" at bounding box center [616, 174] width 168 height 38
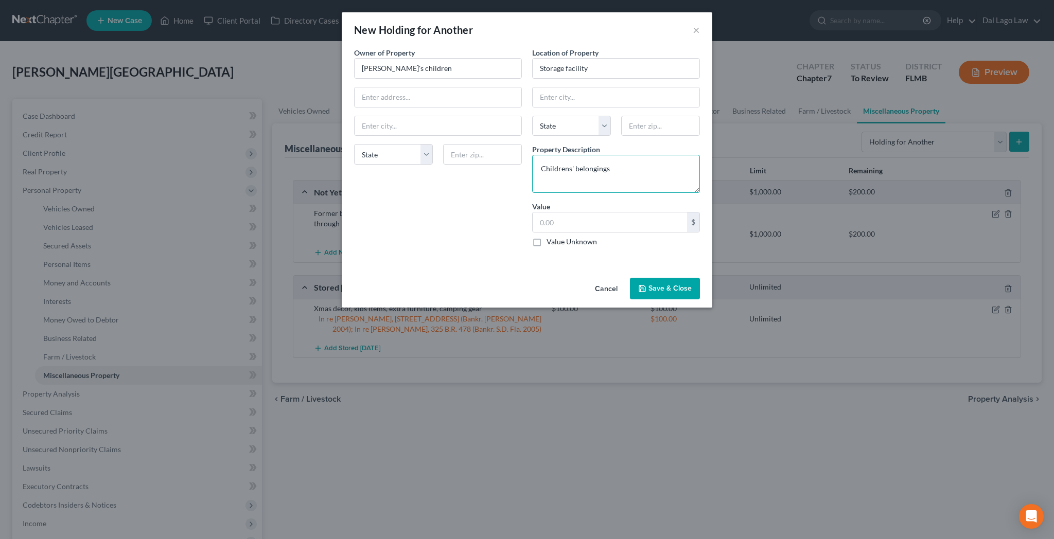
click at [562, 155] on textarea "Childrens' belongings" at bounding box center [616, 174] width 168 height 38
click at [597, 213] on input "text" at bounding box center [610, 223] width 154 height 20
click at [630, 278] on button "Save & Close" at bounding box center [665, 289] width 70 height 22
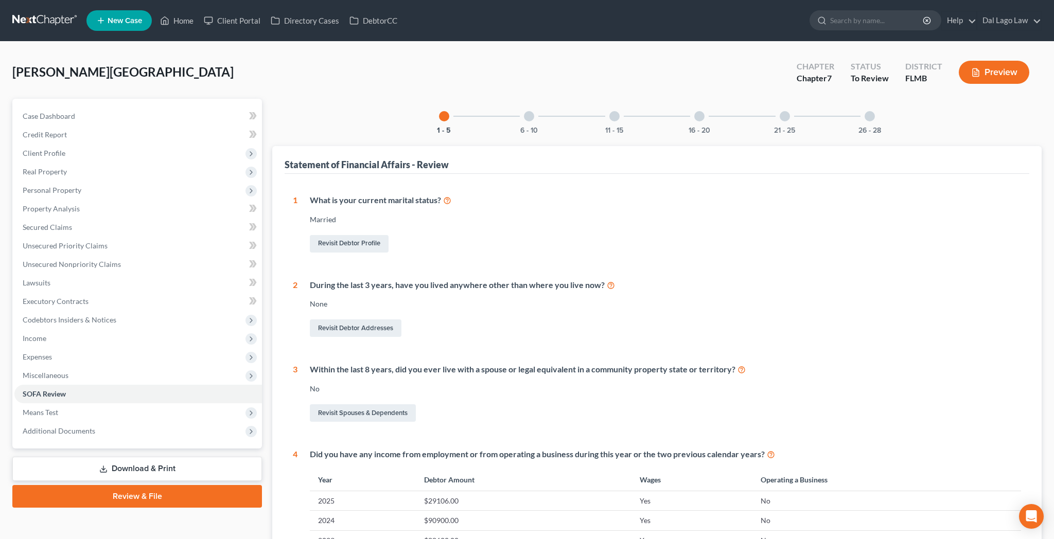
click at [852, 99] on div "26 - 28" at bounding box center [869, 116] width 35 height 35
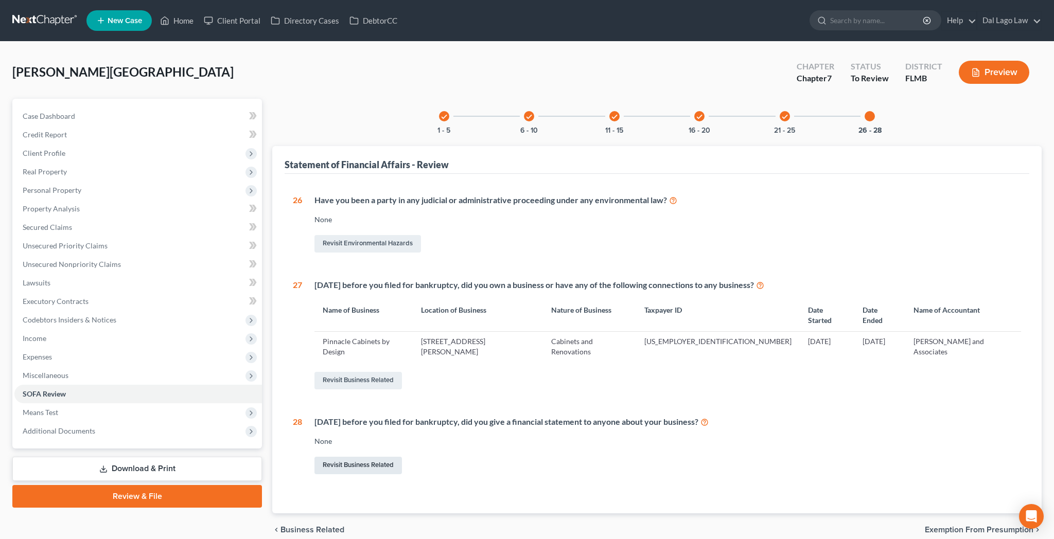
click at [342, 457] on link "Revisit Business Related" at bounding box center [359, 466] width 88 height 18
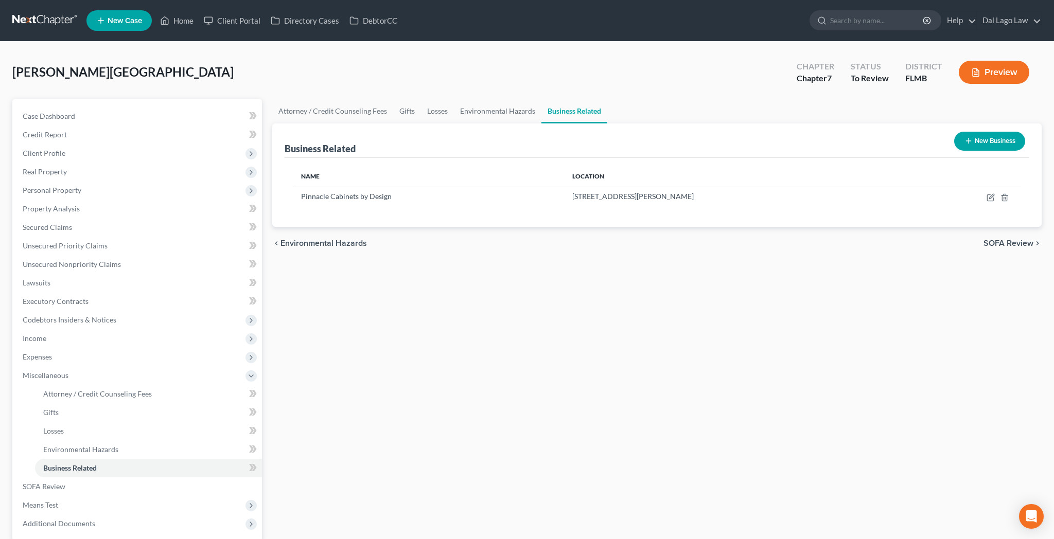
click at [1013, 132] on button "New Business" at bounding box center [989, 141] width 71 height 19
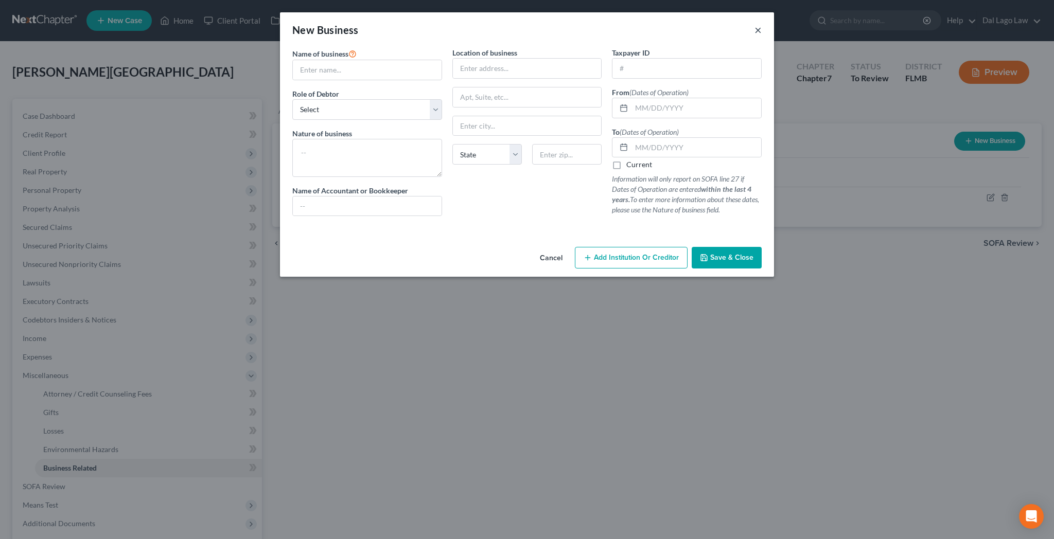
click at [755, 24] on button "×" at bounding box center [758, 30] width 7 height 12
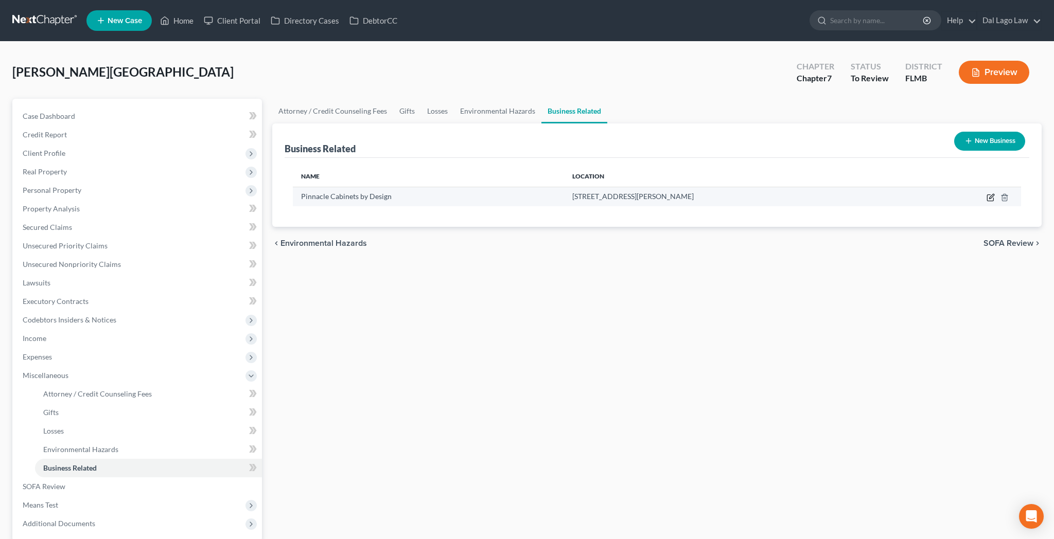
click at [995, 194] on icon "button" at bounding box center [991, 198] width 8 height 8
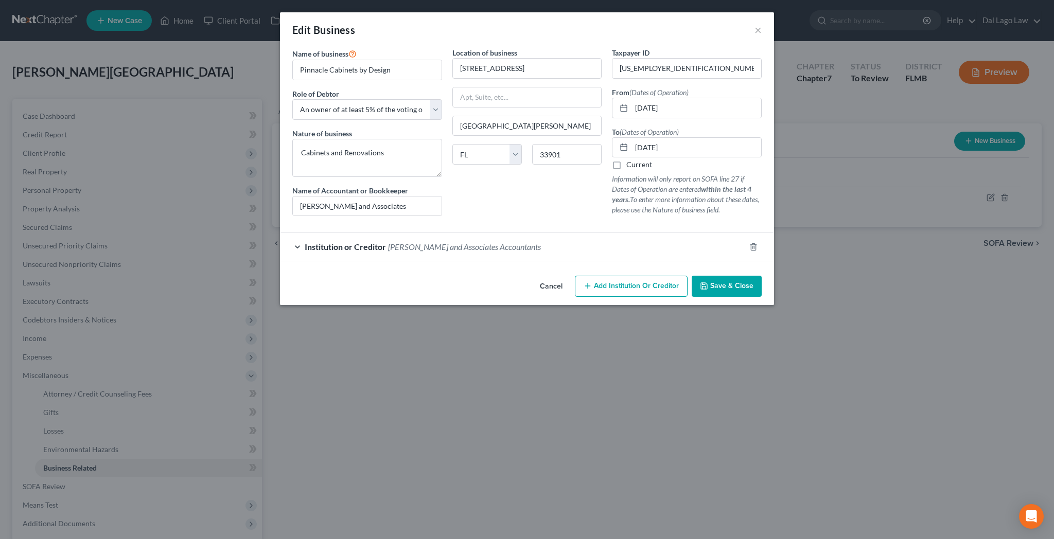
click at [598, 282] on span "Add Institution Or Creditor" at bounding box center [636, 286] width 85 height 9
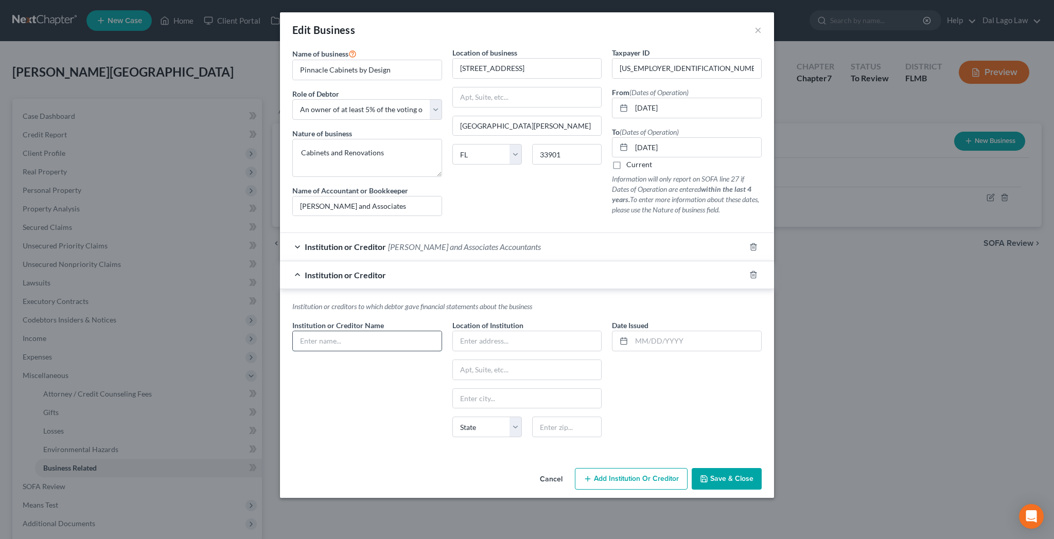
click at [410, 332] on input "text" at bounding box center [367, 342] width 149 height 20
click at [486, 332] on input "text" at bounding box center [527, 342] width 149 height 20
click at [666, 332] on input "text" at bounding box center [697, 342] width 130 height 20
click at [632, 332] on input "text" at bounding box center [697, 342] width 130 height 20
click at [710, 475] on span "Save & Close" at bounding box center [731, 479] width 43 height 9
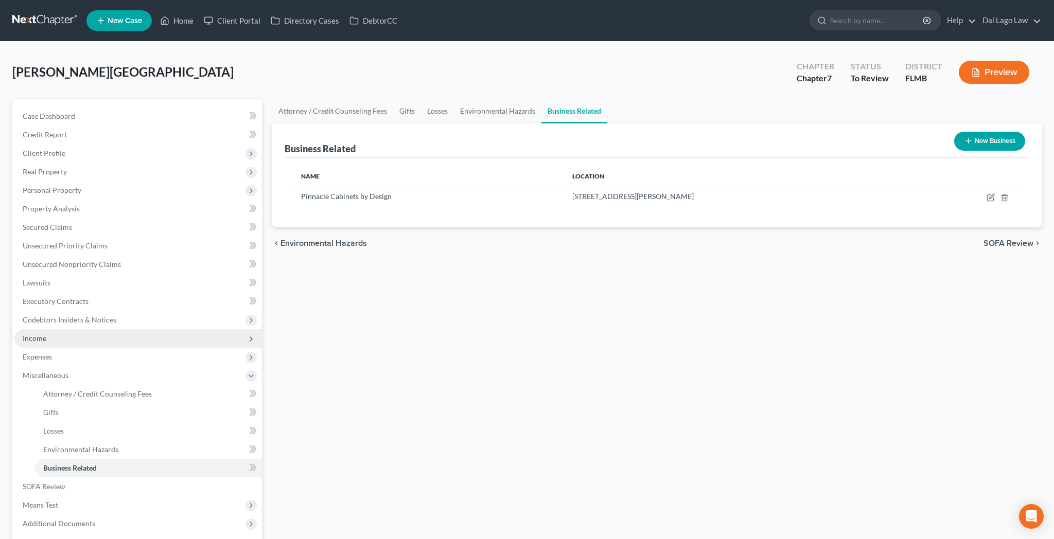
click at [40, 329] on span "Income" at bounding box center [138, 338] width 248 height 19
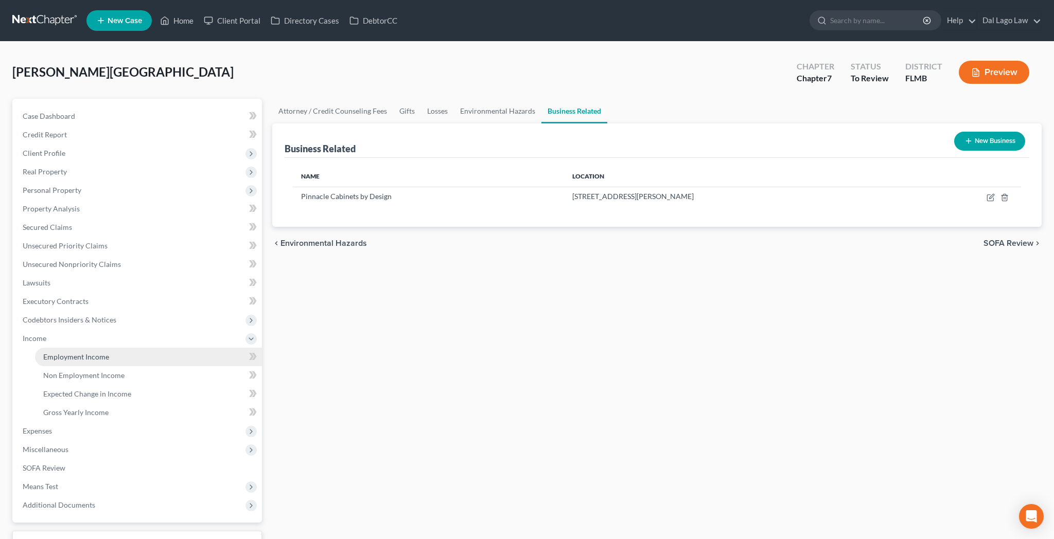
click at [43, 353] on span "Employment Income" at bounding box center [76, 357] width 66 height 9
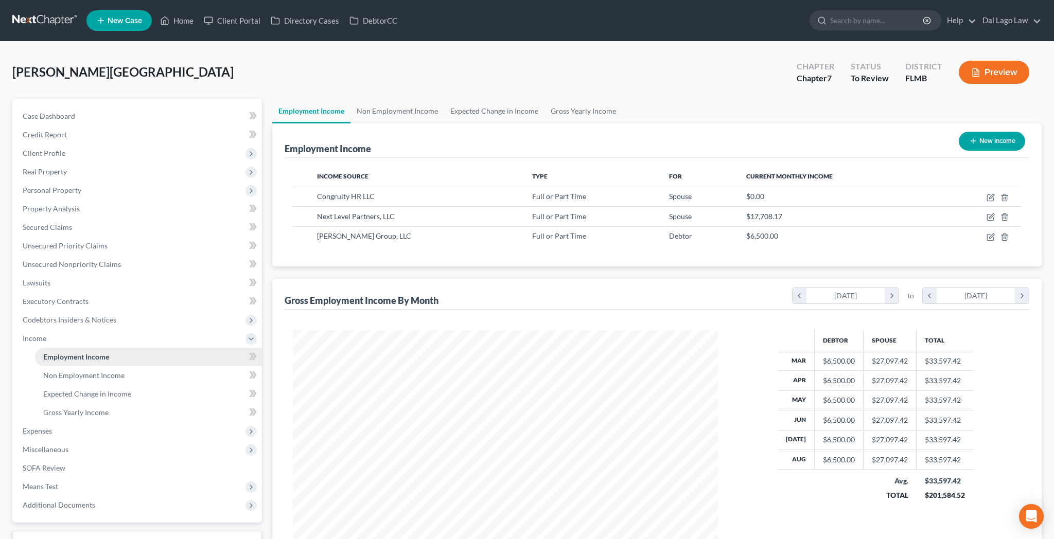
scroll to position [212, 445]
click at [36, 427] on span "Expenses" at bounding box center [37, 431] width 29 height 9
click at [43, 367] on link "Home" at bounding box center [148, 376] width 227 height 19
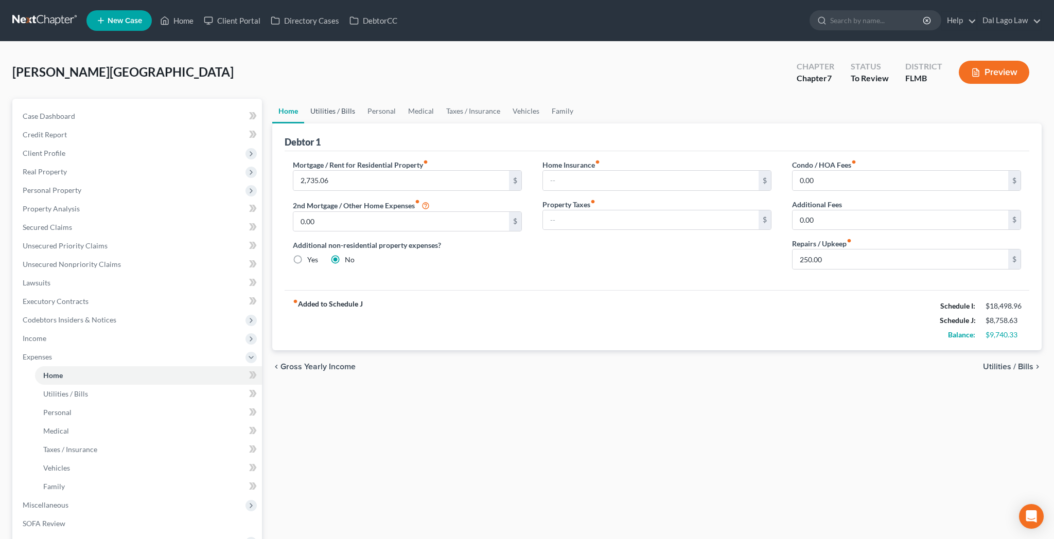
click at [320, 99] on link "Utilities / Bills" at bounding box center [332, 111] width 57 height 25
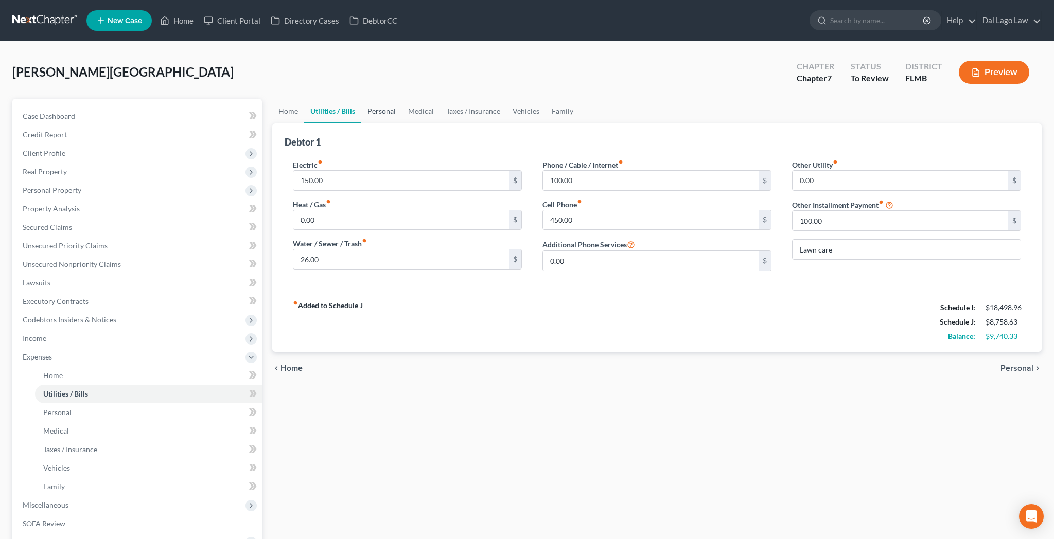
click at [361, 99] on link "Personal" at bounding box center [381, 111] width 41 height 25
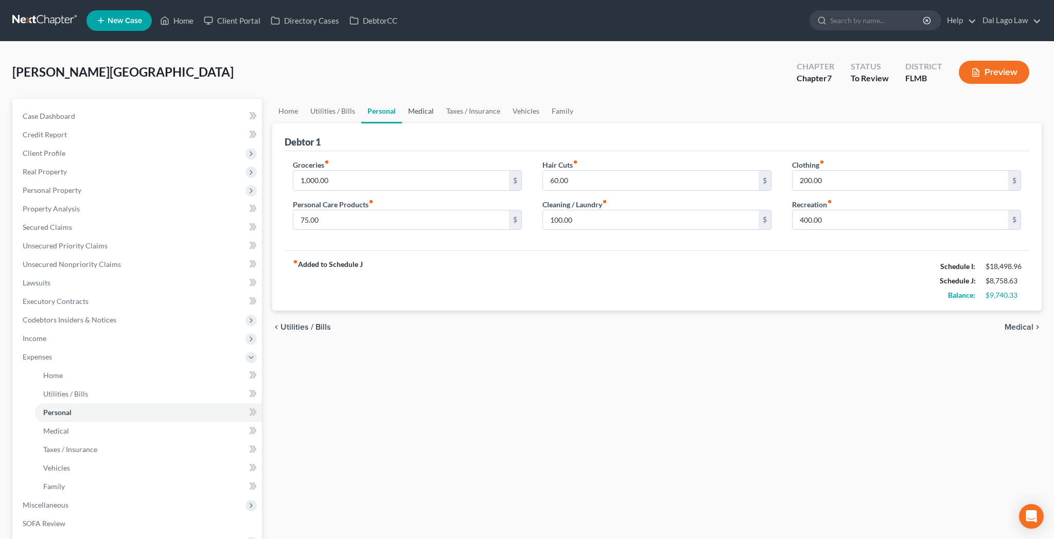
click at [402, 99] on link "Medical" at bounding box center [421, 111] width 38 height 25
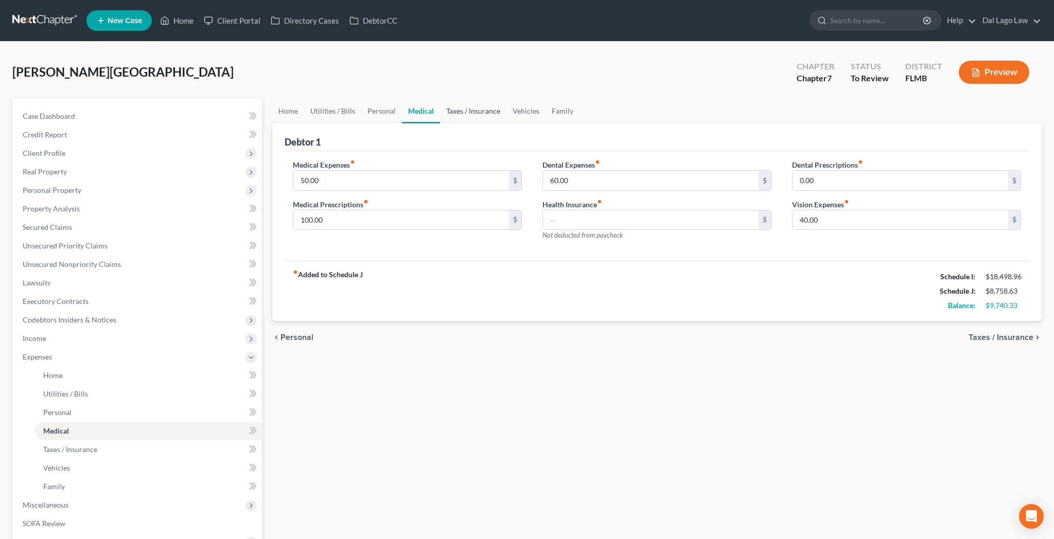
click at [440, 99] on link "Taxes / Insurance" at bounding box center [473, 111] width 66 height 25
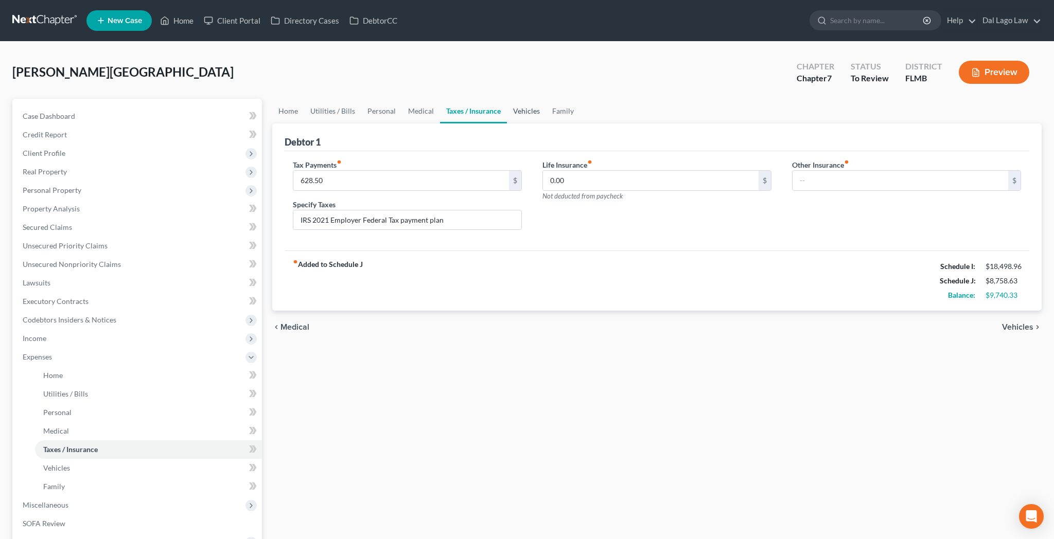
click at [507, 99] on link "Vehicles" at bounding box center [526, 111] width 39 height 25
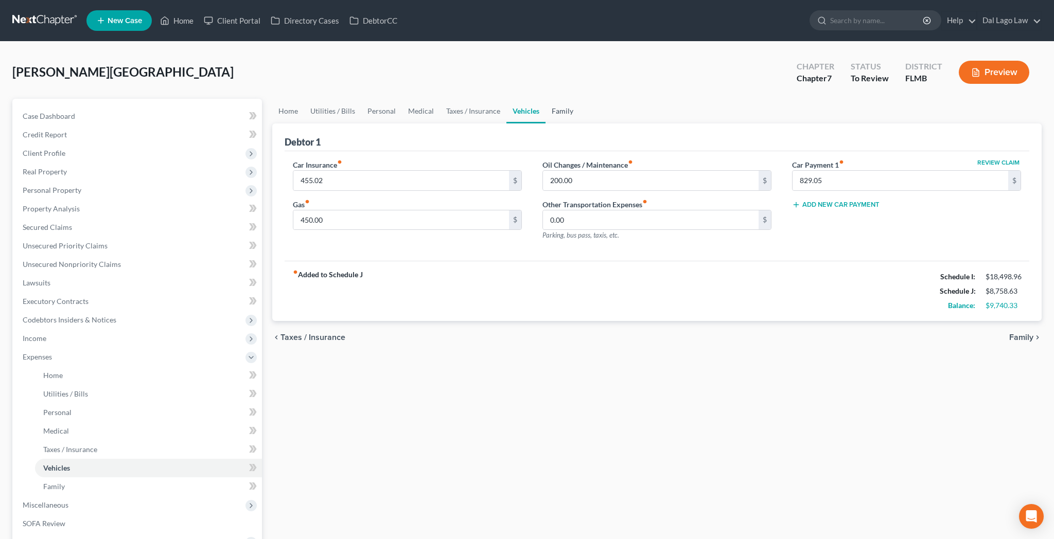
click at [546, 99] on link "Family" at bounding box center [563, 111] width 34 height 25
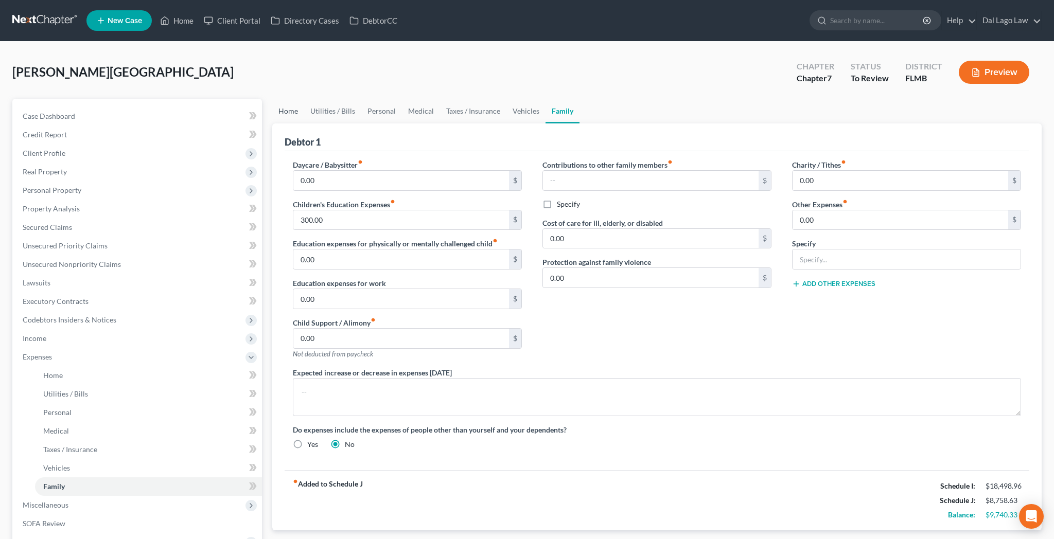
click at [281, 99] on link "Home" at bounding box center [288, 111] width 32 height 25
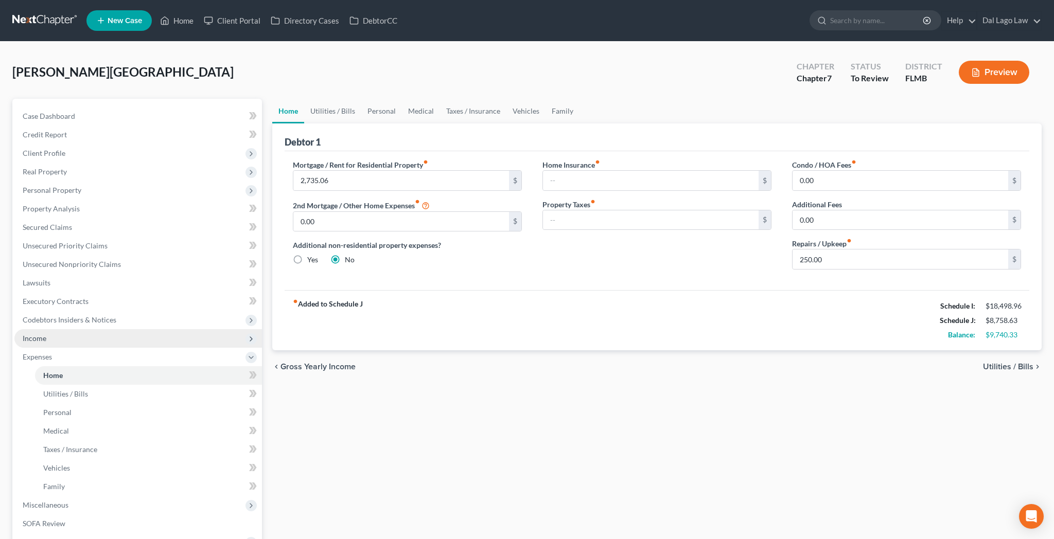
click at [40, 329] on span "Income" at bounding box center [138, 338] width 248 height 19
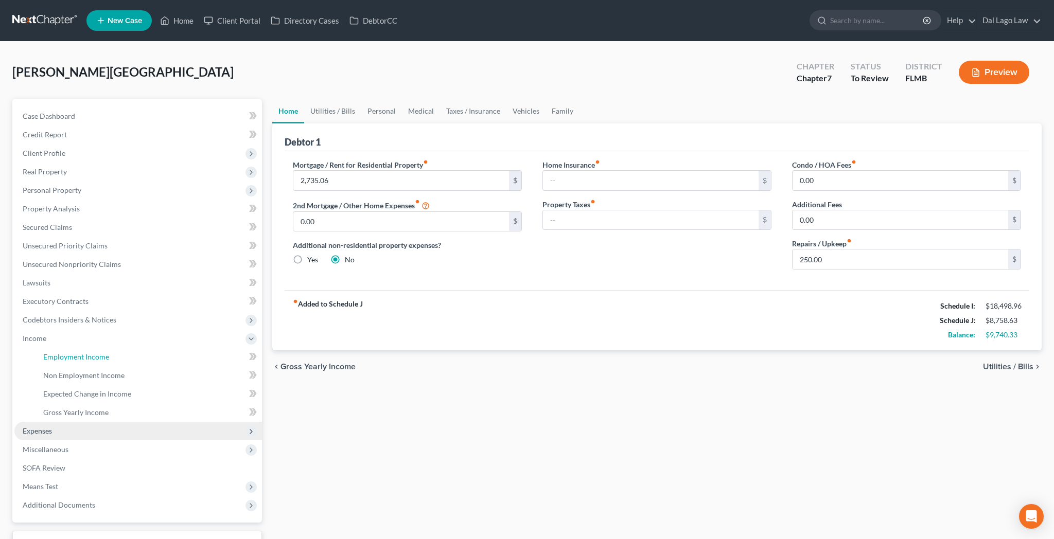
click at [46, 348] on link "Employment Income" at bounding box center [148, 357] width 227 height 19
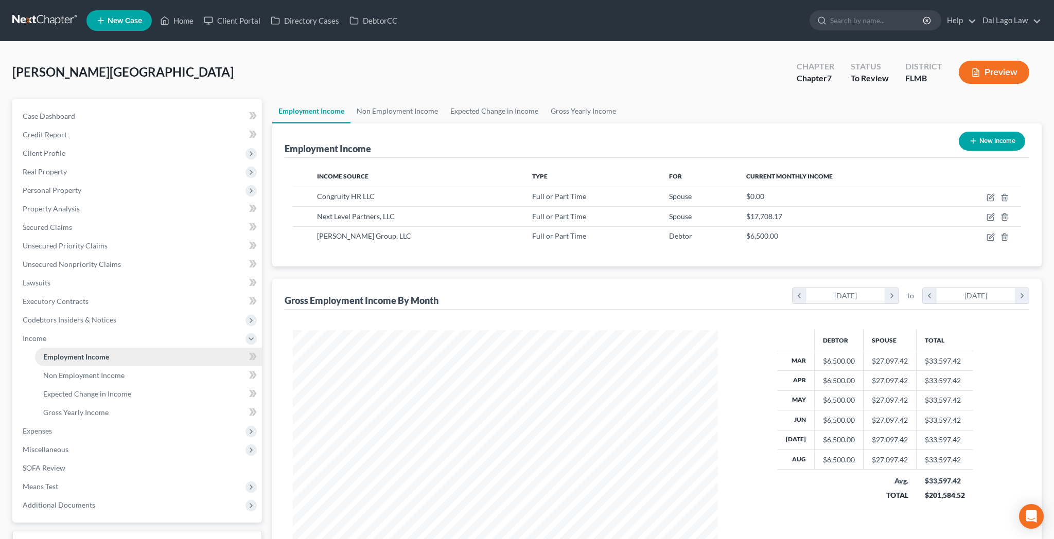
scroll to position [212, 445]
click at [35, 427] on span "Expenses" at bounding box center [37, 431] width 29 height 9
click at [47, 371] on span "Home" at bounding box center [53, 375] width 20 height 9
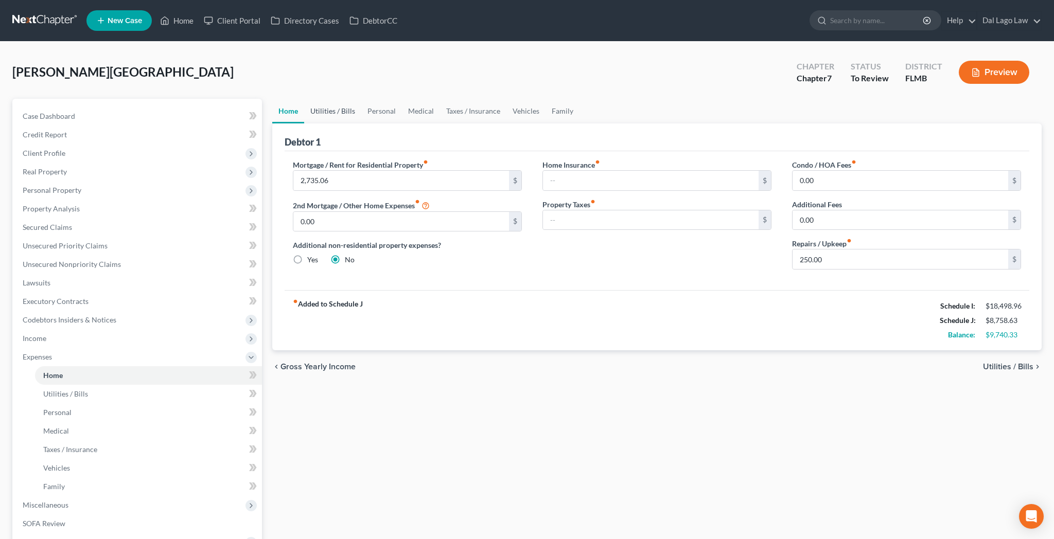
click at [309, 99] on link "Utilities / Bills" at bounding box center [332, 111] width 57 height 25
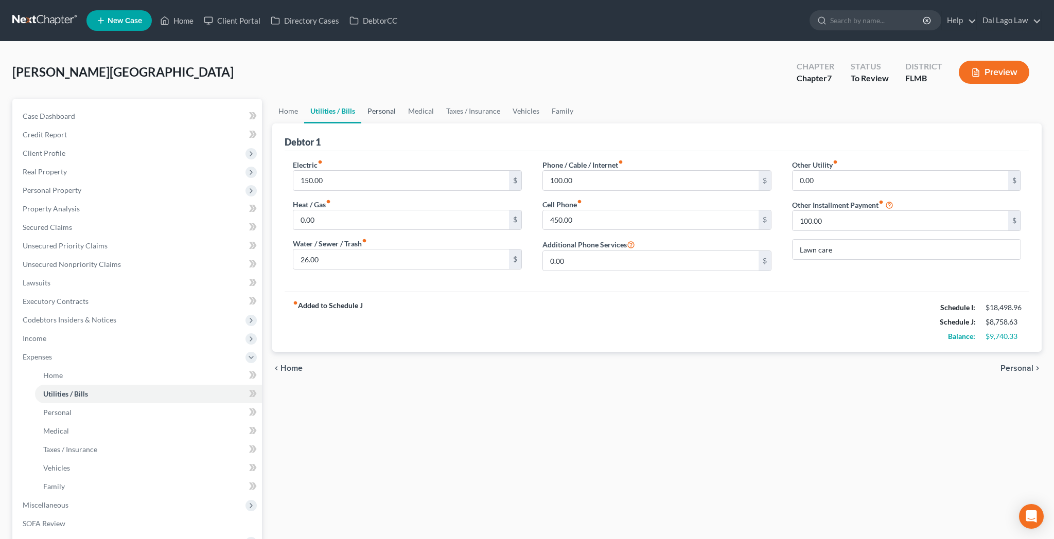
click at [361, 99] on link "Personal" at bounding box center [381, 111] width 41 height 25
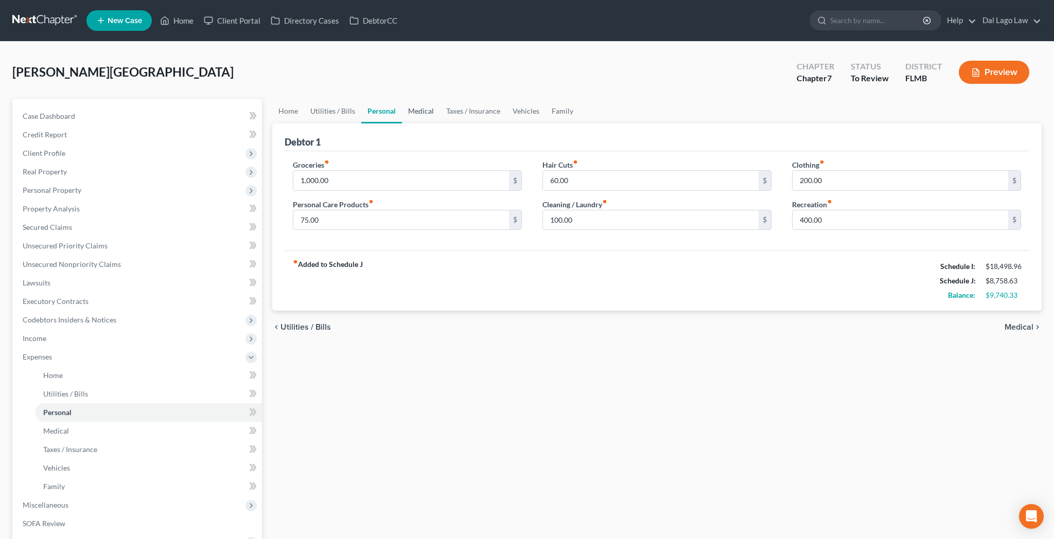
click at [402, 99] on link "Medical" at bounding box center [421, 111] width 38 height 25
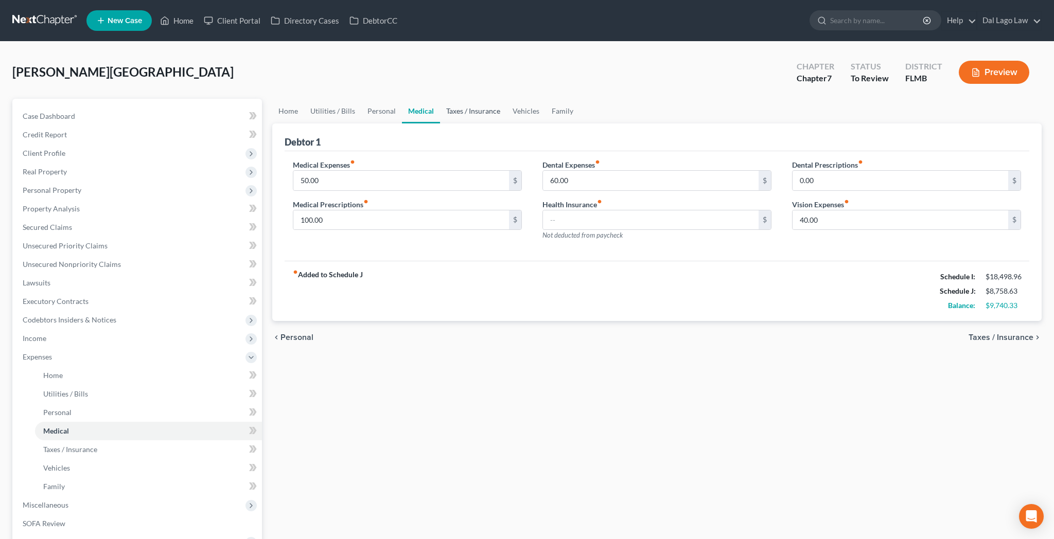
click at [440, 99] on link "Taxes / Insurance" at bounding box center [473, 111] width 66 height 25
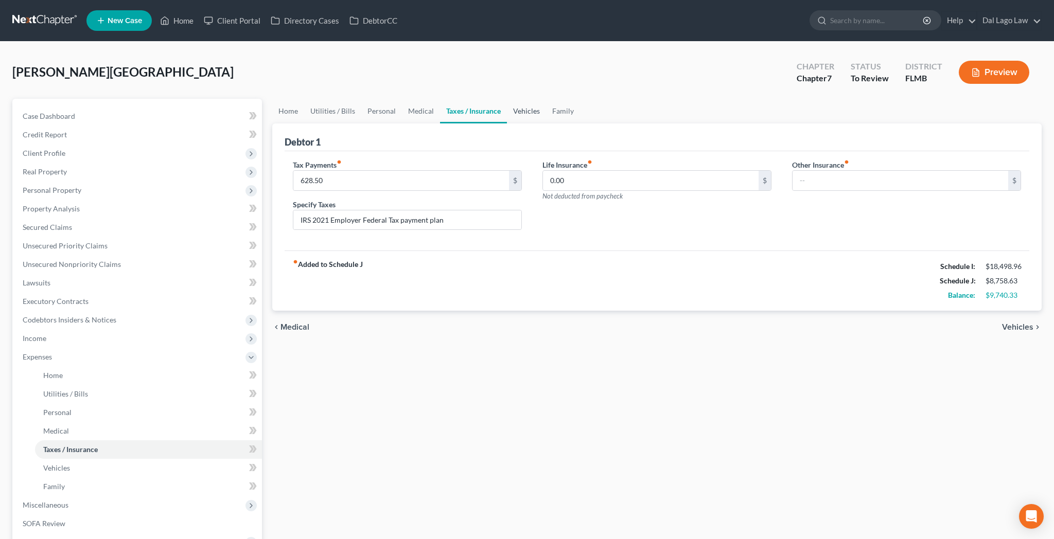
click at [507, 99] on link "Vehicles" at bounding box center [526, 111] width 39 height 25
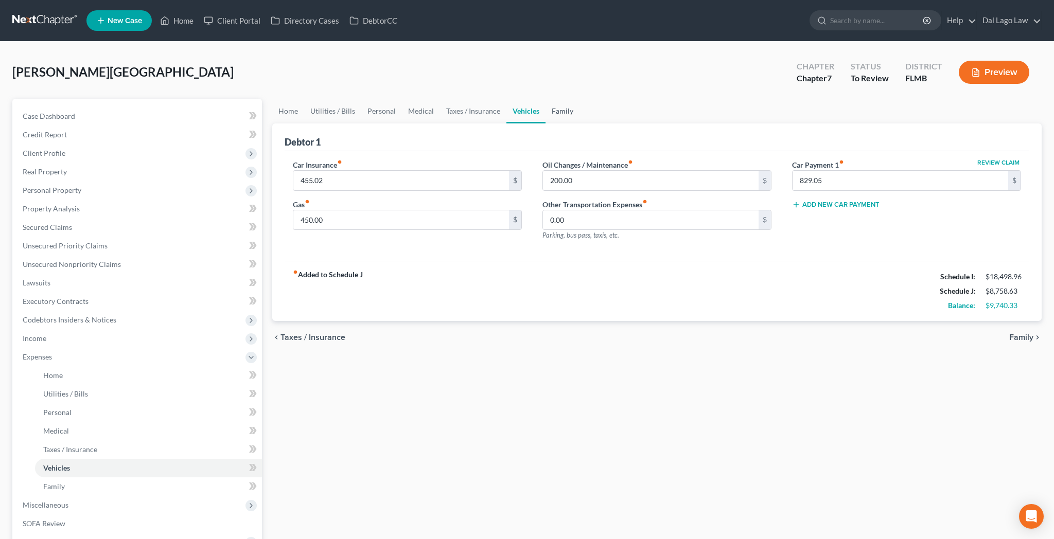
click at [546, 99] on link "Family" at bounding box center [563, 111] width 34 height 25
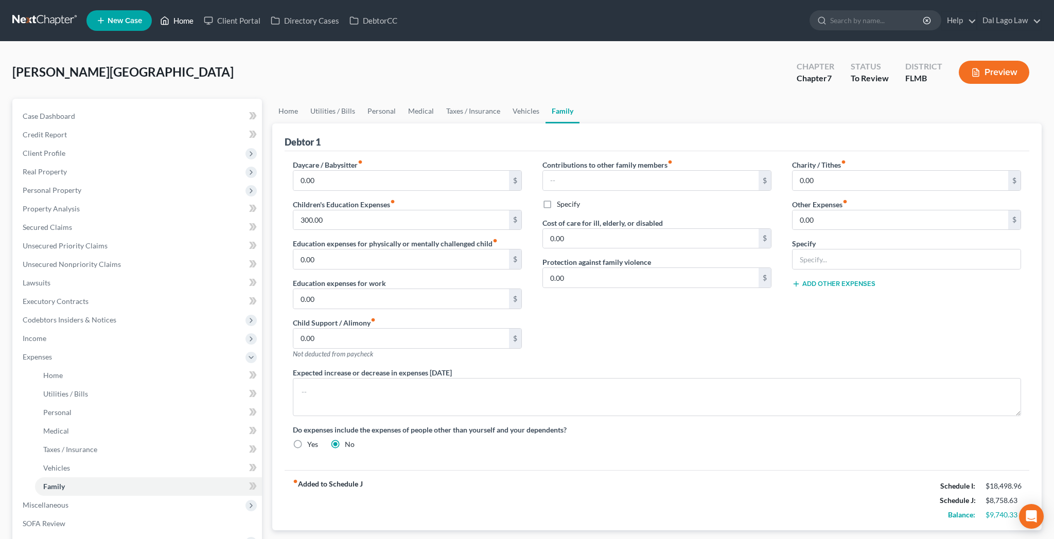
click at [155, 18] on link "Home" at bounding box center [177, 20] width 44 height 19
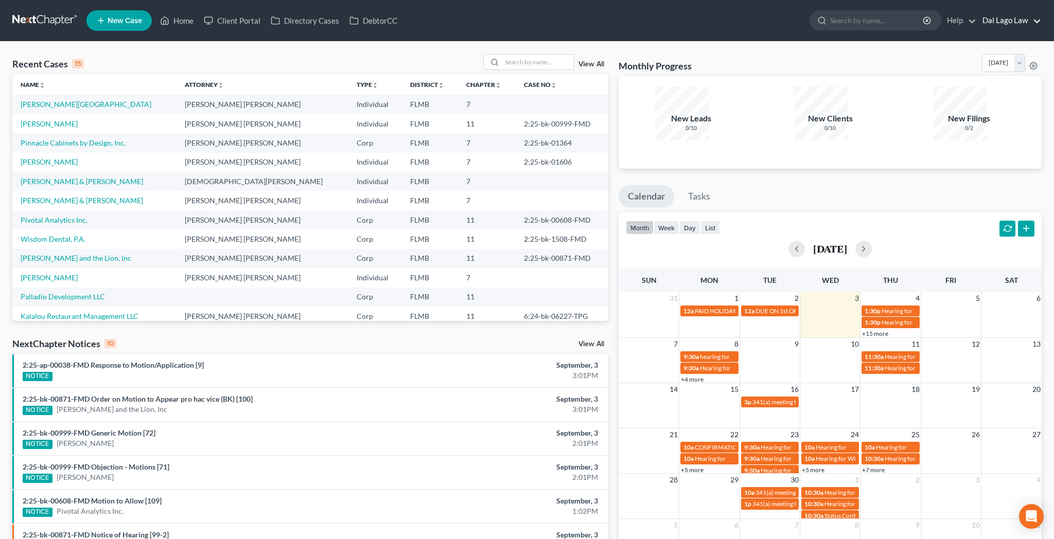
click at [1038, 20] on link "Dal Lago Law" at bounding box center [1010, 20] width 64 height 19
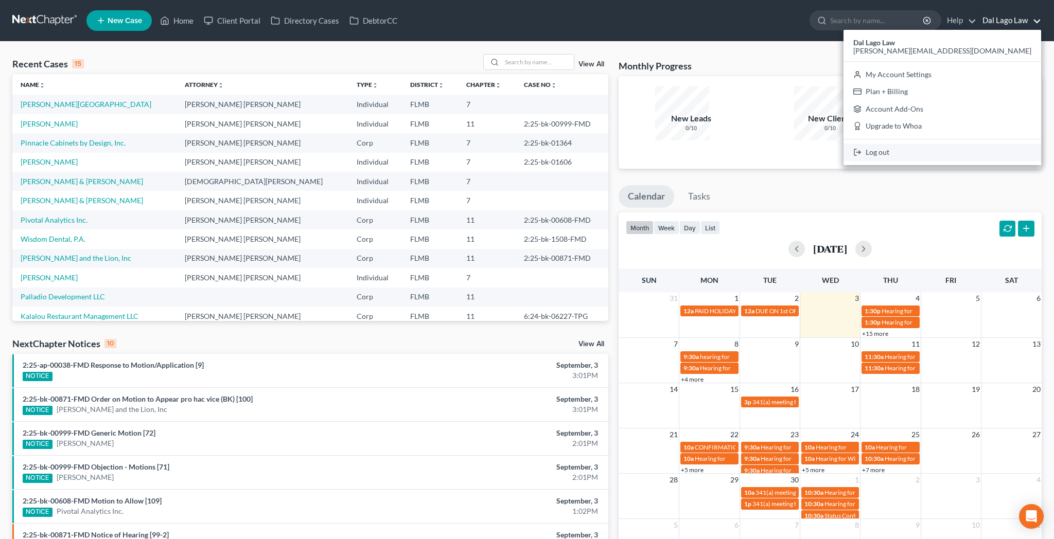
click at [995, 144] on link "Log out" at bounding box center [943, 153] width 198 height 18
